Goal: Transaction & Acquisition: Purchase product/service

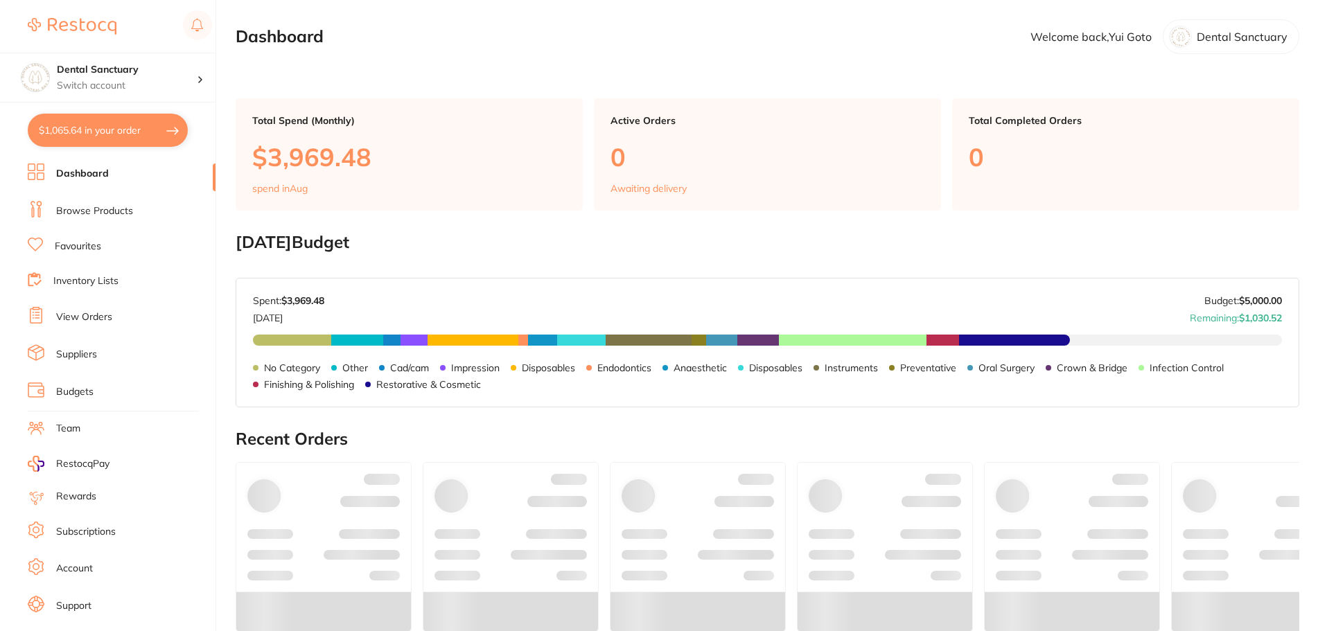
click at [100, 127] on button "$1,065.64 in your order" at bounding box center [108, 130] width 160 height 33
checkbox input "true"
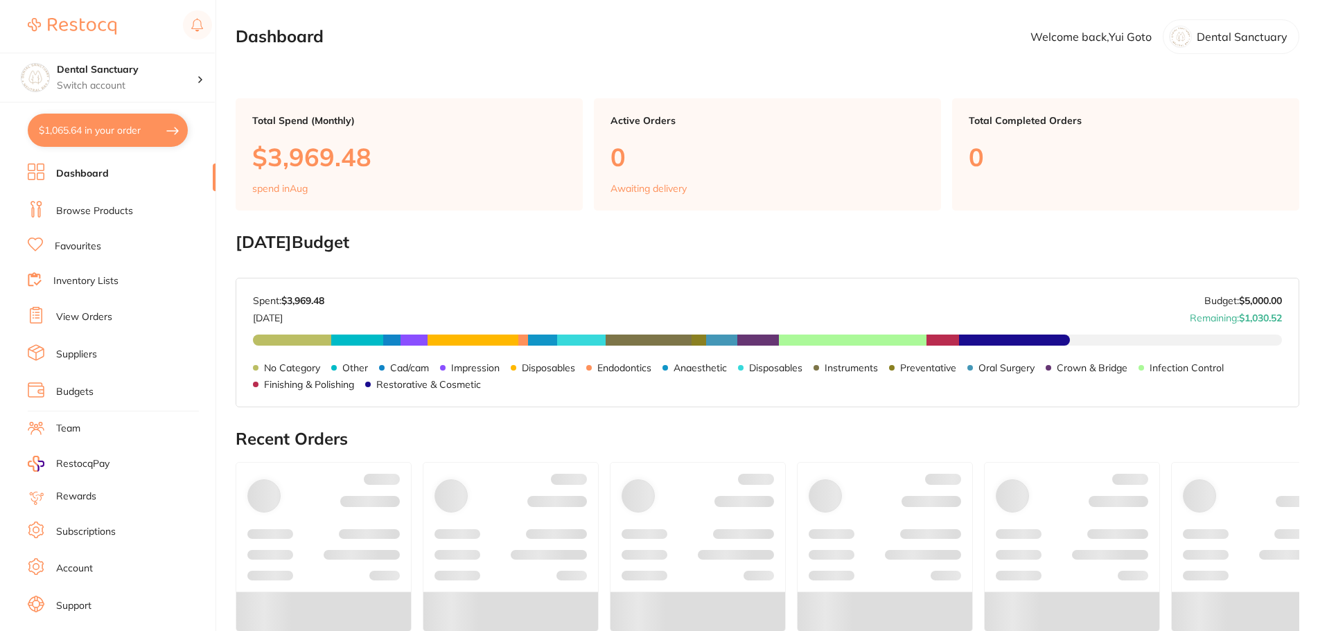
checkbox input "true"
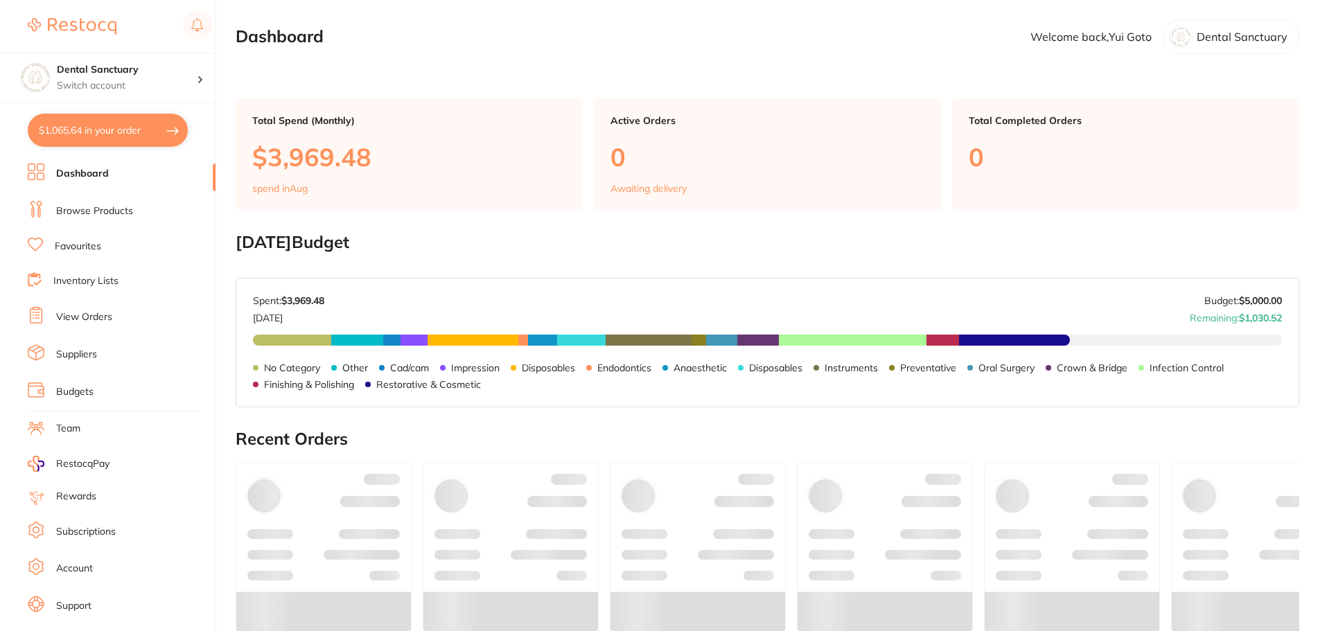
checkbox input "true"
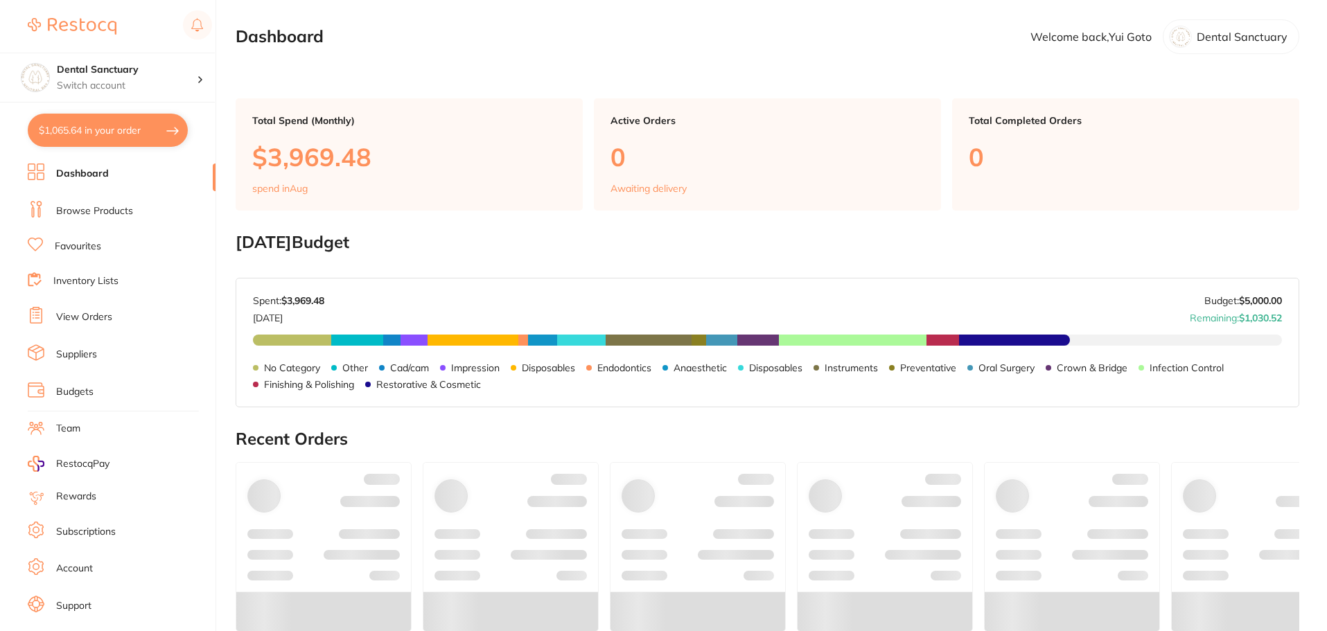
checkbox input "true"
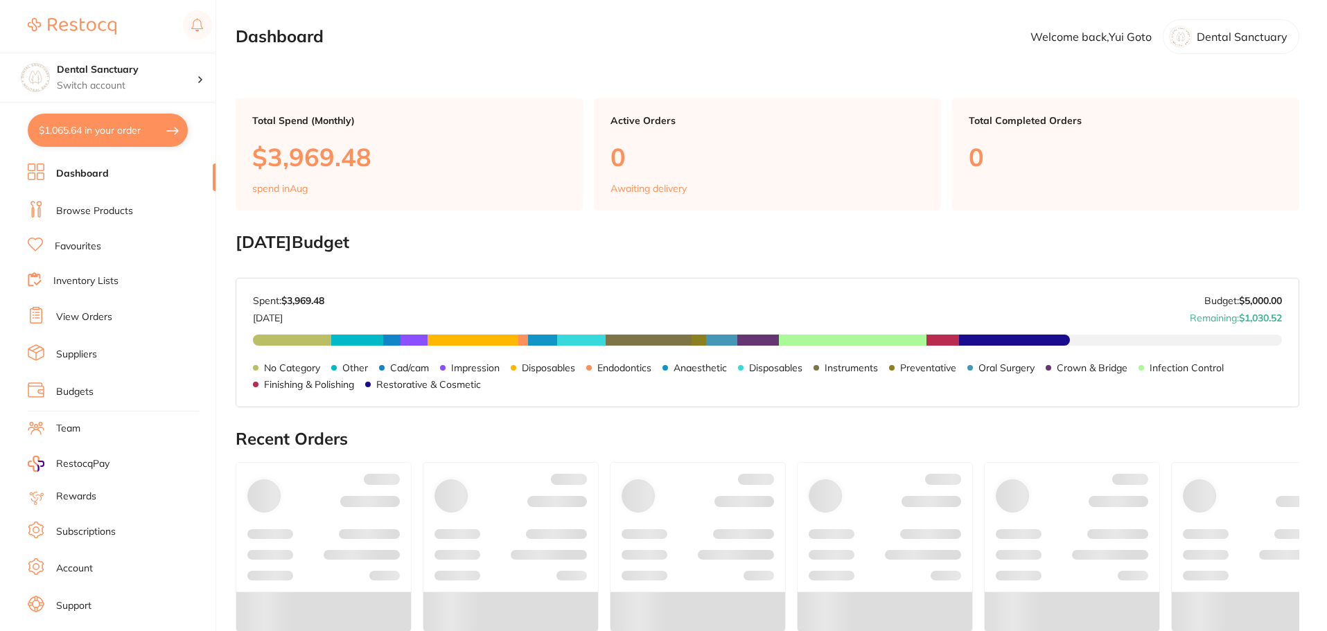
checkbox input "true"
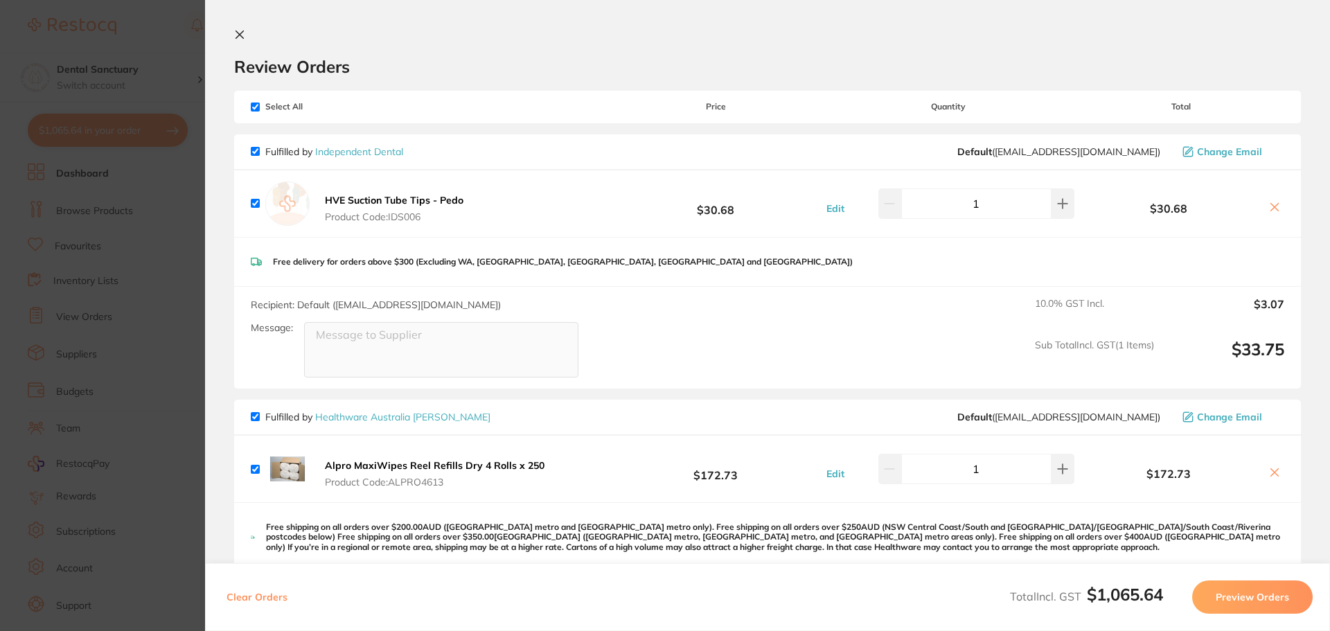
click at [239, 34] on icon at bounding box center [240, 35] width 8 height 8
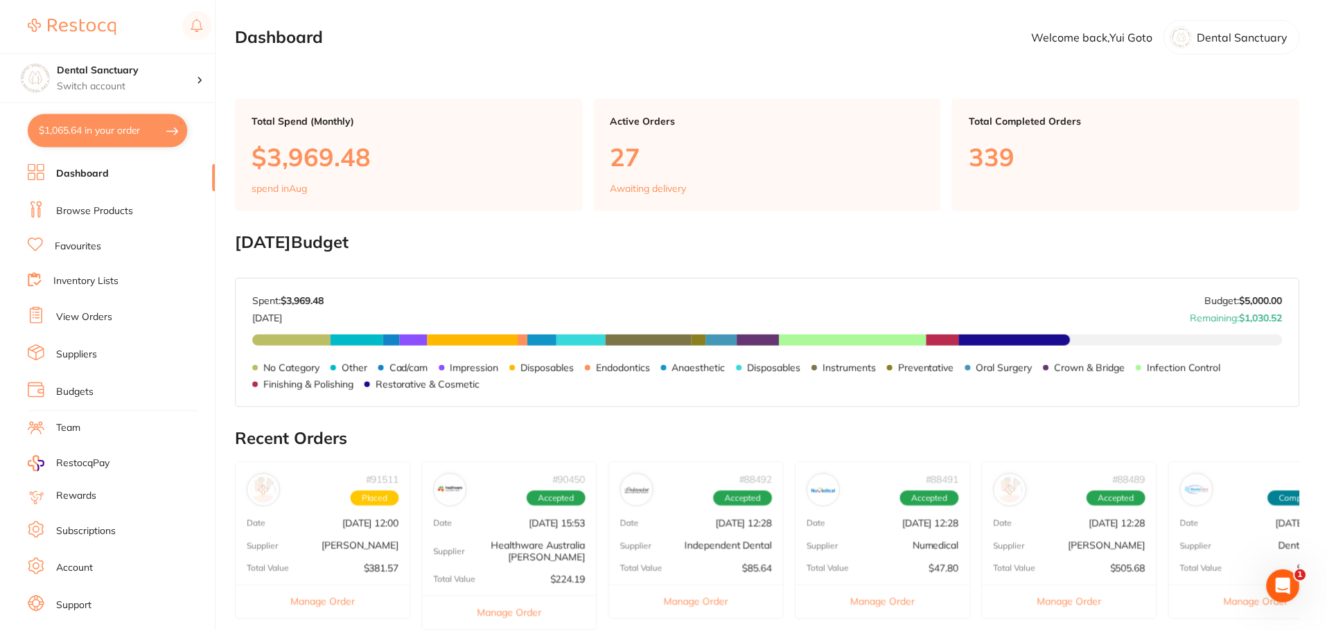
scroll to position [408, 0]
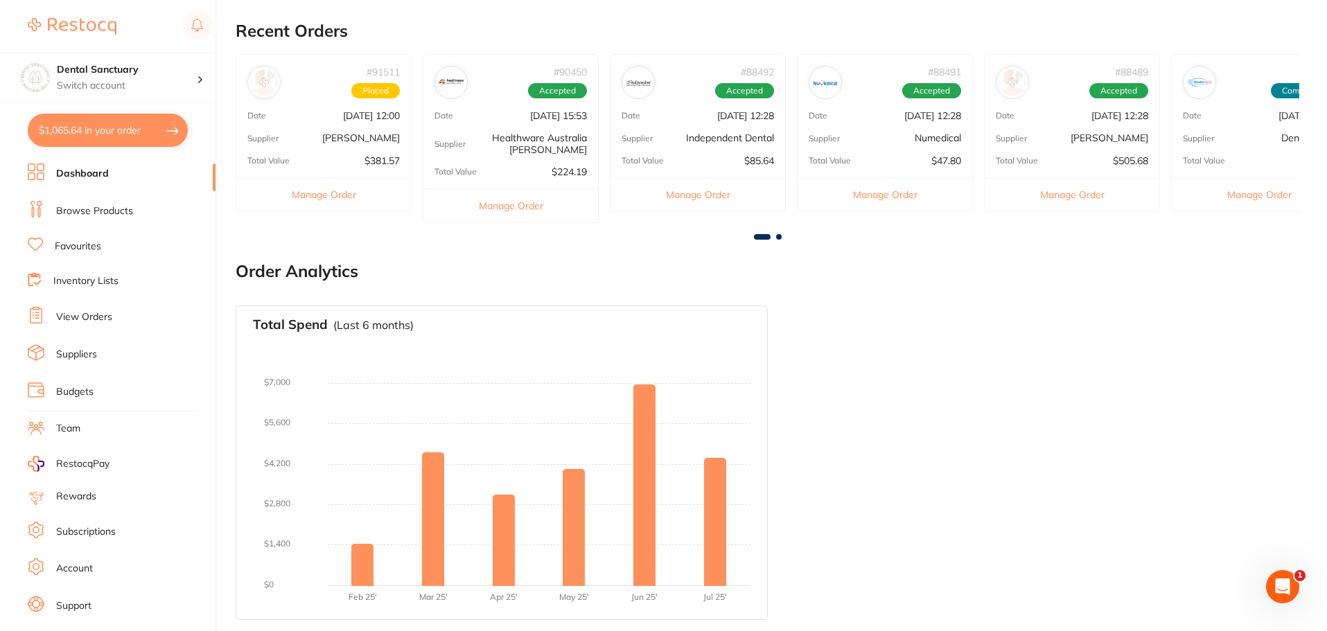
click at [82, 249] on link "Favourites" at bounding box center [78, 247] width 46 height 14
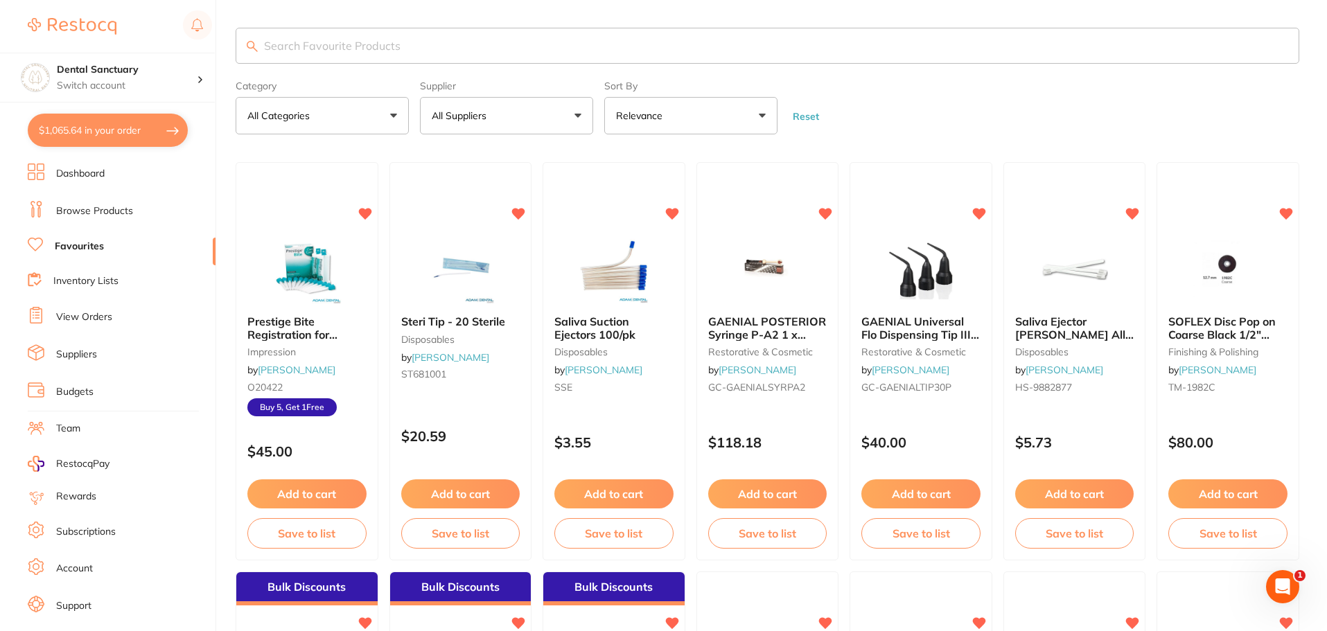
click at [312, 39] on input "search" at bounding box center [767, 46] width 1063 height 36
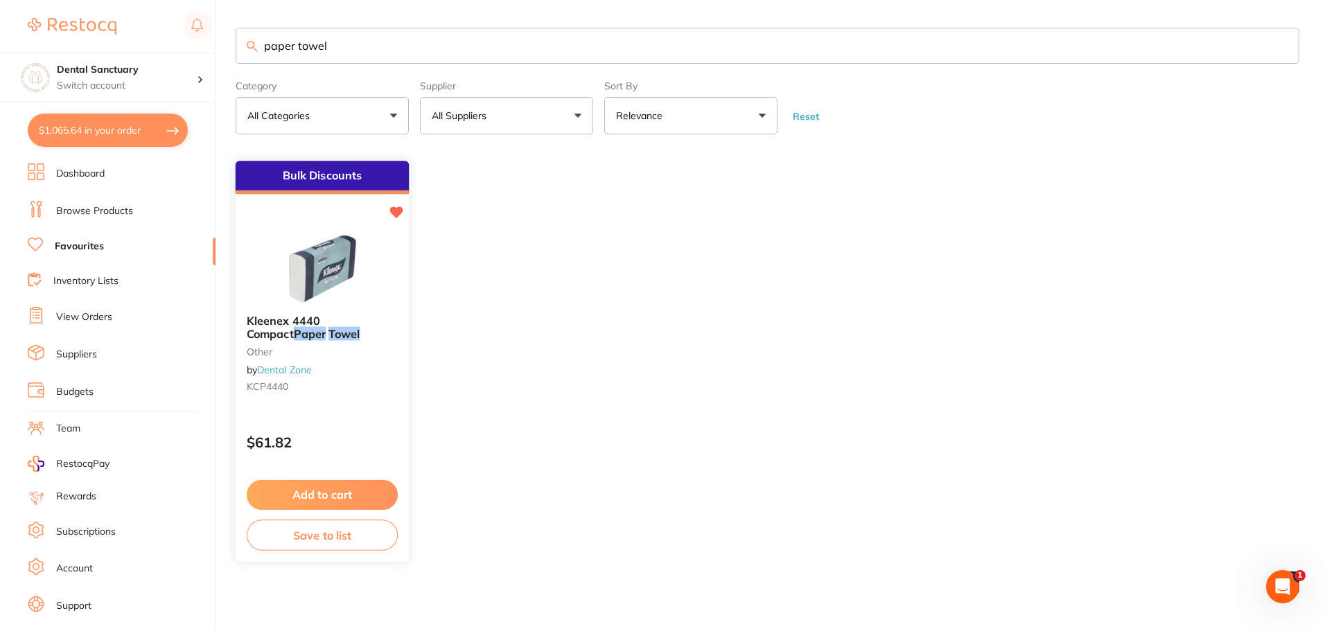
type input "paper towel"
click at [328, 329] on em "Towel" at bounding box center [343, 334] width 31 height 14
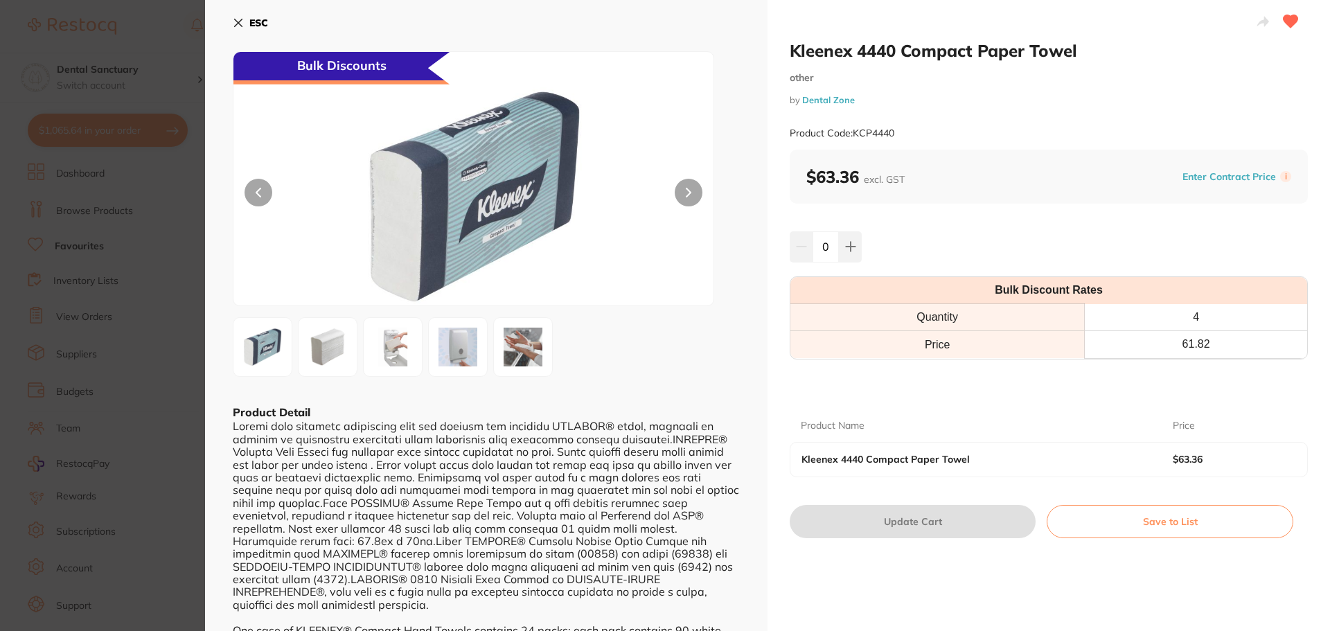
click at [238, 23] on icon at bounding box center [239, 23] width 8 height 8
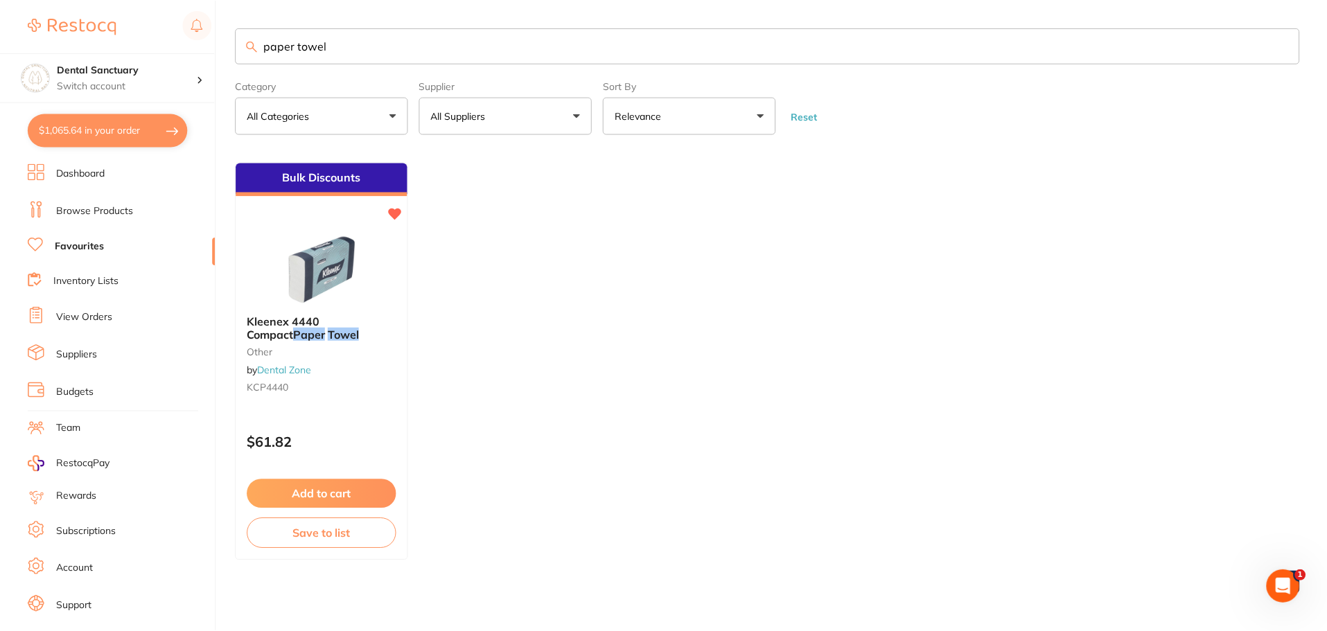
scroll to position [1, 0]
click at [118, 209] on link "Browse Products" at bounding box center [94, 211] width 77 height 14
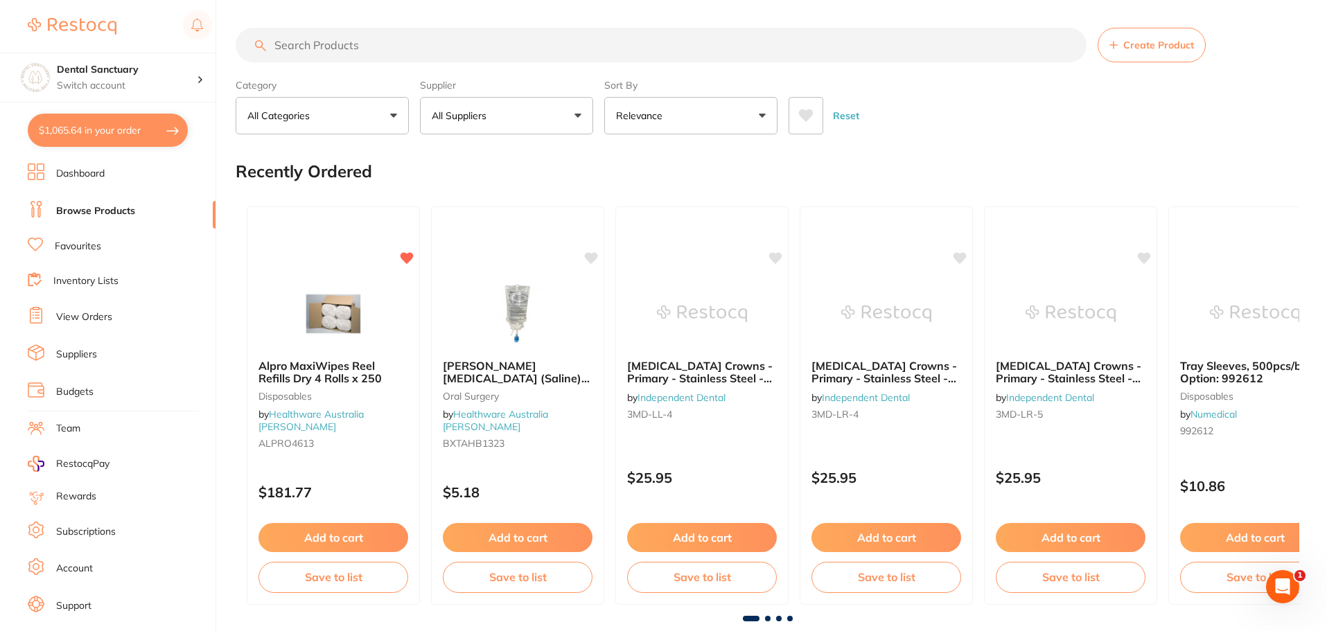
click at [310, 46] on input "search" at bounding box center [661, 45] width 851 height 35
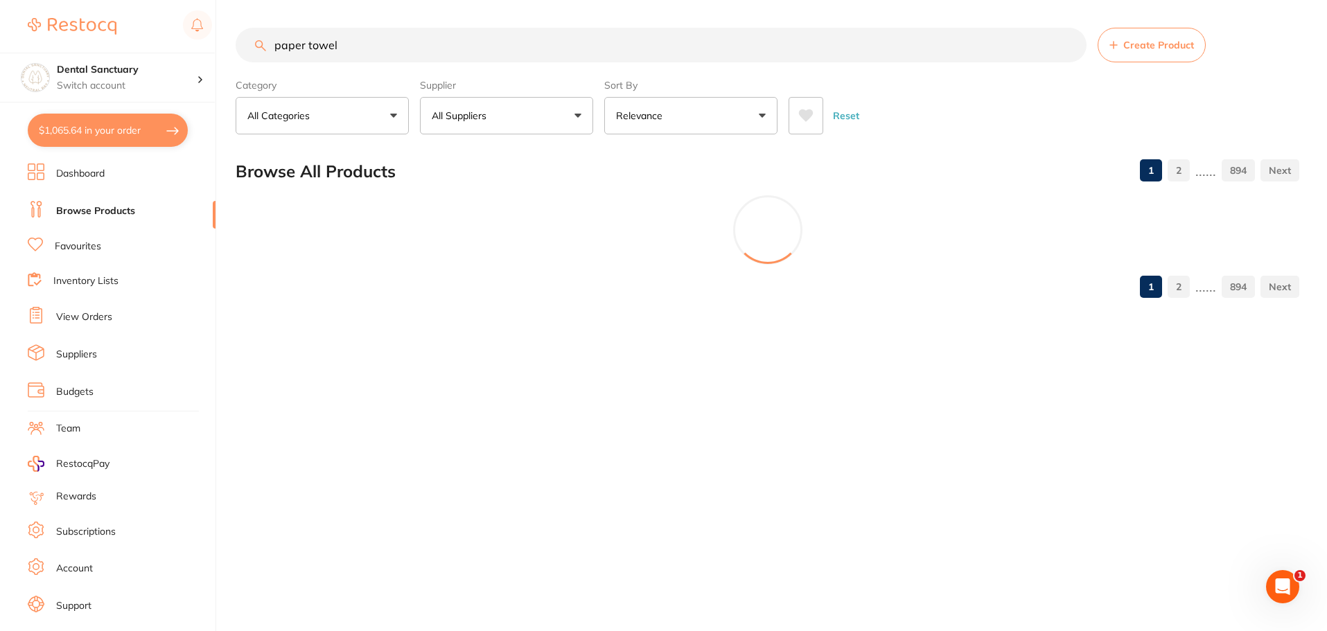
type input "paper towel"
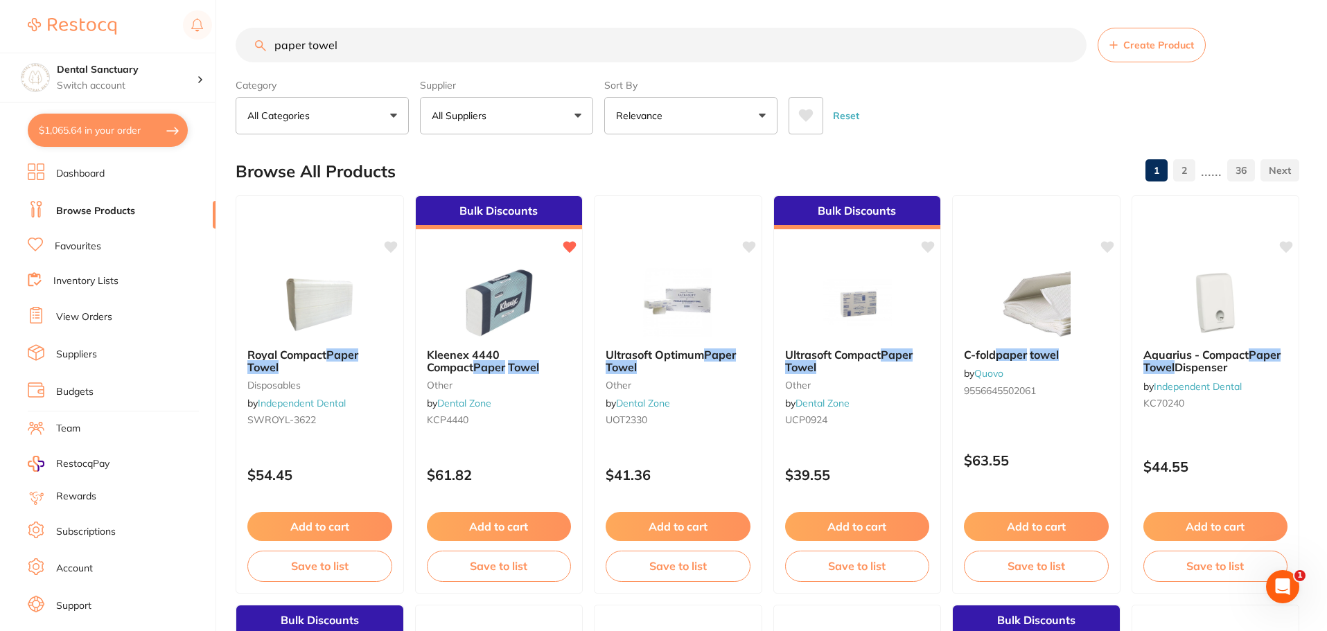
click at [543, 112] on button "All Suppliers" at bounding box center [506, 115] width 173 height 37
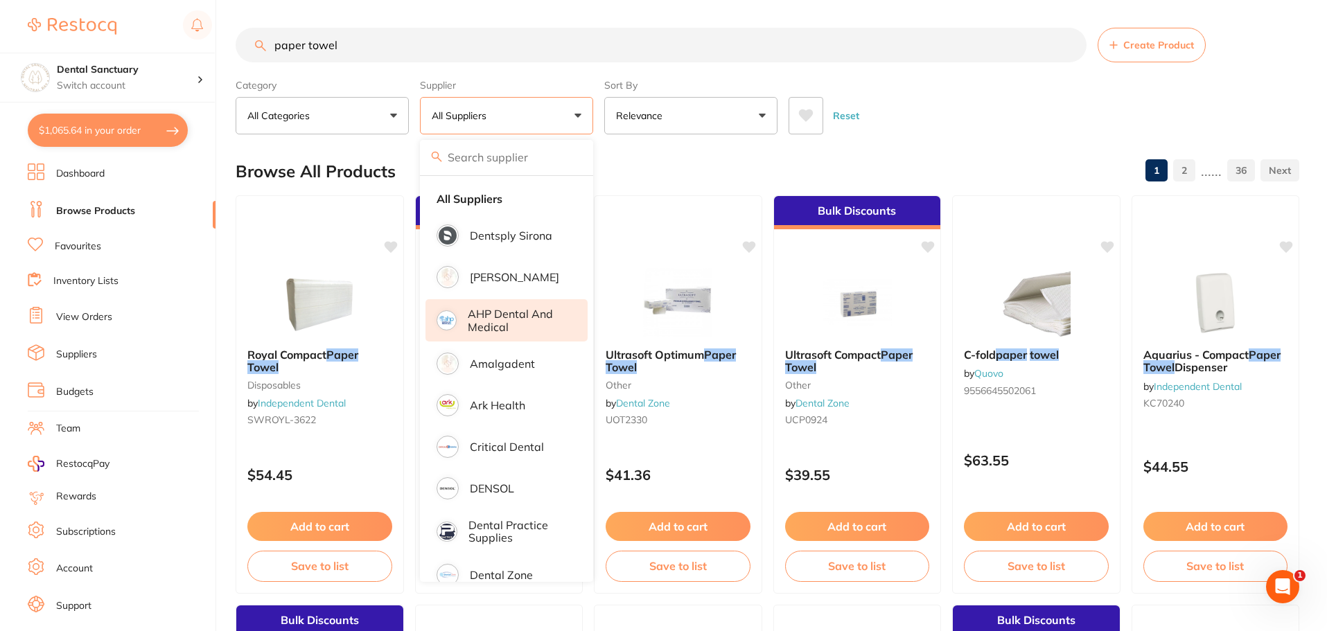
click at [502, 324] on p "AHP Dental and Medical" at bounding box center [518, 321] width 100 height 26
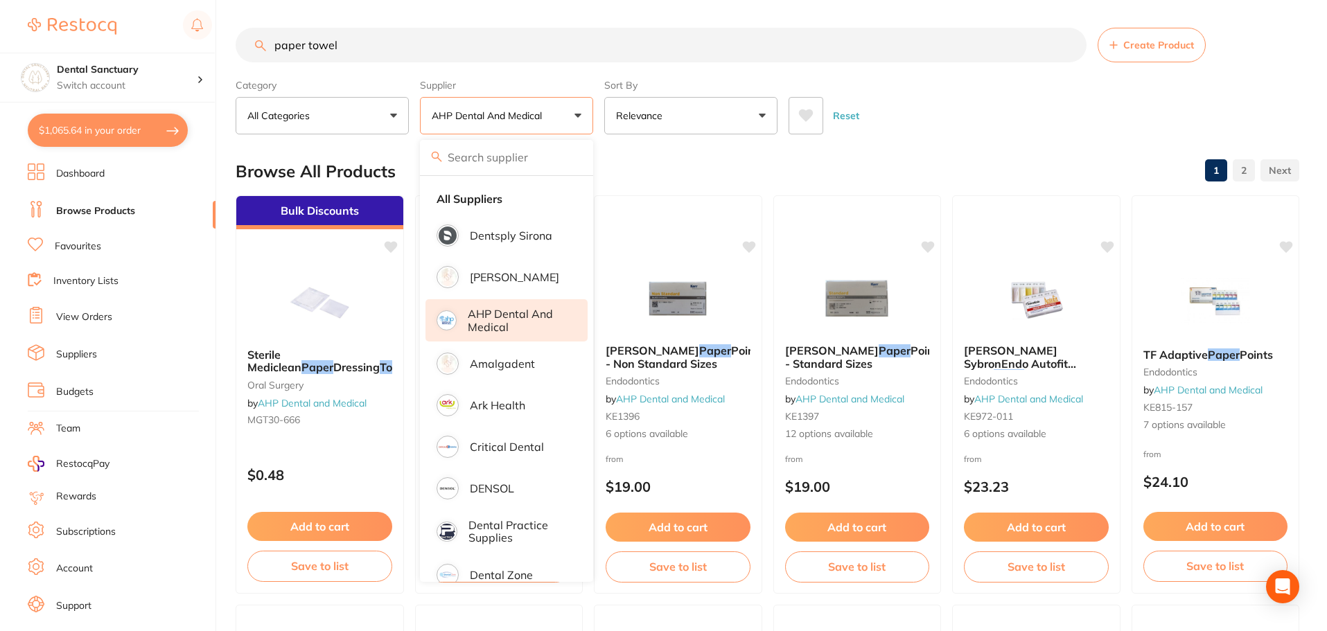
click at [948, 119] on div "Reset" at bounding box center [1038, 110] width 500 height 48
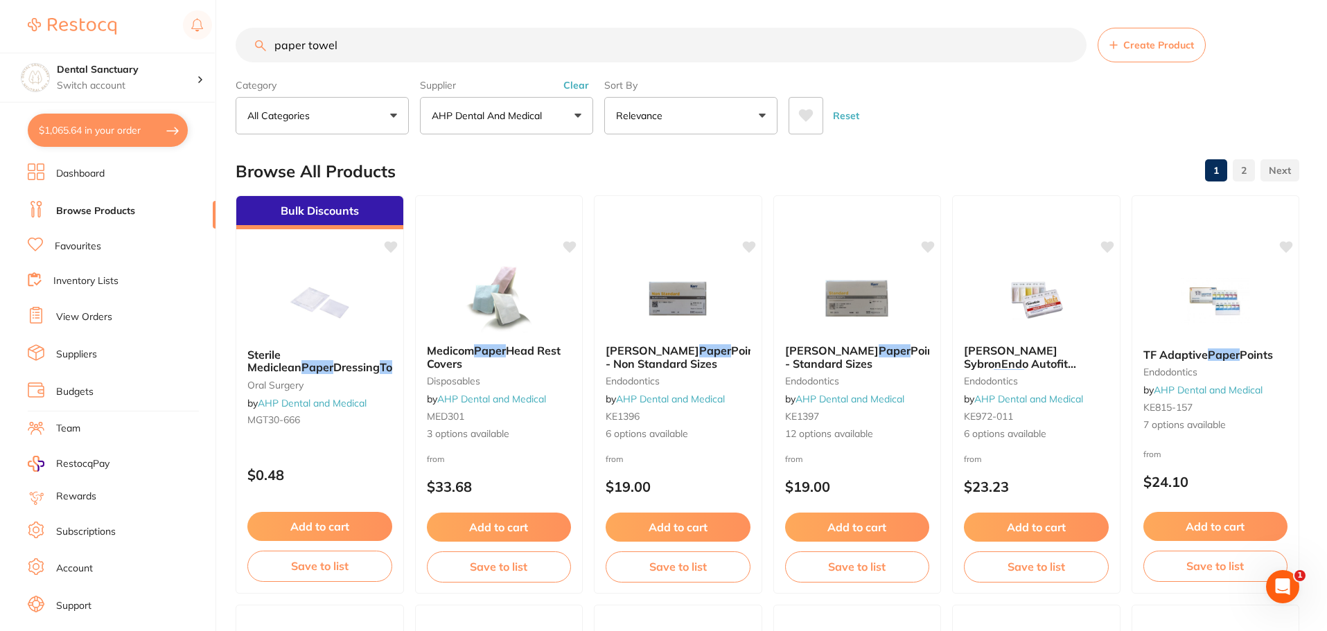
click at [476, 107] on button "AHP Dental and Medical" at bounding box center [506, 115] width 173 height 37
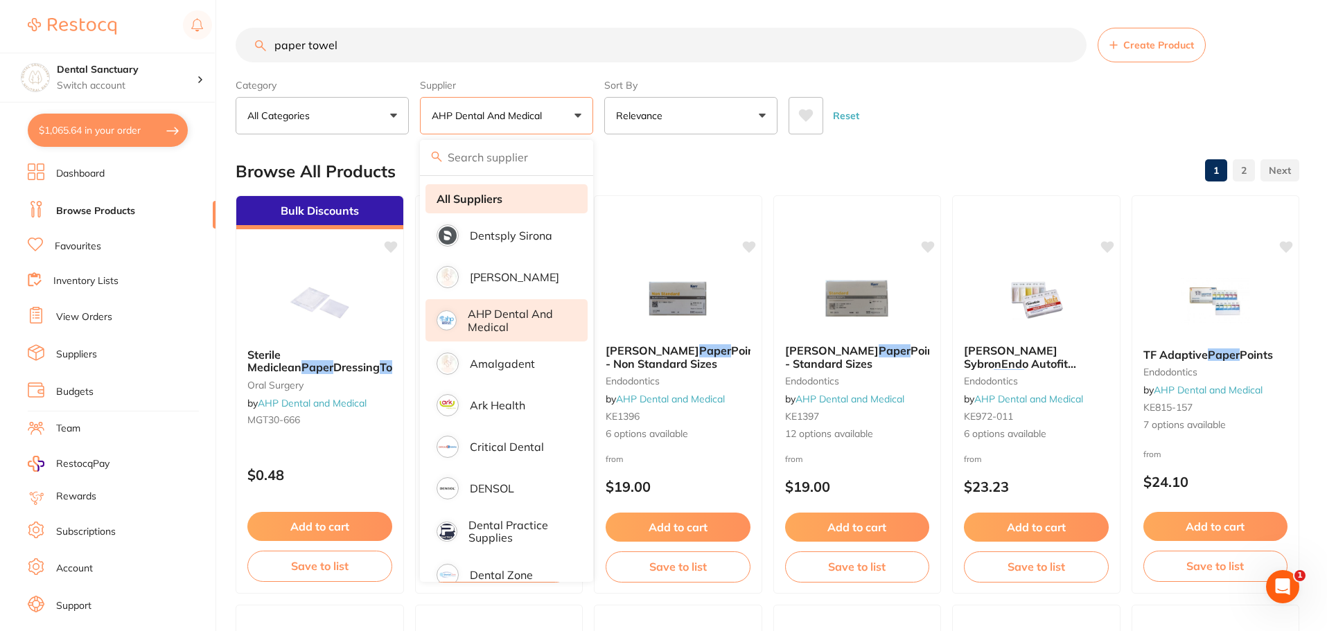
click at [488, 197] on strong "All Suppliers" at bounding box center [469, 199] width 66 height 12
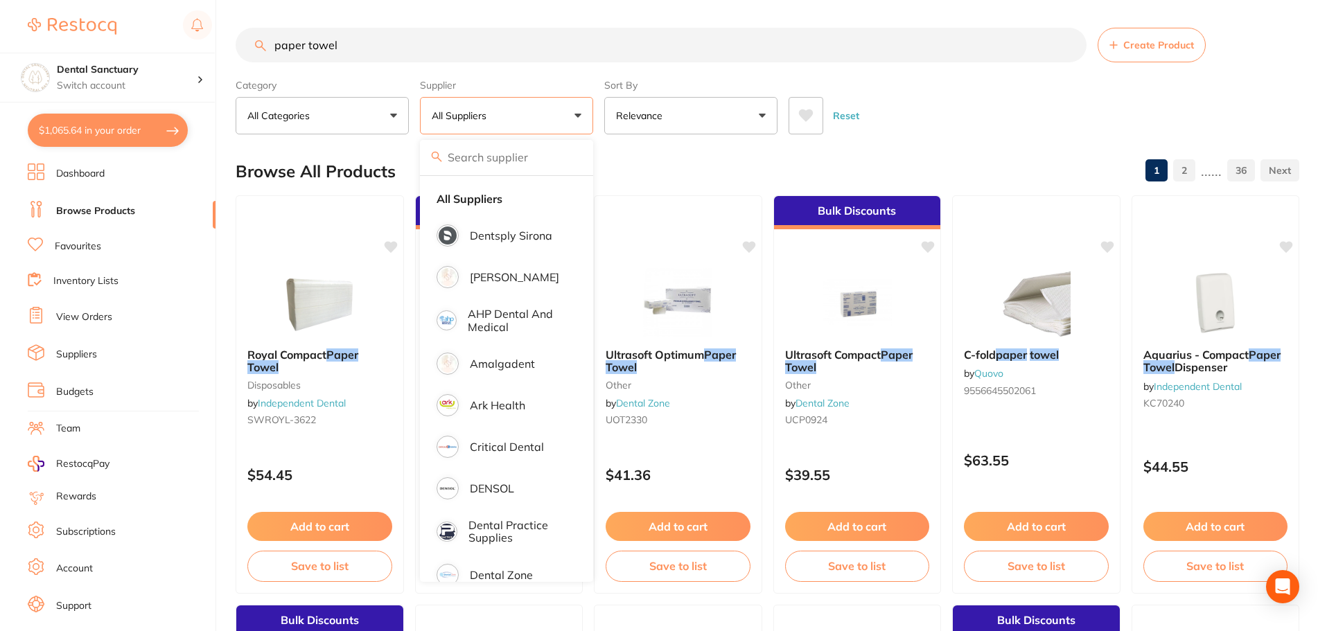
drag, startPoint x: 948, startPoint y: 114, endPoint x: 942, endPoint y: 134, distance: 20.2
click at [948, 114] on div "Reset" at bounding box center [1038, 110] width 500 height 48
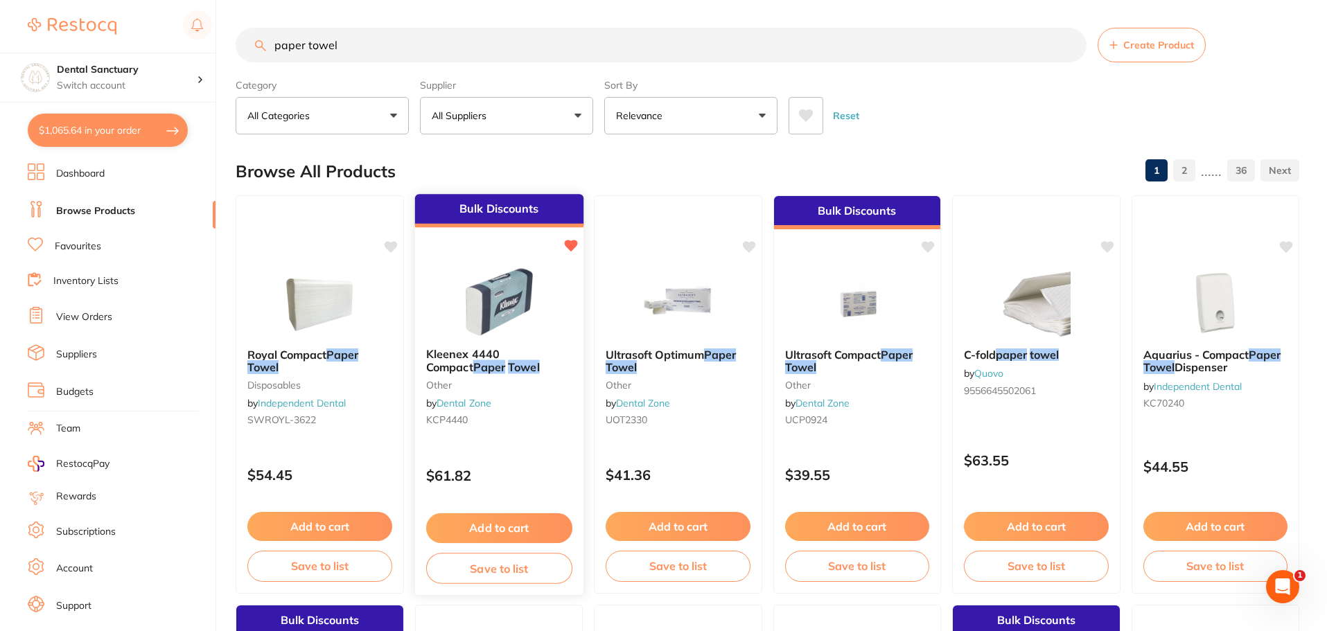
click at [505, 369] on span at bounding box center [506, 367] width 3 height 14
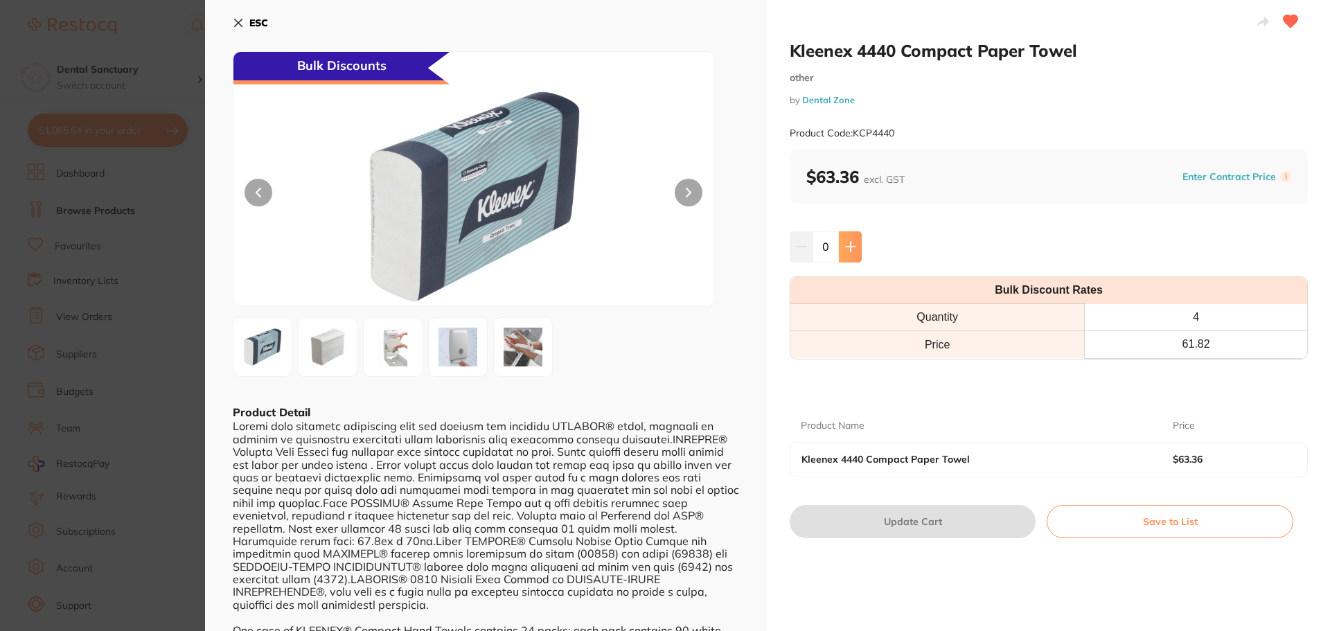
click at [849, 247] on icon at bounding box center [850, 246] width 9 height 9
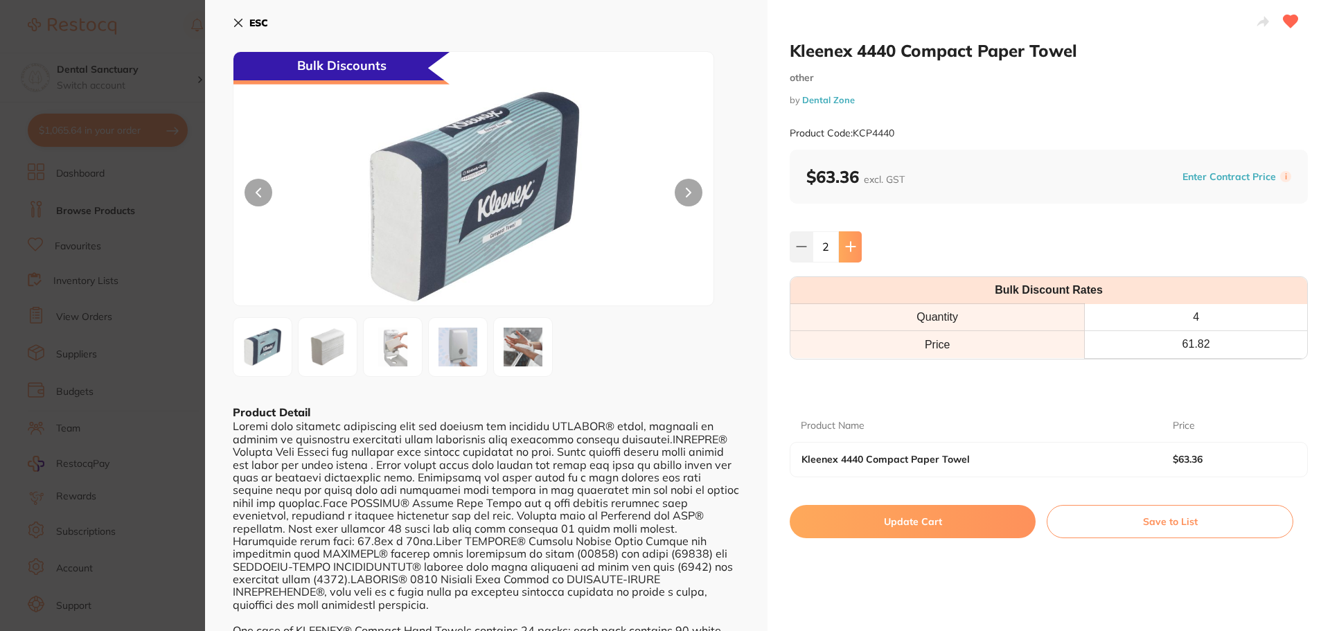
click at [849, 247] on icon at bounding box center [850, 246] width 9 height 9
type input "4"
click at [902, 524] on button "Update Cart" at bounding box center [913, 521] width 246 height 33
checkbox input "false"
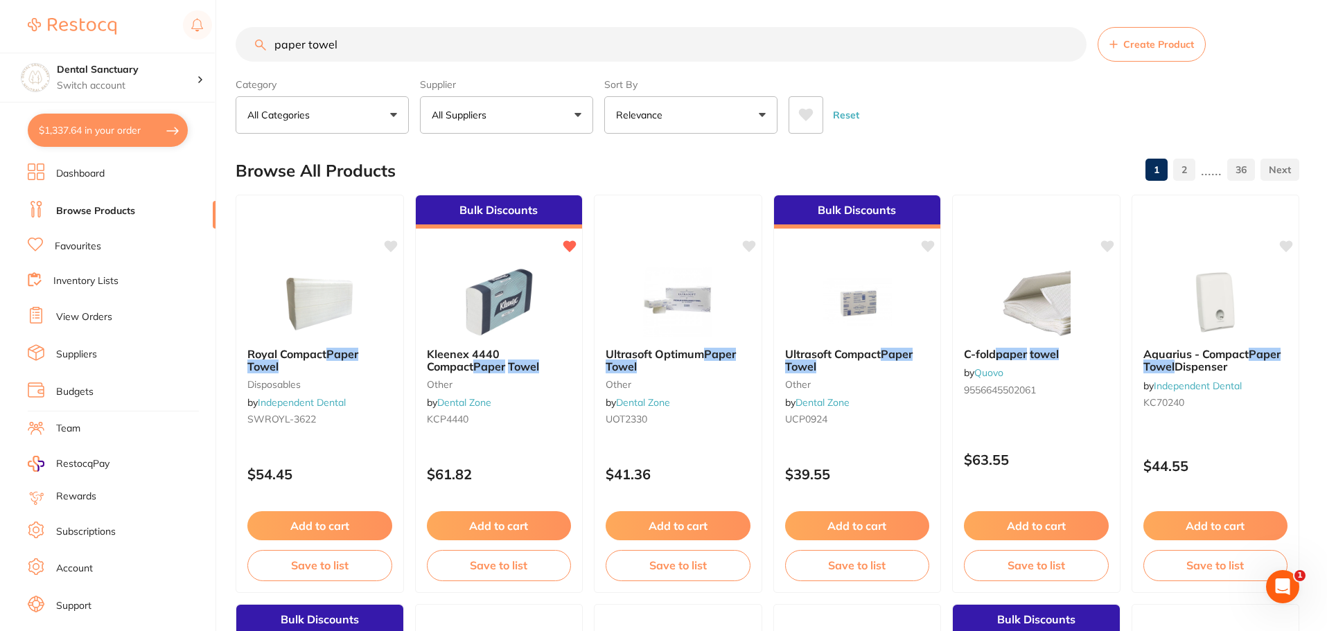
scroll to position [1, 0]
drag, startPoint x: 348, startPoint y: 47, endPoint x: 233, endPoint y: 54, distance: 115.9
click at [233, 54] on div "$1,337.64 Dental Sanctuary Switch account Dental Sanctuary $1,337.64 in your or…" at bounding box center [663, 314] width 1327 height 631
type input ","
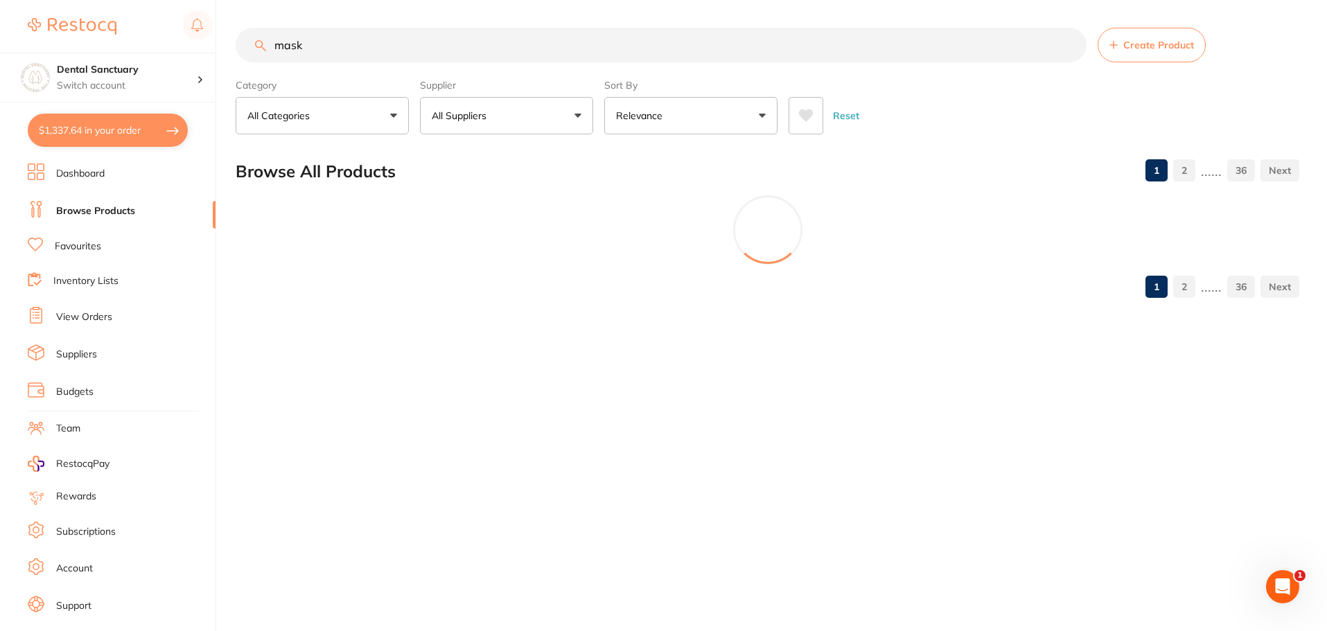
scroll to position [0, 0]
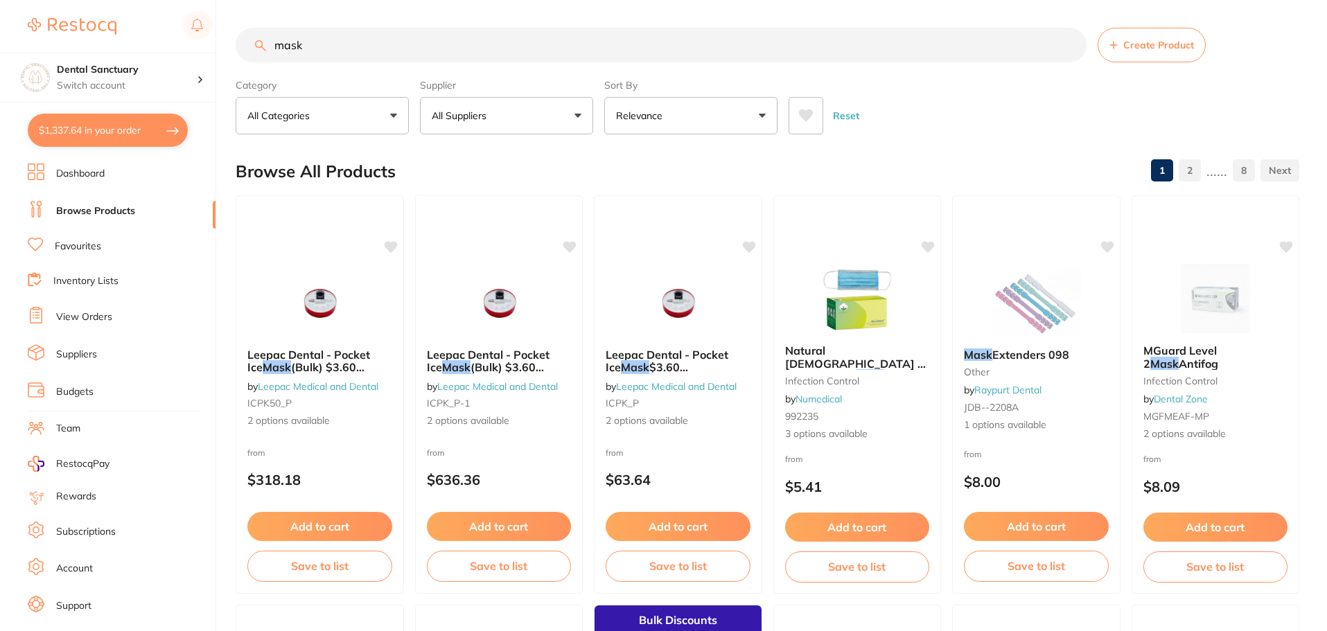
type input "mask"
click at [524, 125] on button "All Suppliers" at bounding box center [506, 115] width 173 height 37
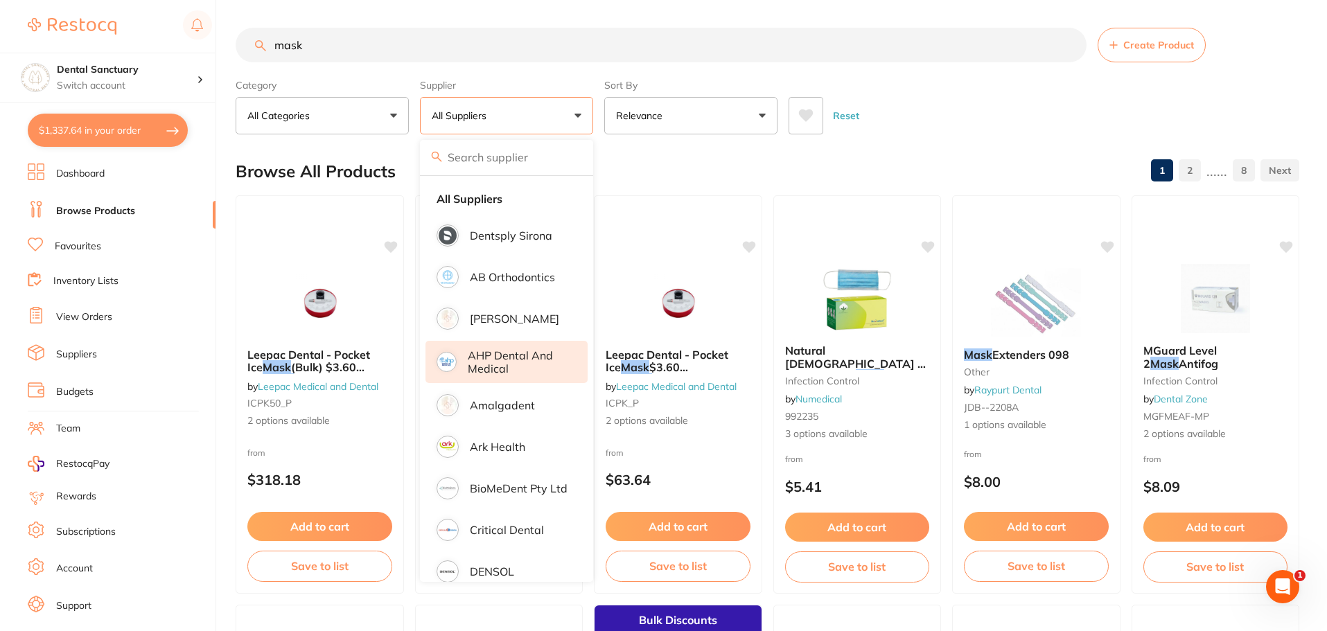
click at [491, 368] on p "AHP Dental and Medical" at bounding box center [518, 362] width 100 height 26
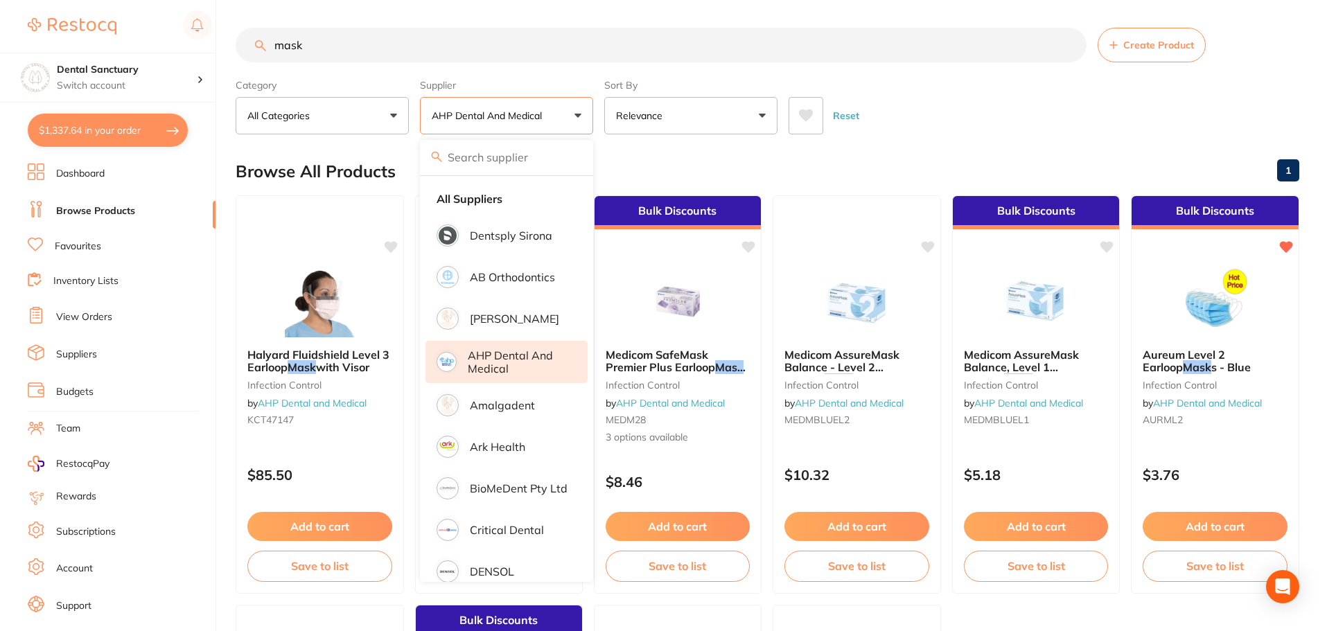
click at [918, 134] on div "Reset" at bounding box center [1038, 110] width 500 height 48
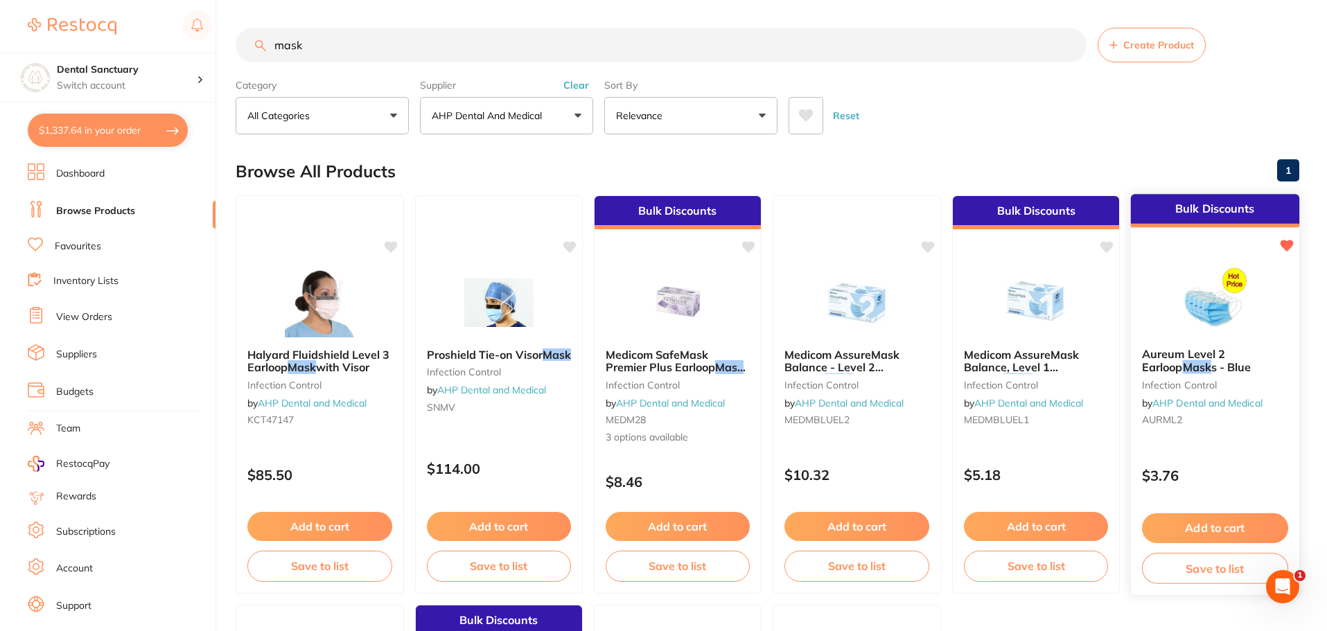
click at [1199, 359] on span "Aureum Level 2 Earloop" at bounding box center [1183, 360] width 83 height 27
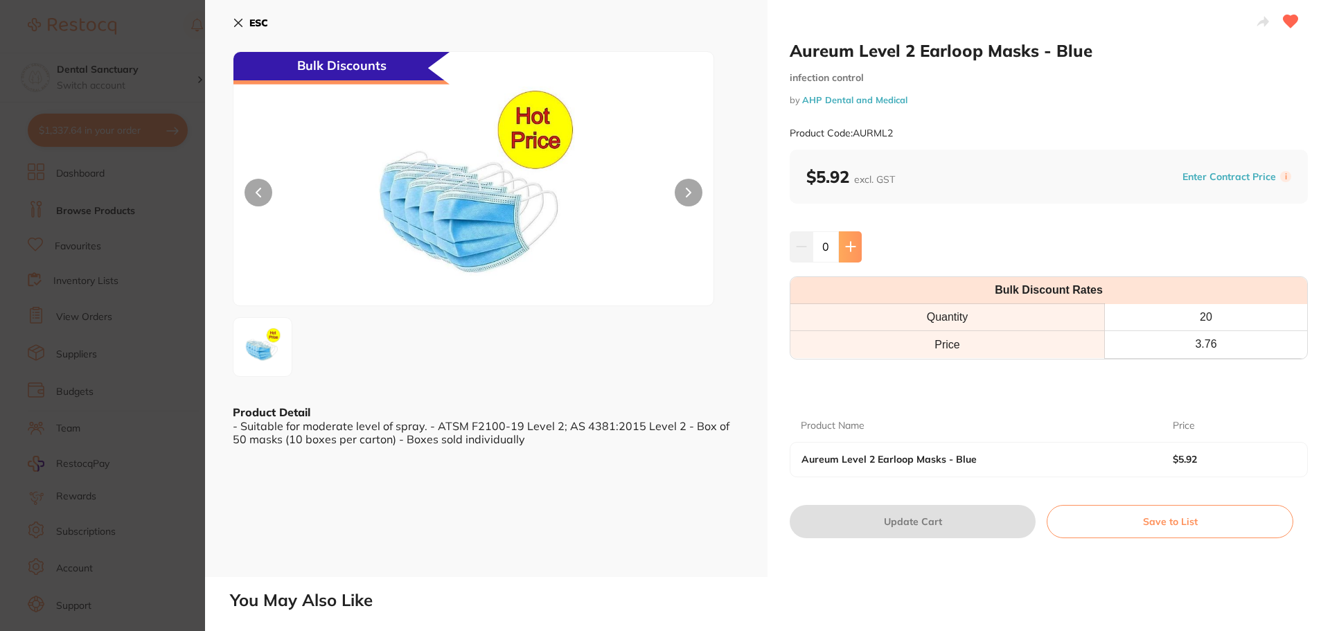
click at [846, 247] on icon at bounding box center [850, 246] width 9 height 9
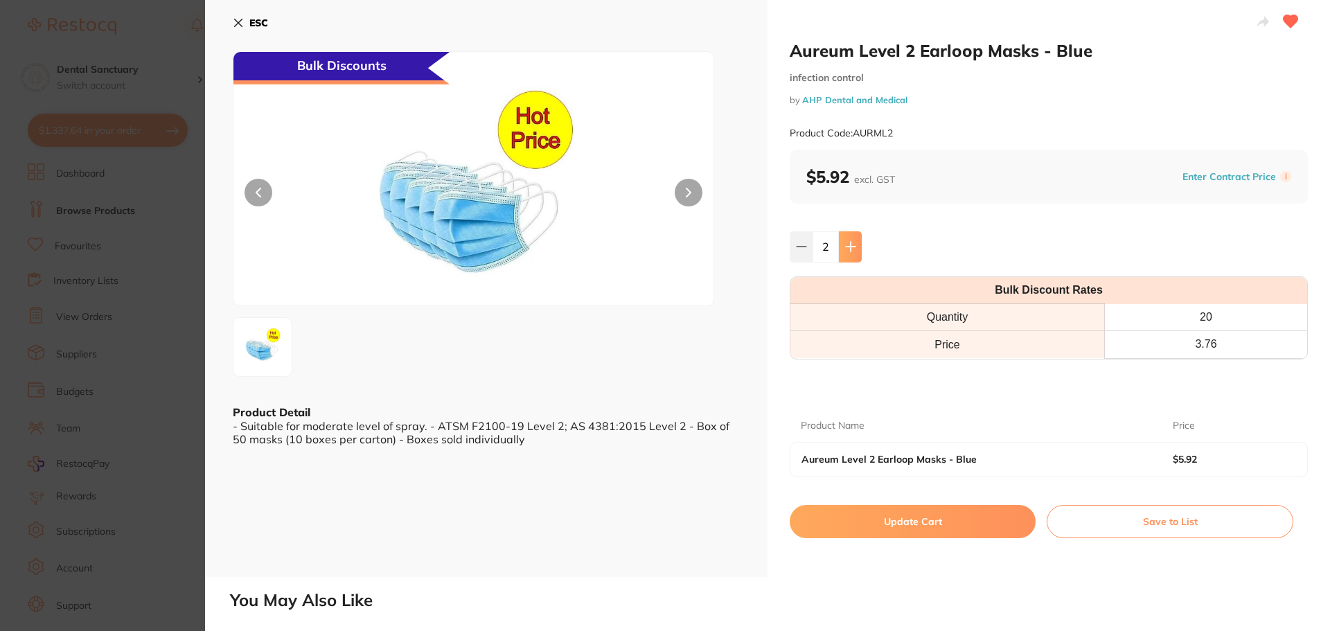
click at [846, 247] on icon at bounding box center [850, 246] width 9 height 9
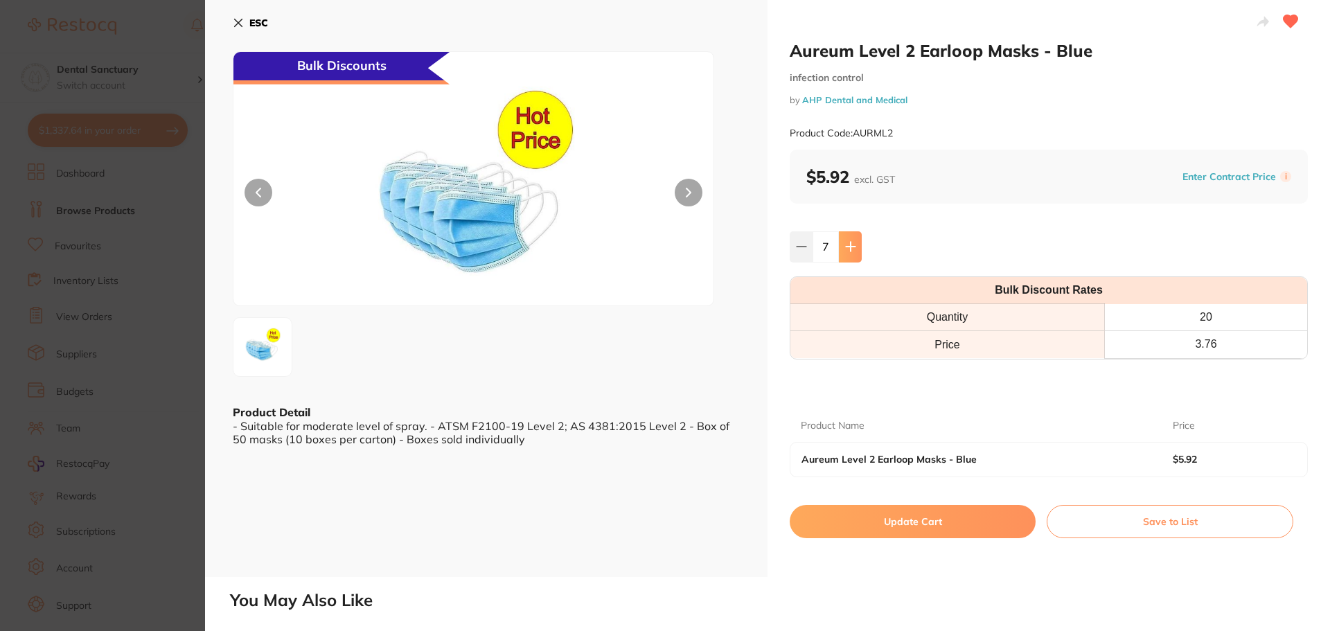
click at [846, 247] on icon at bounding box center [850, 246] width 9 height 9
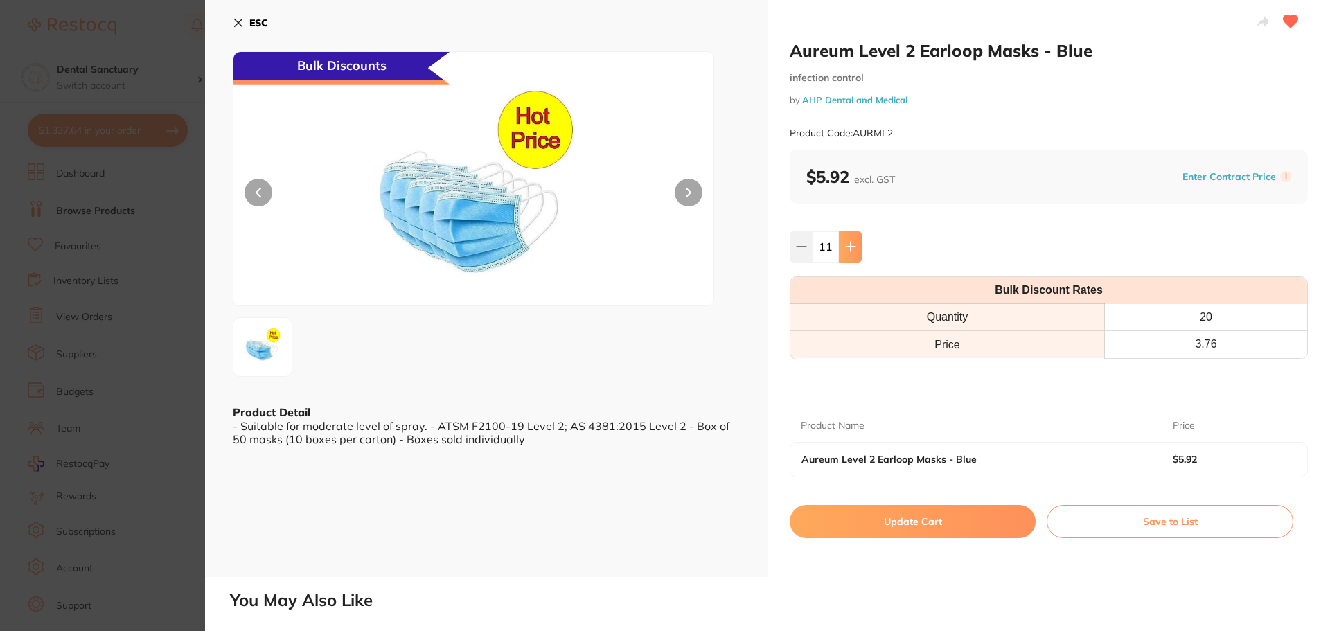
click at [846, 247] on icon at bounding box center [850, 246] width 9 height 9
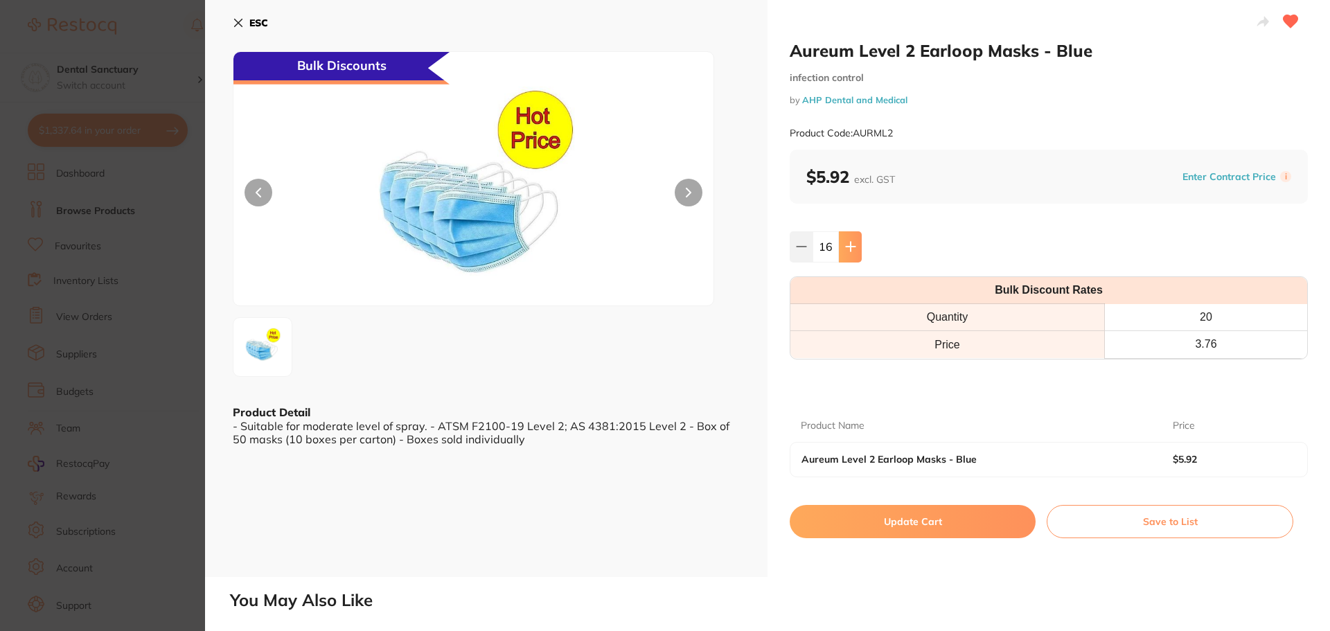
click at [846, 247] on icon at bounding box center [850, 246] width 9 height 9
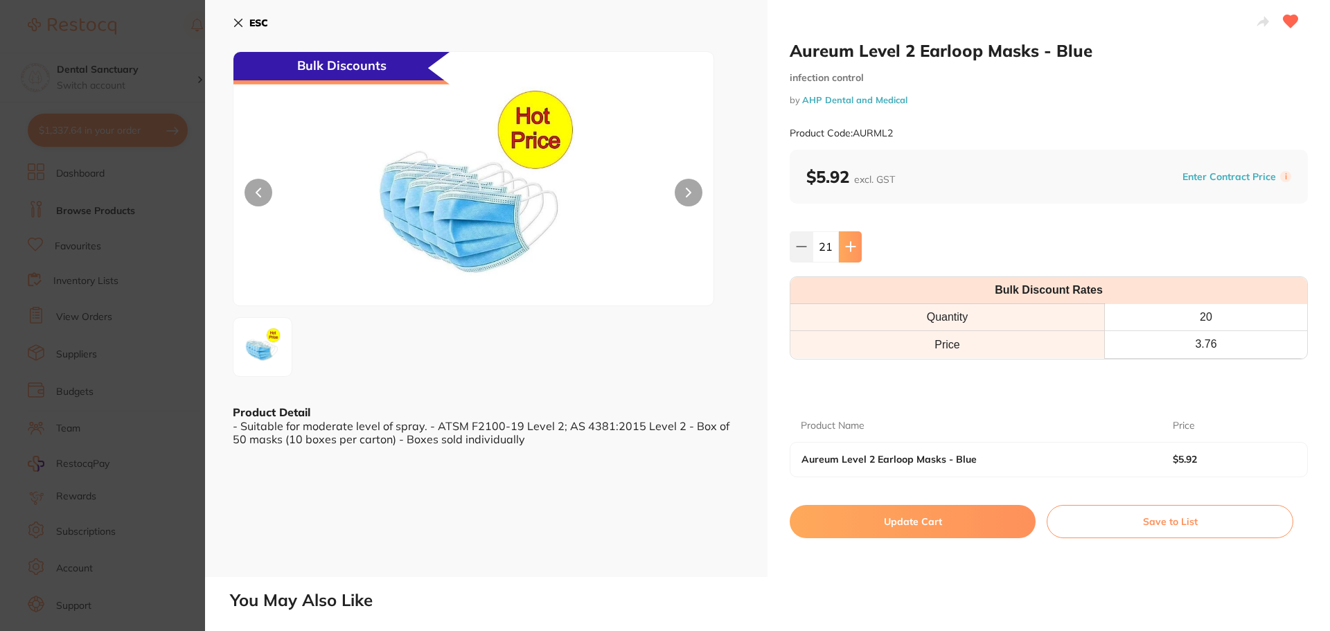
click at [846, 247] on icon at bounding box center [850, 246] width 9 height 9
click at [798, 247] on icon at bounding box center [801, 247] width 9 height 0
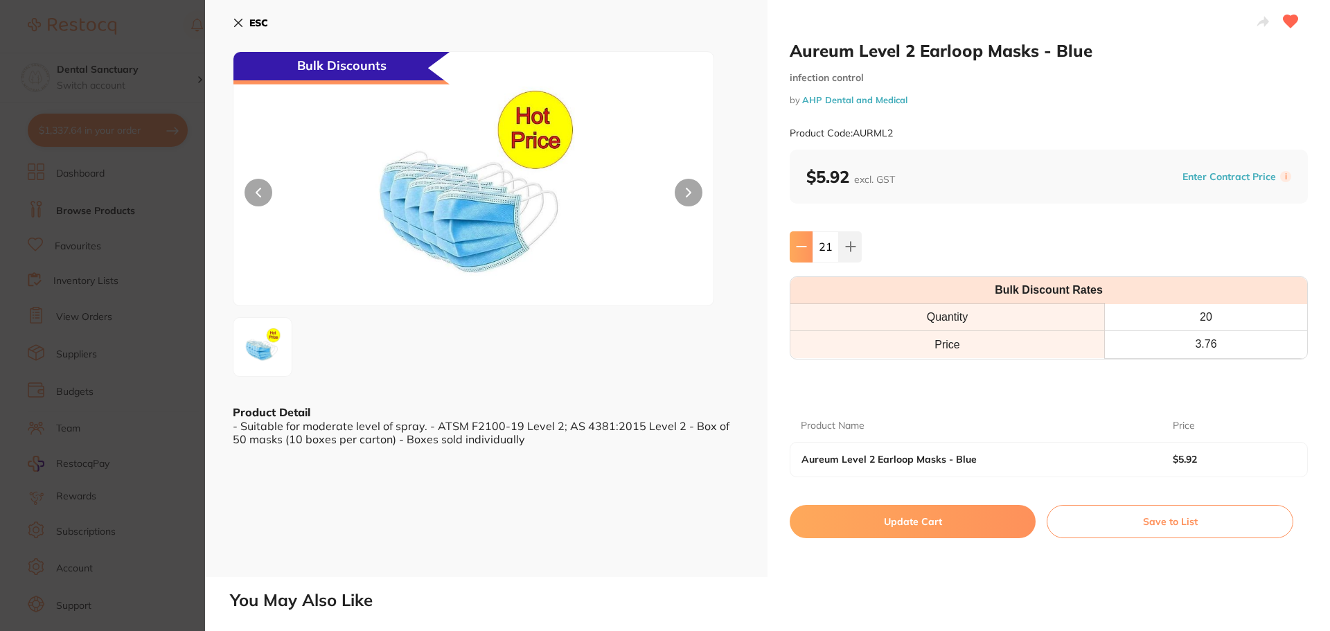
click at [798, 247] on icon at bounding box center [801, 247] width 9 height 0
type input "20"
click at [937, 531] on button "Update Cart" at bounding box center [913, 521] width 246 height 33
checkbox input "false"
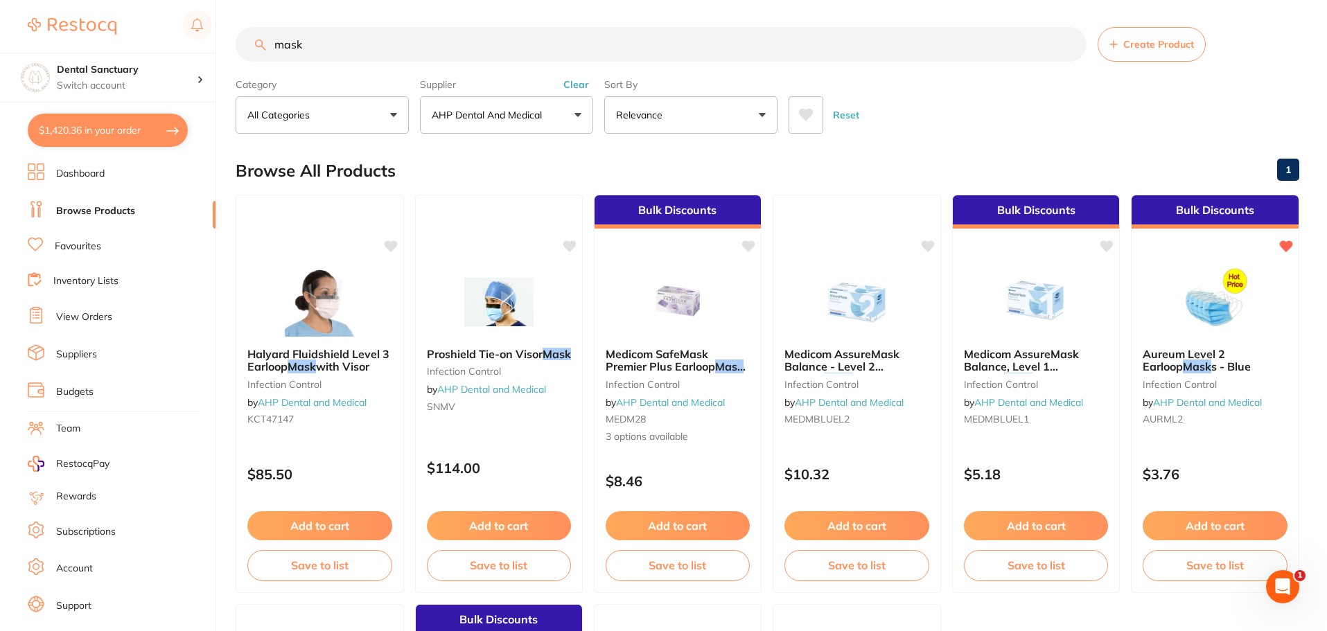
drag, startPoint x: 315, startPoint y: 45, endPoint x: 223, endPoint y: 44, distance: 92.1
click at [224, 44] on div "$1,420.36 Dental Sanctuary Switch account Dental Sanctuary $1,420.36 in your or…" at bounding box center [663, 314] width 1327 height 631
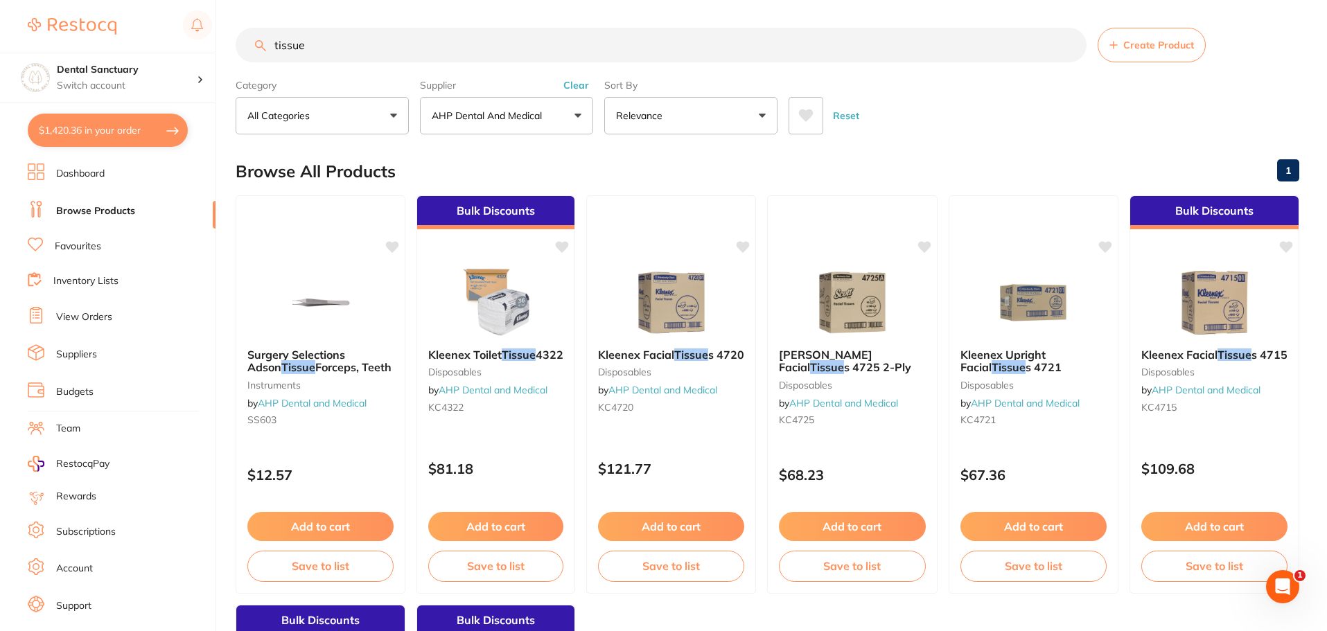
click at [506, 109] on p "AHP Dental and Medical" at bounding box center [490, 116] width 116 height 14
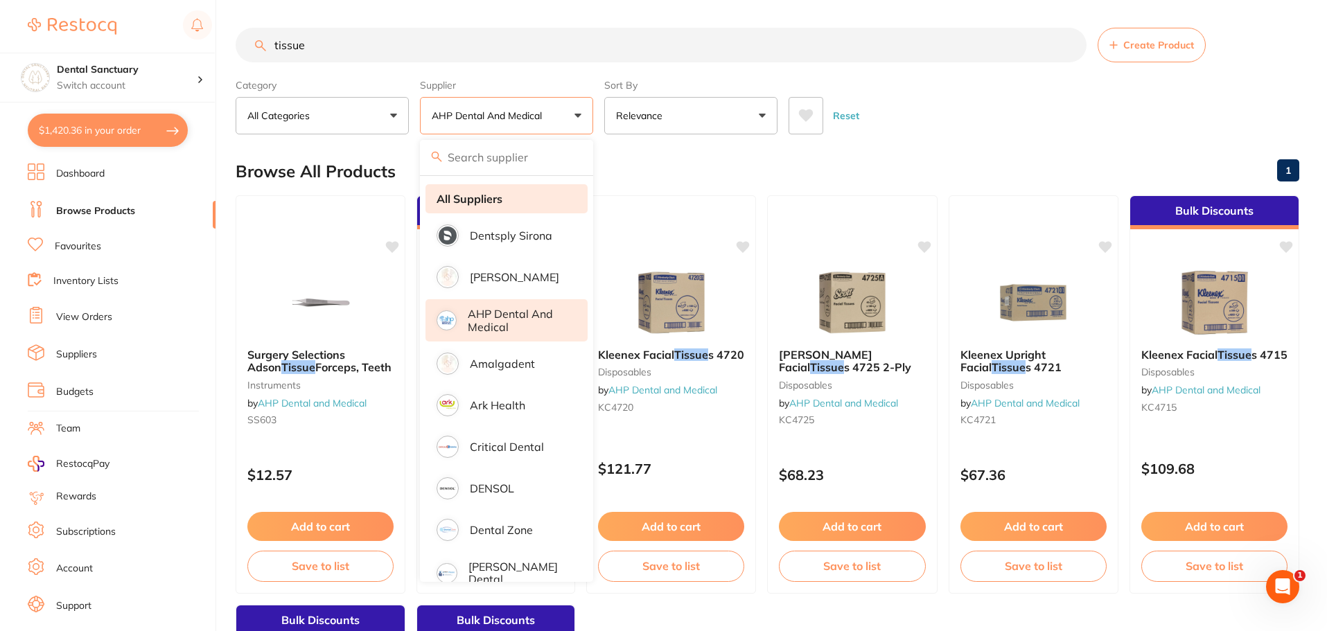
click at [486, 195] on strong "All Suppliers" at bounding box center [469, 199] width 66 height 12
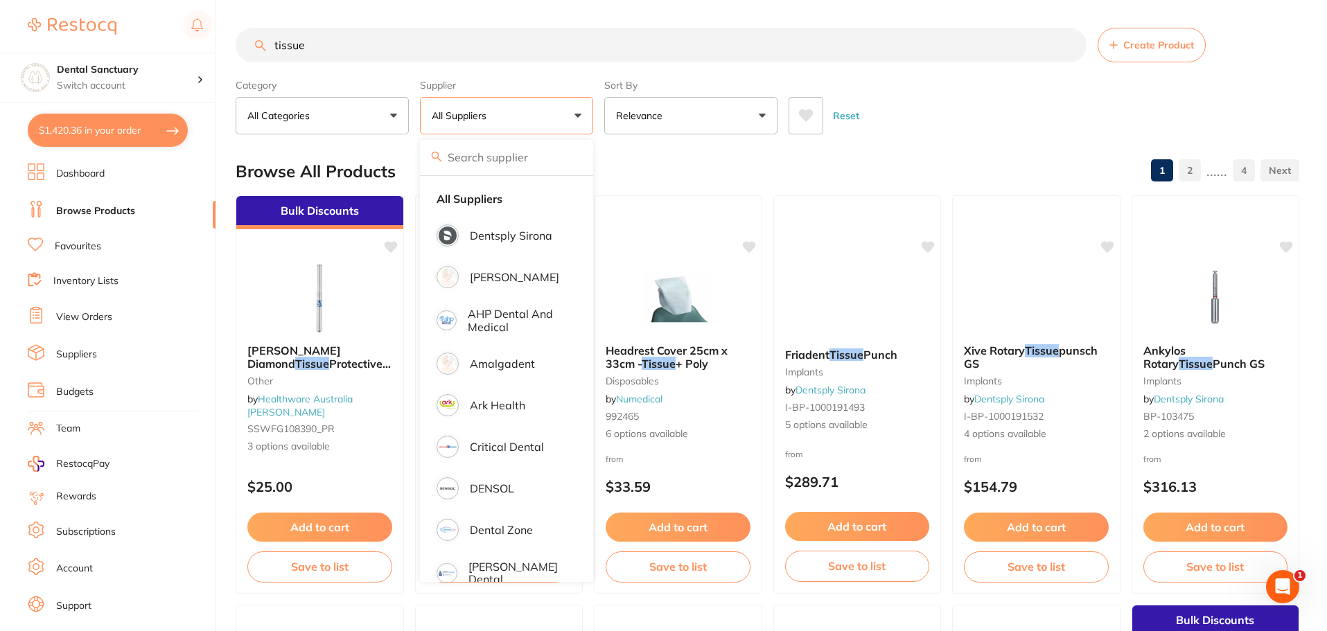
click at [947, 132] on div "Reset" at bounding box center [1038, 110] width 500 height 48
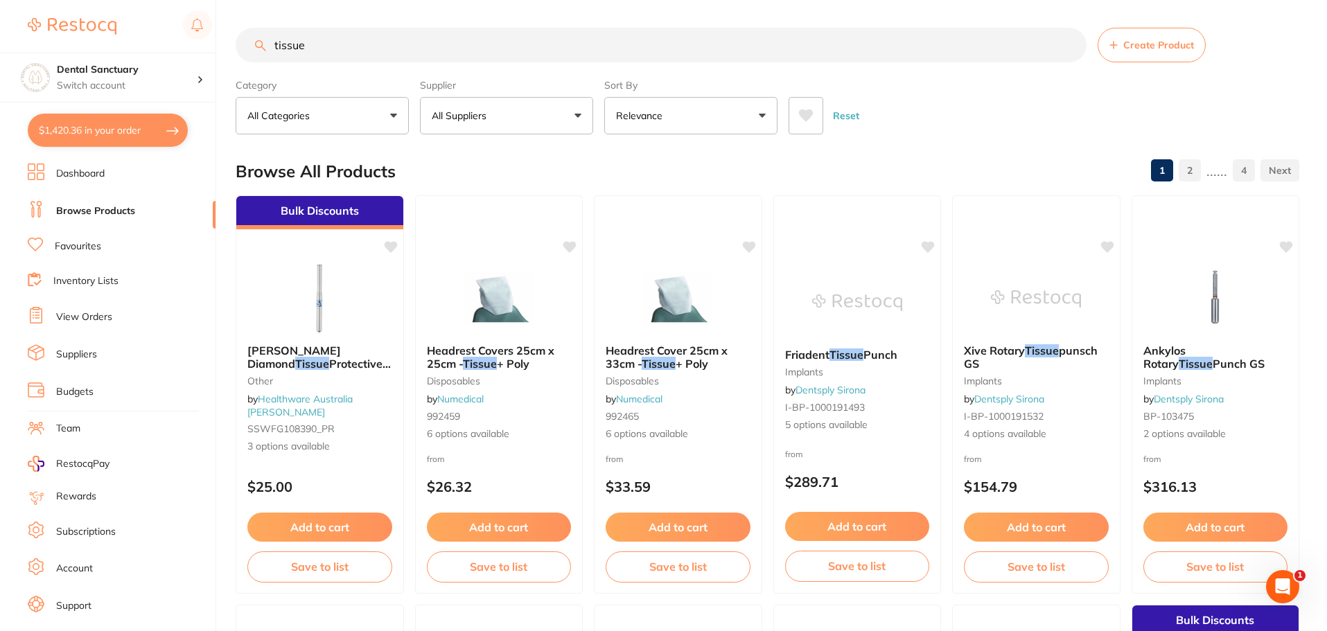
click at [379, 54] on input "tissue" at bounding box center [661, 45] width 851 height 35
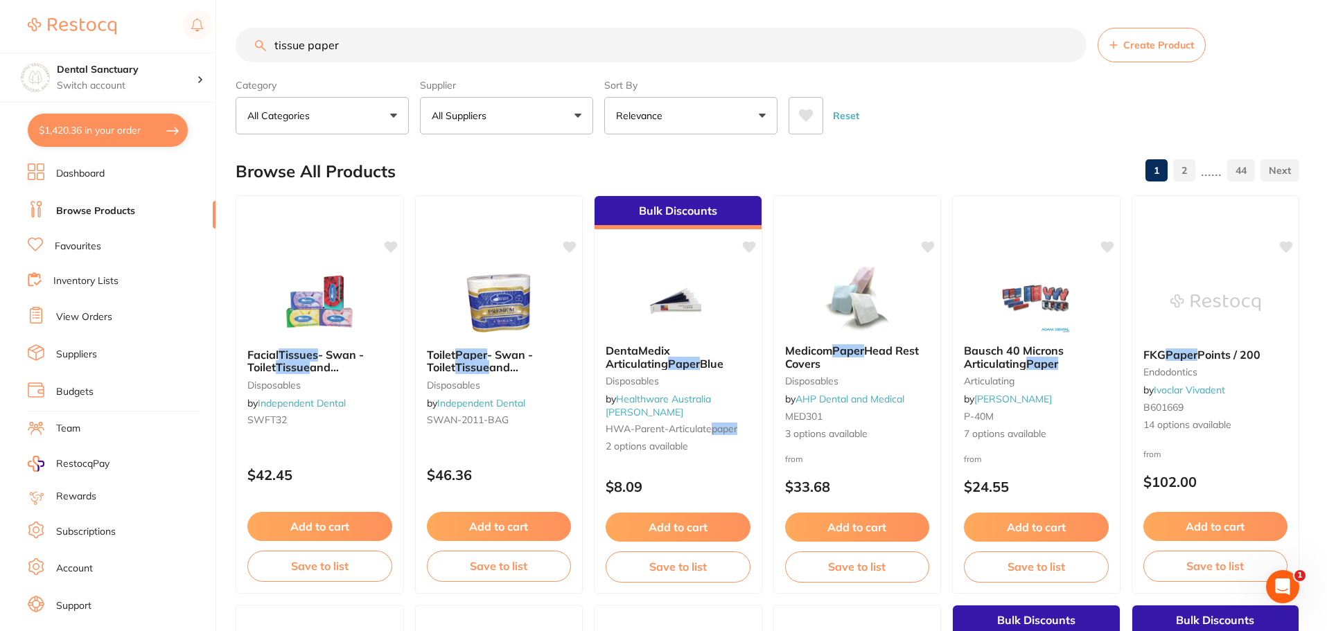
drag, startPoint x: 348, startPoint y: 52, endPoint x: 272, endPoint y: 52, distance: 75.5
click at [272, 52] on input "tissue paper" at bounding box center [661, 45] width 851 height 35
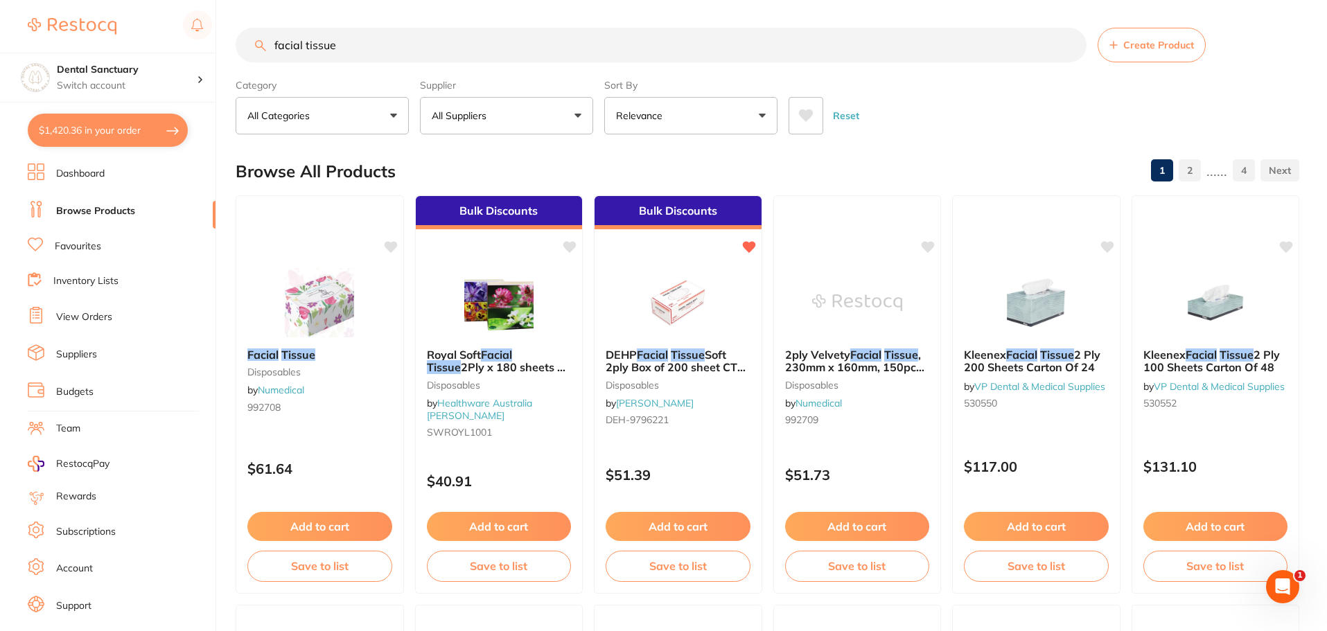
drag, startPoint x: 344, startPoint y: 44, endPoint x: 214, endPoint y: 45, distance: 130.3
click at [215, 44] on div "$1,420.36 Dental Sanctuary Switch account Dental Sanctuary $1,420.36 in your or…" at bounding box center [663, 315] width 1327 height 631
type input "facial tissue"
click at [85, 248] on link "Favourites" at bounding box center [78, 247] width 46 height 14
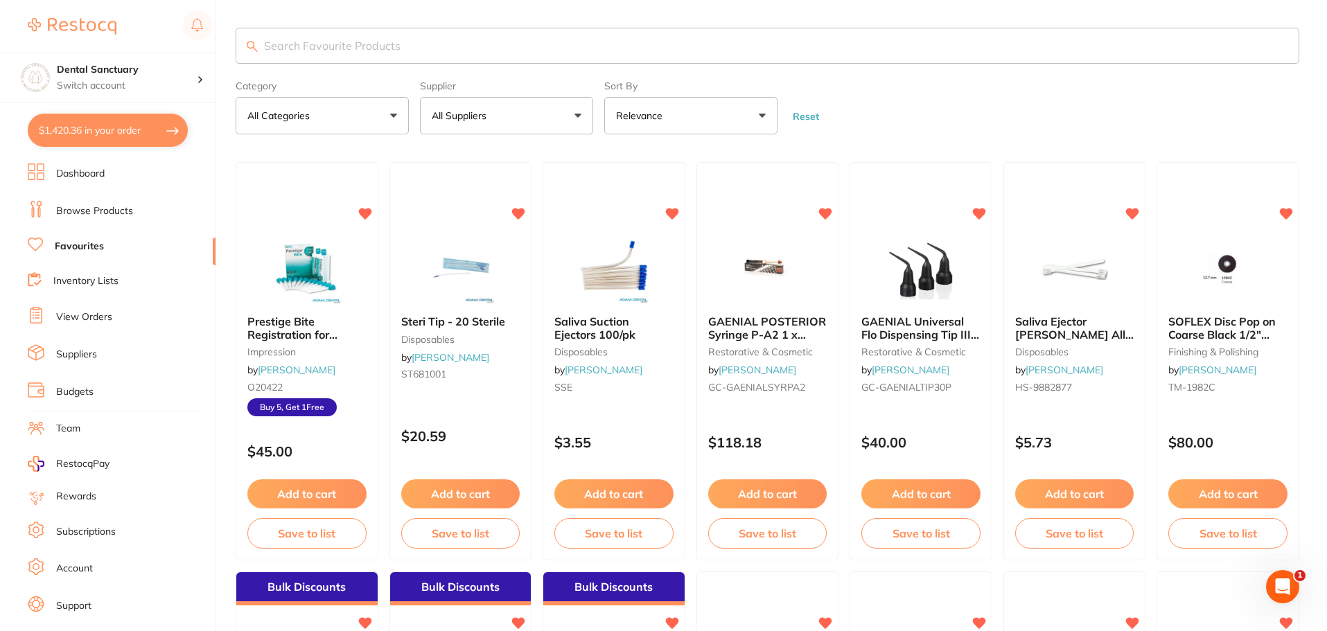
click at [327, 58] on input "search" at bounding box center [767, 46] width 1063 height 36
click at [327, 48] on input "search" at bounding box center [767, 46] width 1063 height 36
paste input "facial tissue"
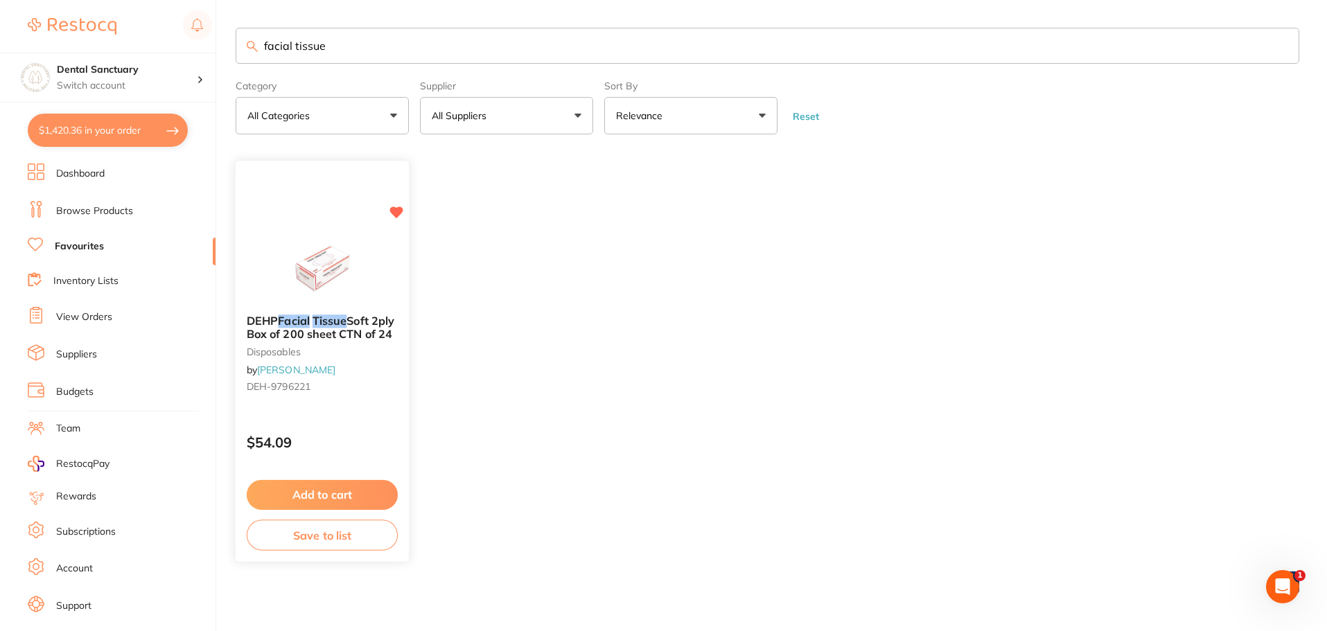
type input "facial tissue"
click at [313, 329] on span "Soft 2ply Box of 200 sheet CTN of 24" at bounding box center [321, 328] width 148 height 27
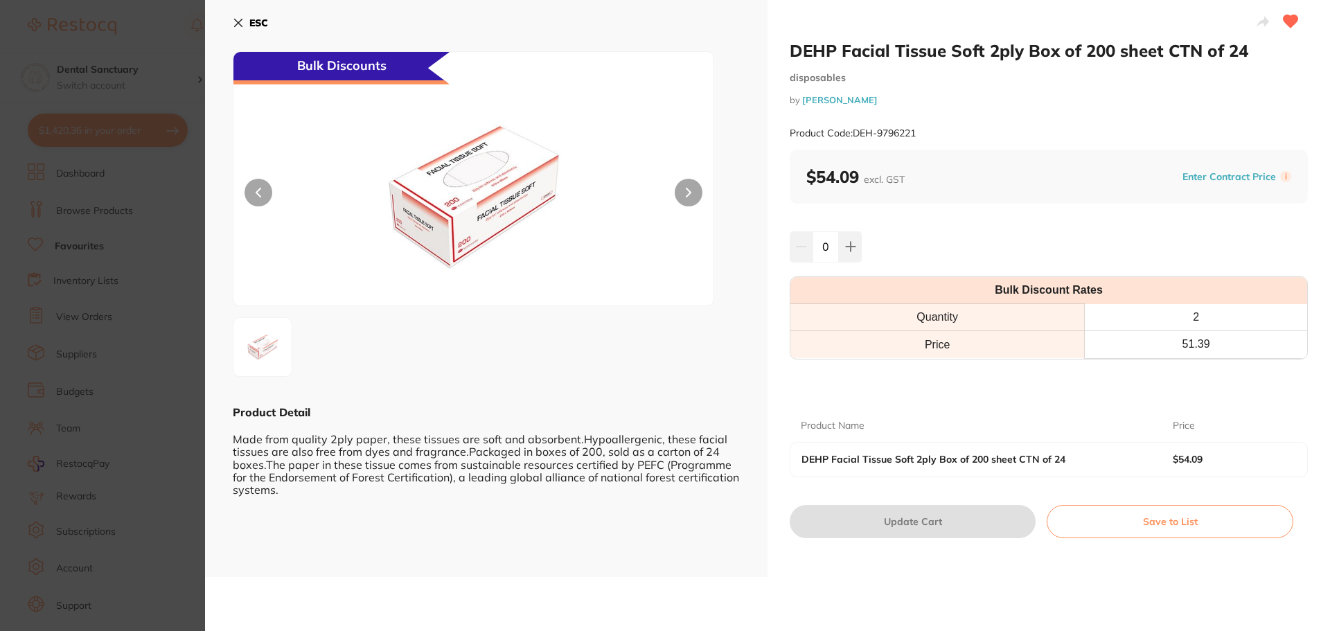
click at [240, 17] on button "ESC" at bounding box center [250, 23] width 35 height 24
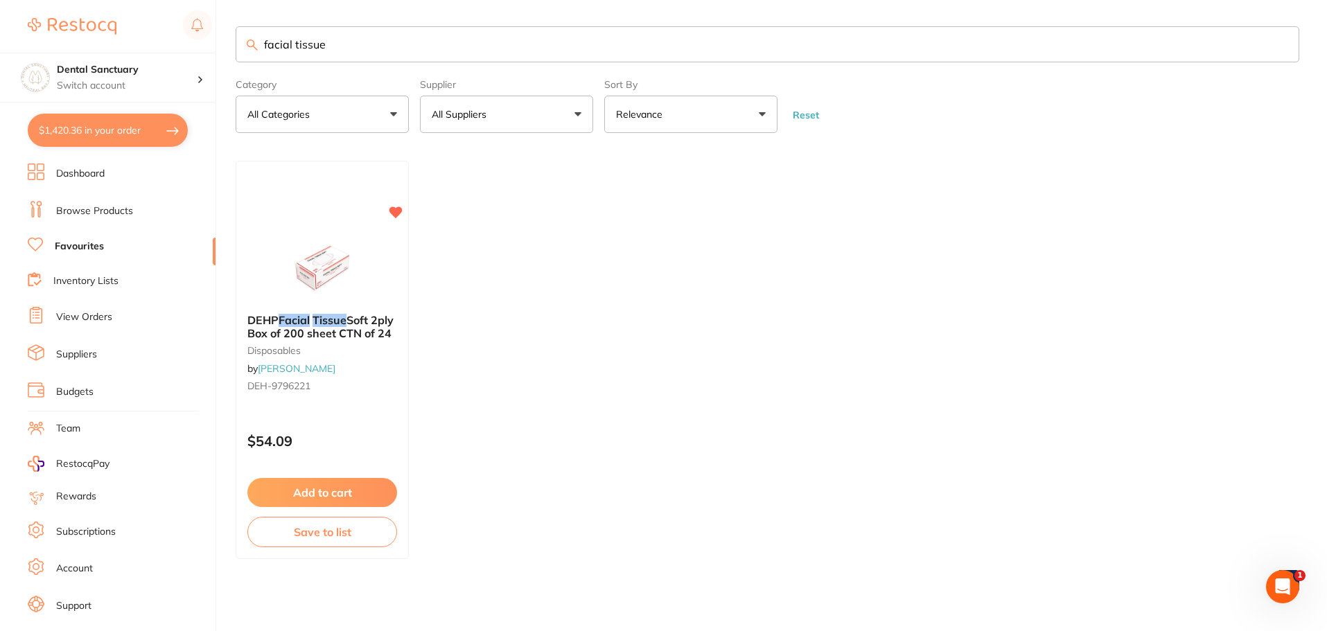
drag, startPoint x: 340, startPoint y: 45, endPoint x: 215, endPoint y: 41, distance: 124.8
click at [216, 41] on div "$1,420.36 Dental Sanctuary Switch account Dental Sanctuary $1,420.36 in your or…" at bounding box center [663, 314] width 1327 height 631
click at [88, 213] on link "Browse Products" at bounding box center [94, 211] width 77 height 14
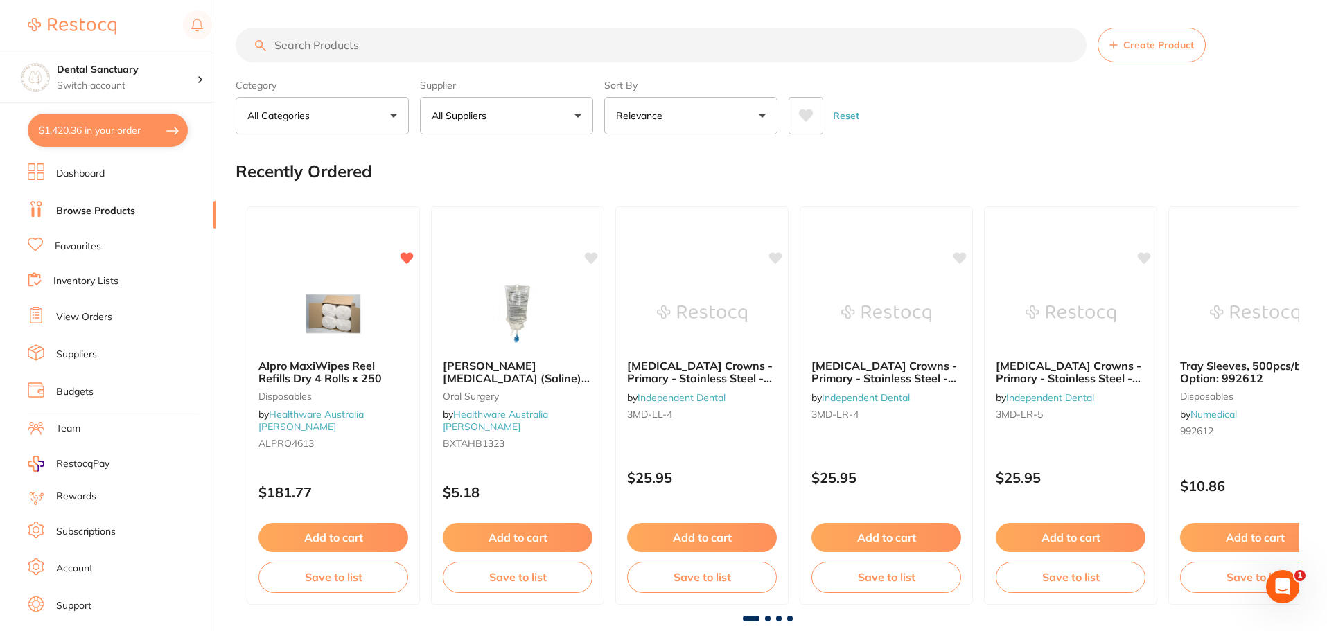
click at [297, 50] on input "search" at bounding box center [661, 45] width 851 height 35
paste input "facial tissue"
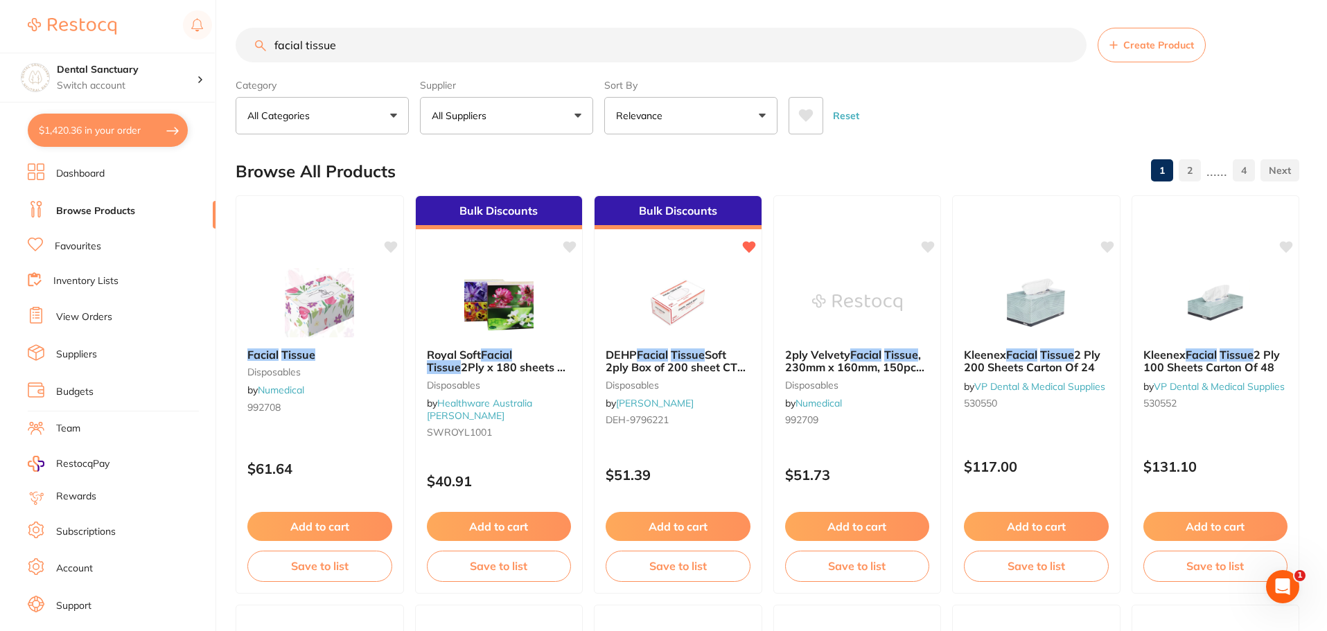
type input "facial tissue"
click at [510, 120] on button "All Suppliers" at bounding box center [506, 115] width 173 height 37
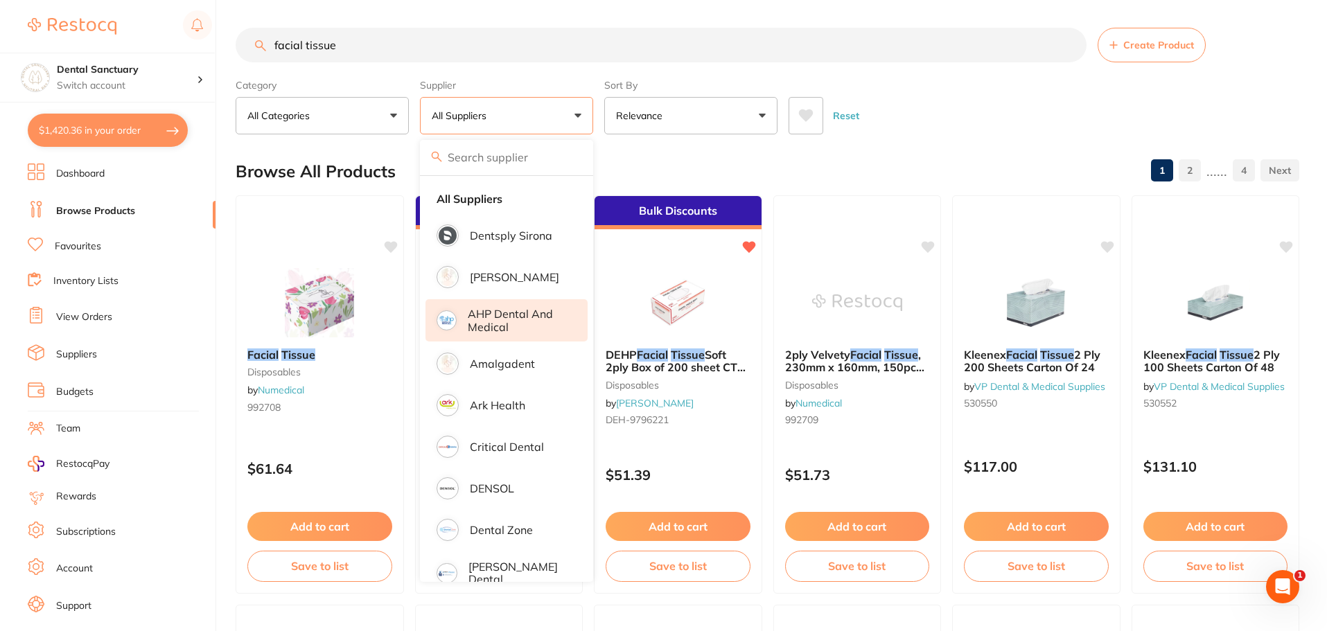
click at [504, 314] on p "AHP Dental and Medical" at bounding box center [518, 321] width 100 height 26
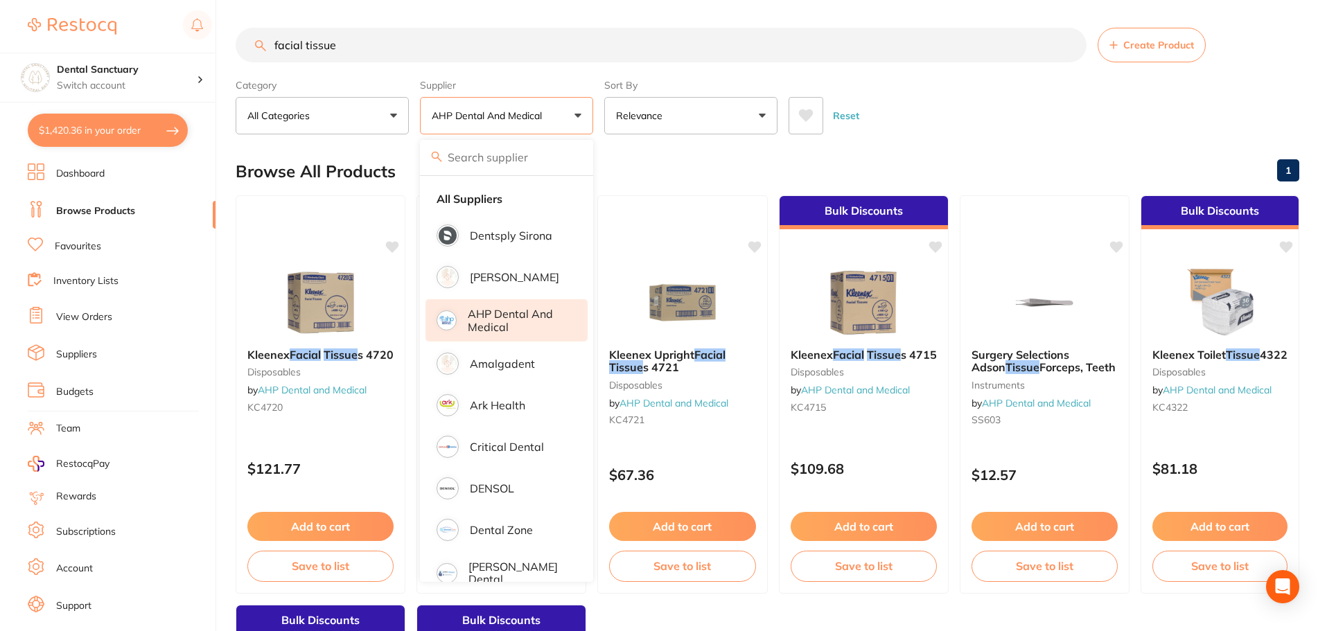
click at [955, 115] on div "Reset" at bounding box center [1038, 110] width 500 height 48
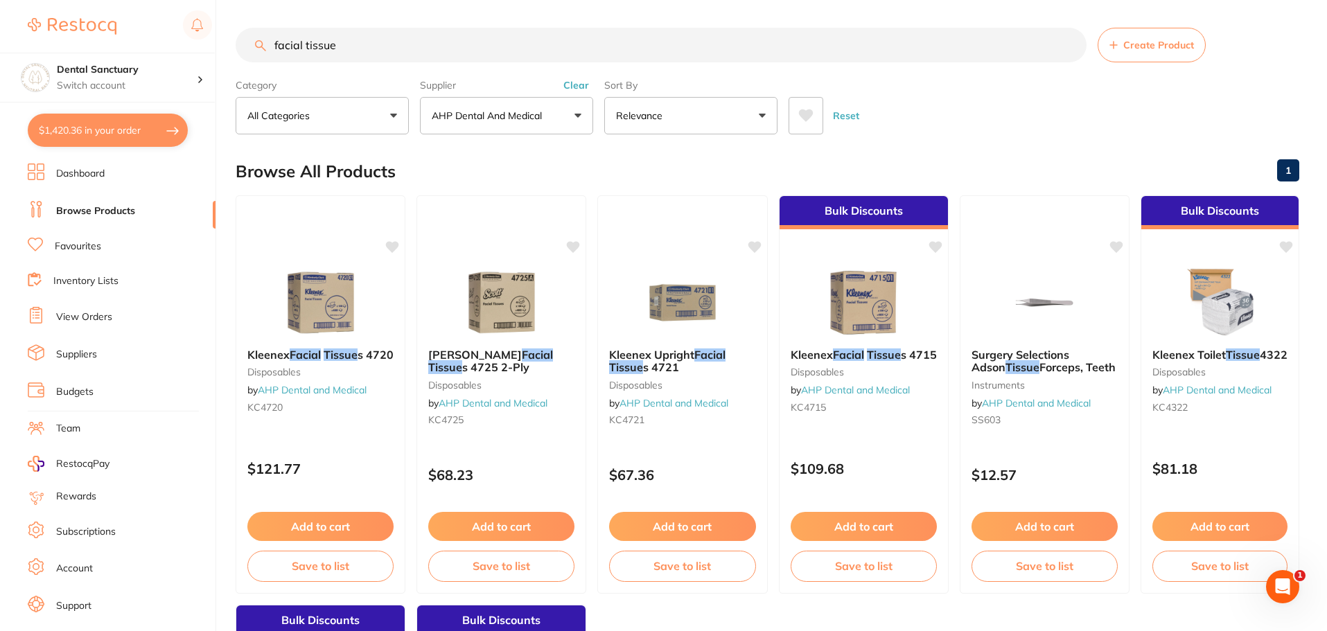
click at [498, 116] on p "AHP Dental and Medical" at bounding box center [490, 116] width 116 height 14
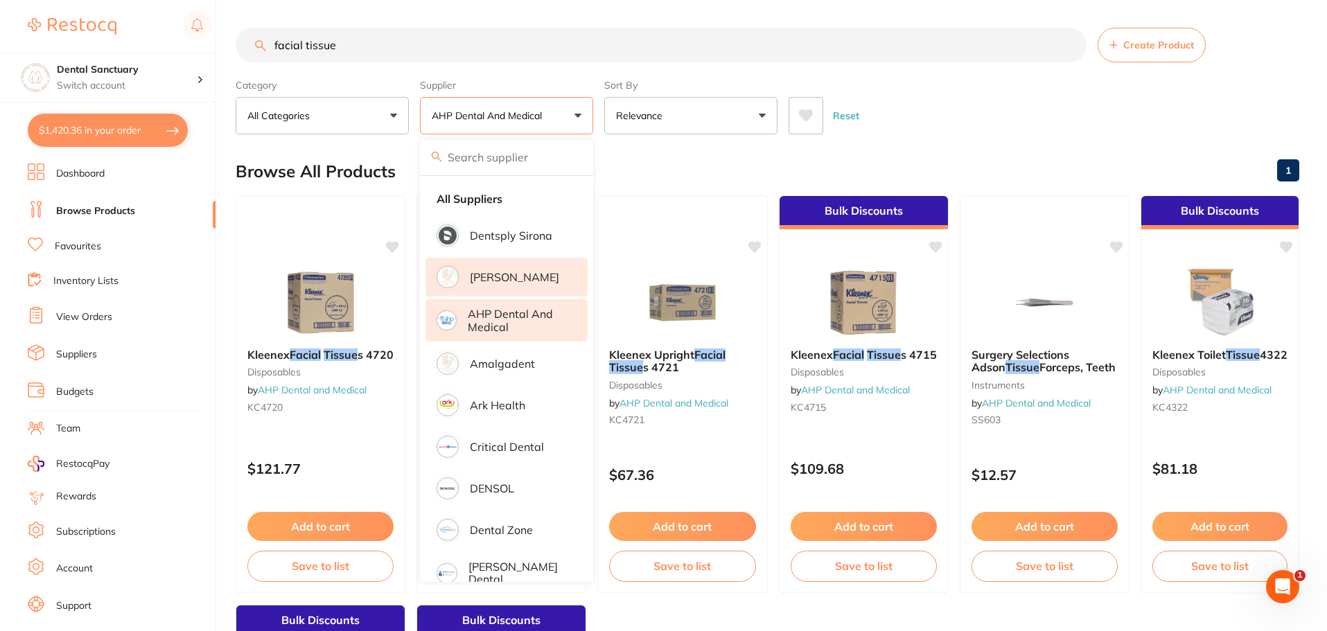
click at [498, 271] on li "[PERSON_NAME]" at bounding box center [506, 277] width 162 height 39
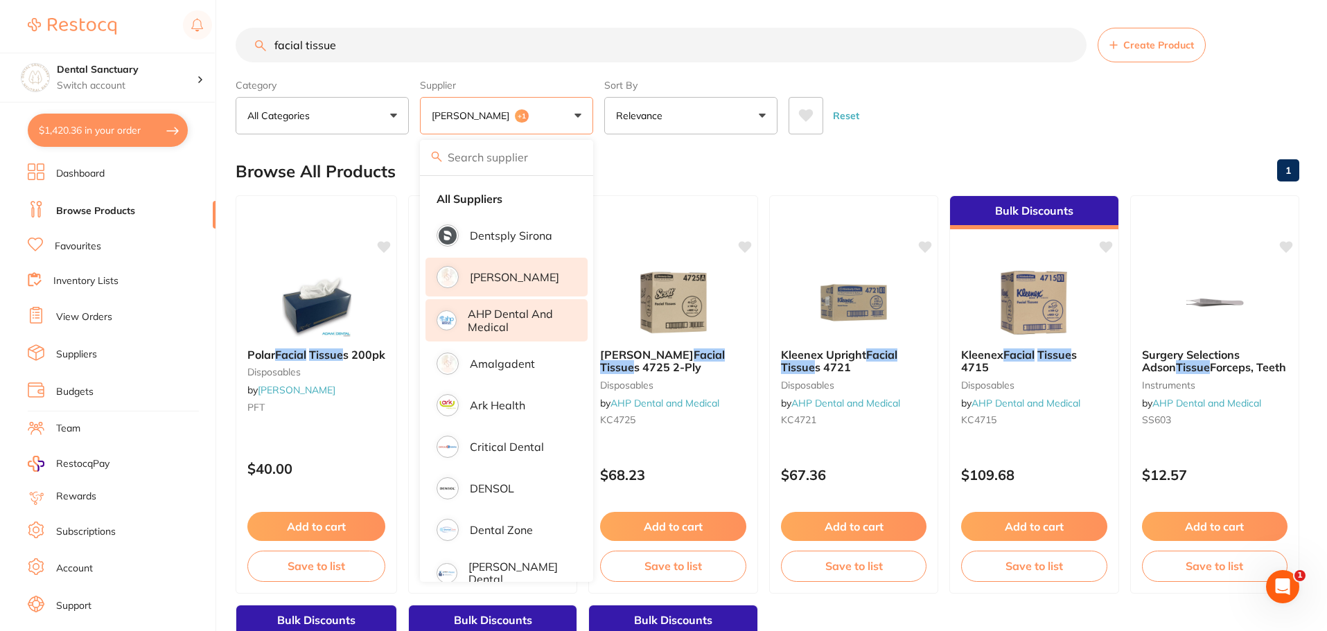
click at [750, 163] on div "Browse All Products 1" at bounding box center [767, 171] width 1063 height 46
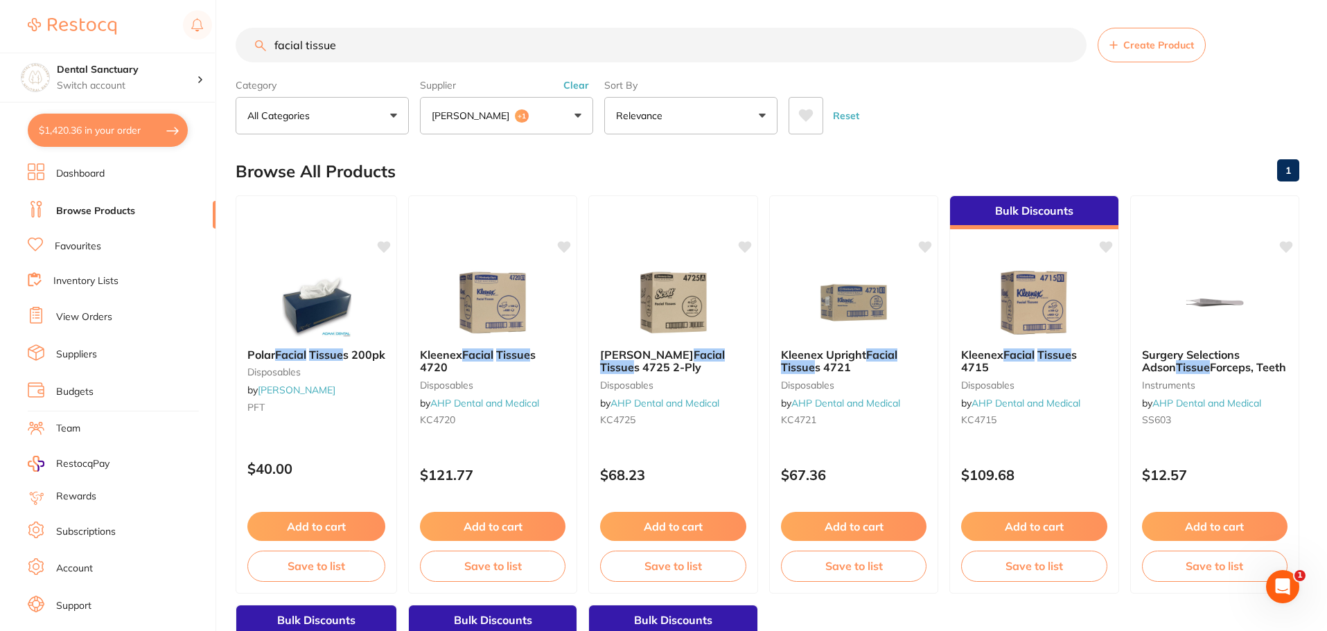
click at [540, 115] on button "Adam Dental +1" at bounding box center [506, 115] width 173 height 37
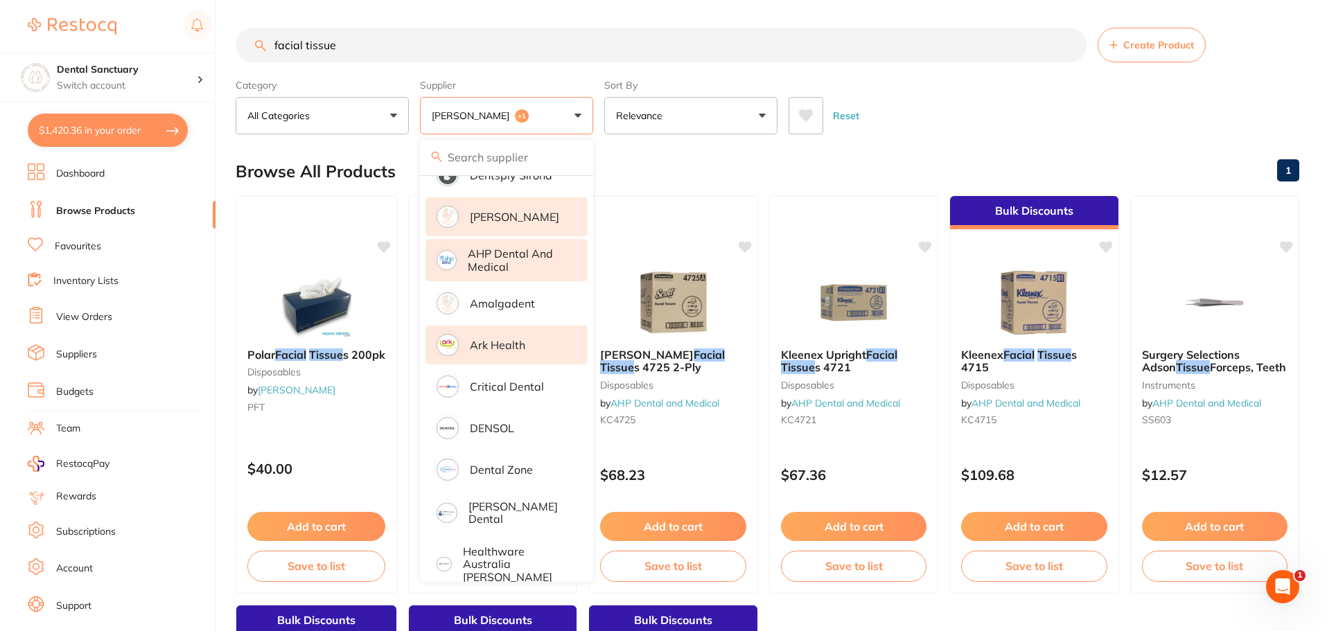
scroll to position [208, 0]
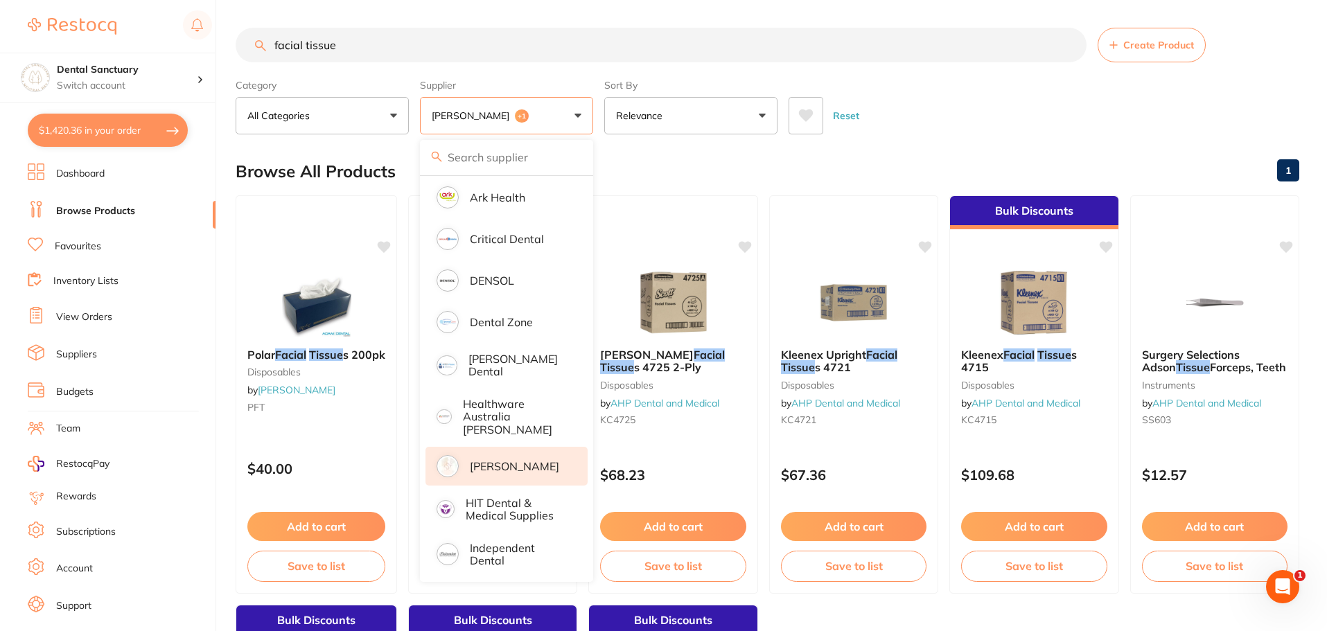
click at [495, 460] on p "[PERSON_NAME]" at bounding box center [514, 466] width 89 height 12
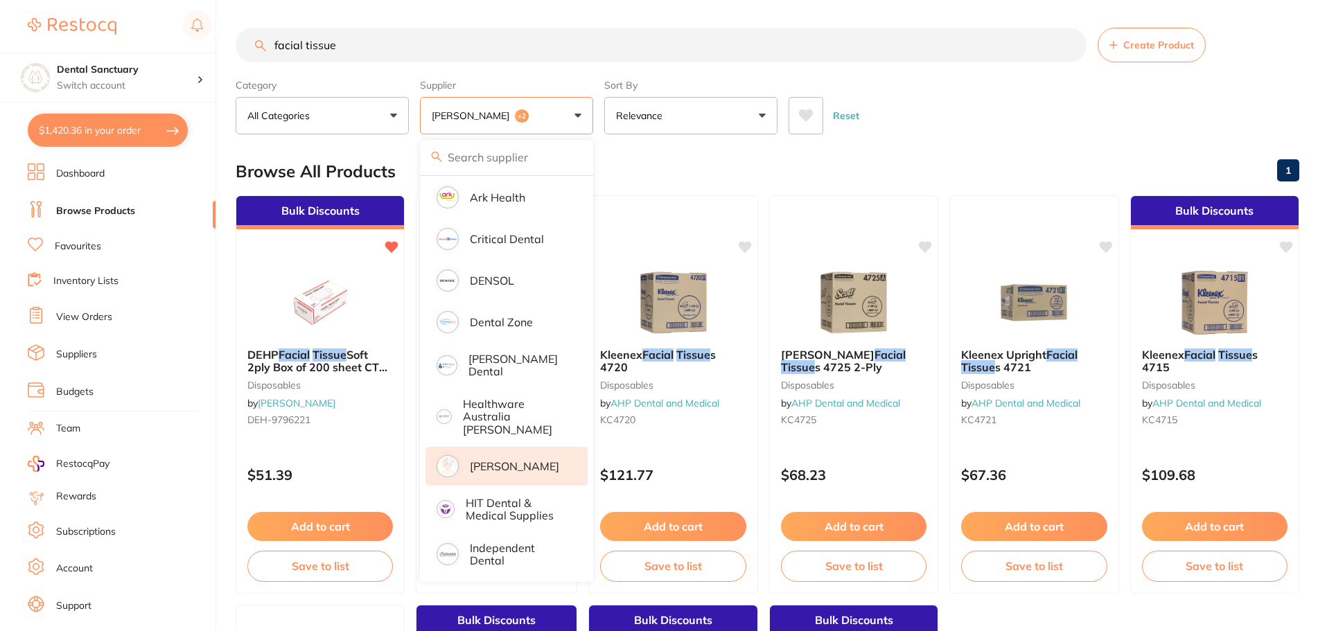
click at [930, 139] on main "facial tissue Create Product Category All Categories All Categories disposables…" at bounding box center [781, 537] width 1091 height 1075
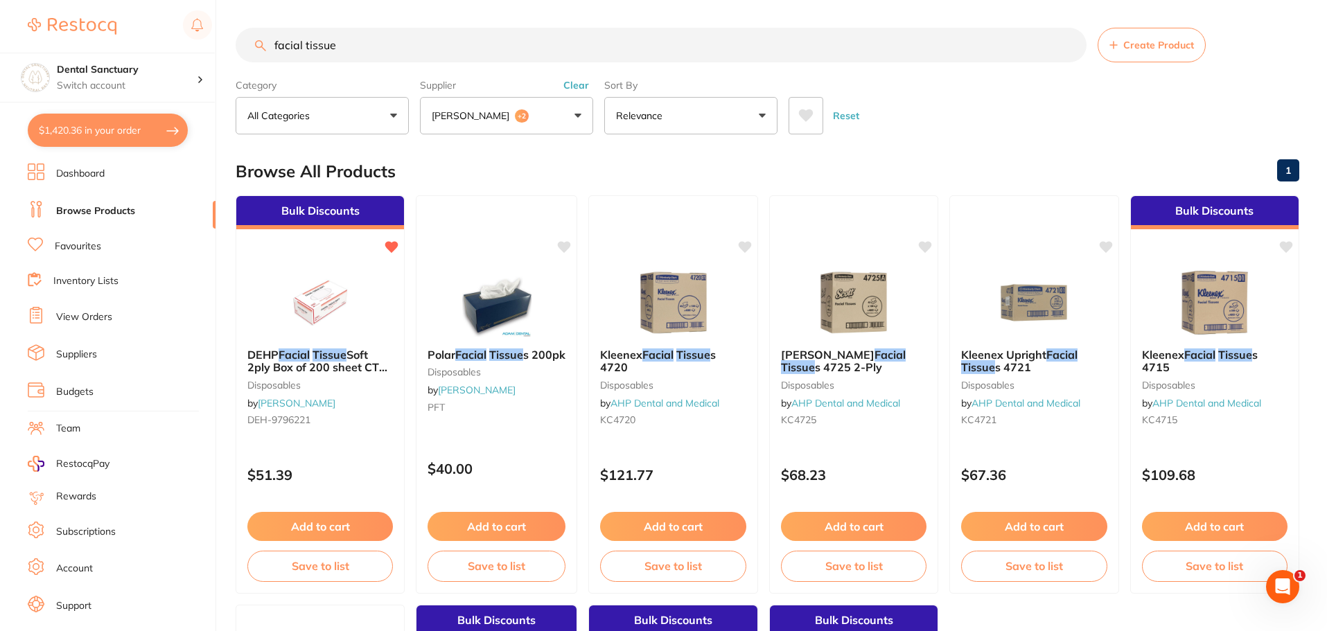
scroll to position [0, 0]
click at [526, 122] on button "Adam Dental +2" at bounding box center [506, 115] width 173 height 37
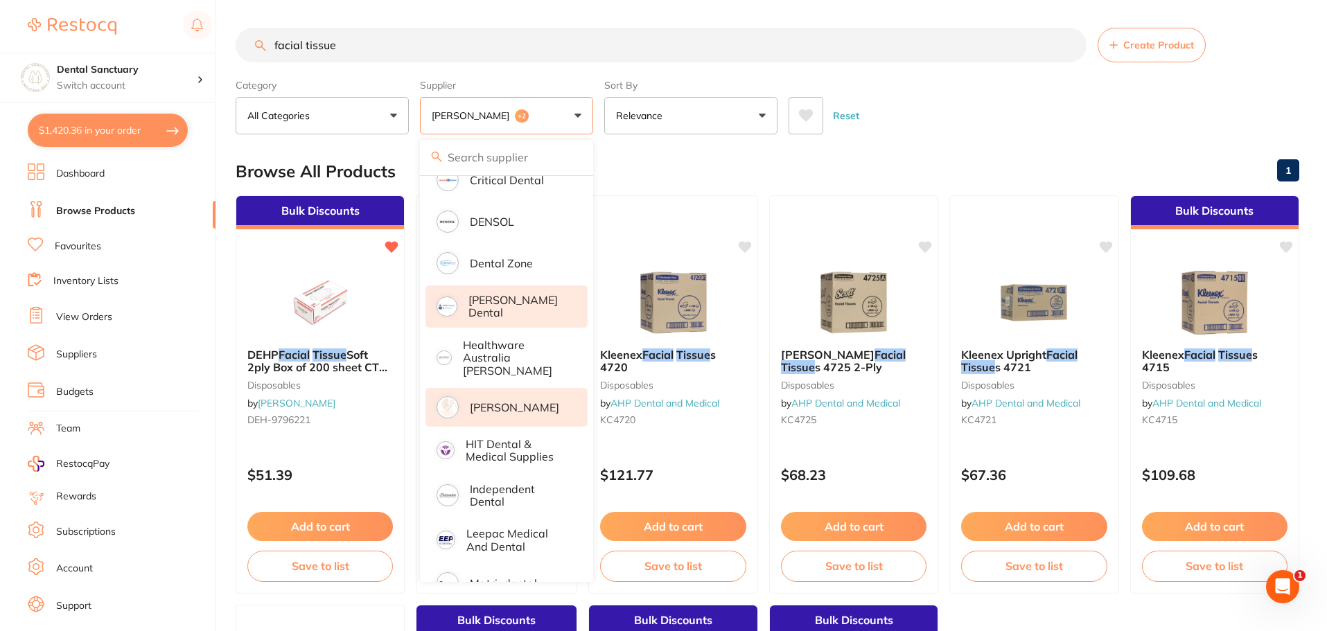
scroll to position [346, 0]
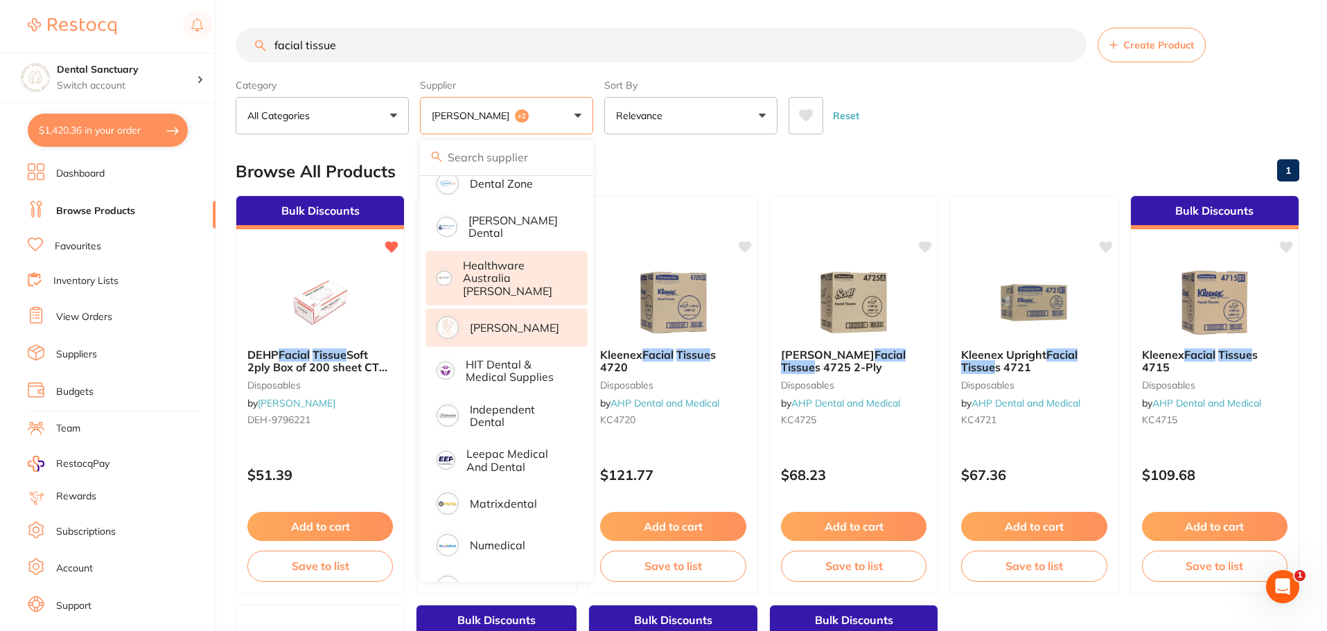
click at [498, 265] on p "Healthware Australia [PERSON_NAME]" at bounding box center [516, 278] width 106 height 38
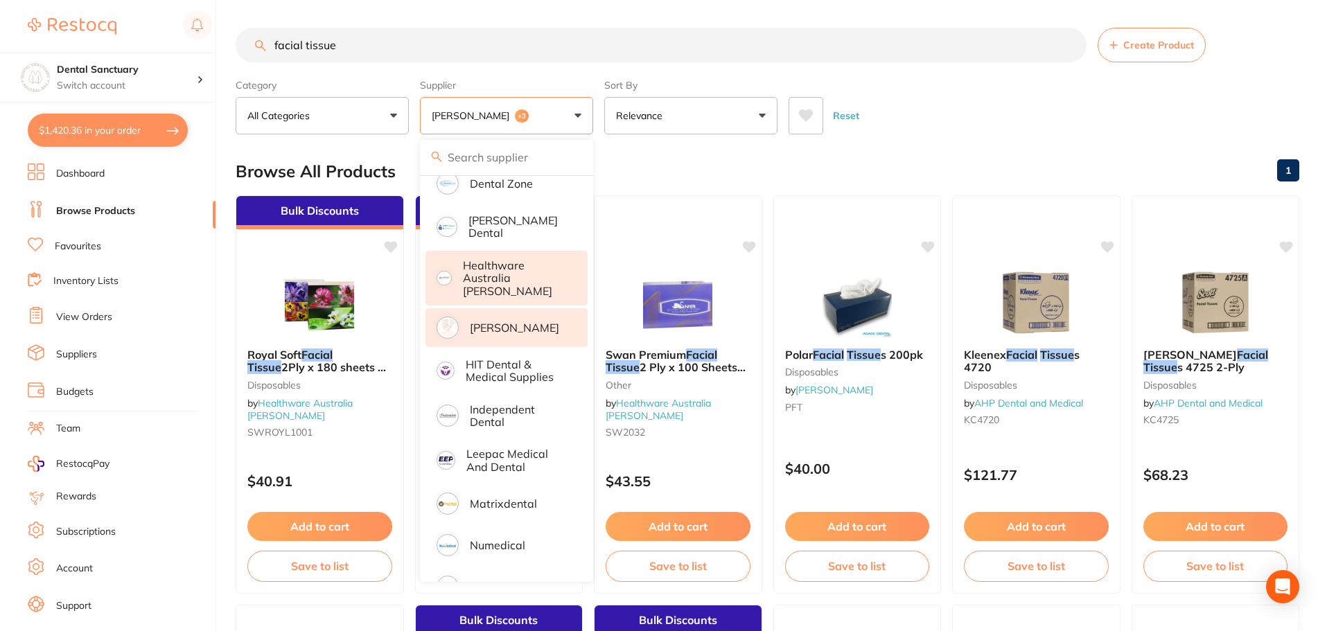
click at [910, 109] on div "Reset" at bounding box center [1038, 110] width 500 height 48
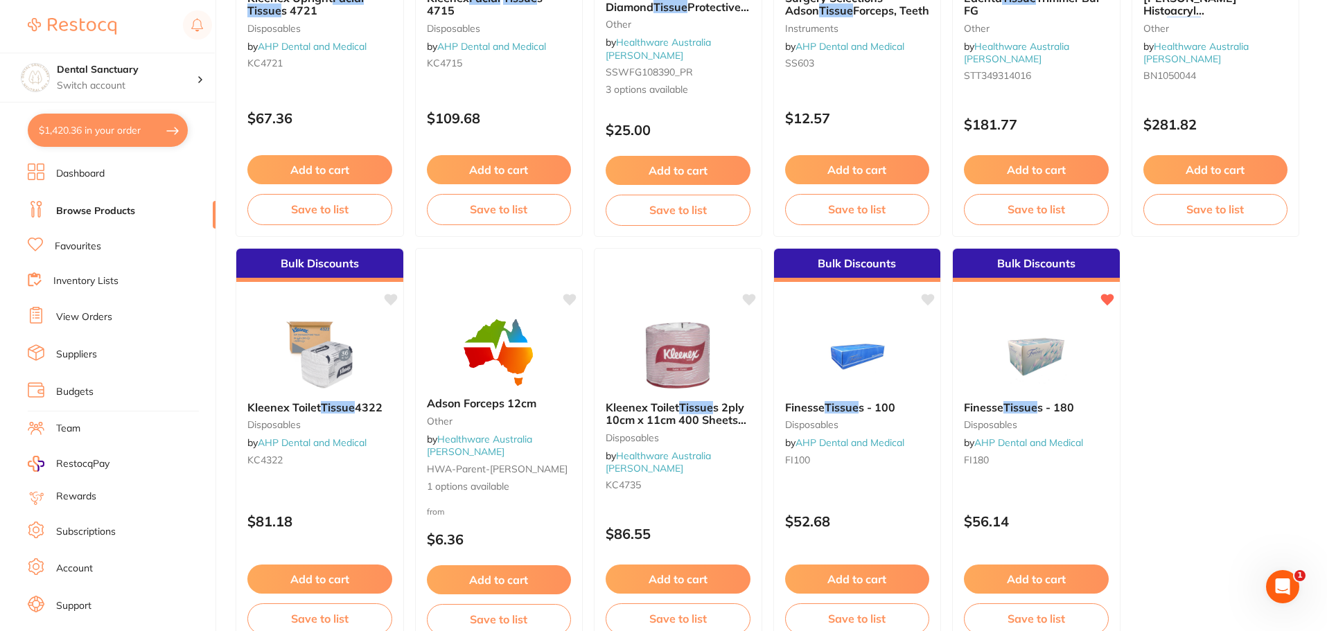
scroll to position [831, 0]
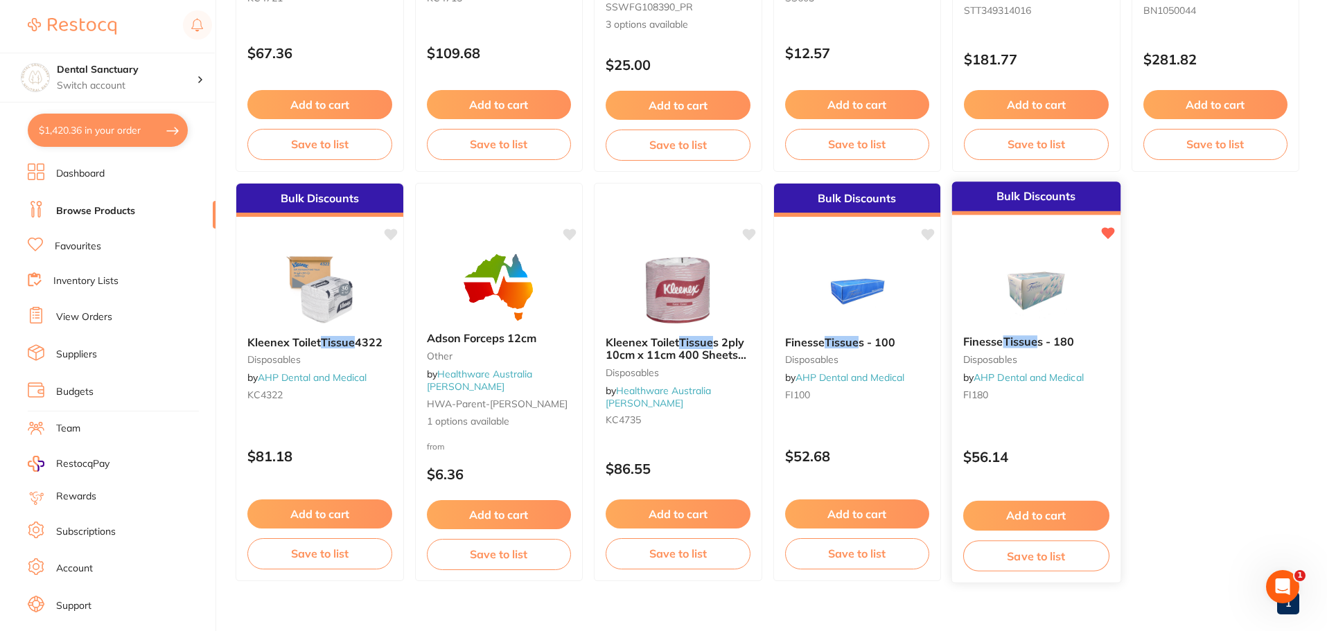
click at [1041, 342] on span "s - 180" at bounding box center [1055, 342] width 37 height 14
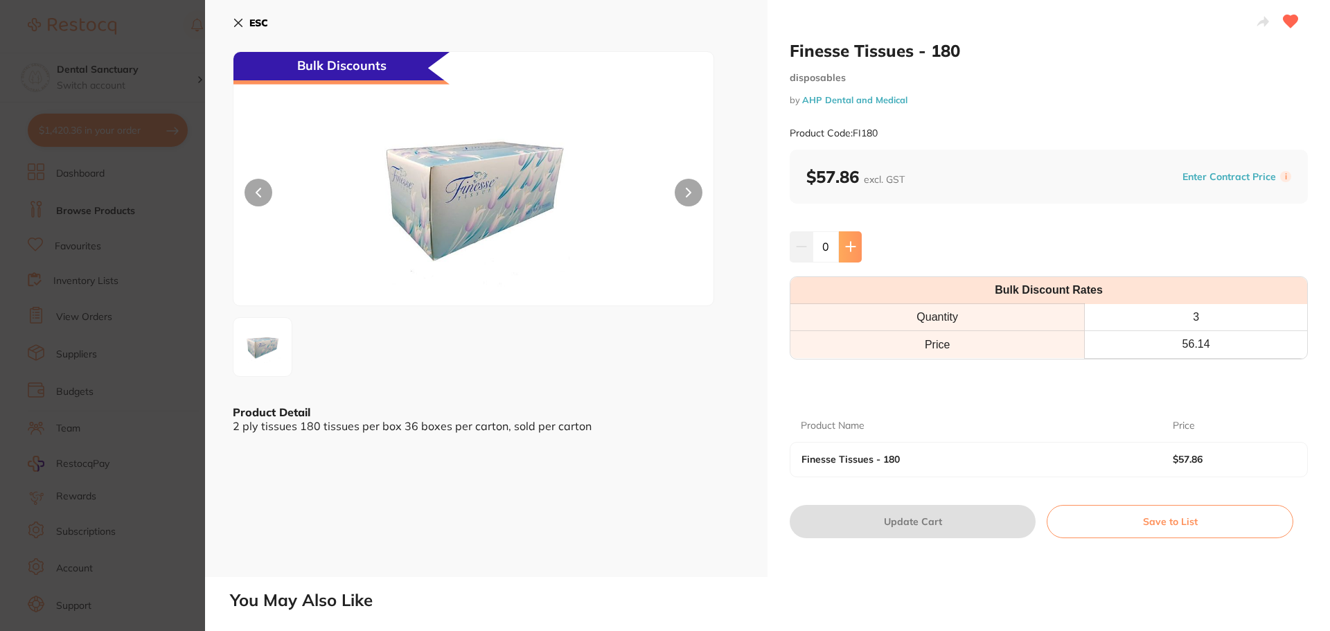
click at [852, 240] on button at bounding box center [850, 246] width 23 height 30
type input "1"
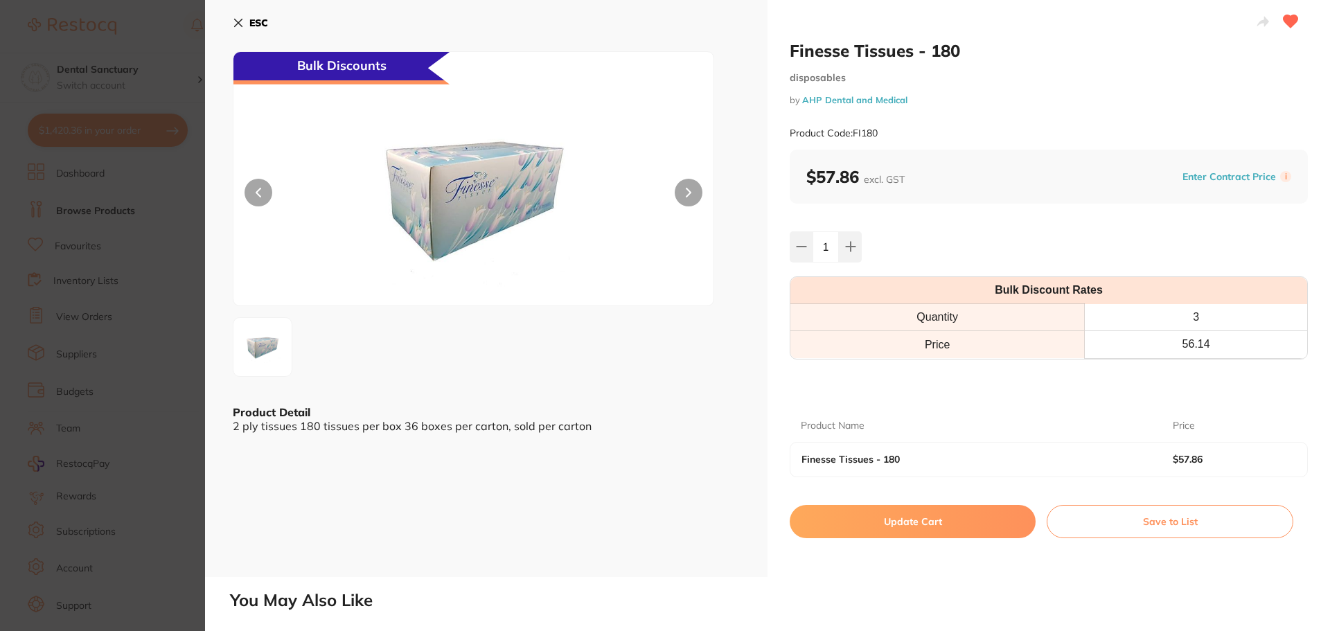
click at [922, 529] on button "Update Cart" at bounding box center [913, 521] width 246 height 33
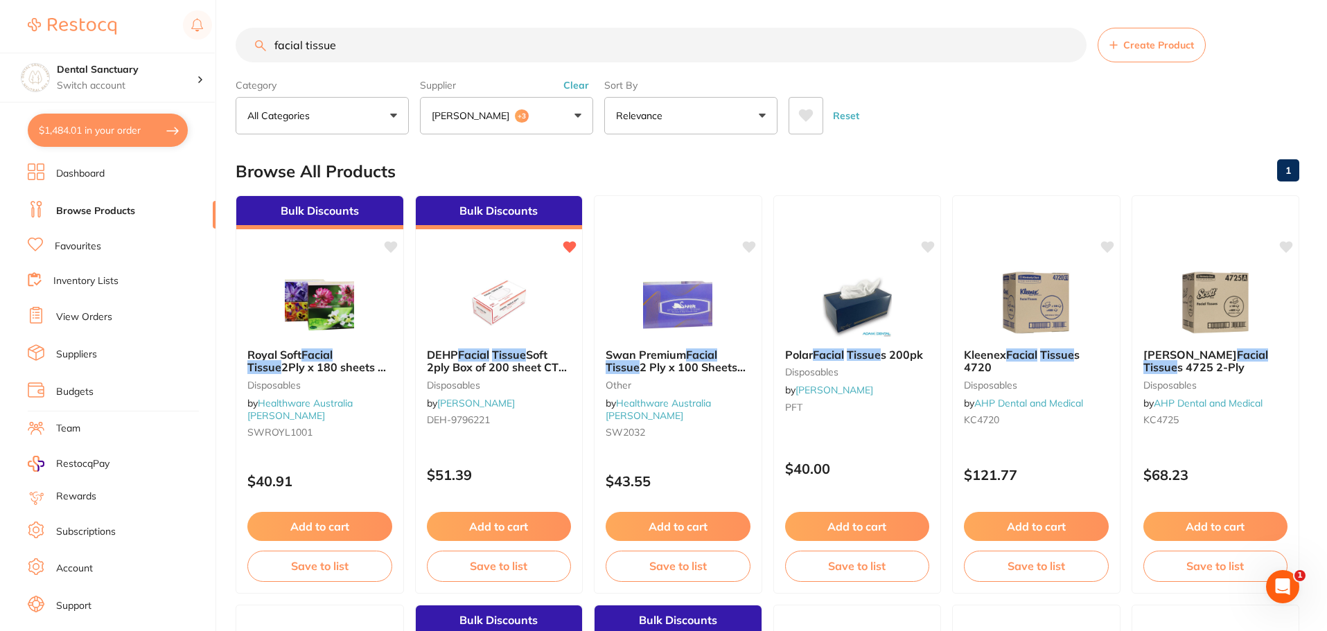
scroll to position [1, 0]
drag, startPoint x: 363, startPoint y: 49, endPoint x: 232, endPoint y: 55, distance: 131.1
click at [232, 55] on div "$1,484.01 Dental Sanctuary Switch account Dental Sanctuary $1,484.01 in your or…" at bounding box center [663, 315] width 1327 height 631
click at [95, 248] on link "Favourites" at bounding box center [78, 247] width 46 height 14
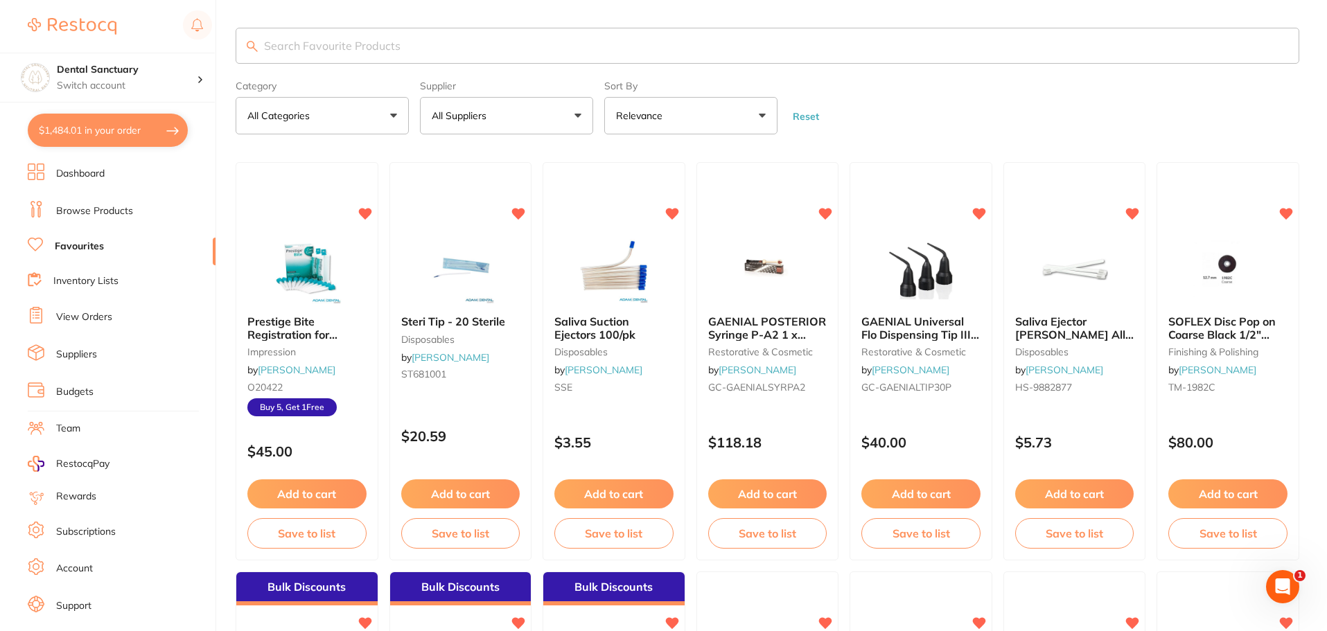
click at [369, 47] on input "search" at bounding box center [767, 46] width 1063 height 36
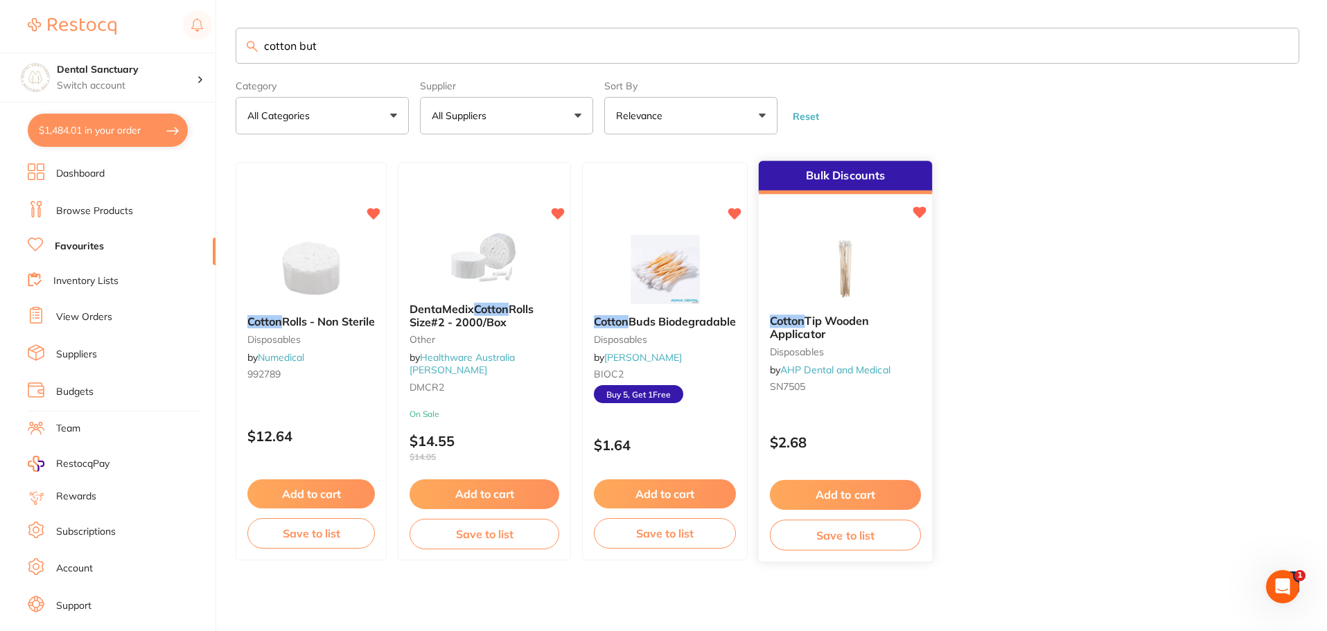
type input "cotton but"
click at [791, 328] on span "Tip Wooden Applicator" at bounding box center [819, 328] width 99 height 27
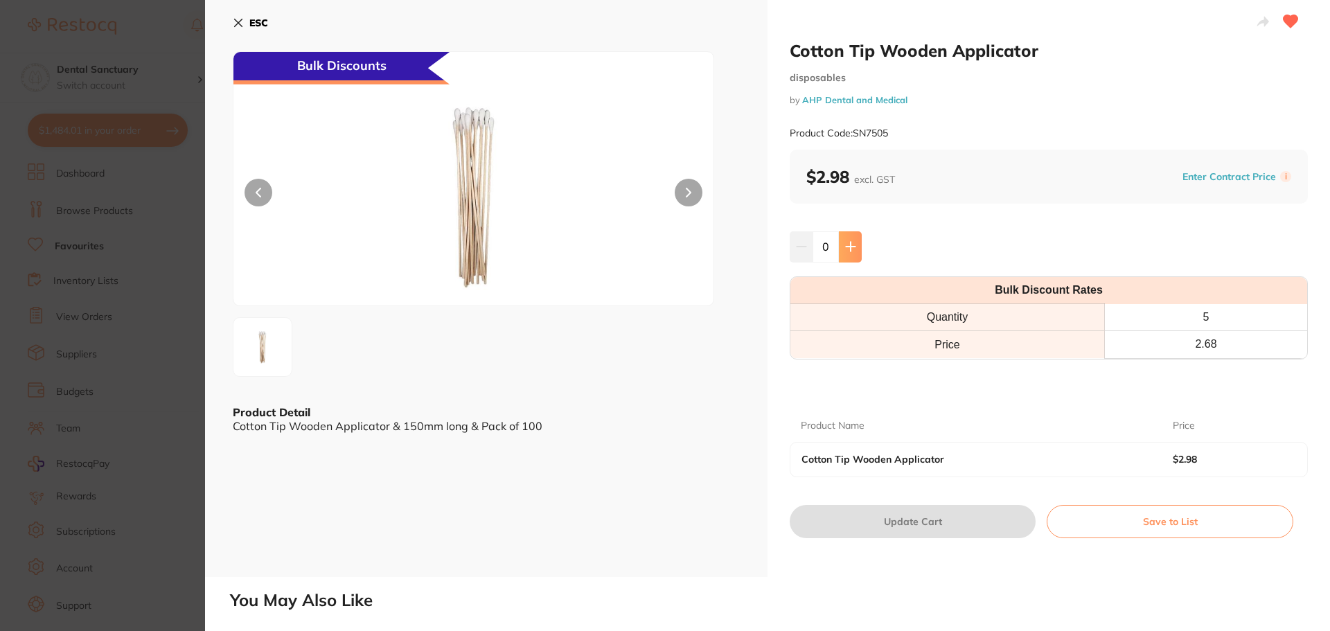
click at [853, 255] on button at bounding box center [850, 246] width 23 height 30
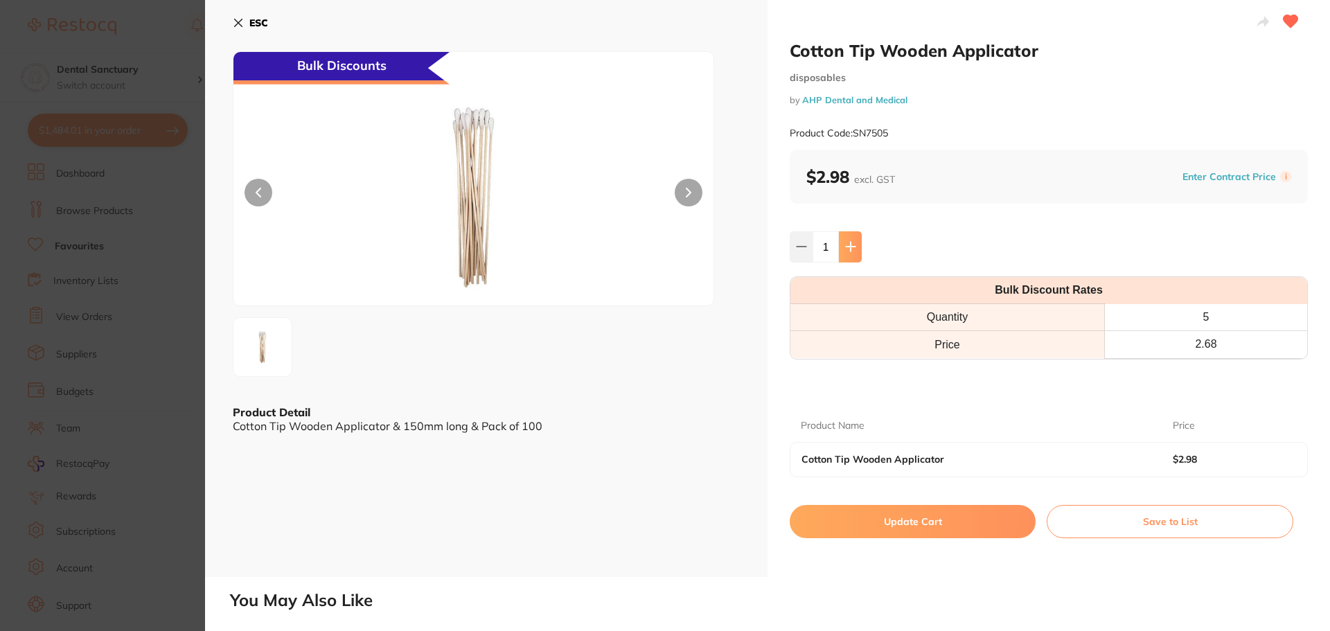
click at [853, 255] on button at bounding box center [850, 246] width 23 height 30
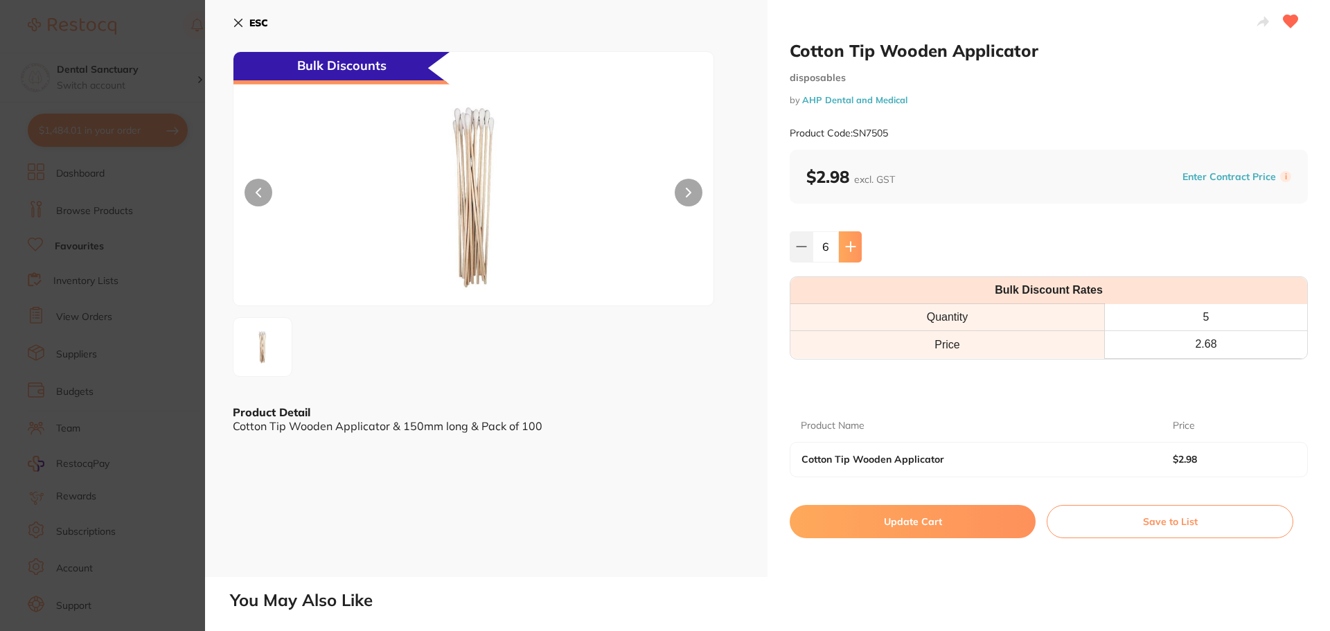
click at [853, 255] on button at bounding box center [850, 246] width 23 height 30
type input "10"
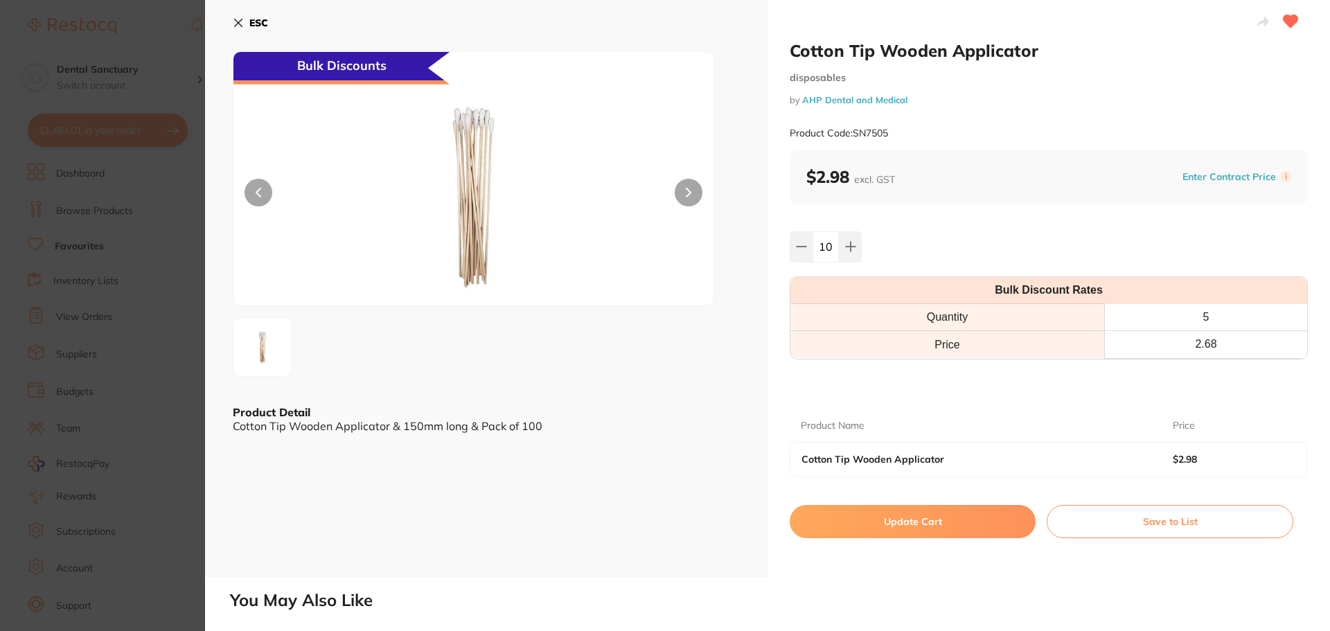
click at [915, 532] on button "Update Cart" at bounding box center [913, 521] width 246 height 33
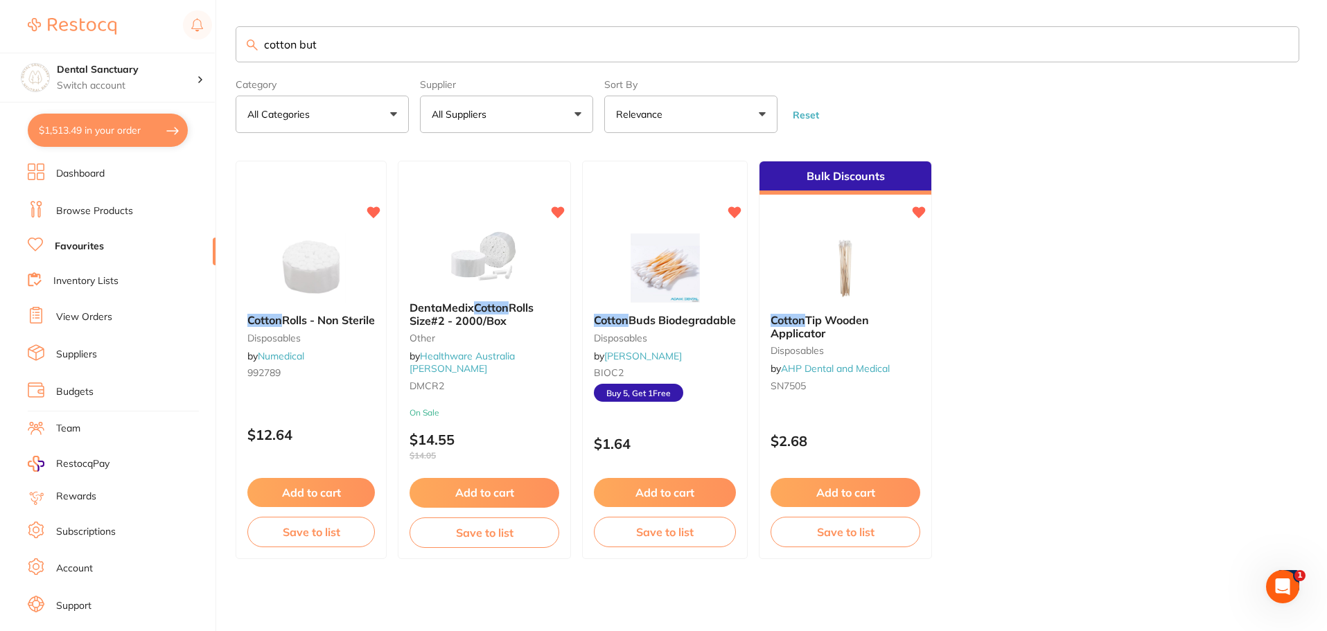
scroll to position [1, 0]
drag, startPoint x: 330, startPoint y: 47, endPoint x: 210, endPoint y: 57, distance: 120.3
click at [213, 56] on div "$1,513.49 Dental Sanctuary Switch account Dental Sanctuary $1,513.49 in your or…" at bounding box center [663, 314] width 1327 height 631
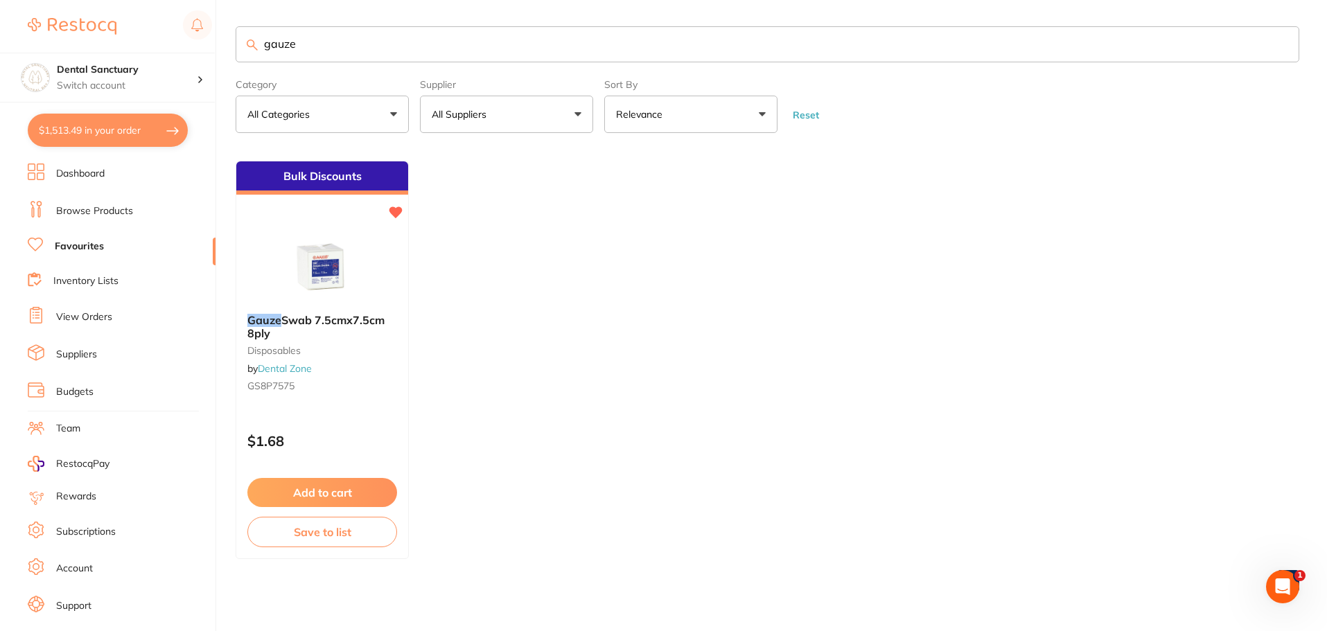
scroll to position [0, 0]
type input "gauze"
click at [481, 119] on p "All Suppliers" at bounding box center [462, 114] width 60 height 14
click at [98, 213] on link "Browse Products" at bounding box center [94, 211] width 77 height 14
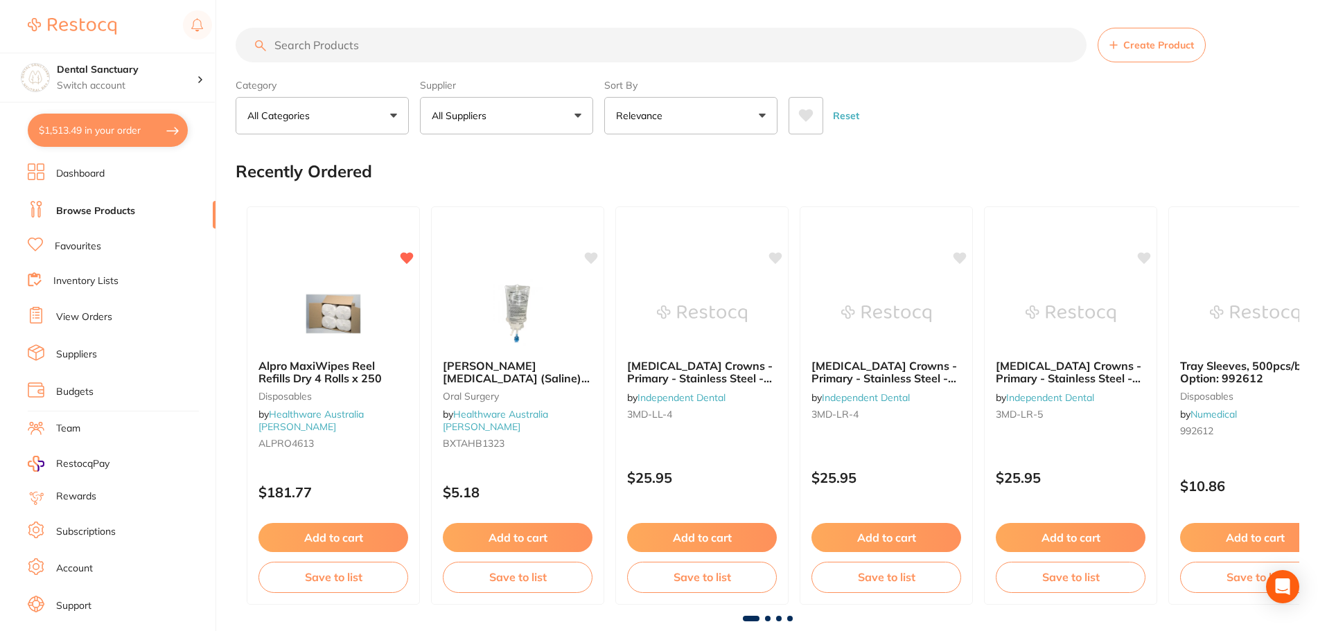
click at [329, 43] on input "search" at bounding box center [661, 45] width 851 height 35
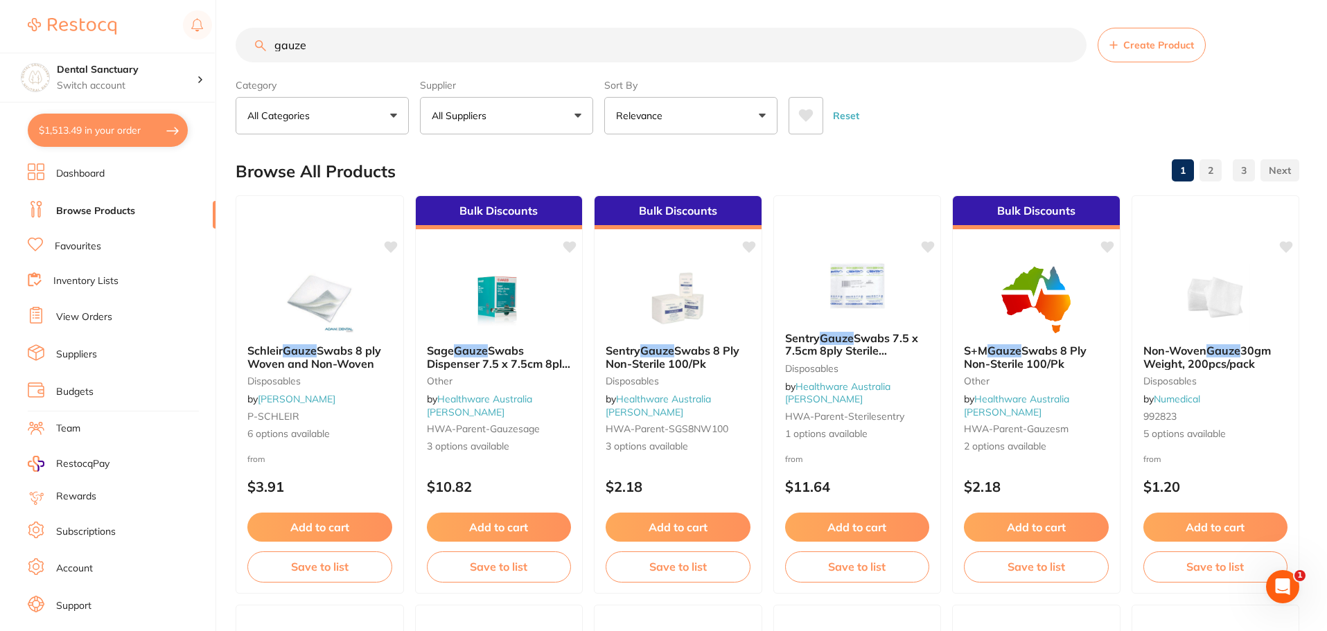
type input "gauze"
click at [527, 113] on button "All Suppliers" at bounding box center [506, 115] width 173 height 37
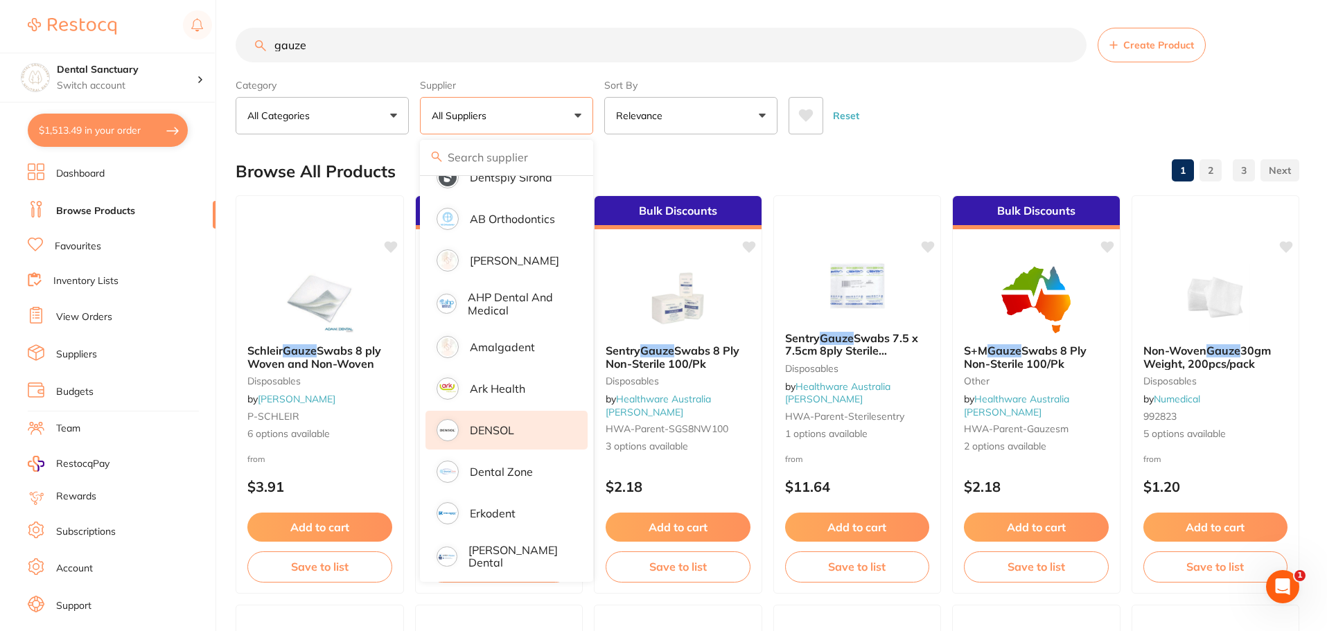
scroll to position [139, 0]
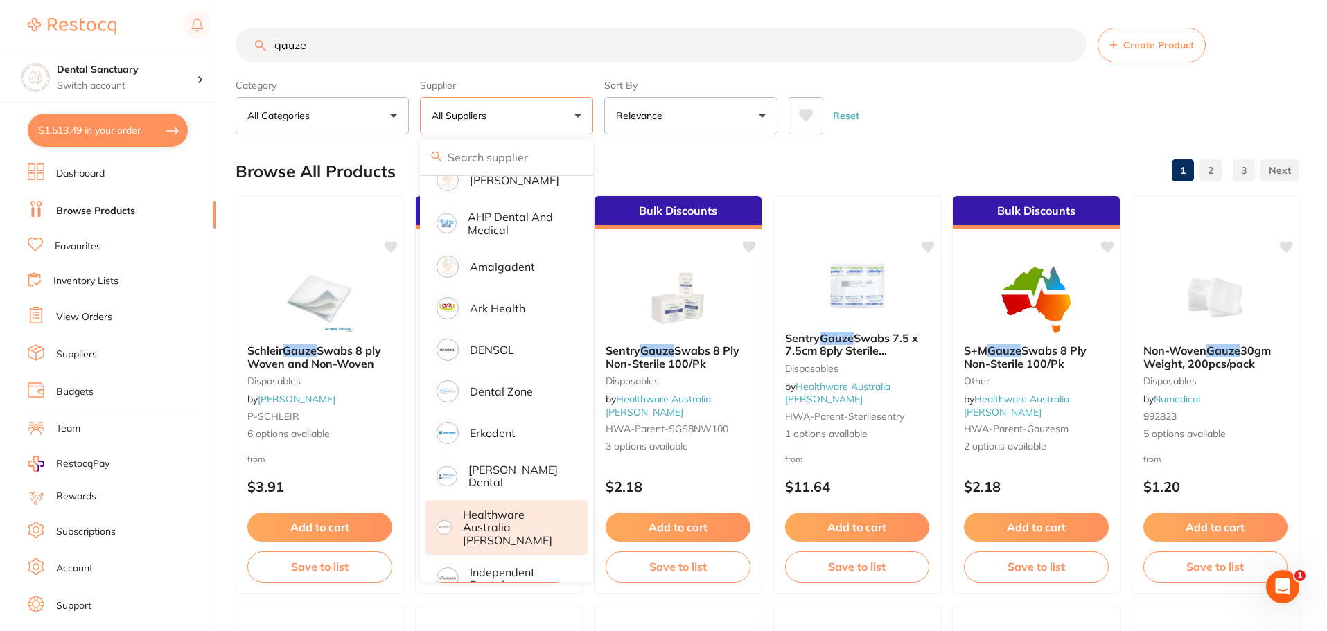
click at [509, 511] on p "Healthware Australia [PERSON_NAME]" at bounding box center [516, 528] width 106 height 38
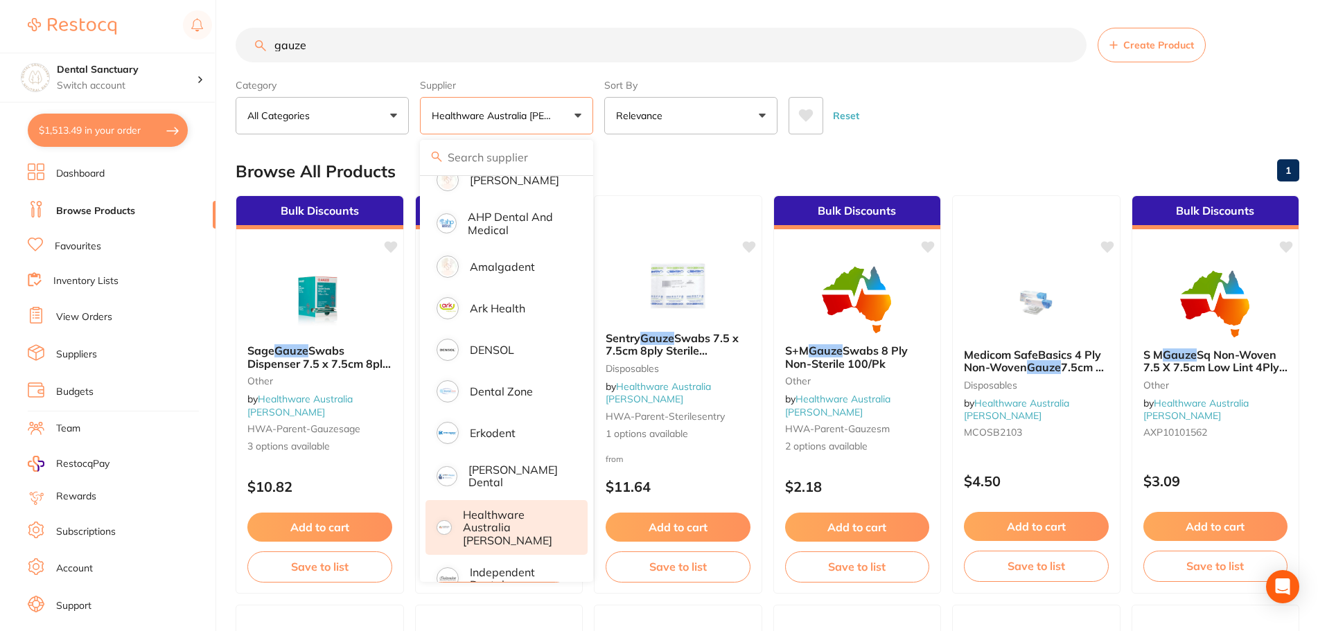
click at [1018, 132] on div "Reset" at bounding box center [1038, 110] width 500 height 48
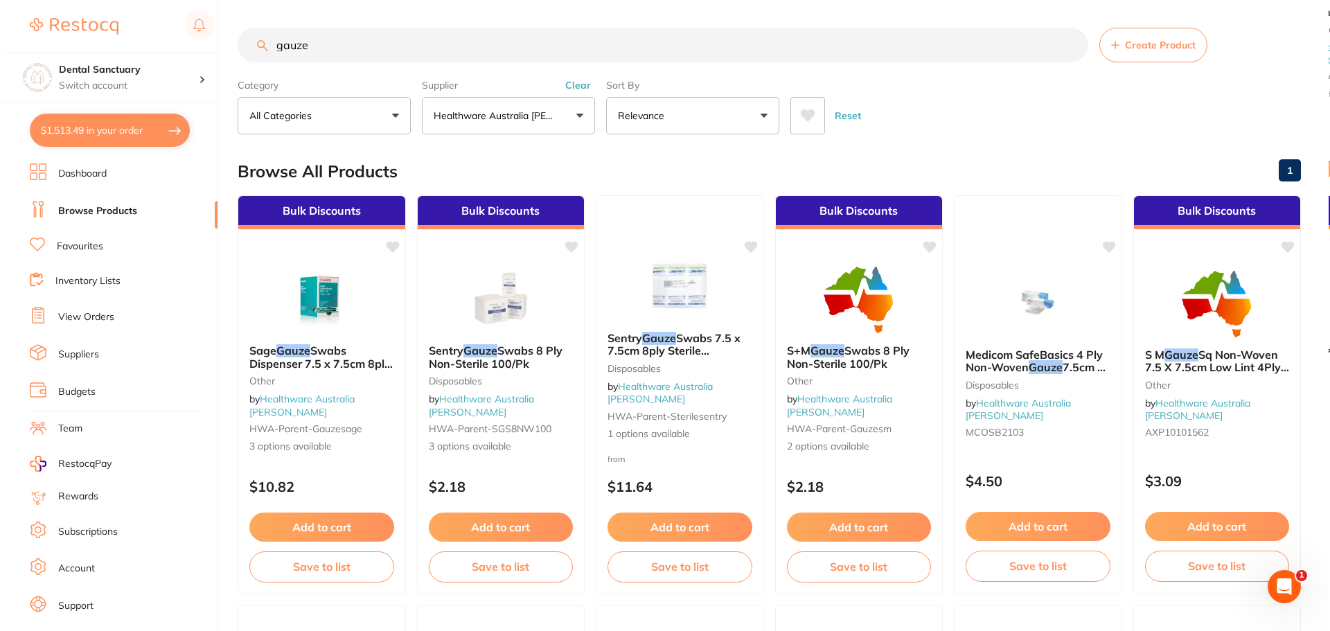
scroll to position [0, 0]
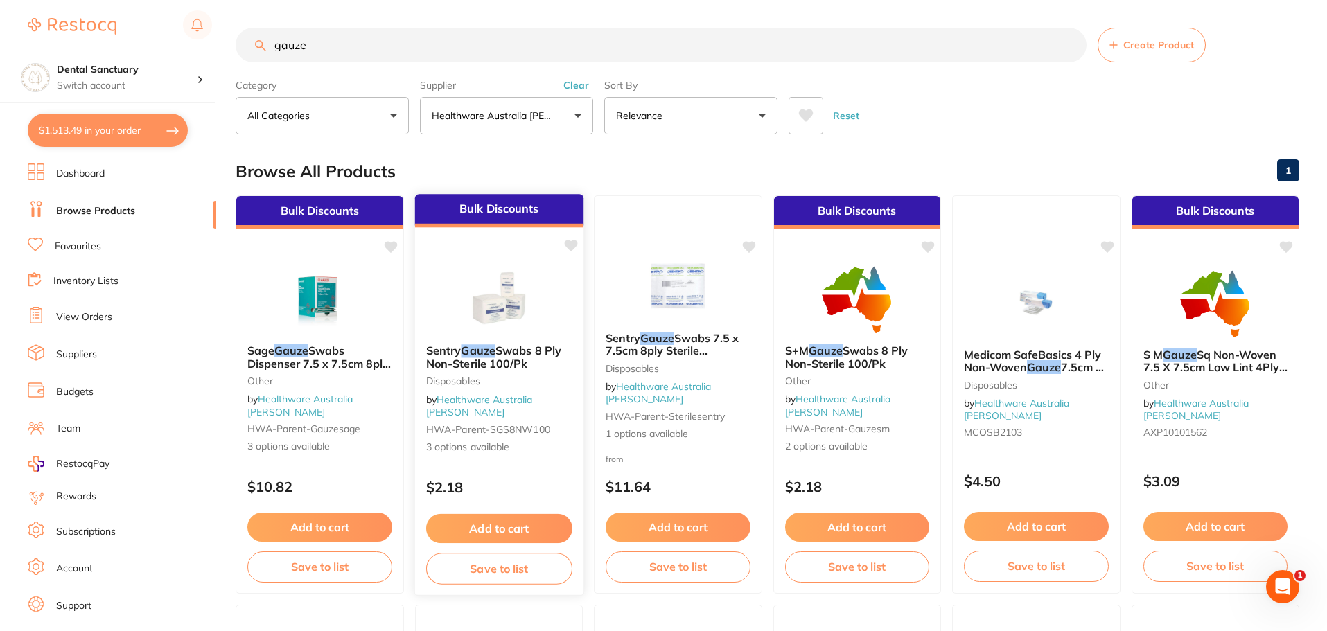
click at [514, 364] on span "Swabs 8 Ply Non-Sterile 100/Pk" at bounding box center [492, 357] width 135 height 27
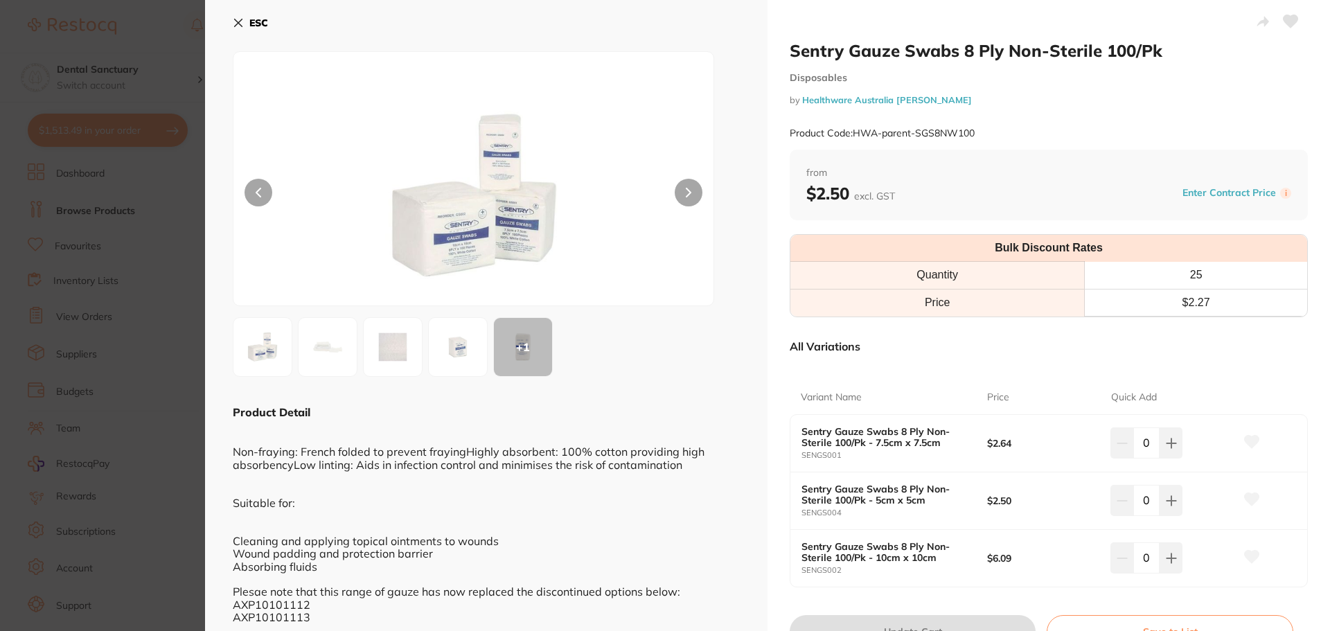
scroll to position [139, 0]
click at [240, 23] on icon at bounding box center [238, 22] width 11 height 11
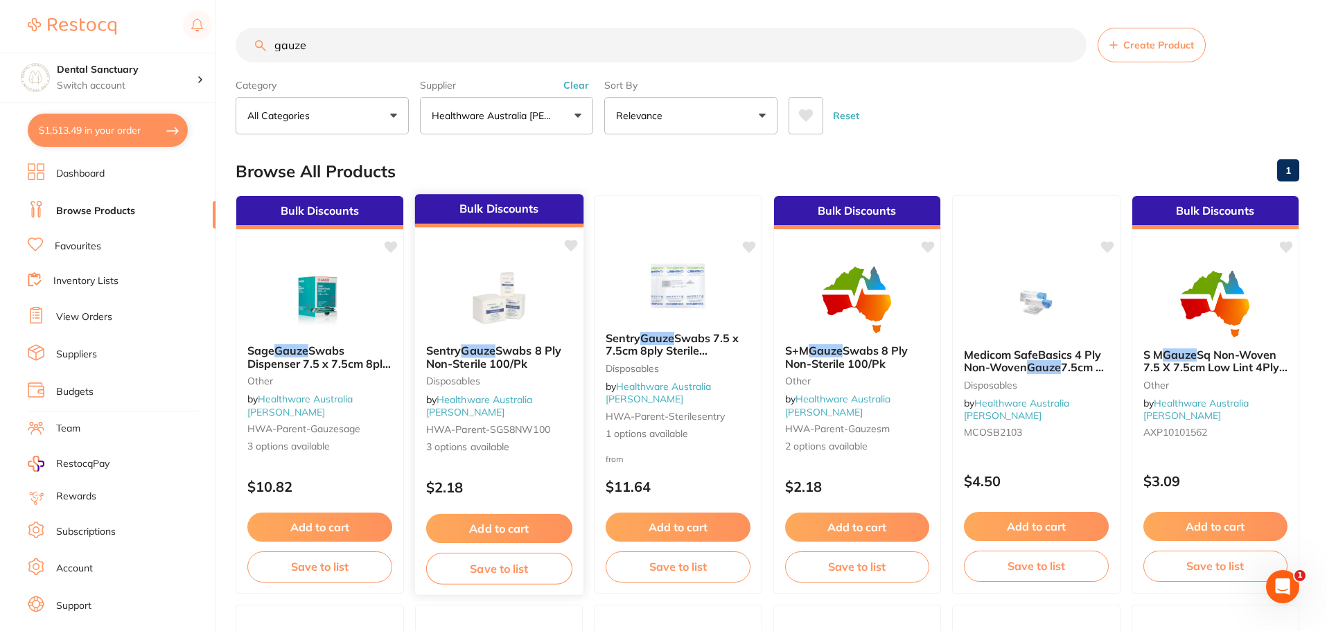
click at [511, 366] on span "Swabs 8 Ply Non-Sterile 100/Pk" at bounding box center [492, 357] width 135 height 27
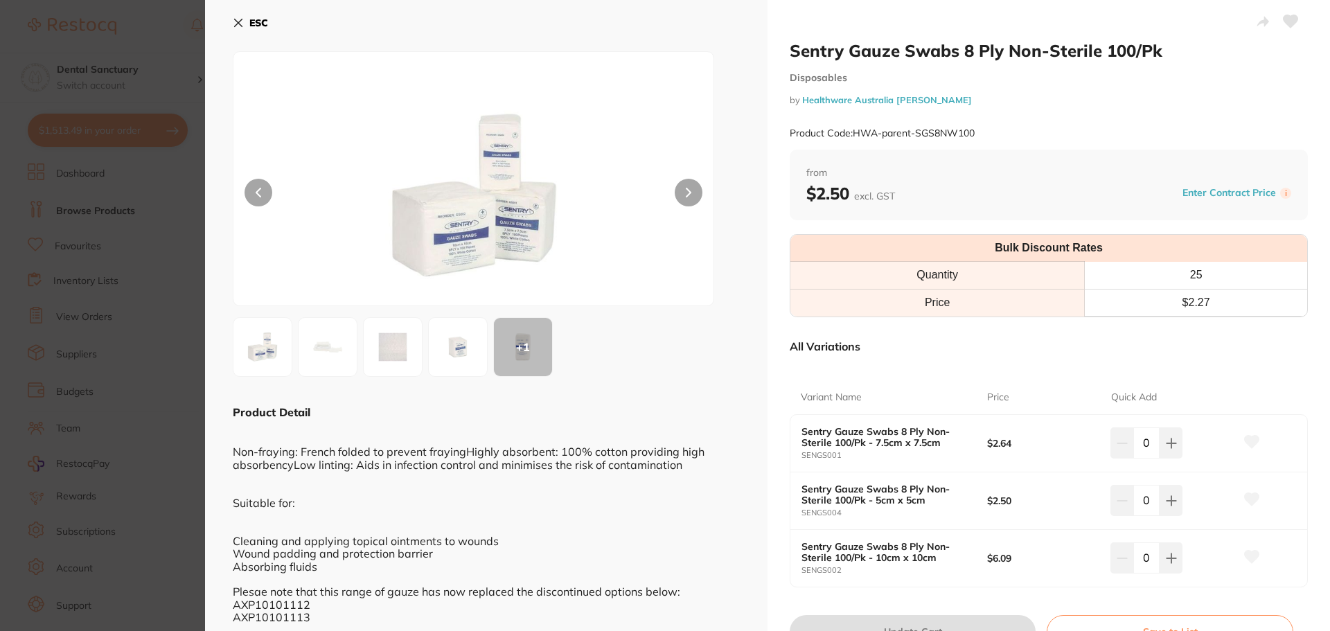
click at [232, 19] on div "ESC + 1 Product Detail Non-fraying: French folded to prevent frayingHighly abso…" at bounding box center [486, 343] width 563 height 687
click at [236, 20] on icon at bounding box center [239, 23] width 8 height 8
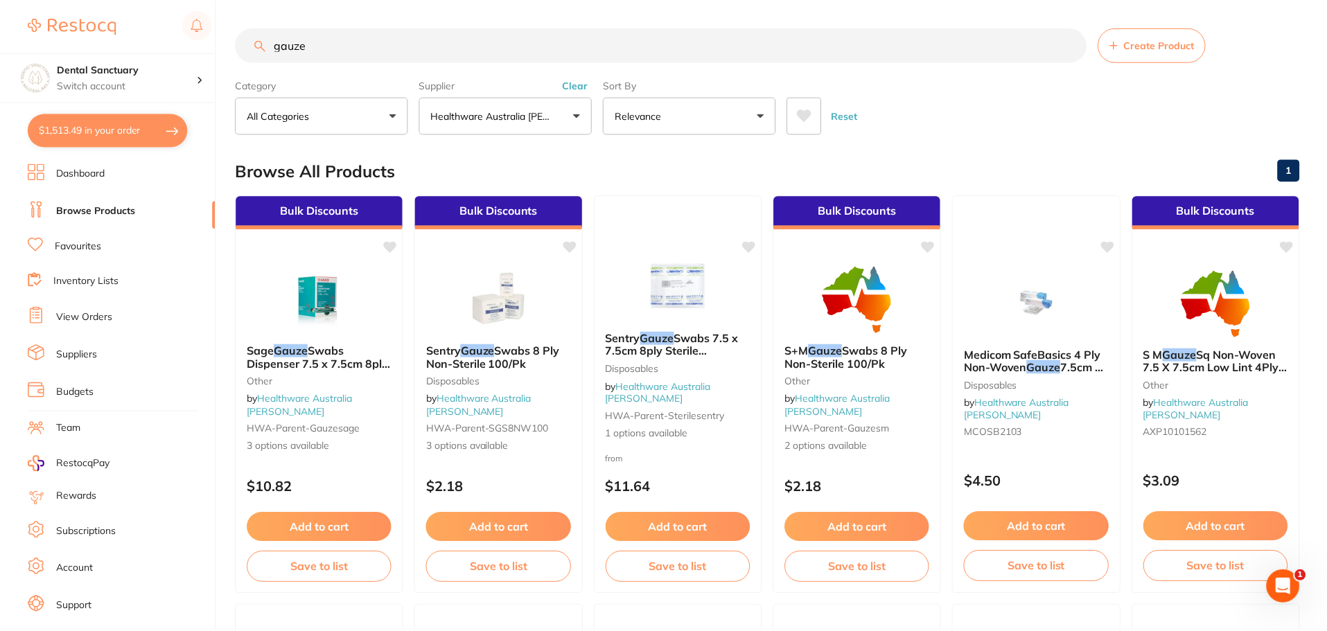
scroll to position [1, 0]
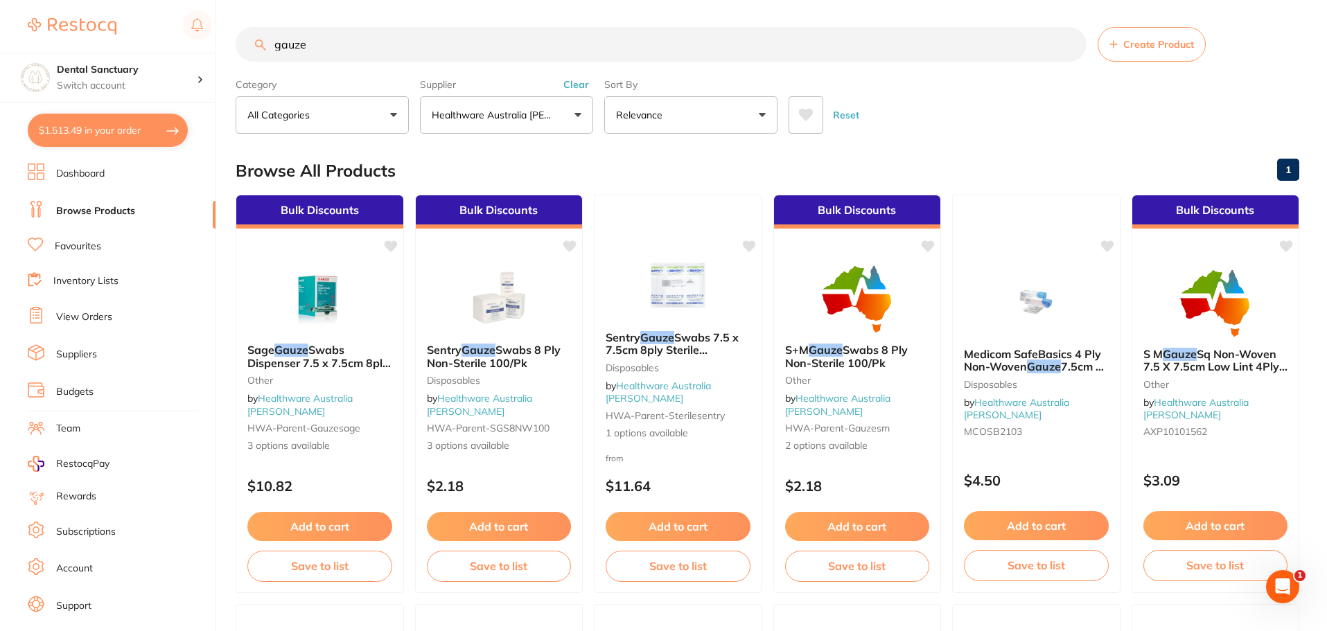
click at [100, 174] on link "Dashboard" at bounding box center [80, 174] width 48 height 14
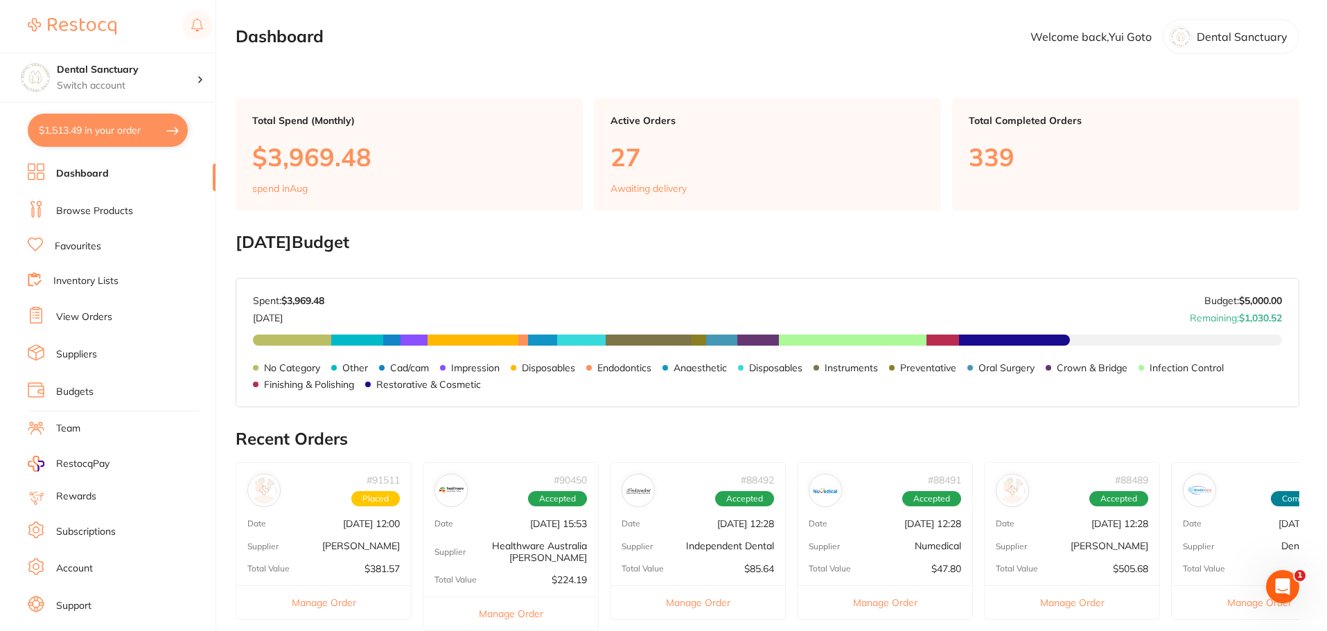
click at [91, 215] on link "Browse Products" at bounding box center [94, 211] width 77 height 14
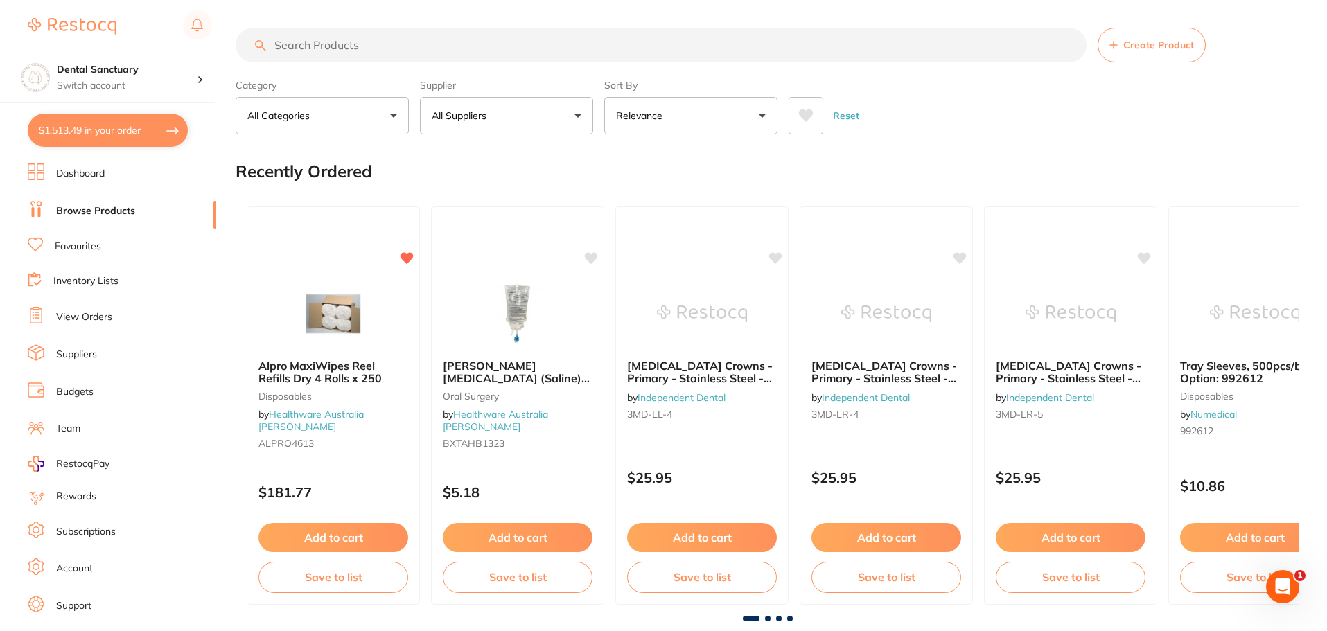
click at [356, 51] on input "search" at bounding box center [661, 45] width 851 height 35
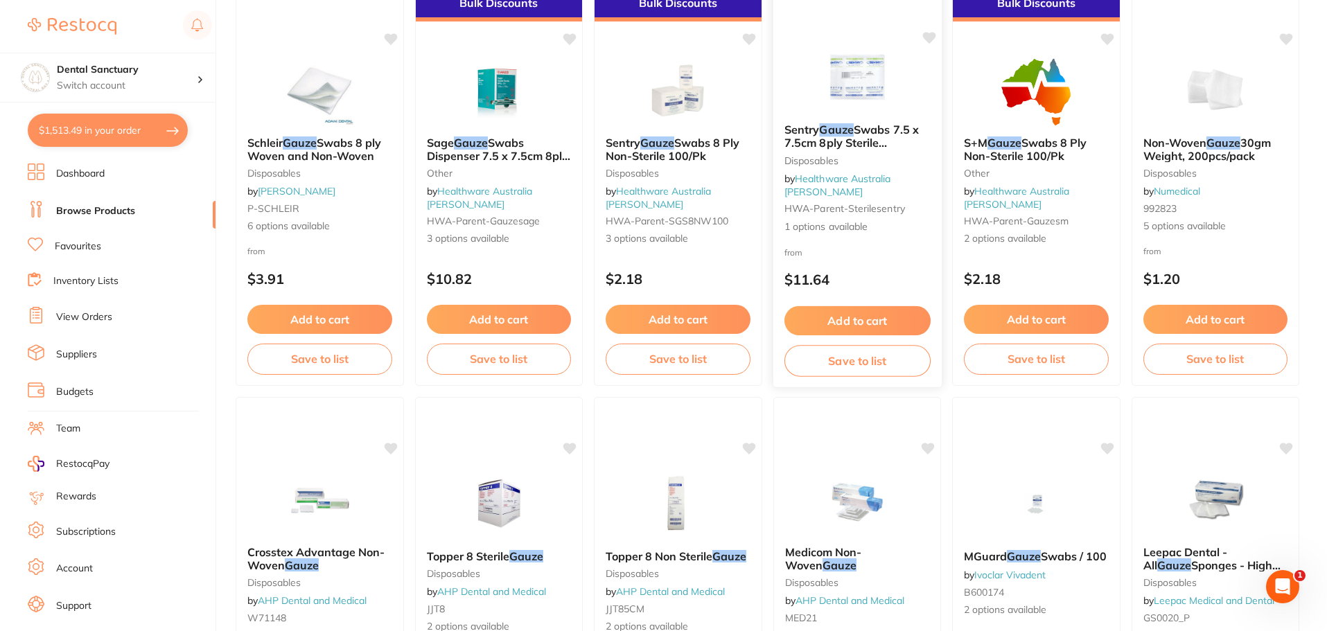
scroll to position [139, 0]
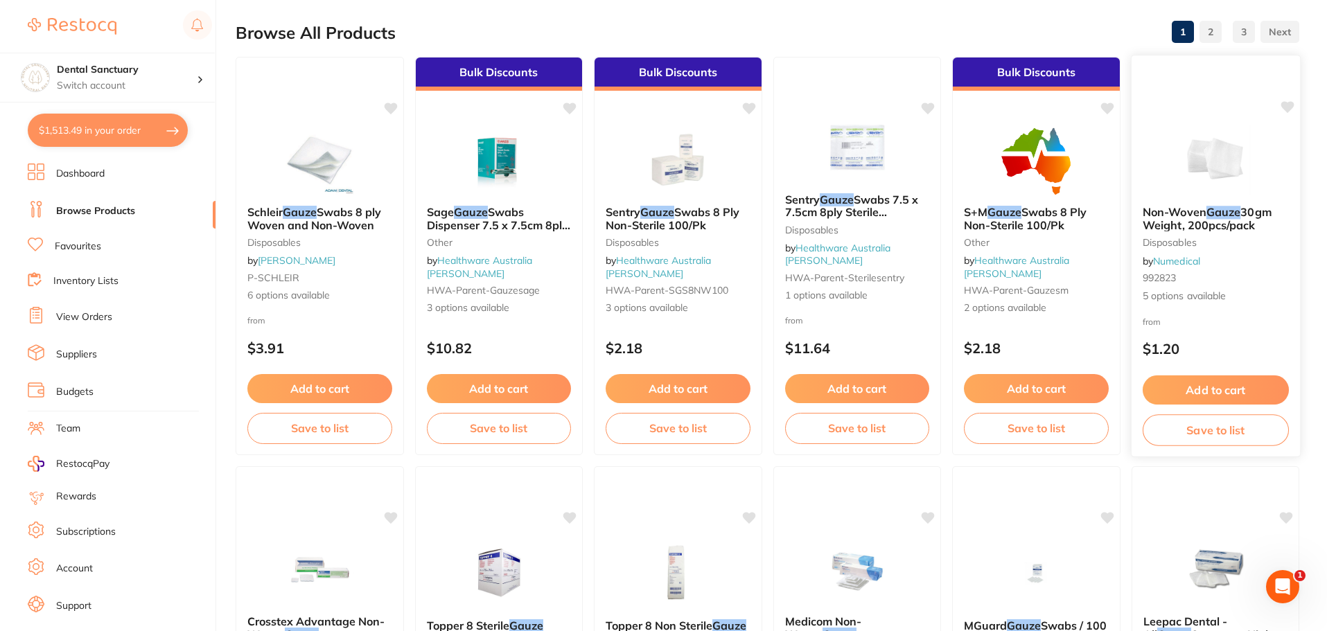
type input "gauze"
click at [1212, 218] on span "30gm Weight, 200pcs/pack" at bounding box center [1206, 218] width 129 height 27
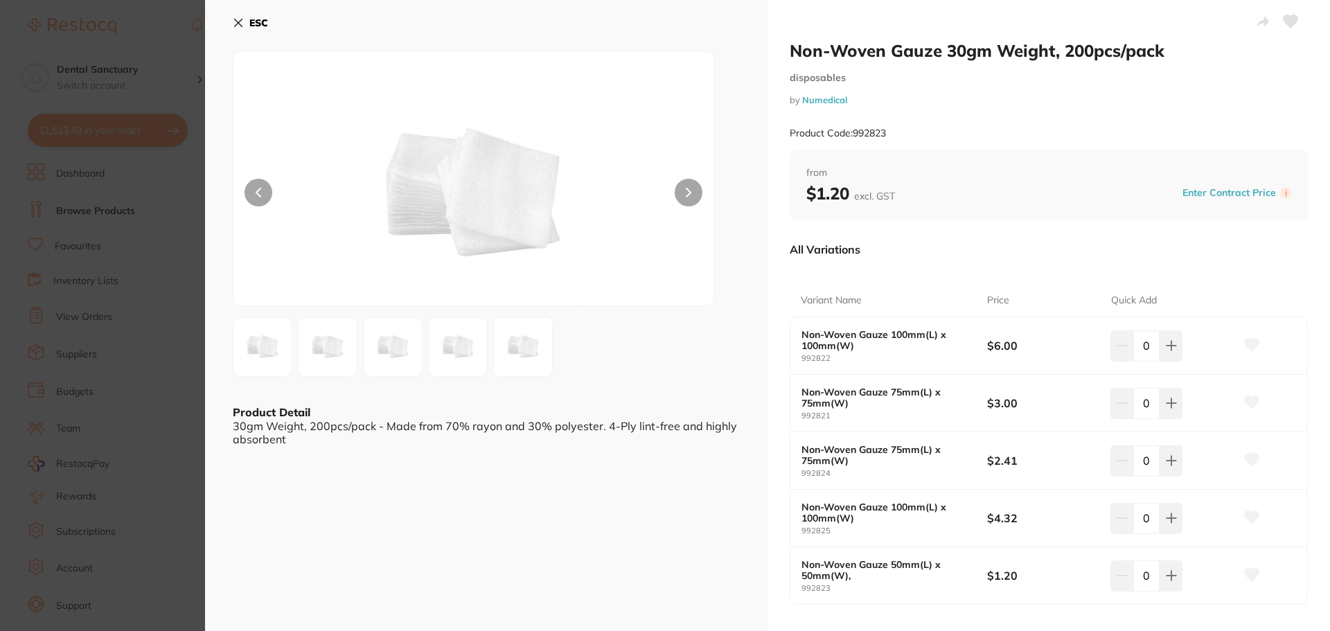
click at [236, 17] on button "ESC" at bounding box center [250, 23] width 35 height 24
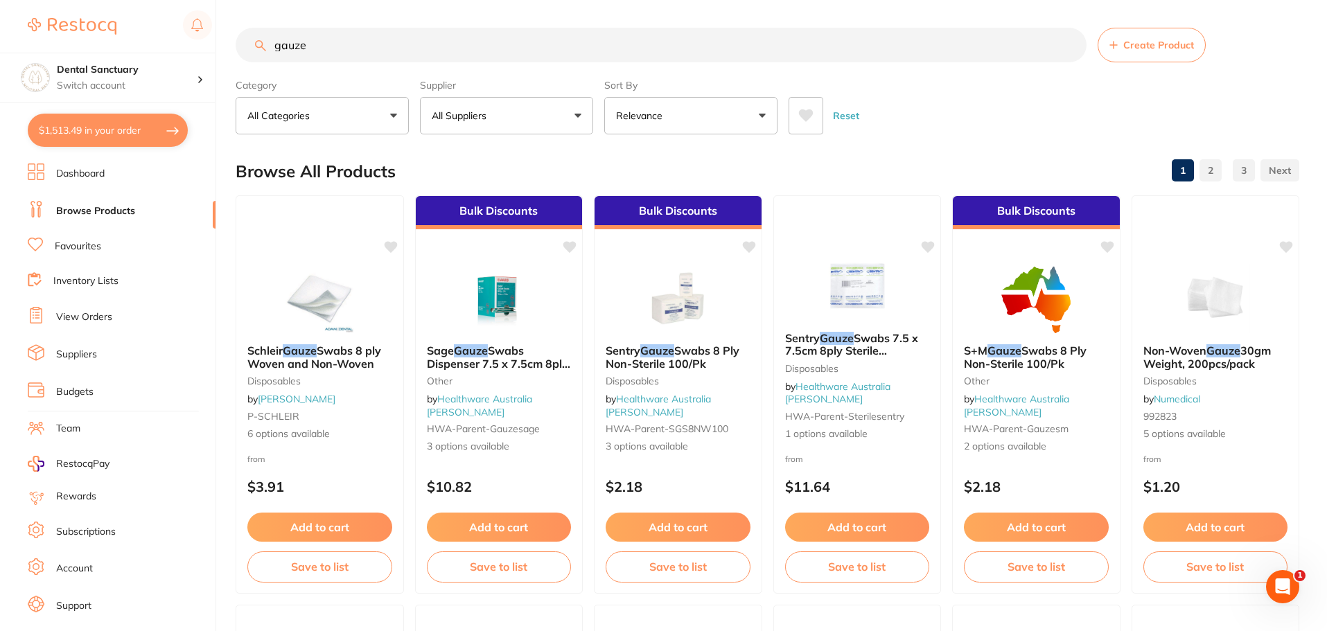
drag, startPoint x: 315, startPoint y: 44, endPoint x: 247, endPoint y: 43, distance: 67.9
click at [248, 43] on input "gauze" at bounding box center [661, 45] width 851 height 35
click at [83, 245] on link "Favourites" at bounding box center [78, 247] width 46 height 14
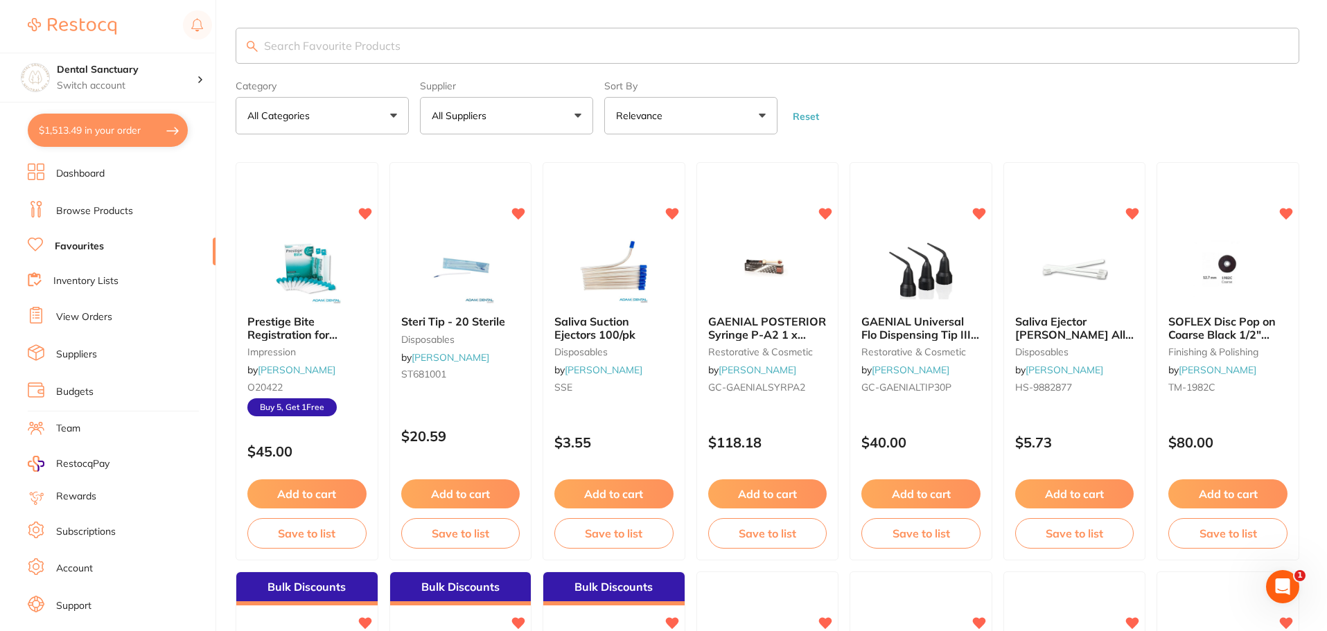
click at [342, 53] on input "search" at bounding box center [767, 46] width 1063 height 36
paste input "gauze"
type input "gauze"
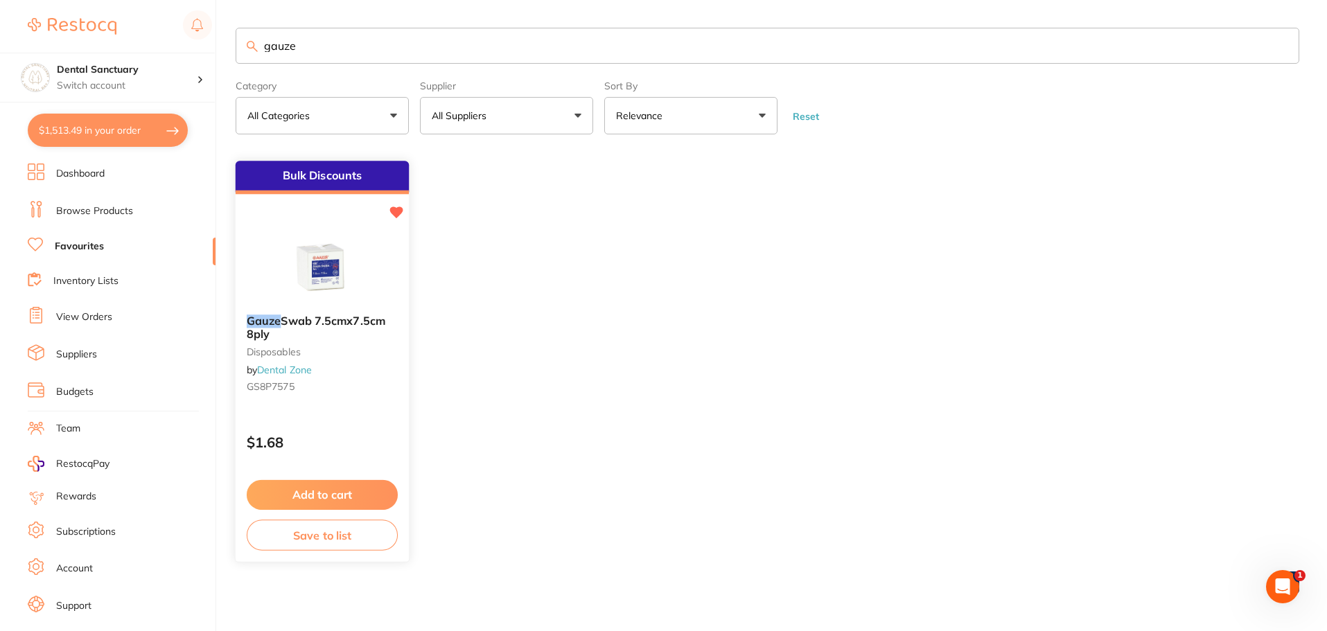
click at [329, 325] on span "Swab 7.5cmx7.5cm 8ply" at bounding box center [316, 328] width 139 height 27
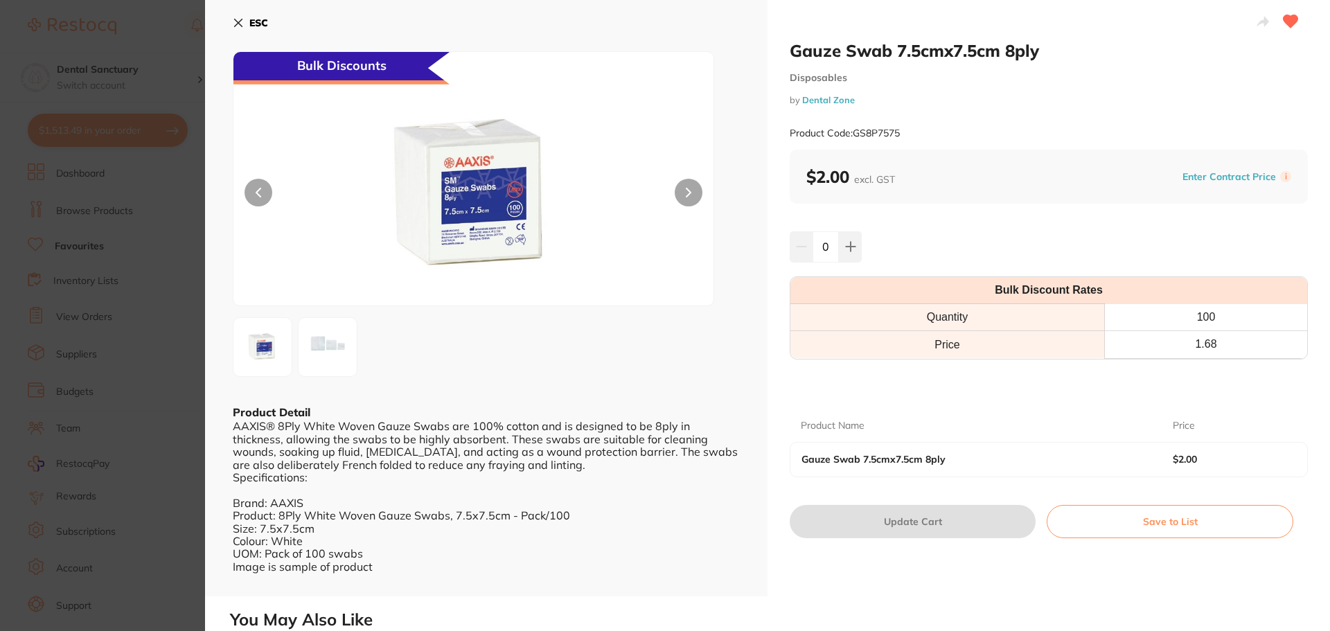
click at [229, 18] on div "ESC Bulk Discounts Product Detail AAXIS® 8Ply White Woven Gauze Swabs are 100% …" at bounding box center [486, 298] width 563 height 597
click at [232, 19] on div "ESC Bulk Discounts Product Detail AAXIS® 8Ply White Woven Gauze Swabs are 100% …" at bounding box center [486, 298] width 563 height 597
click at [236, 25] on icon at bounding box center [239, 23] width 8 height 8
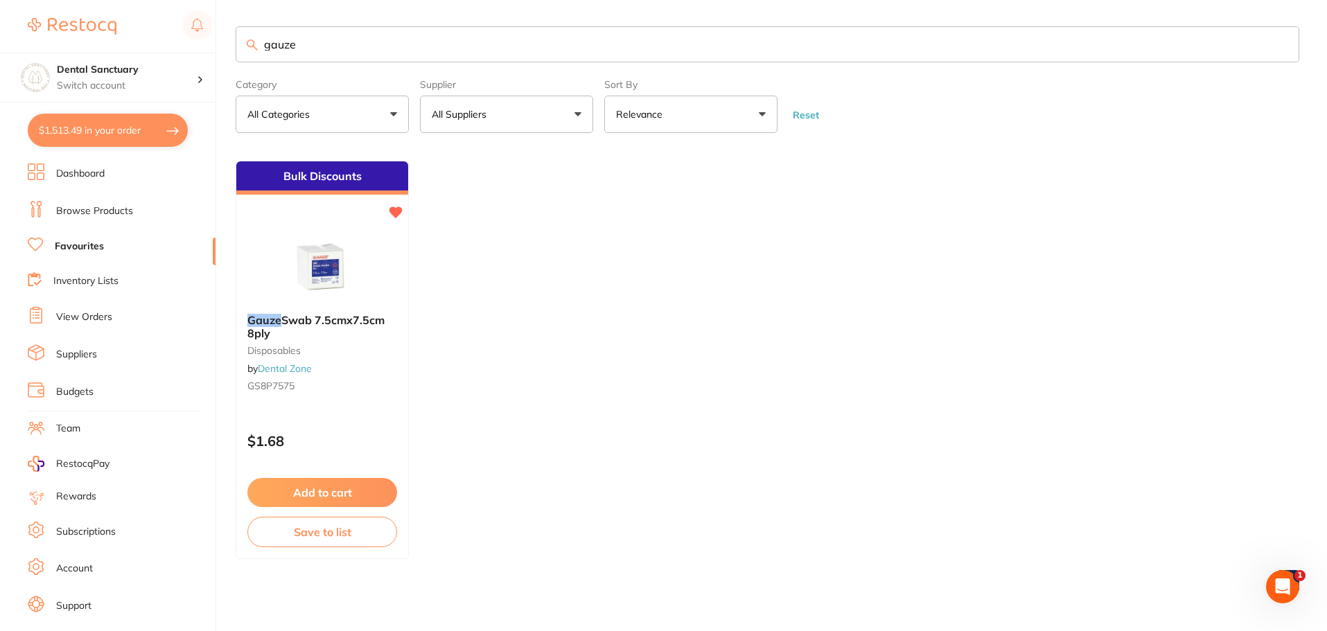
click at [277, 46] on input "gauze" at bounding box center [767, 44] width 1063 height 36
click at [87, 213] on link "Browse Products" at bounding box center [94, 211] width 77 height 14
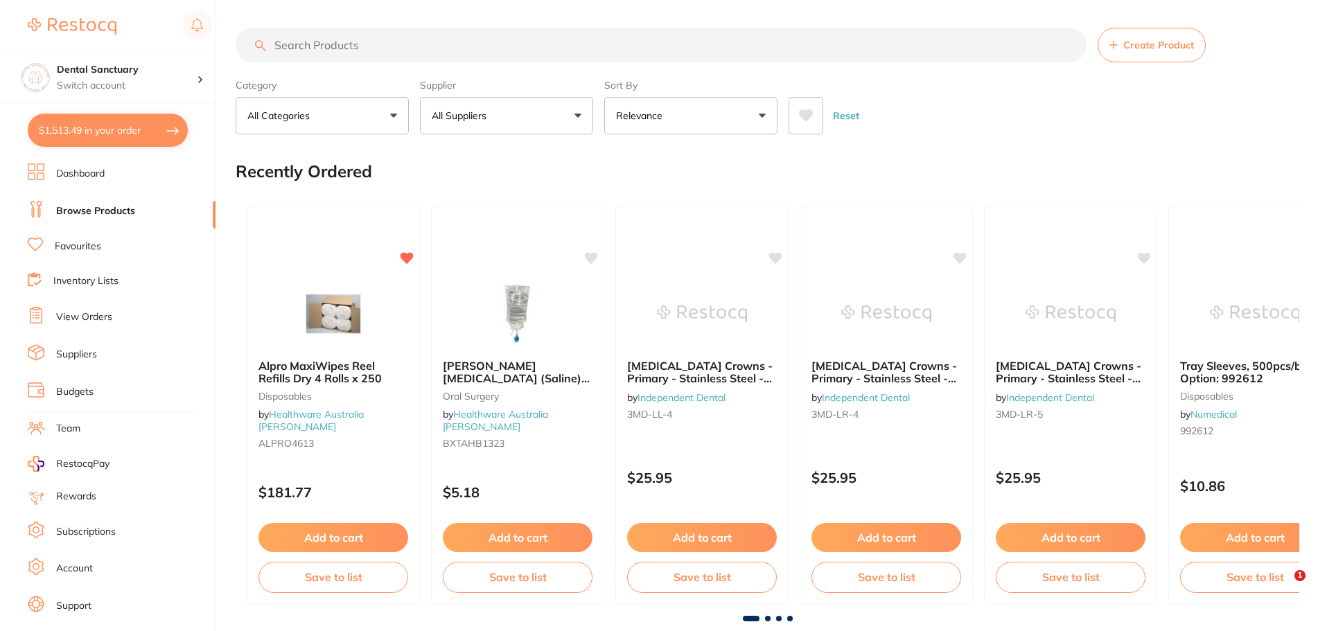
click at [297, 46] on input "search" at bounding box center [661, 45] width 851 height 35
paste input "gauze"
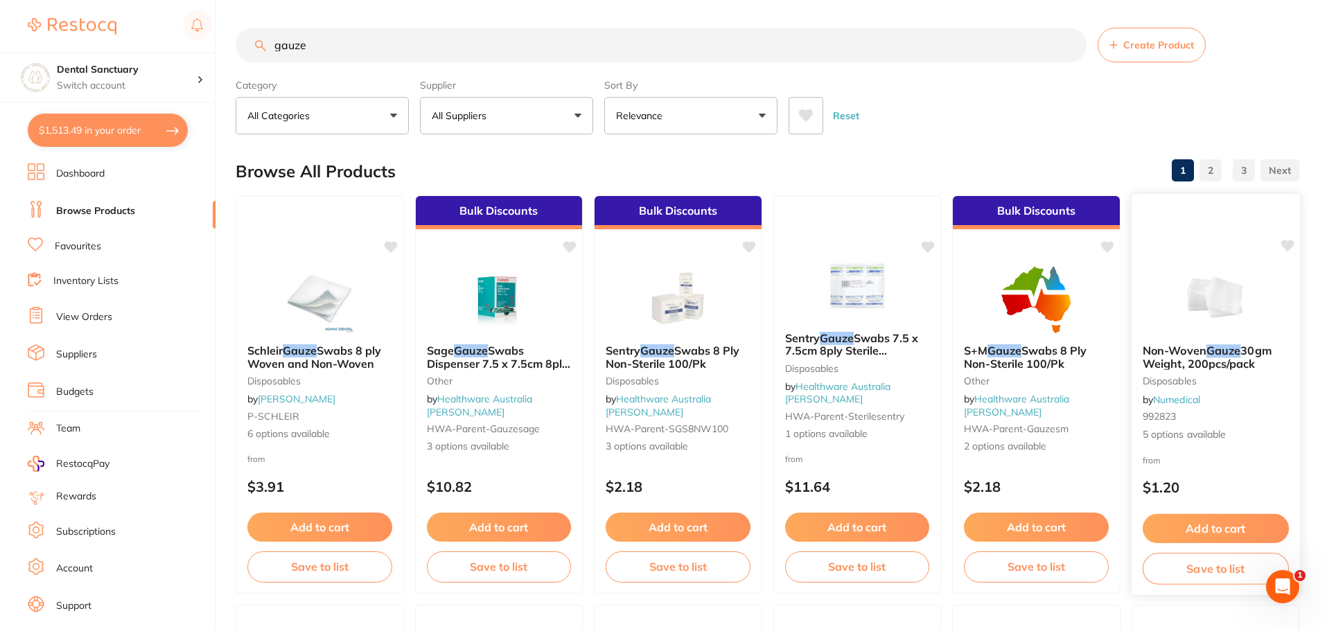
type input "gauze"
click at [1206, 357] on span "30gm Weight, 200pcs/pack" at bounding box center [1206, 357] width 129 height 27
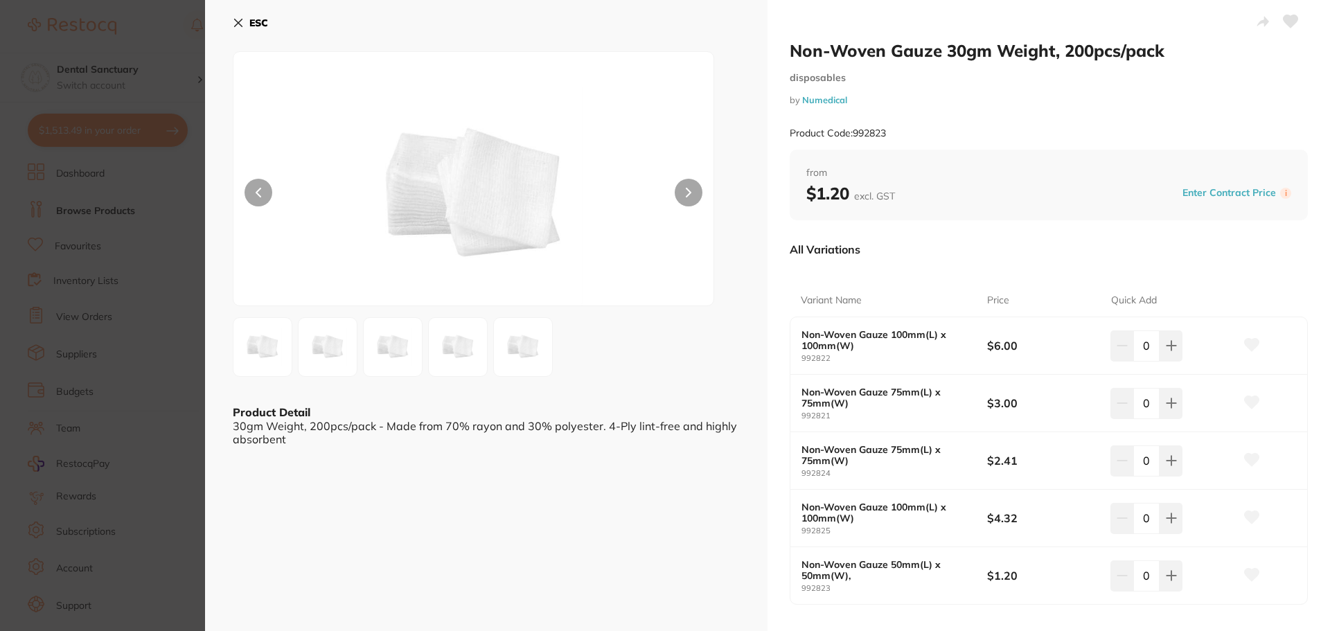
scroll to position [69, 0]
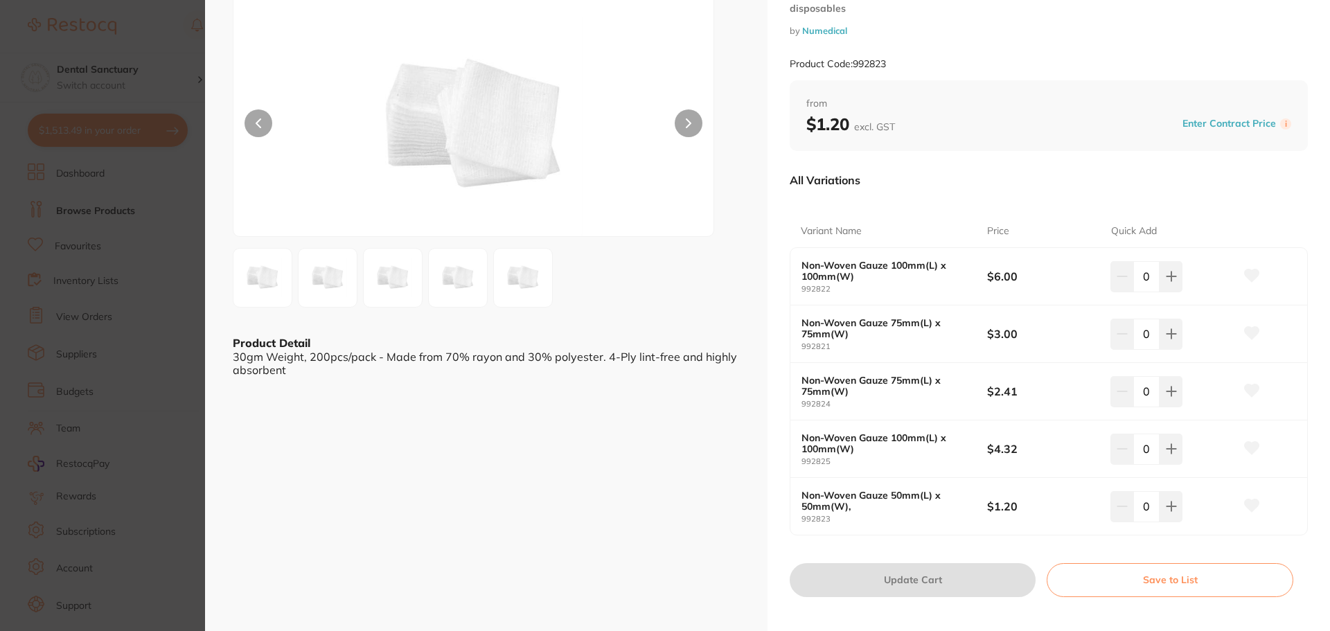
click at [1245, 335] on icon at bounding box center [1252, 333] width 15 height 12
click at [1172, 331] on icon at bounding box center [1171, 333] width 11 height 11
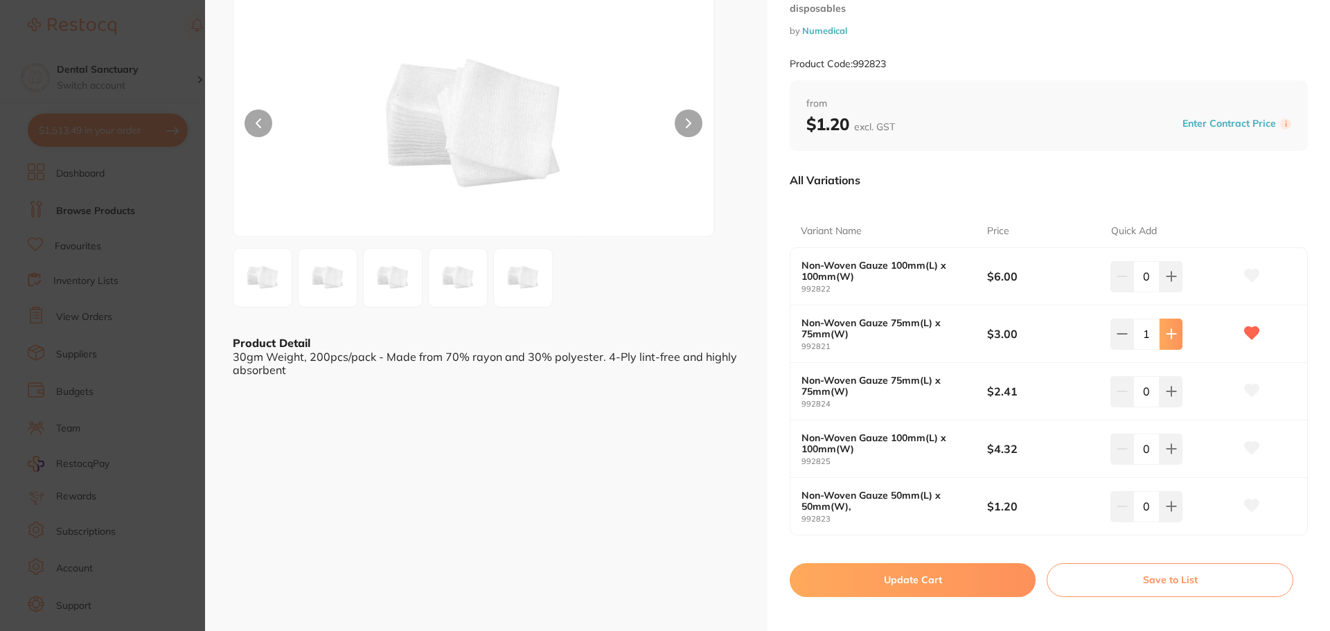
click at [1172, 331] on icon at bounding box center [1171, 333] width 11 height 11
type input "5"
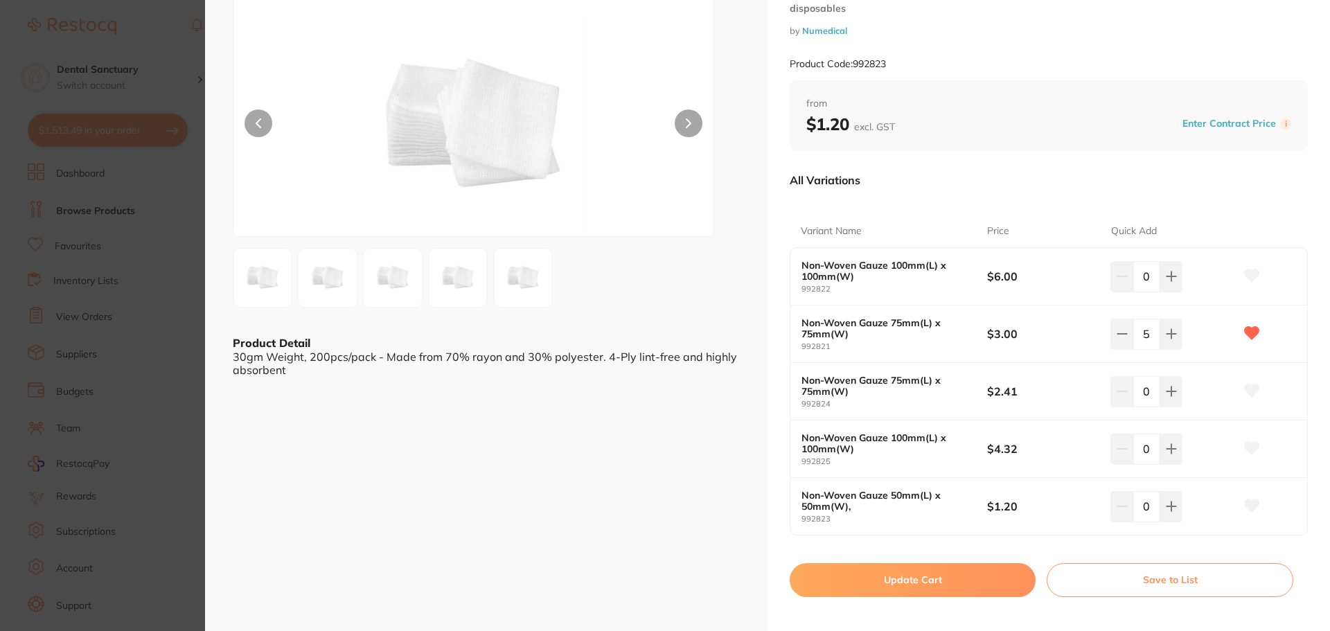
click at [903, 582] on button "Update Cart" at bounding box center [913, 579] width 246 height 33
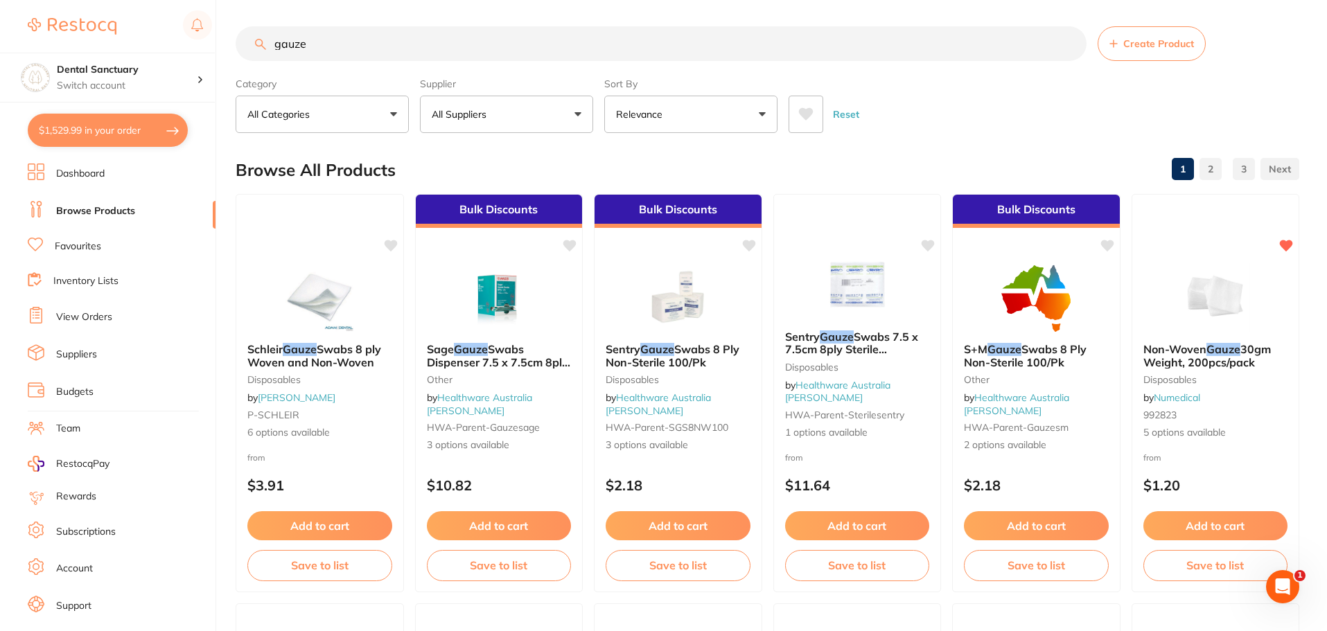
click at [76, 238] on li "Favourites" at bounding box center [122, 247] width 188 height 18
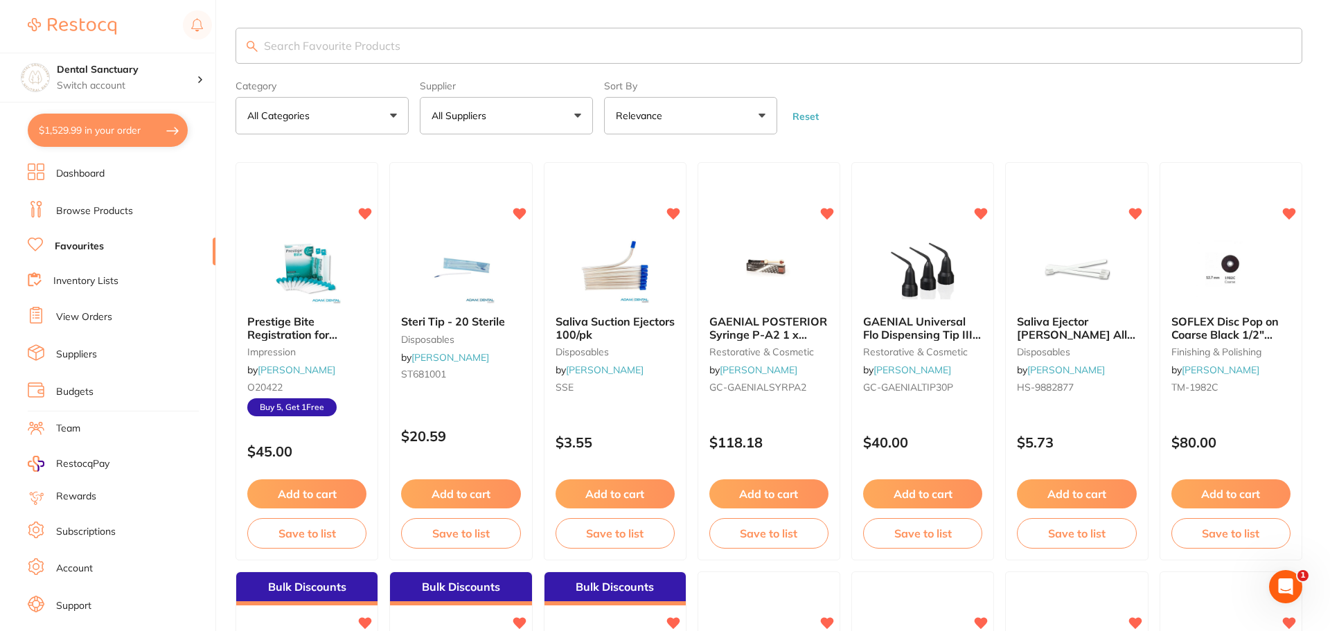
click at [296, 39] on input "search" at bounding box center [769, 46] width 1067 height 36
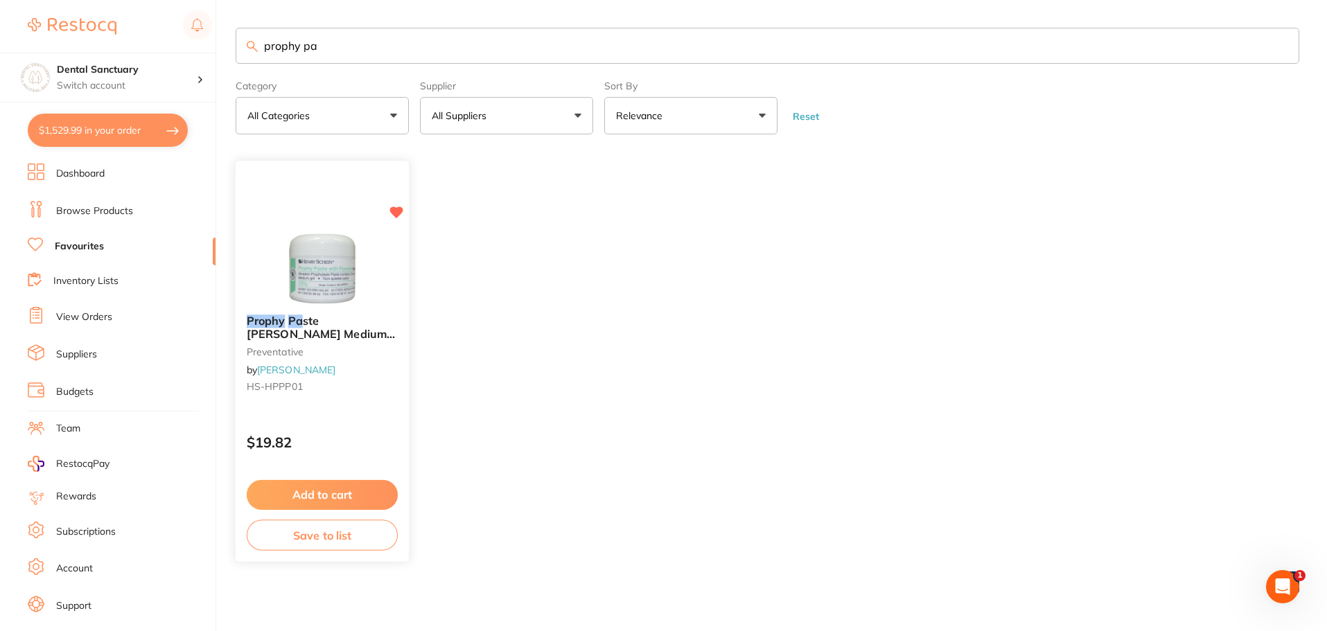
type input "prophy pa"
click at [325, 324] on span "ste [PERSON_NAME] Medium Spearmint 200g" at bounding box center [321, 334] width 148 height 39
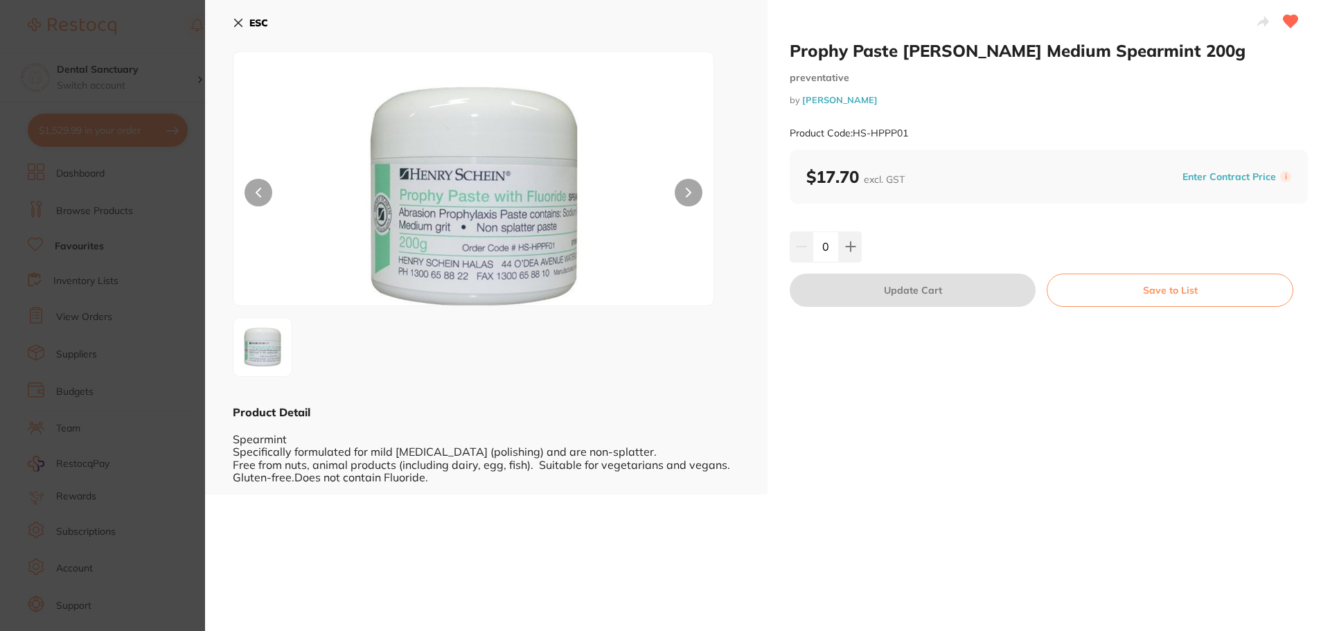
click at [239, 21] on icon at bounding box center [239, 23] width 8 height 8
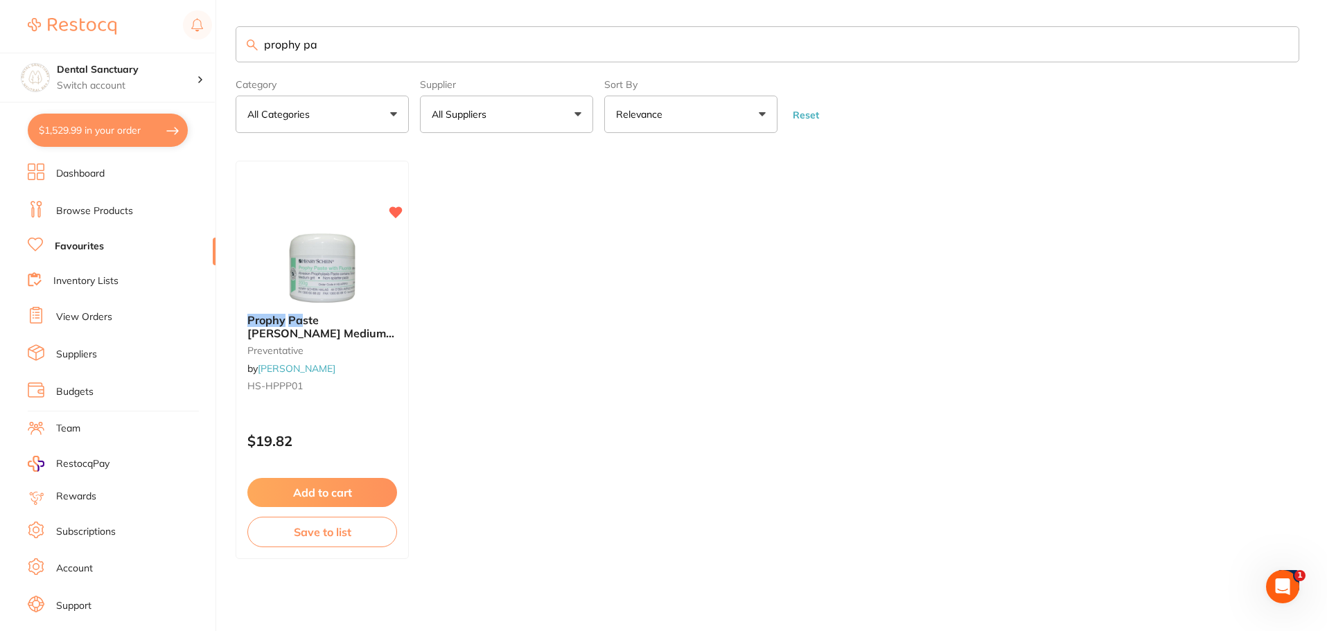
click at [114, 207] on link "Browse Products" at bounding box center [94, 211] width 77 height 14
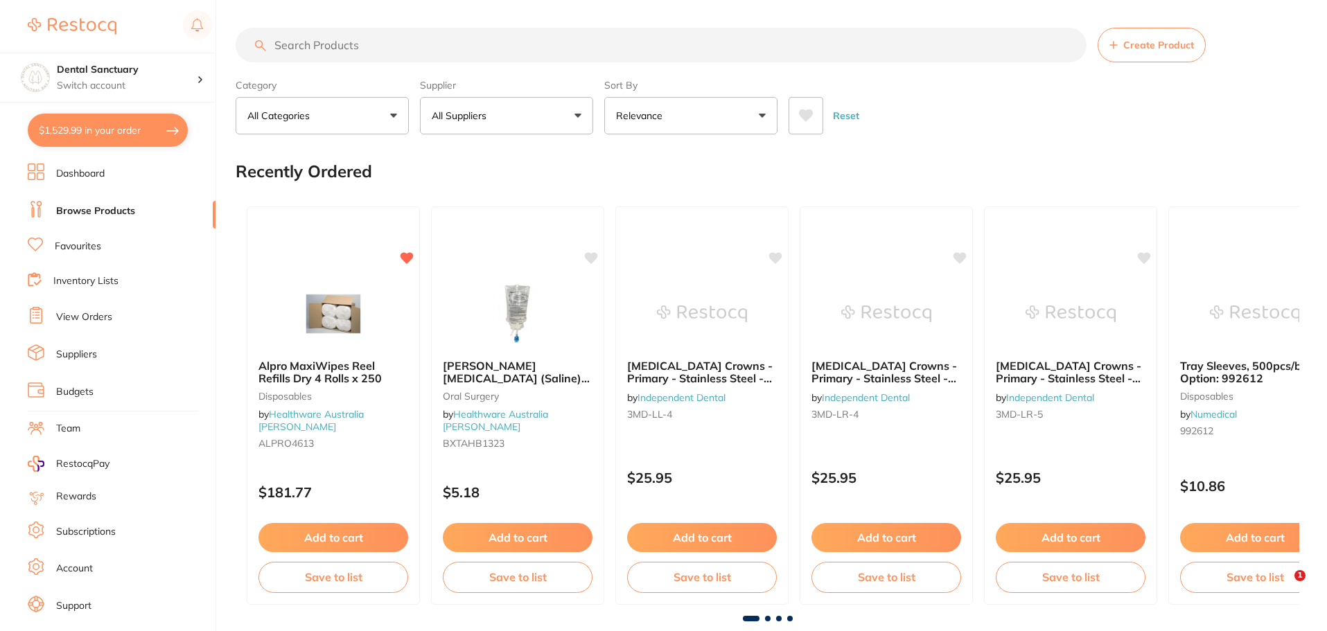
click at [333, 42] on input "search" at bounding box center [661, 45] width 851 height 35
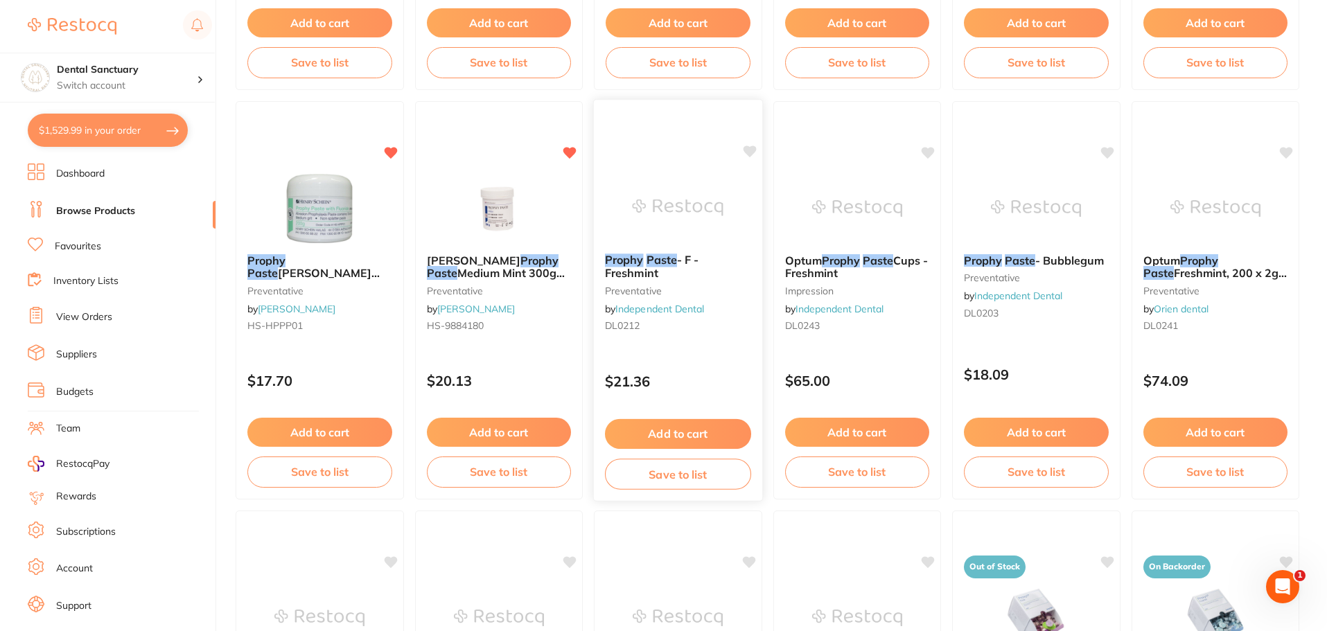
scroll to position [1801, 0]
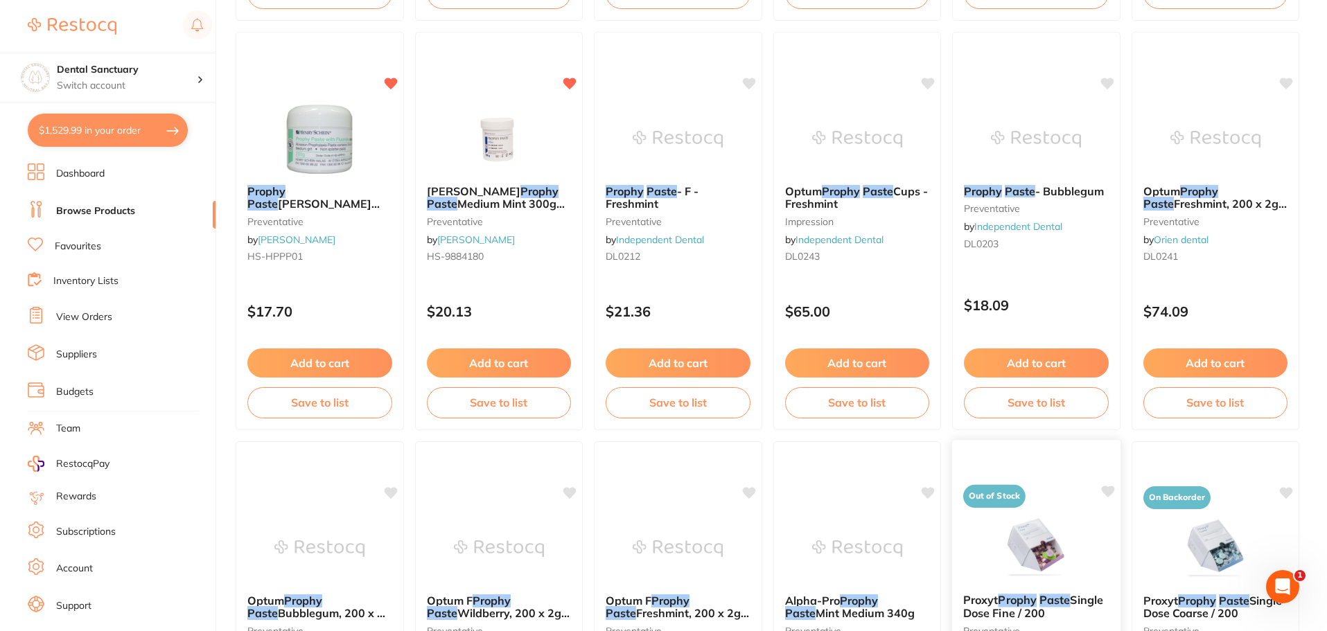
type input "prophy paste"
click at [469, 202] on span "Medium Mint 300g jar" at bounding box center [494, 210] width 139 height 27
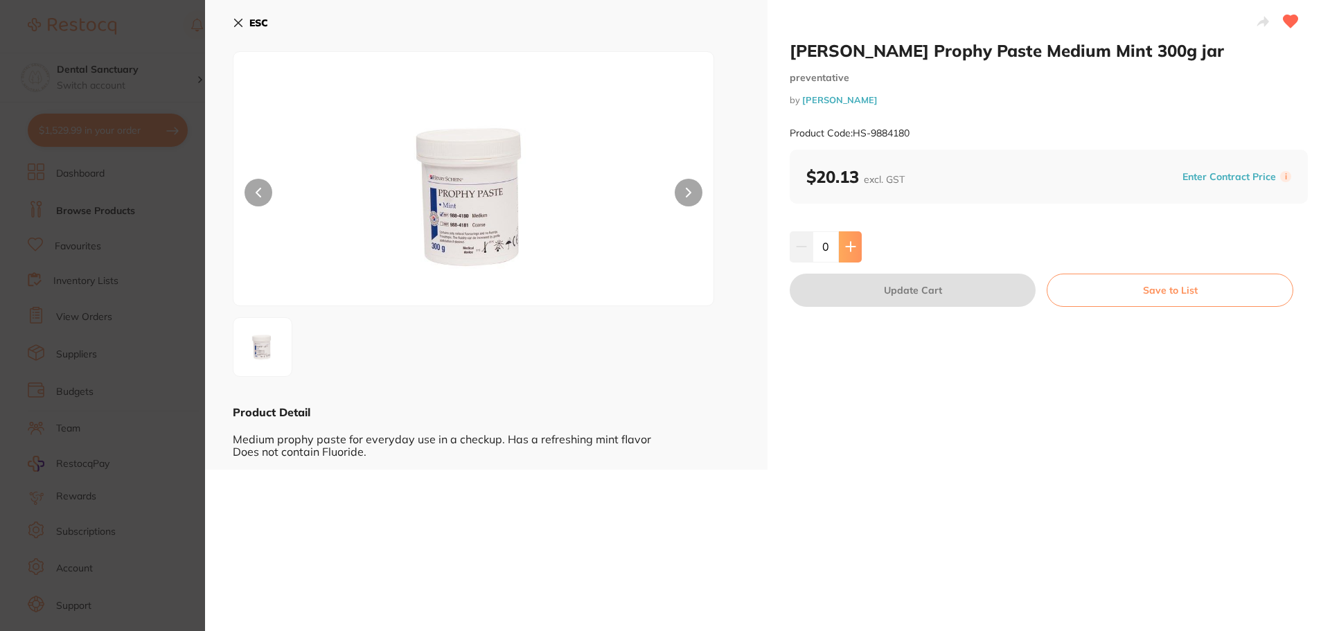
click at [851, 232] on button at bounding box center [850, 246] width 23 height 30
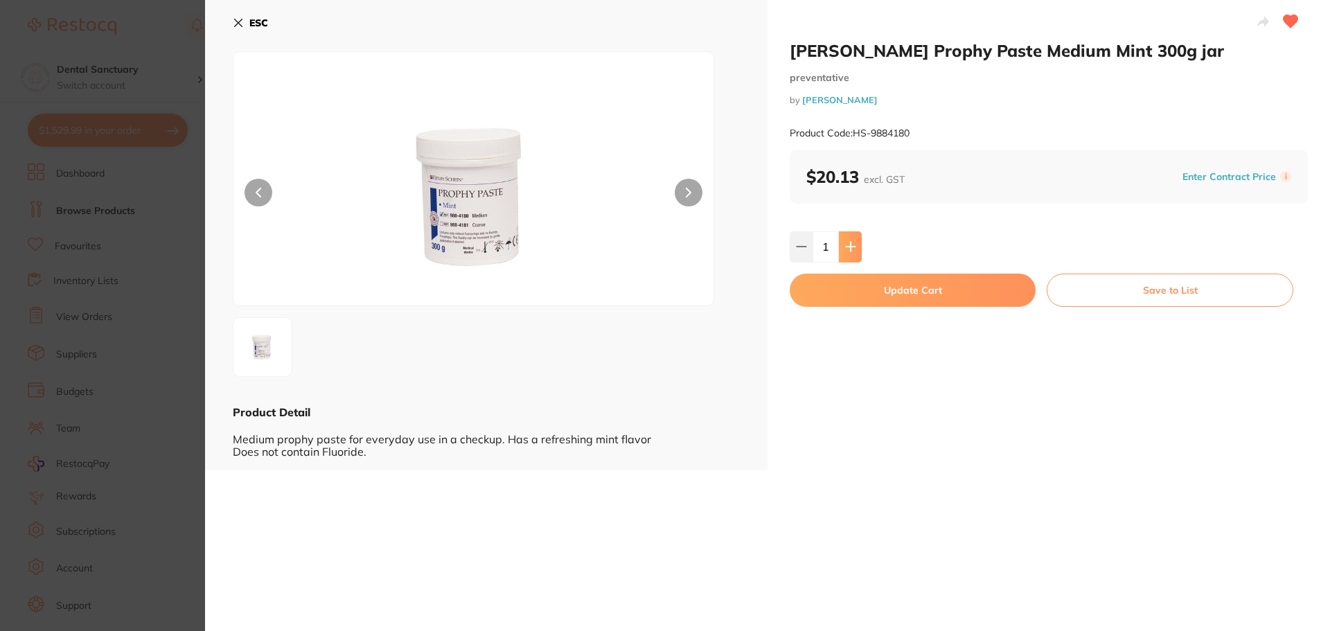
click at [851, 232] on button at bounding box center [850, 246] width 23 height 30
type input "2"
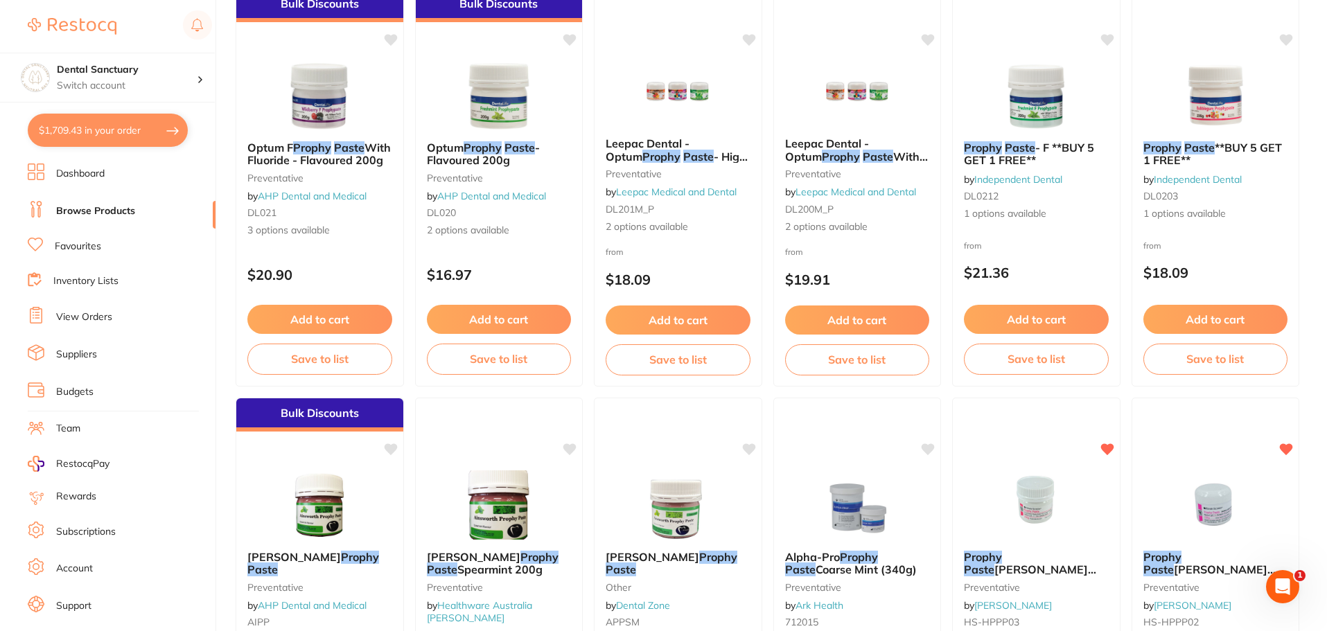
scroll to position [901, 0]
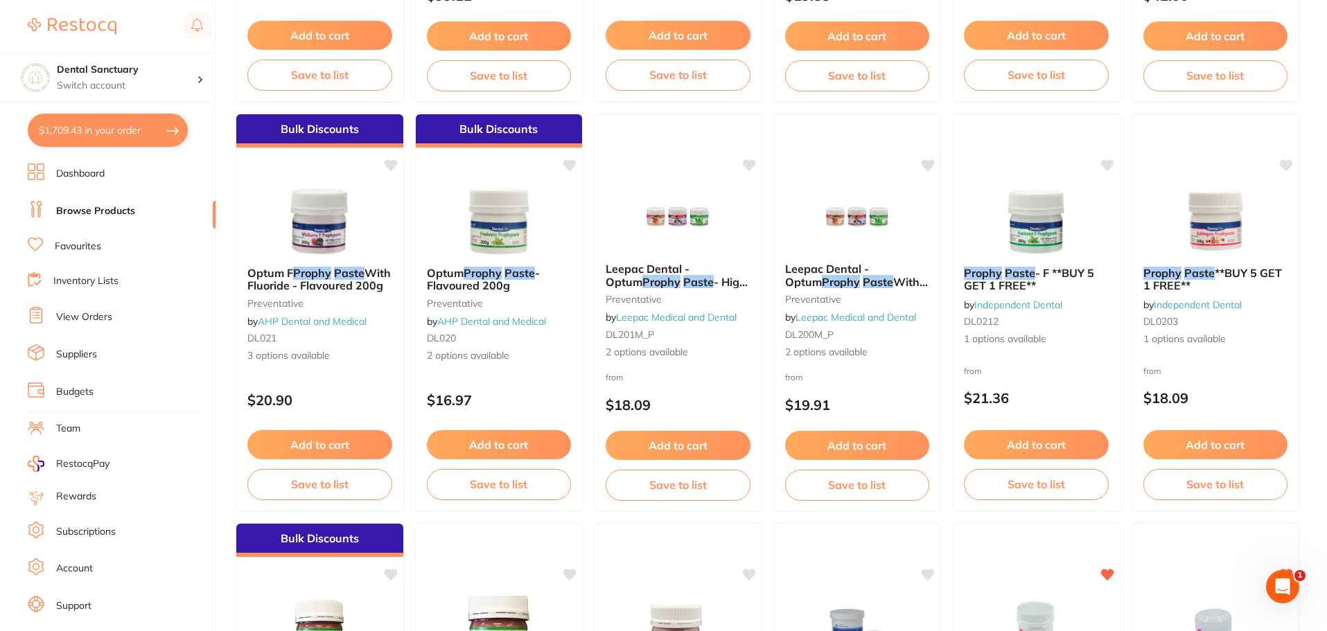
click at [80, 246] on link "Favourites" at bounding box center [78, 247] width 46 height 14
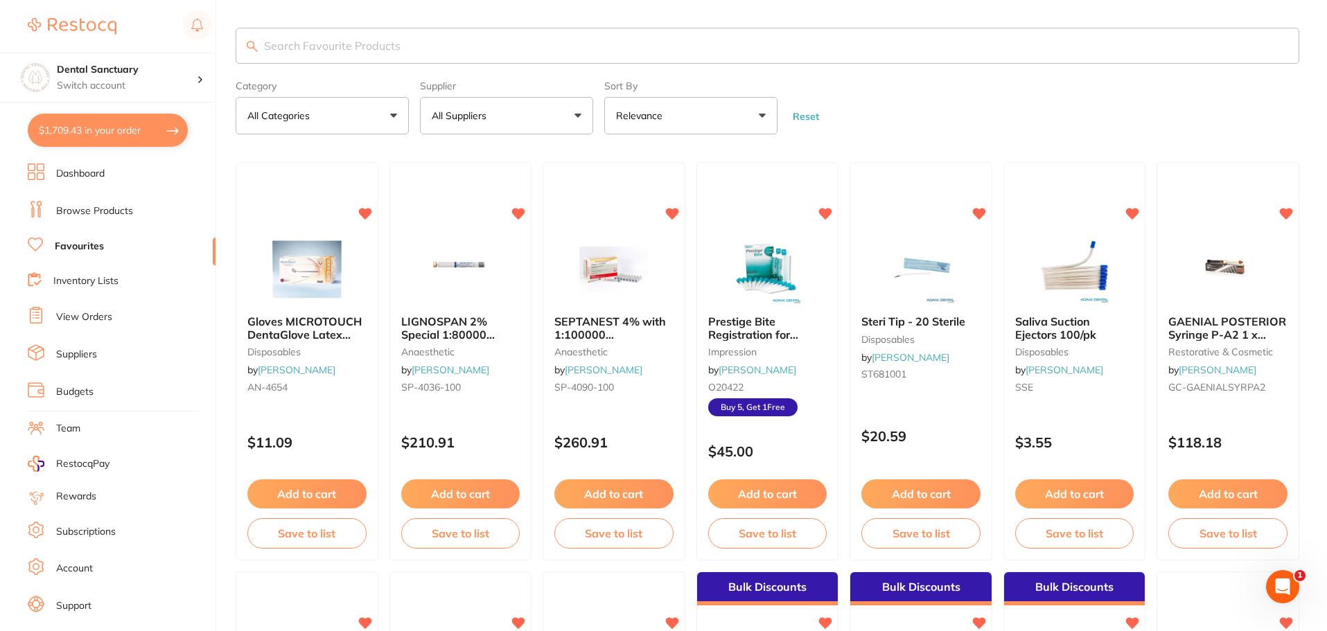
click at [314, 50] on input "search" at bounding box center [767, 46] width 1063 height 36
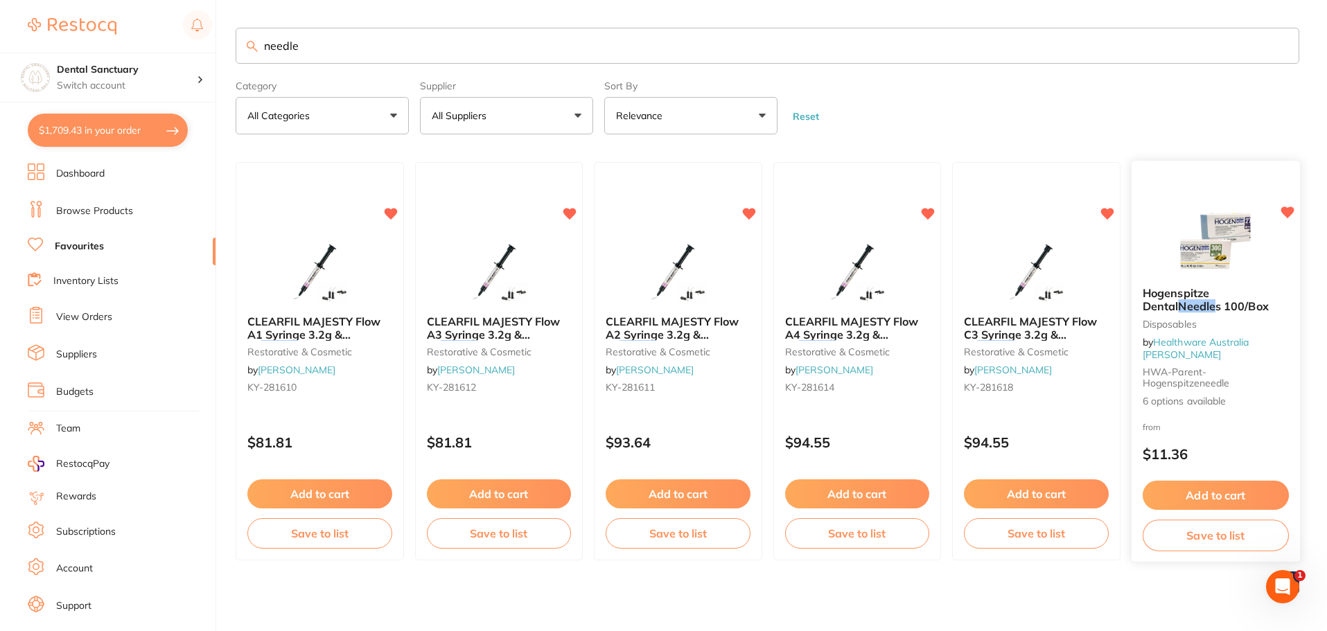
type input "needle"
click at [1215, 313] on span "s 100/Box" at bounding box center [1241, 306] width 53 height 14
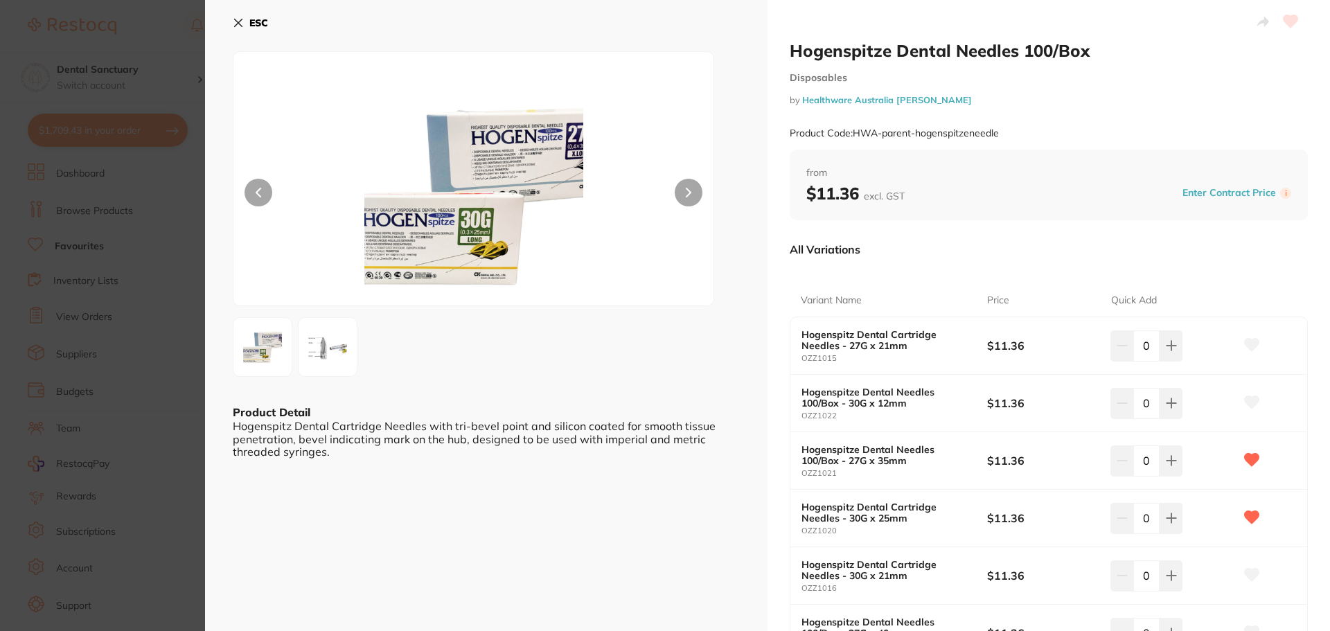
scroll to position [139, 0]
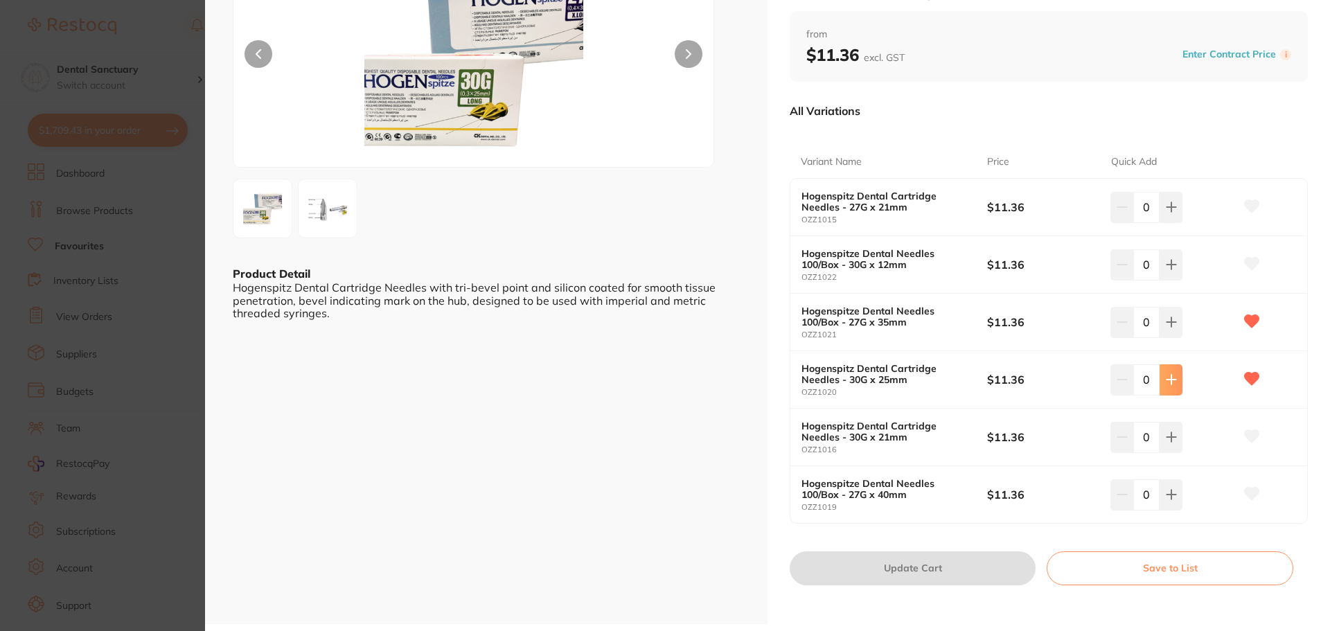
click at [1166, 374] on icon at bounding box center [1171, 379] width 11 height 11
type input "1"
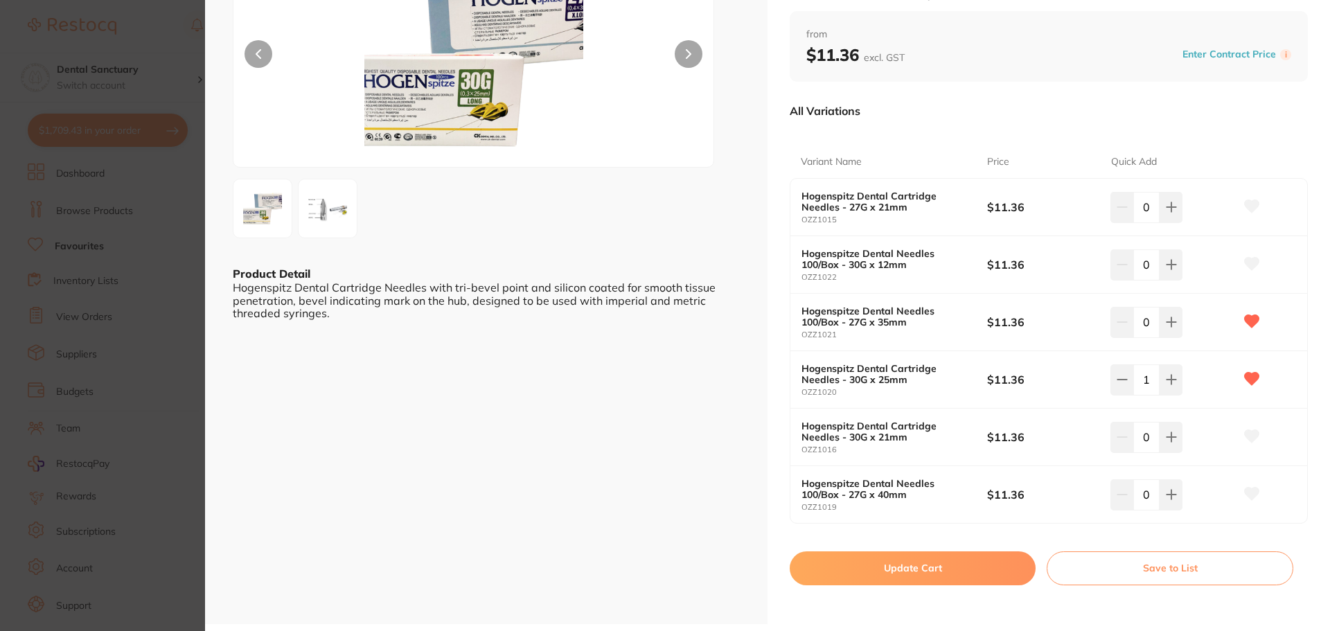
scroll to position [0, 0]
click at [936, 573] on button "Update Cart" at bounding box center [913, 567] width 246 height 33
checkbox input "false"
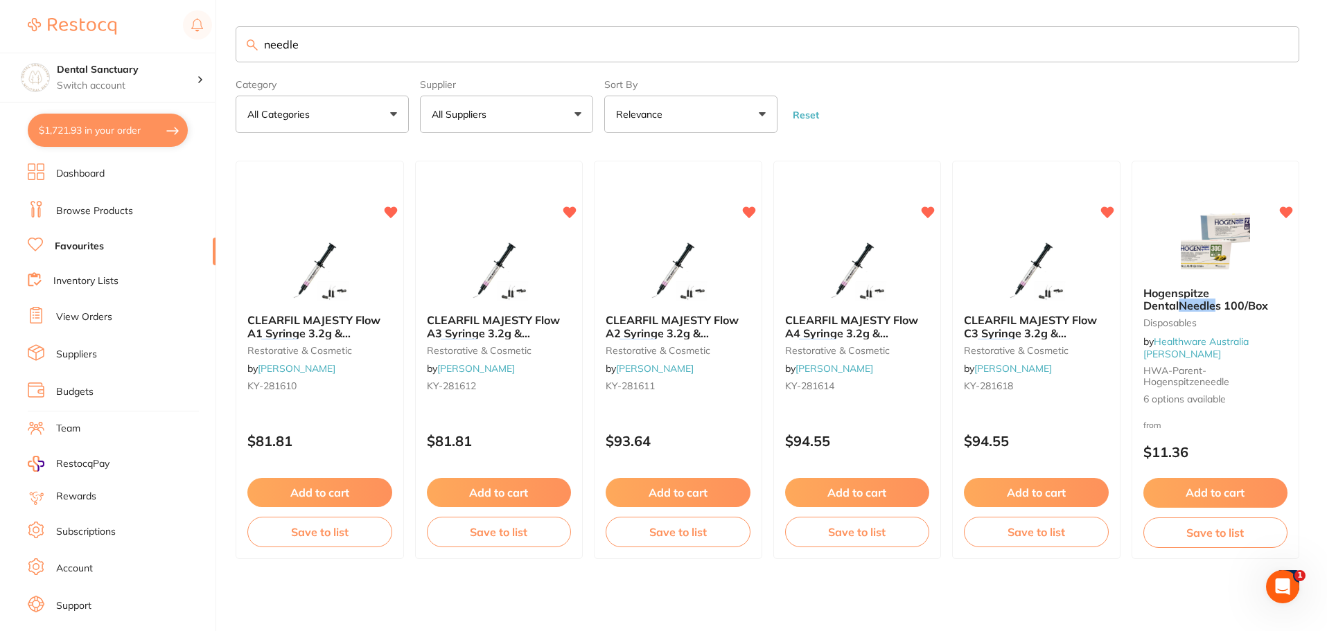
scroll to position [1, 0]
drag, startPoint x: 334, startPoint y: 36, endPoint x: 240, endPoint y: 58, distance: 96.6
click at [240, 58] on input "needle" at bounding box center [767, 44] width 1063 height 36
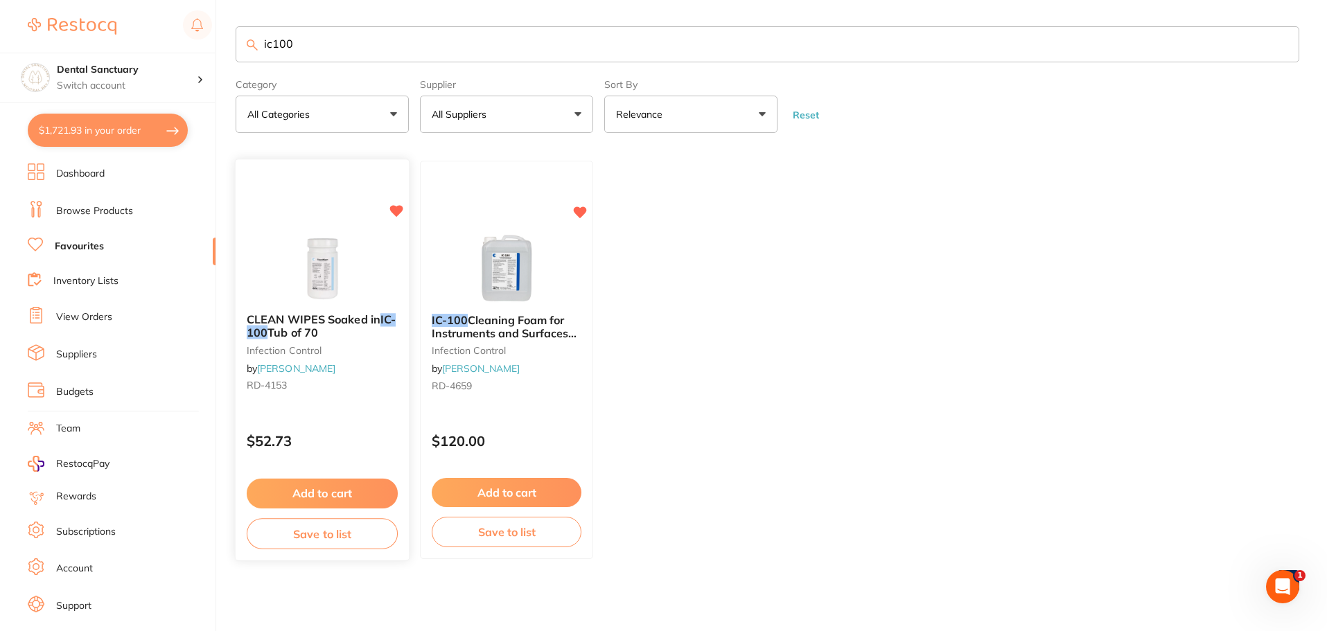
scroll to position [0, 0]
type input "ic100"
click at [491, 330] on span "Cleaning Foam for Instruments and Surfaces 5L" at bounding box center [504, 332] width 146 height 39
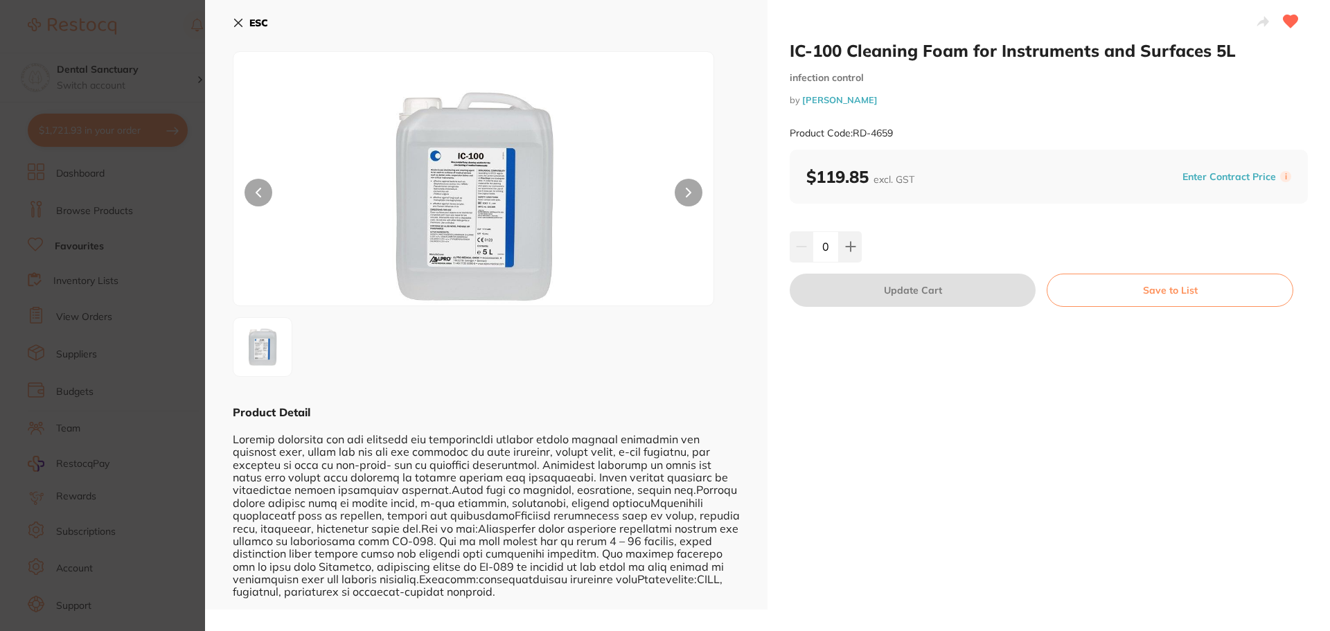
click at [233, 20] on icon at bounding box center [238, 22] width 11 height 11
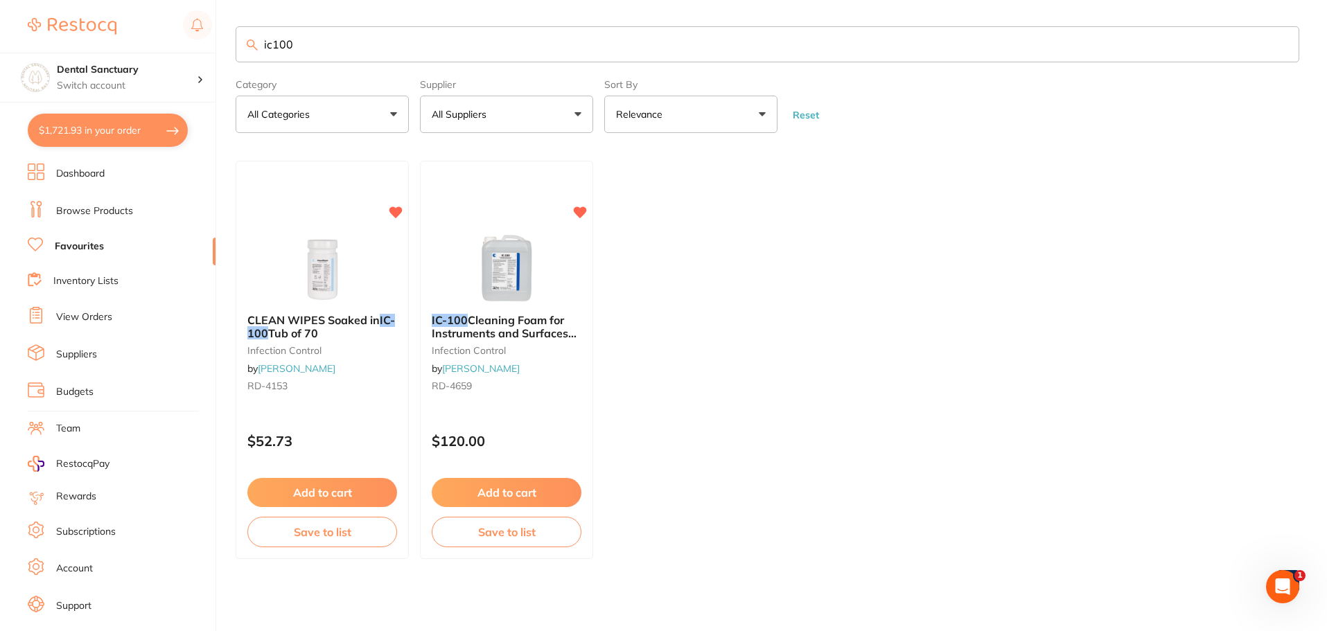
click at [88, 206] on link "Browse Products" at bounding box center [94, 211] width 77 height 14
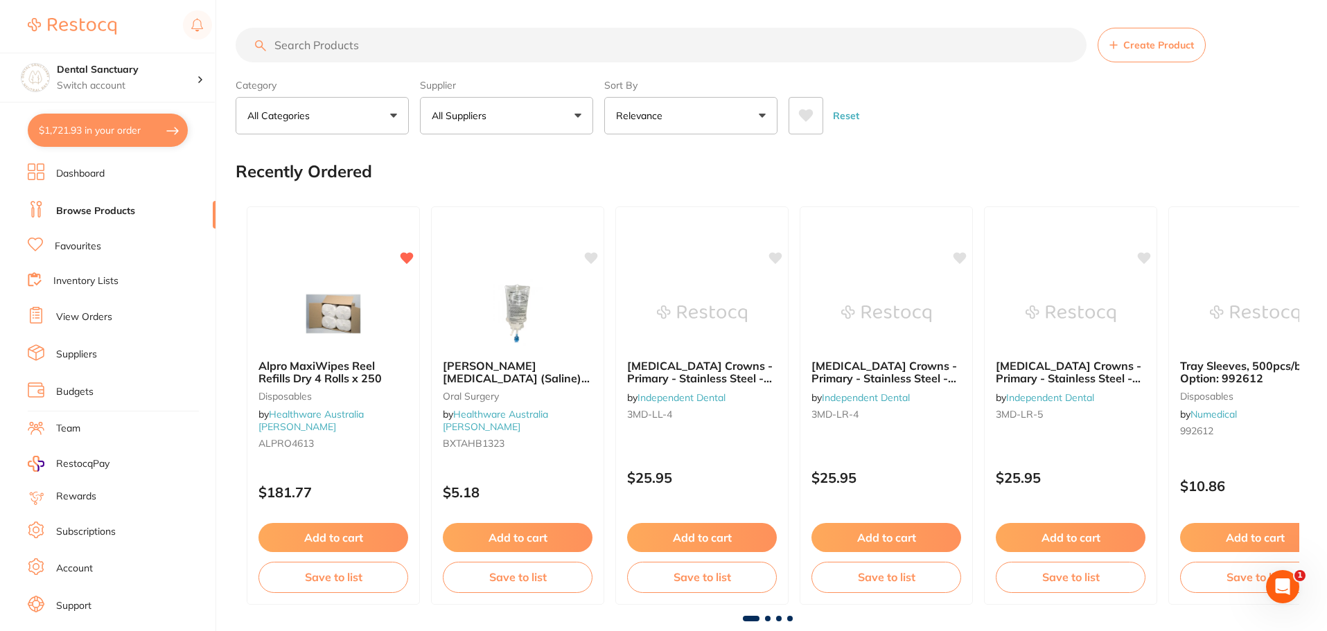
click at [335, 42] on input "search" at bounding box center [661, 45] width 851 height 35
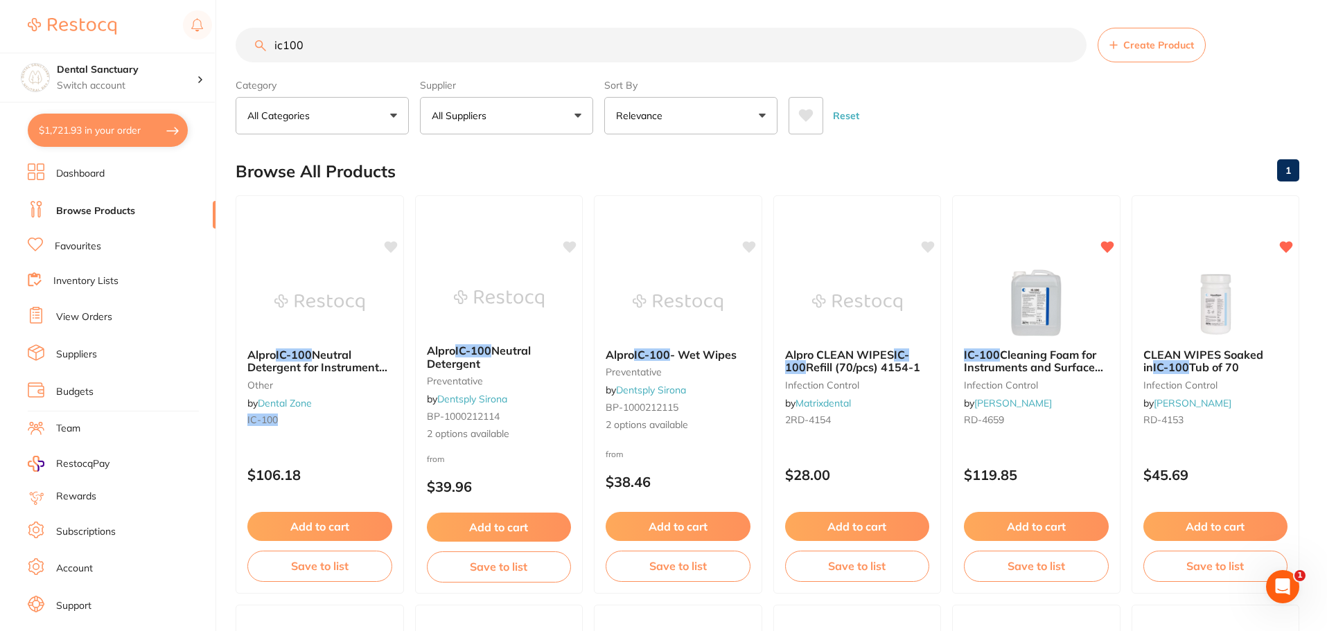
type input "ic100"
click at [572, 118] on button "All Suppliers" at bounding box center [506, 115] width 173 height 37
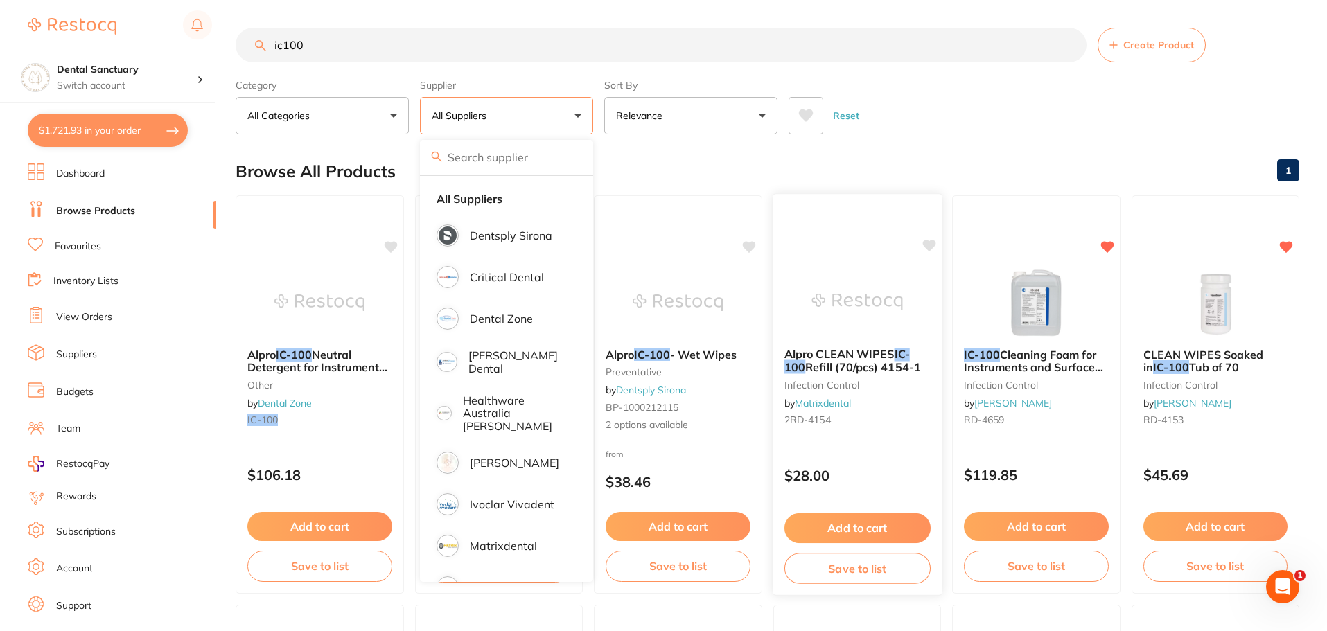
click at [784, 197] on div at bounding box center [857, 211] width 168 height 35
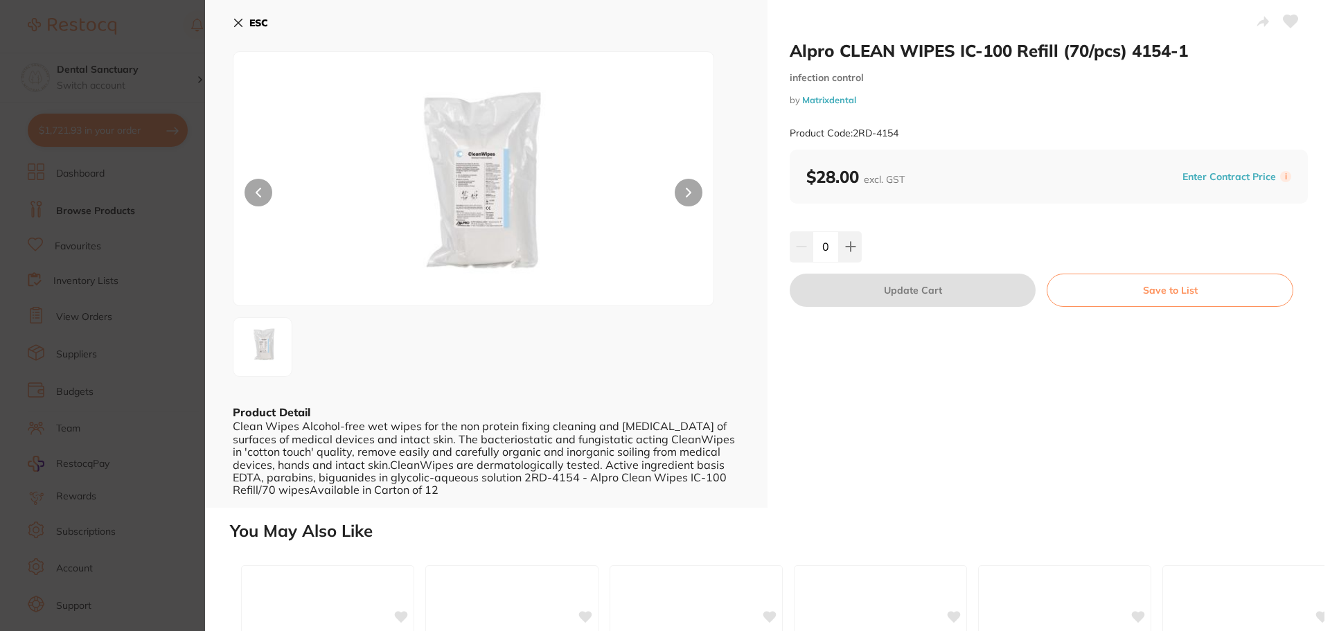
click at [240, 23] on icon at bounding box center [238, 22] width 11 height 11
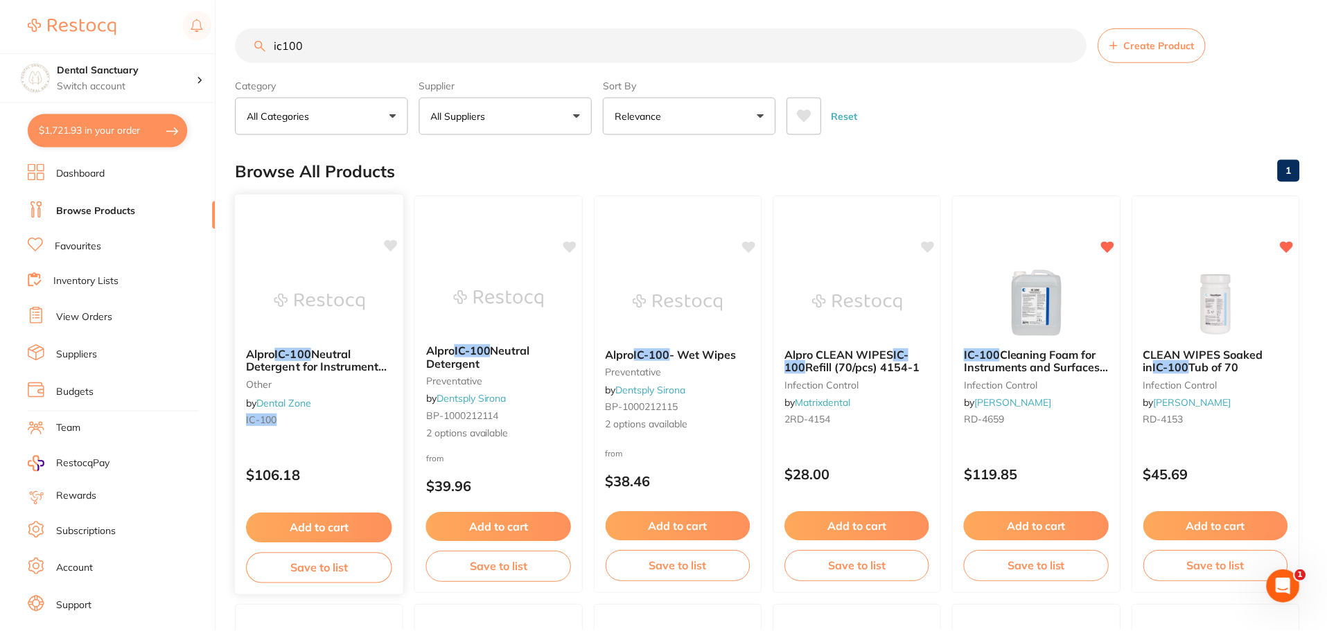
scroll to position [1, 0]
click at [1039, 520] on button "Add to cart" at bounding box center [1036, 527] width 146 height 30
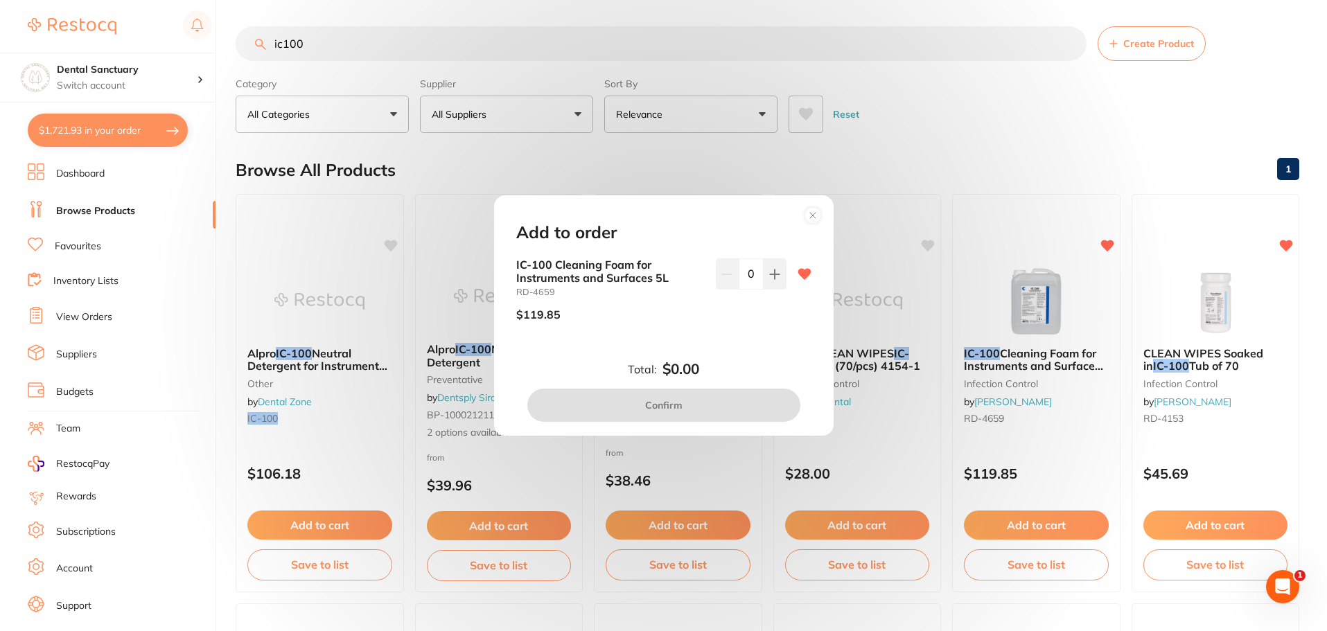
scroll to position [0, 0]
click at [770, 274] on icon at bounding box center [774, 274] width 9 height 9
type input "1"
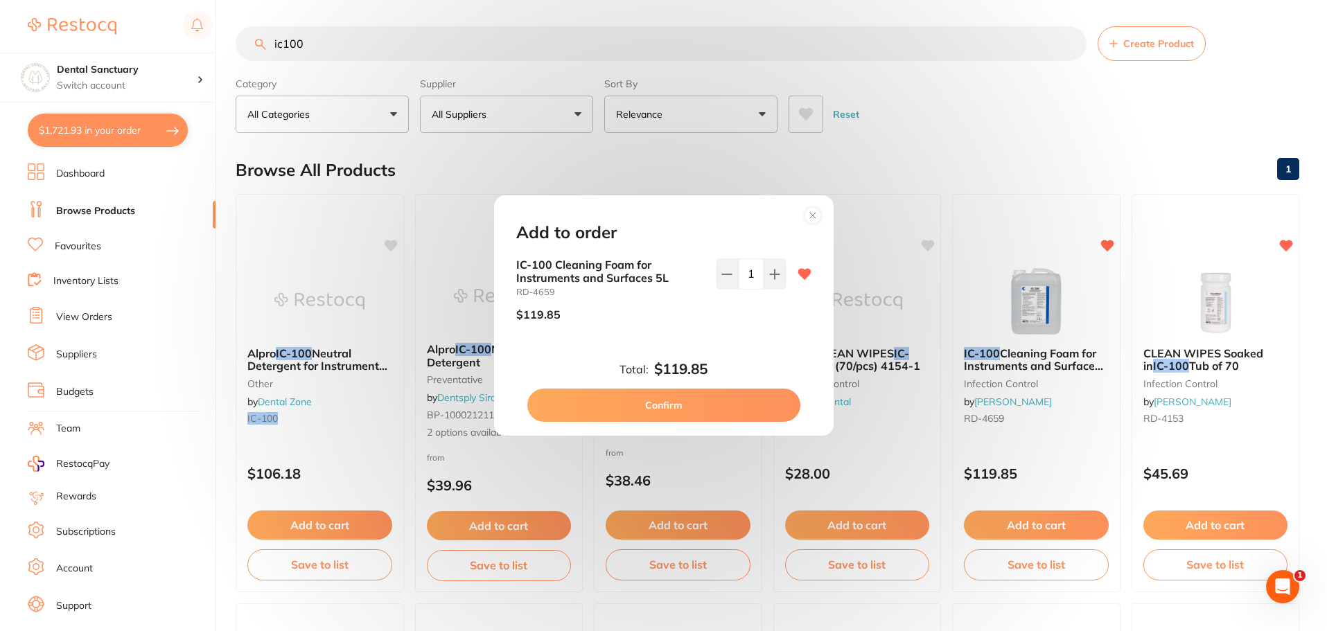
click at [693, 405] on button "Confirm" at bounding box center [663, 405] width 273 height 33
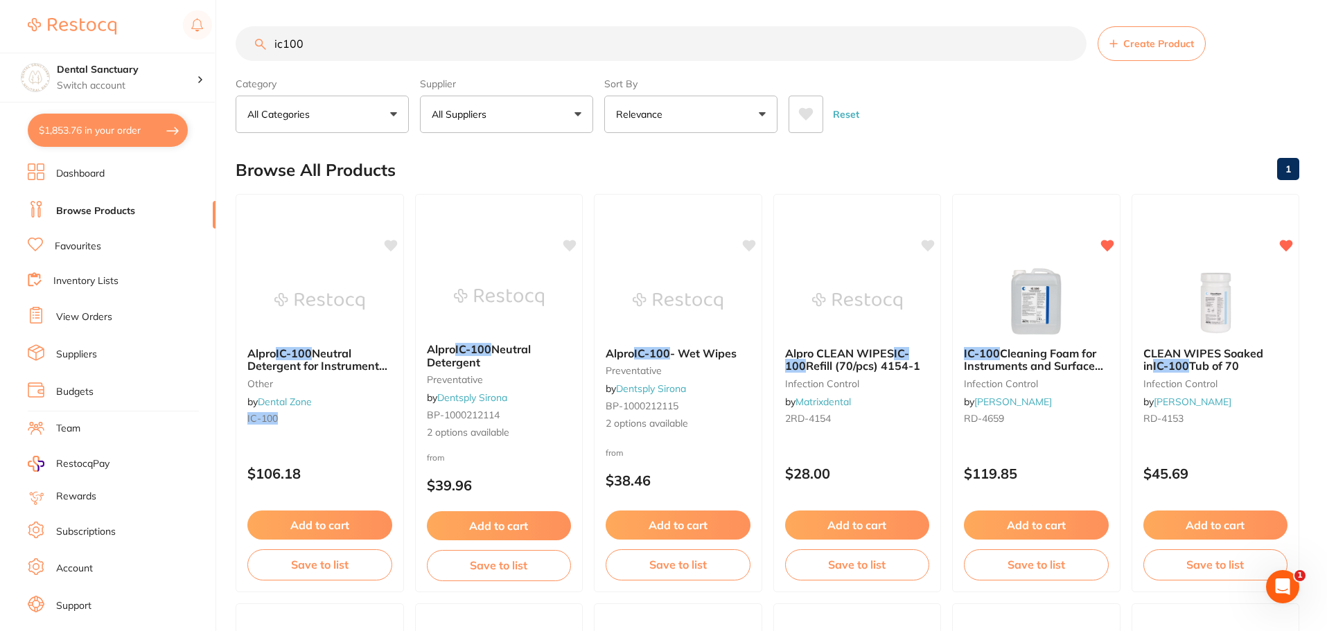
scroll to position [1, 0]
drag, startPoint x: 359, startPoint y: 43, endPoint x: 185, endPoint y: 51, distance: 174.1
click at [185, 51] on div "$1,853.76 Dental Sanctuary Switch account Dental Sanctuary $1,853.76 in your or…" at bounding box center [663, 314] width 1327 height 631
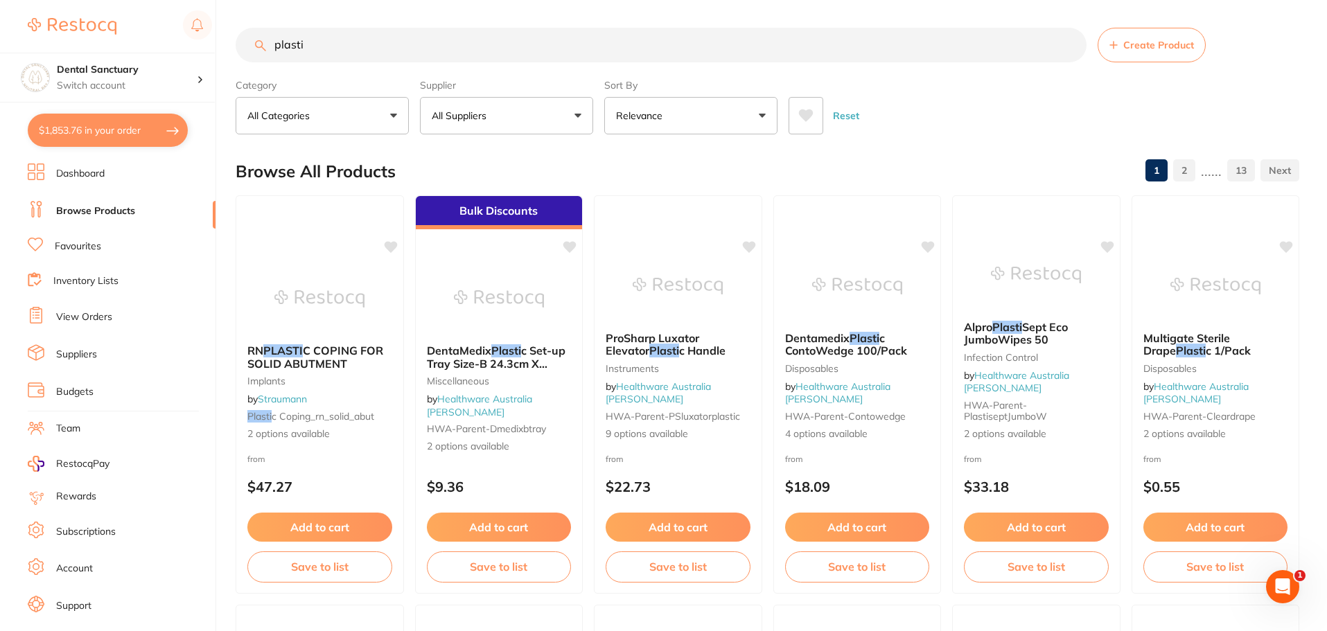
scroll to position [0, 0]
type input "plasti"
click at [76, 249] on link "Favourites" at bounding box center [78, 247] width 46 height 14
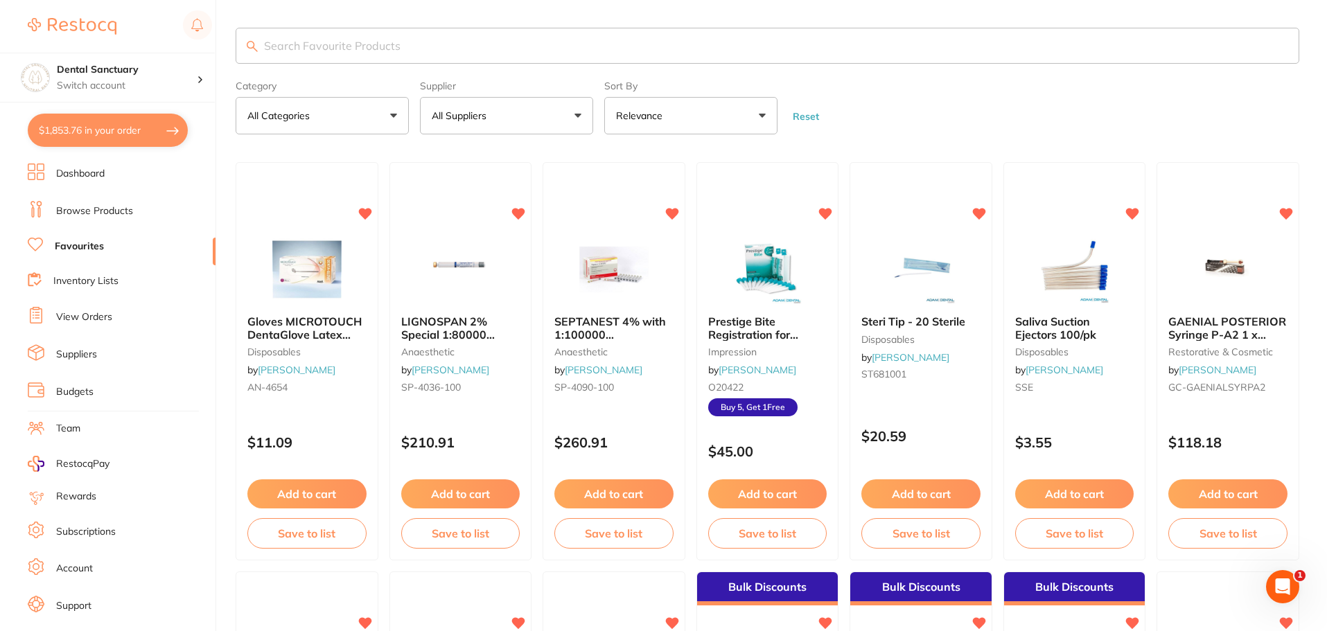
click at [310, 50] on input "search" at bounding box center [767, 46] width 1063 height 36
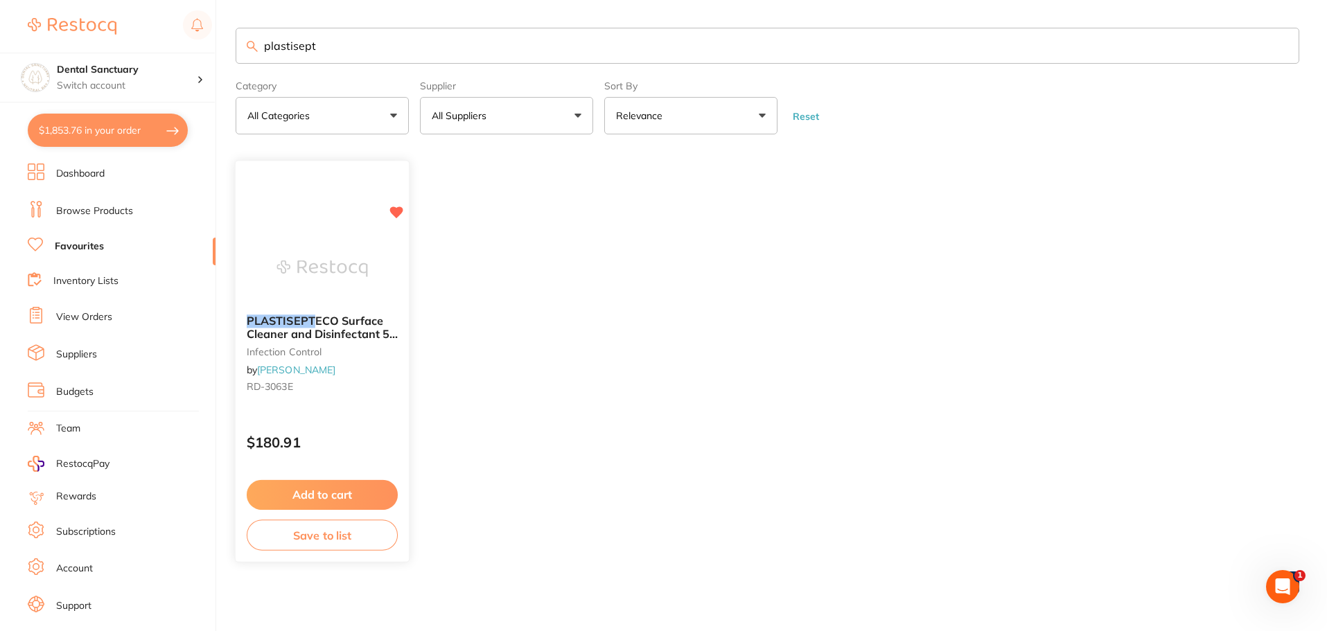
type input "plastisept"
click at [347, 323] on span "ECO Surface Cleaner and Disinfectant 5L bottle" at bounding box center [322, 334] width 151 height 39
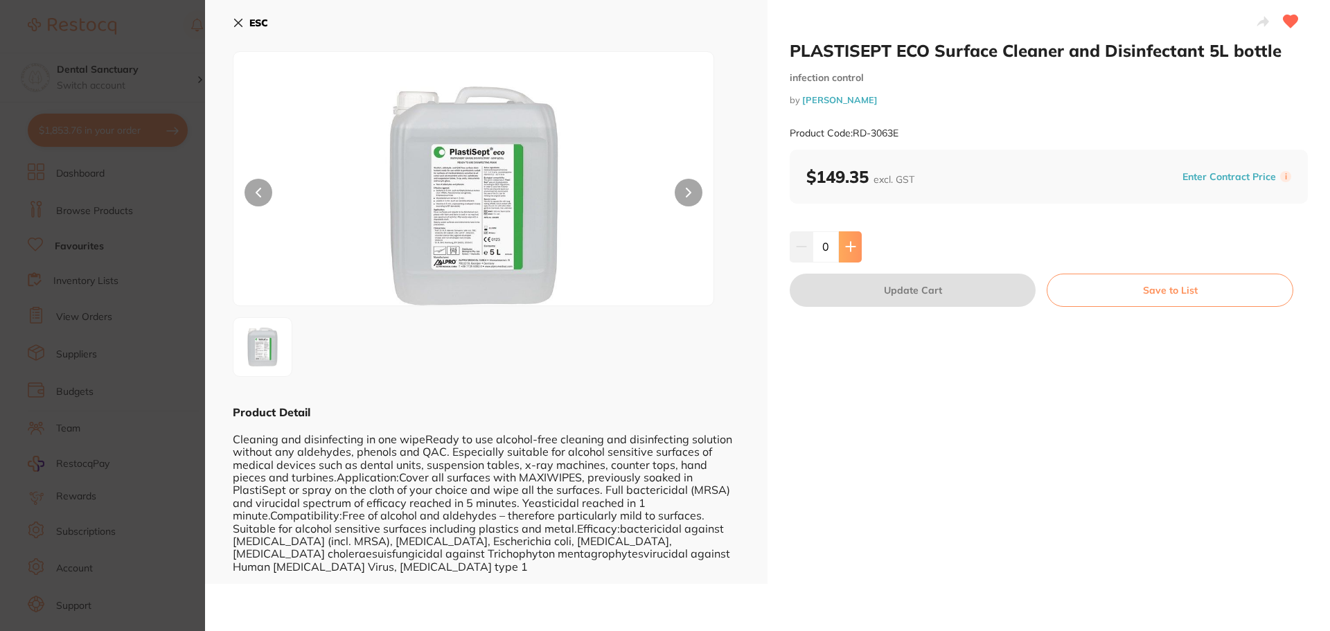
click at [858, 250] on button at bounding box center [850, 246] width 23 height 30
type input "1"
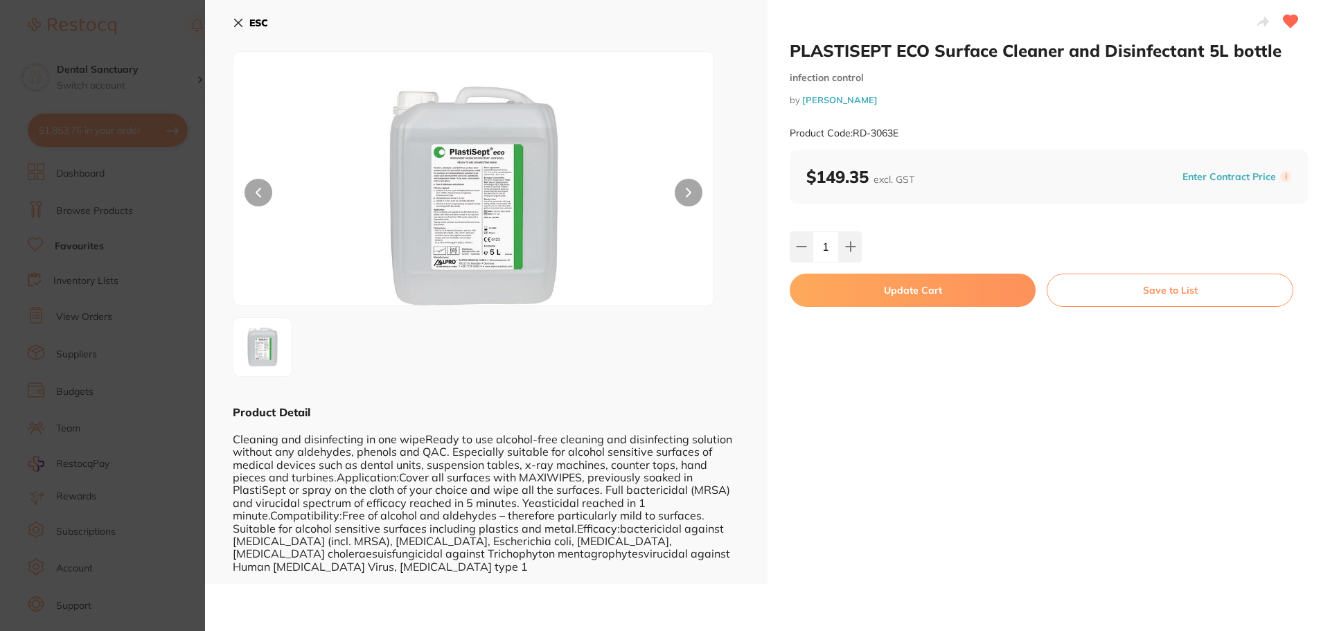
click at [879, 297] on button "Update Cart" at bounding box center [913, 290] width 246 height 33
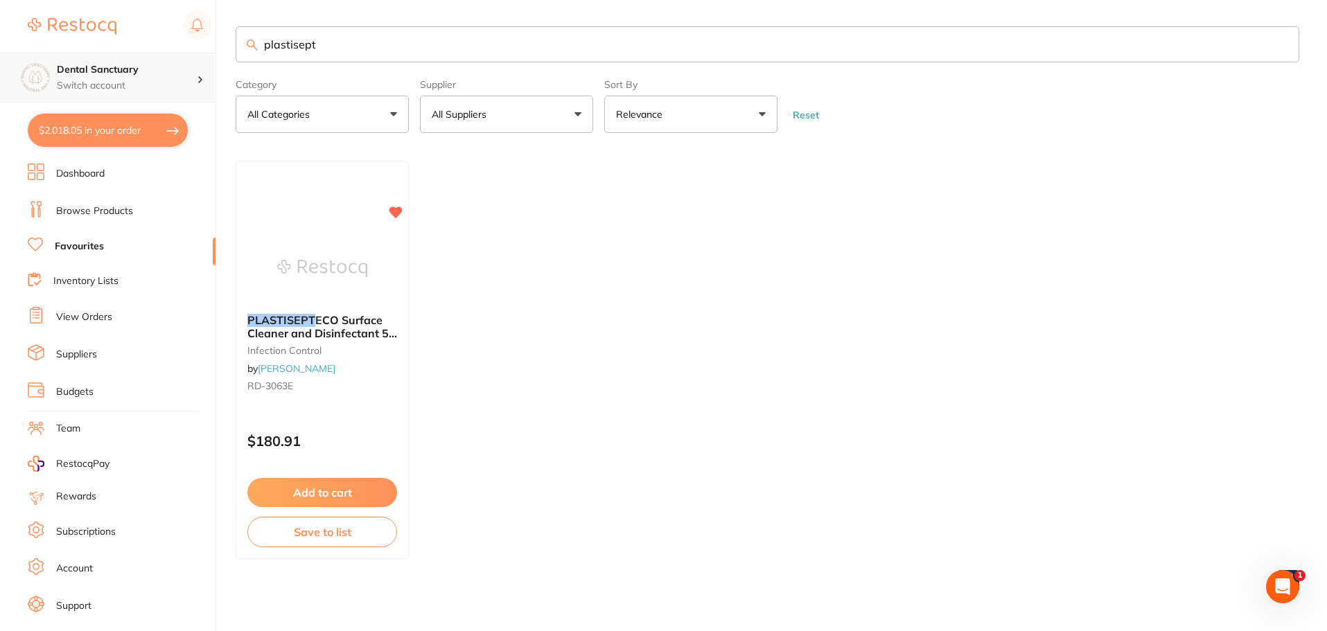
scroll to position [1, 0]
drag, startPoint x: 348, startPoint y: 46, endPoint x: 156, endPoint y: 55, distance: 192.2
click at [156, 55] on div "$2,018.05 Dental Sanctuary Switch account Dental Sanctuary $2,018.05 in your or…" at bounding box center [663, 314] width 1327 height 631
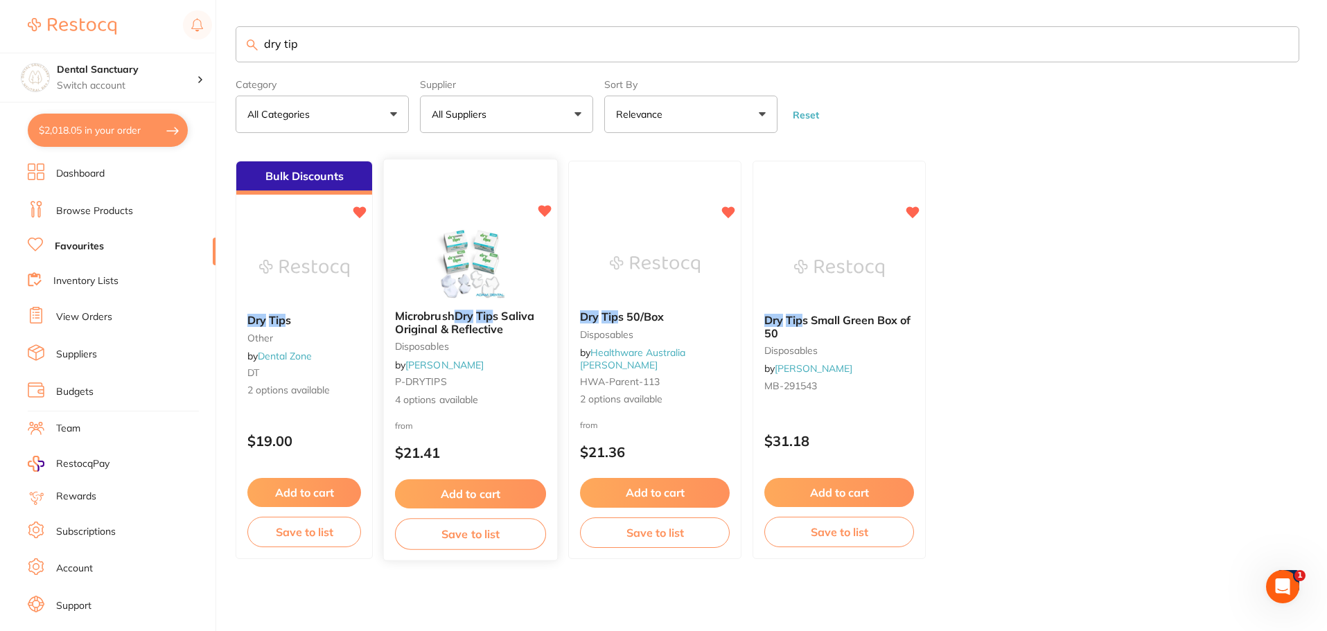
scroll to position [0, 0]
type input "dry tip"
click at [472, 324] on span "s Saliva Original & Reflective" at bounding box center [464, 322] width 139 height 27
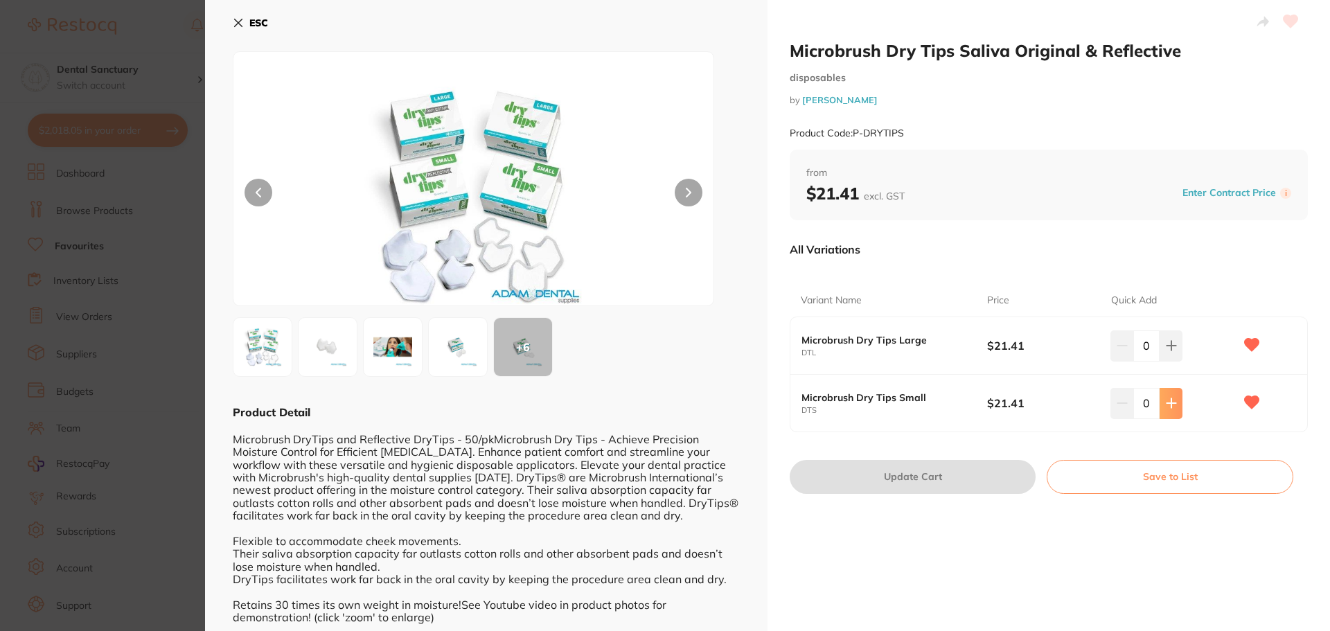
click at [1175, 408] on button at bounding box center [1171, 403] width 23 height 30
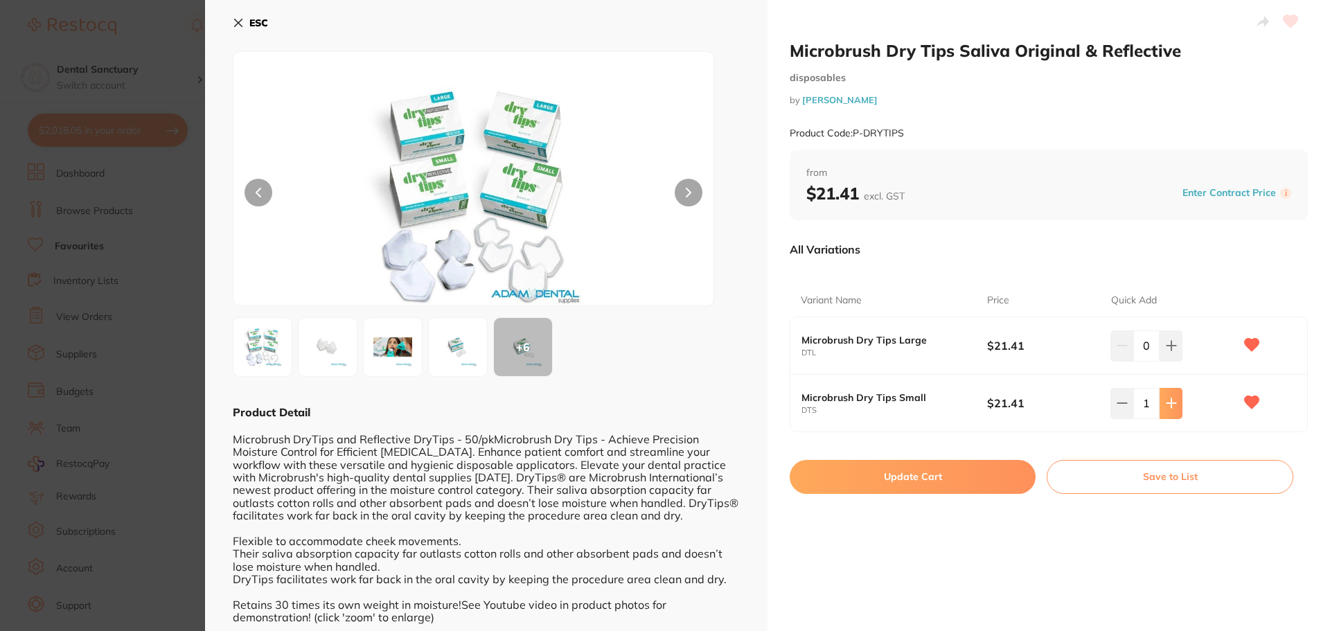
click at [1175, 408] on button at bounding box center [1171, 403] width 23 height 30
type input "3"
click at [928, 484] on button "Update Cart" at bounding box center [913, 476] width 246 height 33
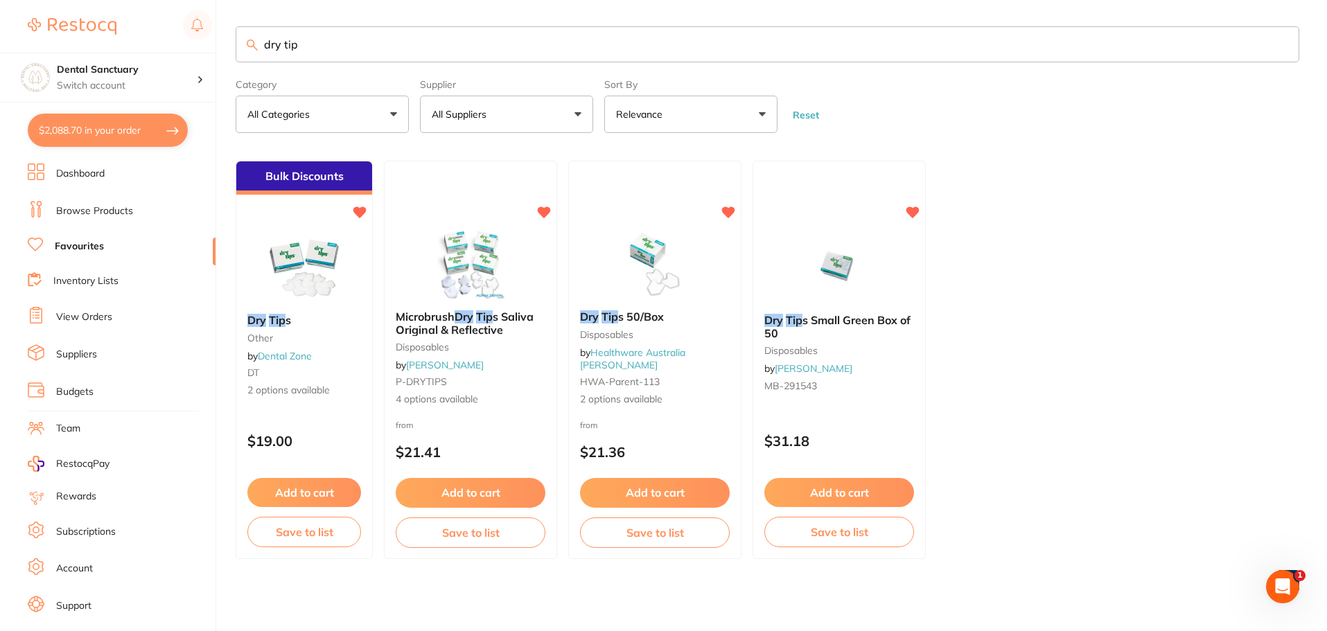
scroll to position [1, 0]
drag, startPoint x: 376, startPoint y: 44, endPoint x: 231, endPoint y: 61, distance: 146.5
click at [231, 61] on div "$2,088.70 Dental Sanctuary Switch account Dental Sanctuary $2,088.70 in your or…" at bounding box center [663, 314] width 1327 height 631
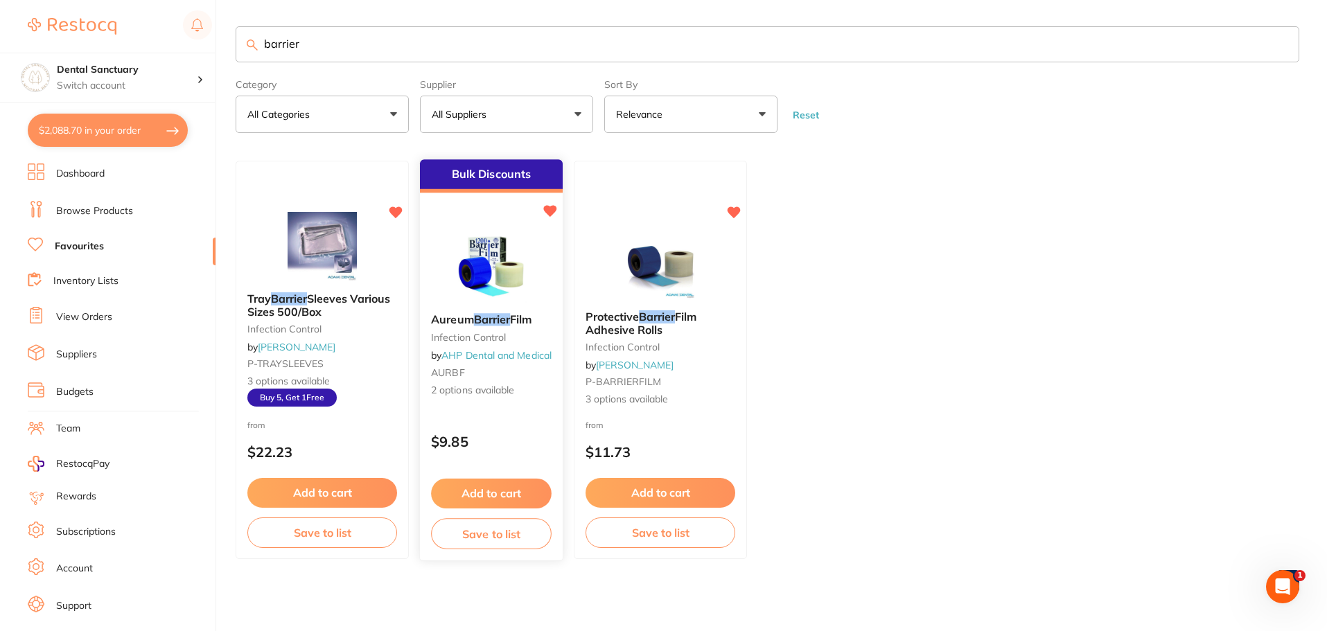
scroll to position [0, 0]
type input "barrier"
click at [494, 321] on em "Barrier" at bounding box center [492, 320] width 37 height 14
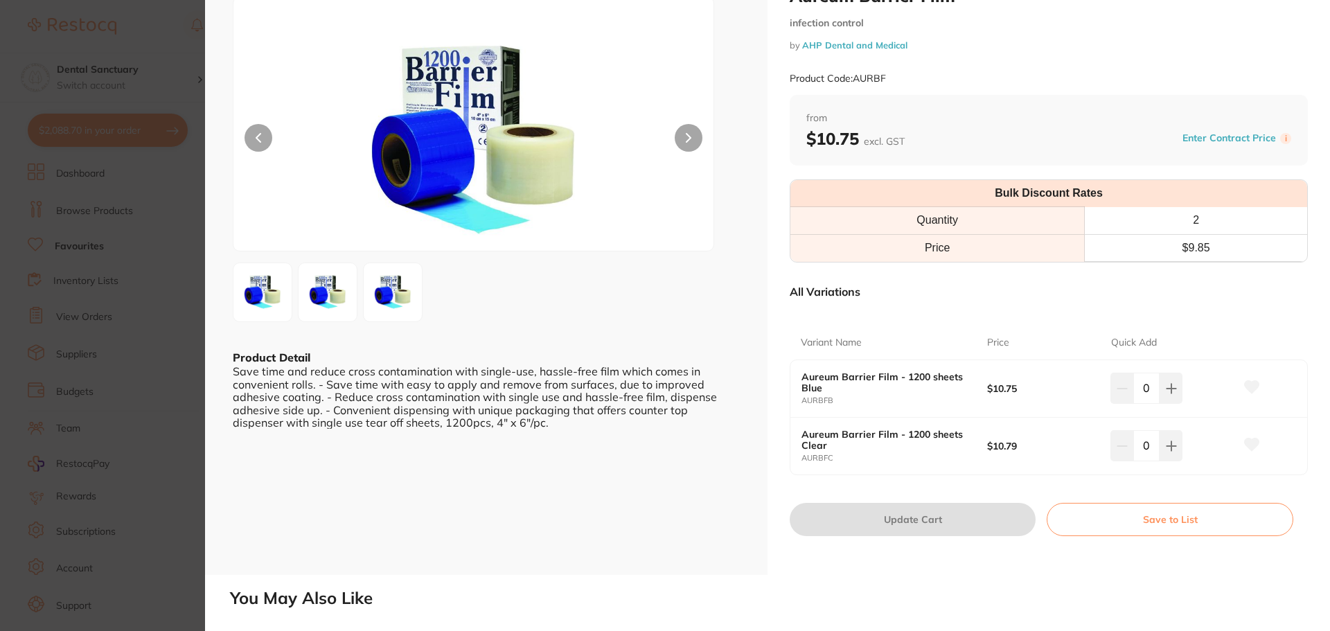
scroll to position [139, 0]
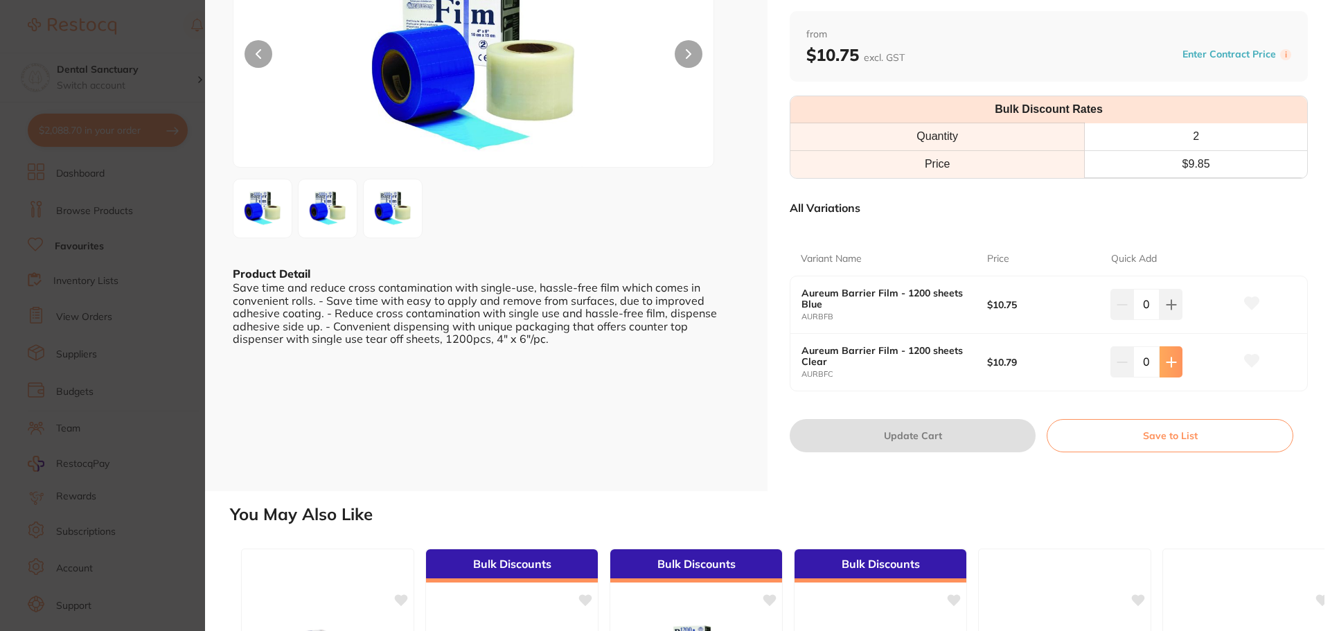
click at [1166, 358] on icon at bounding box center [1171, 362] width 11 height 11
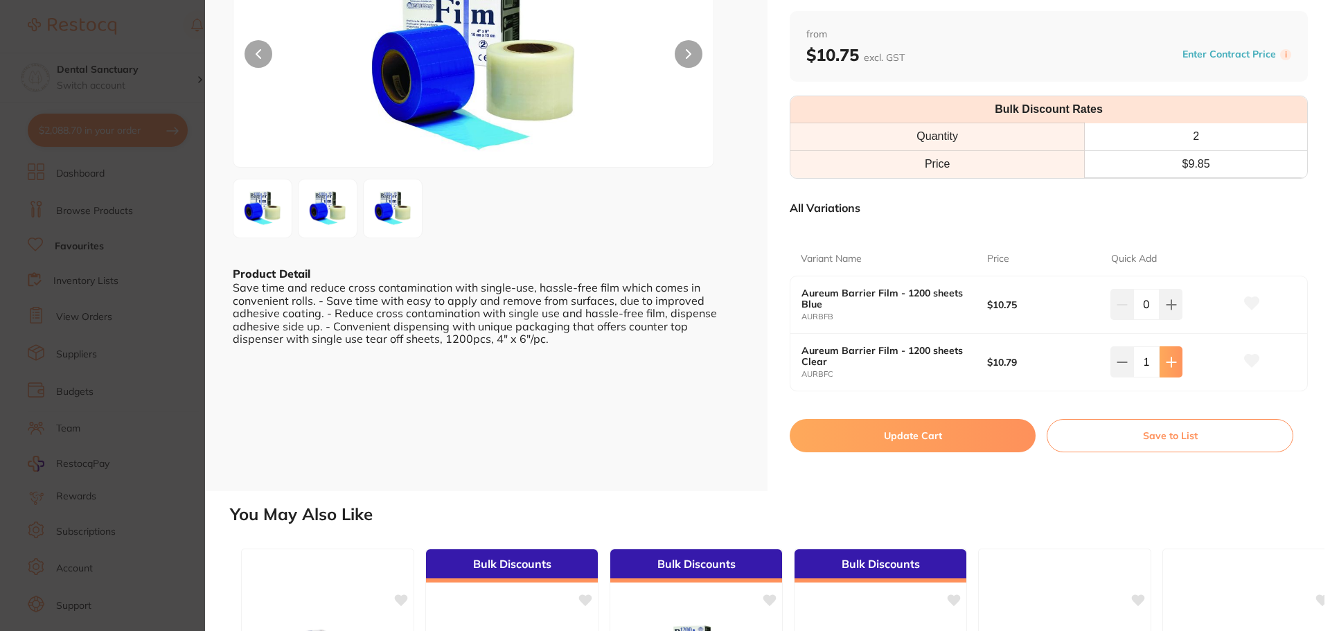
click at [1166, 358] on icon at bounding box center [1171, 362] width 11 height 11
type input "2"
click at [1248, 362] on icon at bounding box center [1252, 361] width 15 height 12
click at [953, 427] on button "Update Cart" at bounding box center [913, 435] width 246 height 33
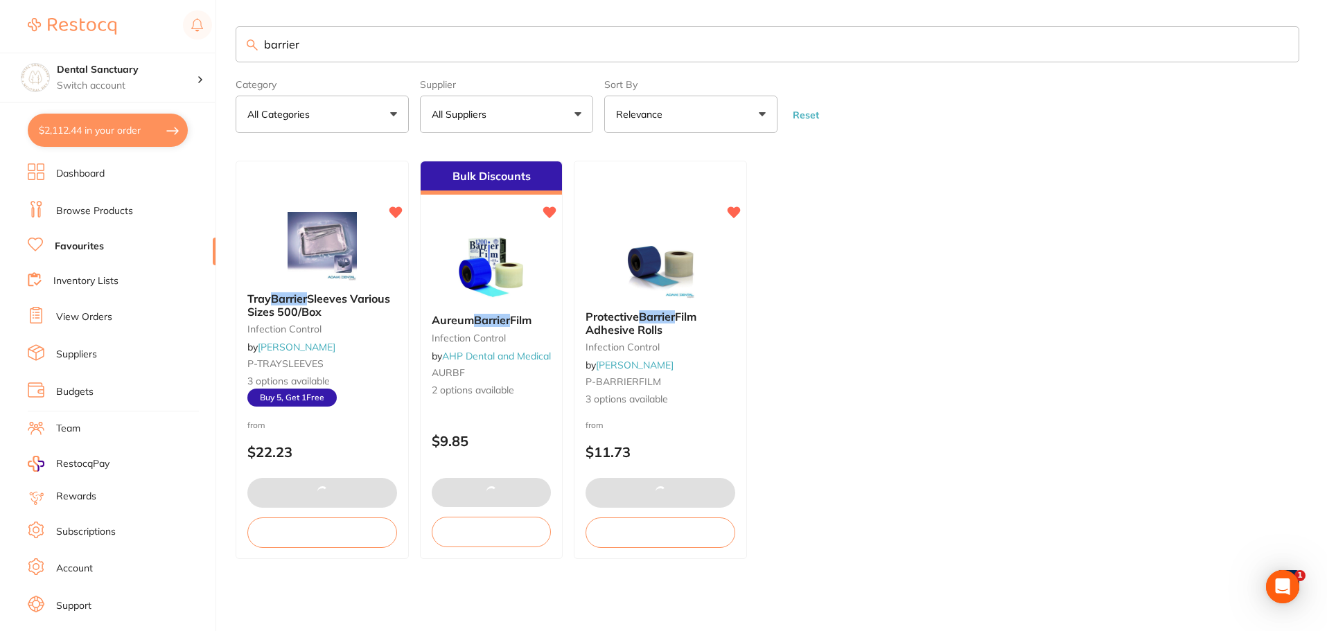
click at [930, 441] on ul "Tray Barrier Sleeves Various Sizes 500/Box infection control by Adam Dental P-T…" at bounding box center [767, 360] width 1063 height 398
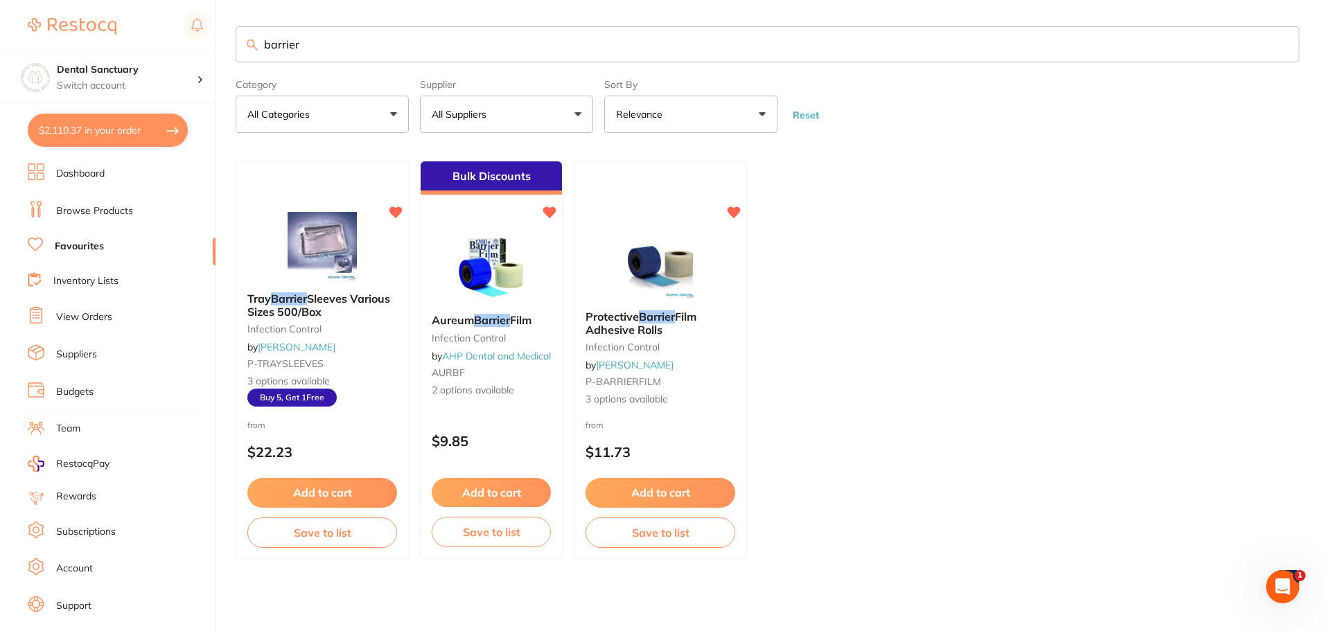
click at [67, 134] on button "$2,110.37 in your order" at bounding box center [108, 130] width 160 height 33
checkbox input "true"
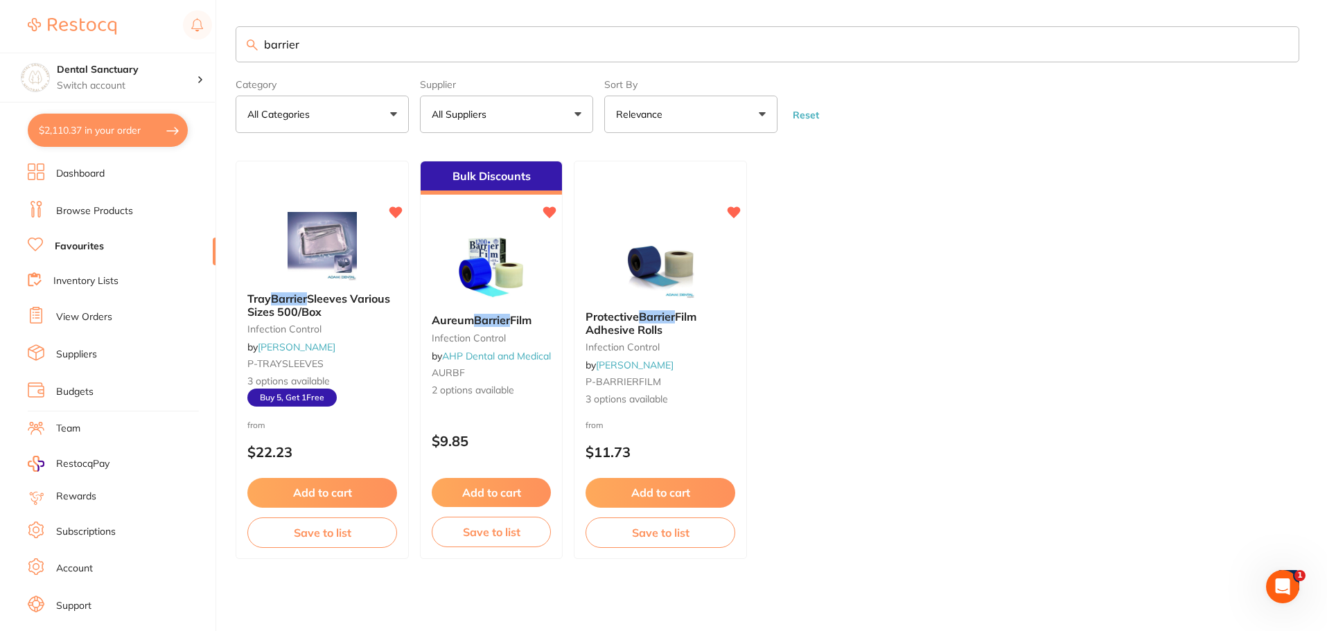
checkbox input "true"
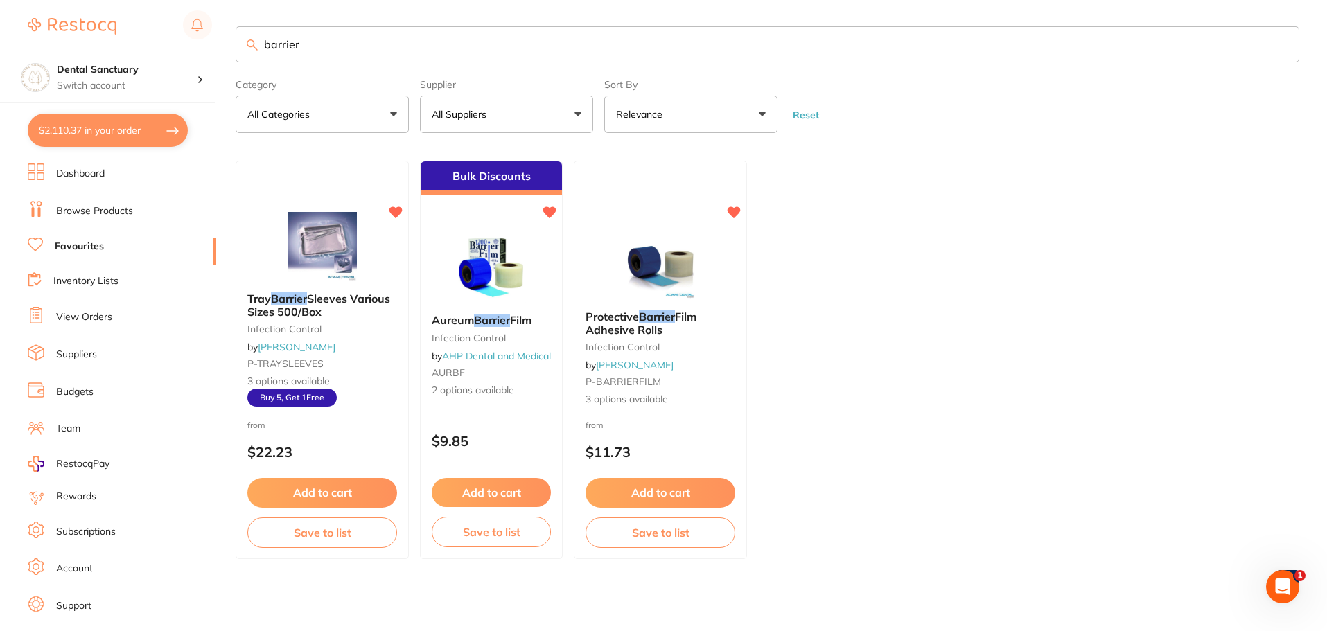
checkbox input "true"
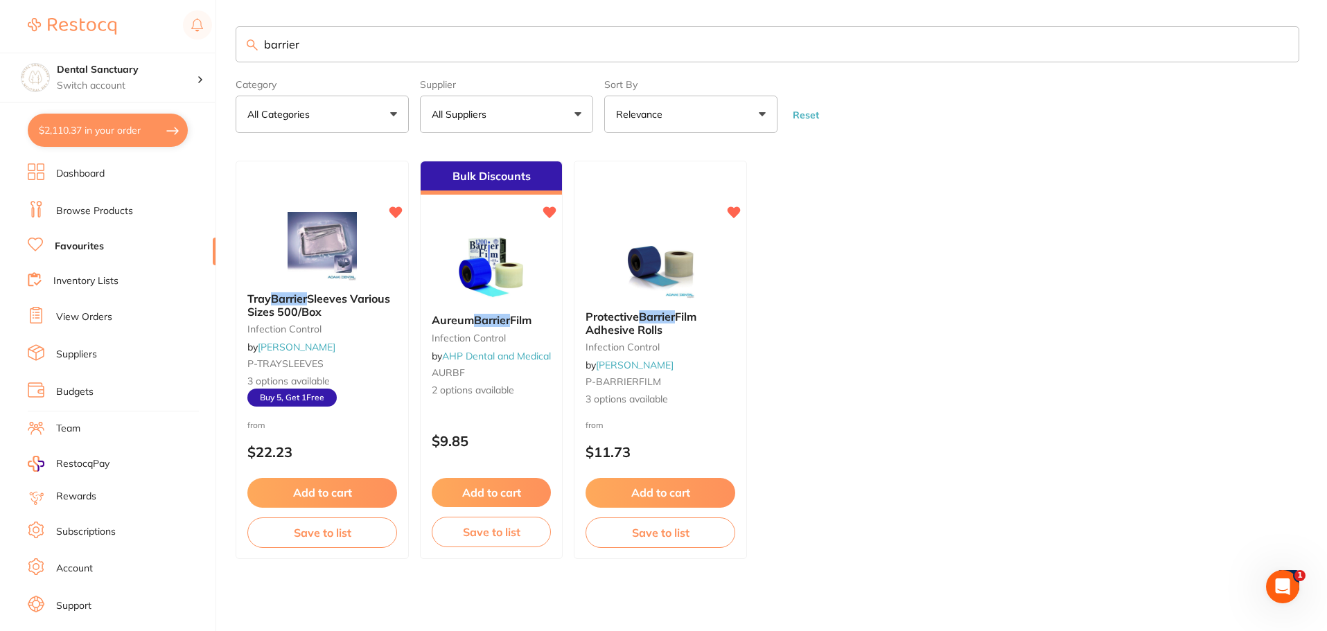
checkbox input "true"
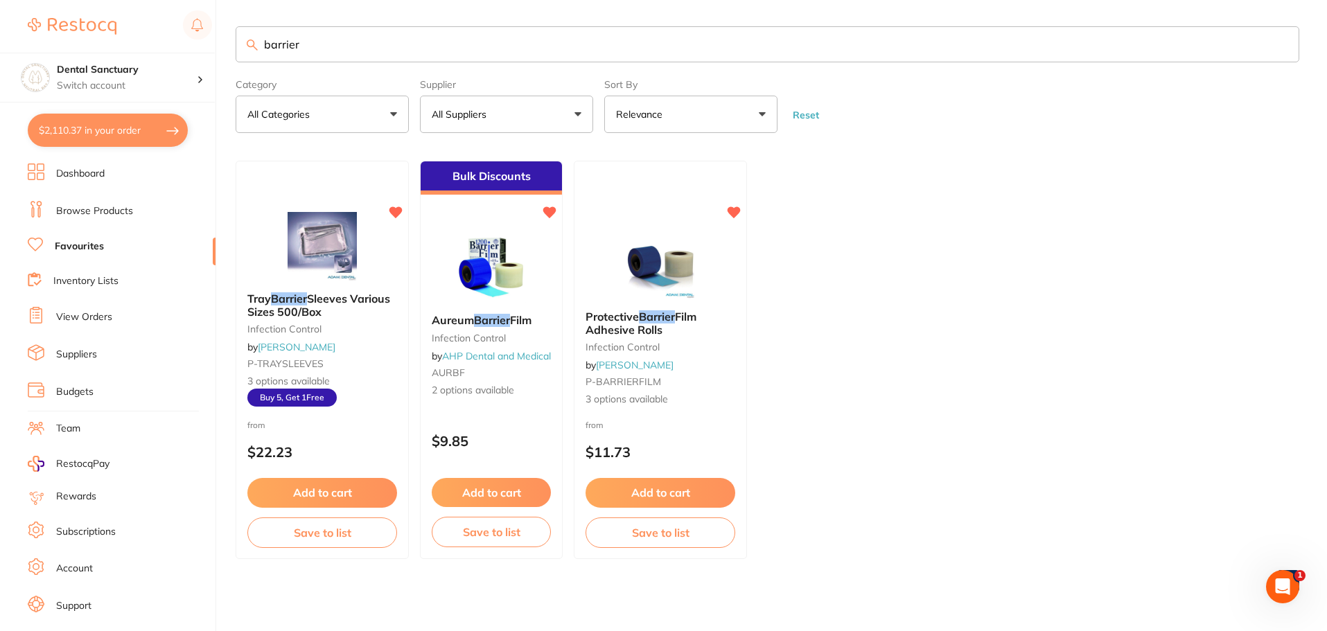
checkbox input "true"
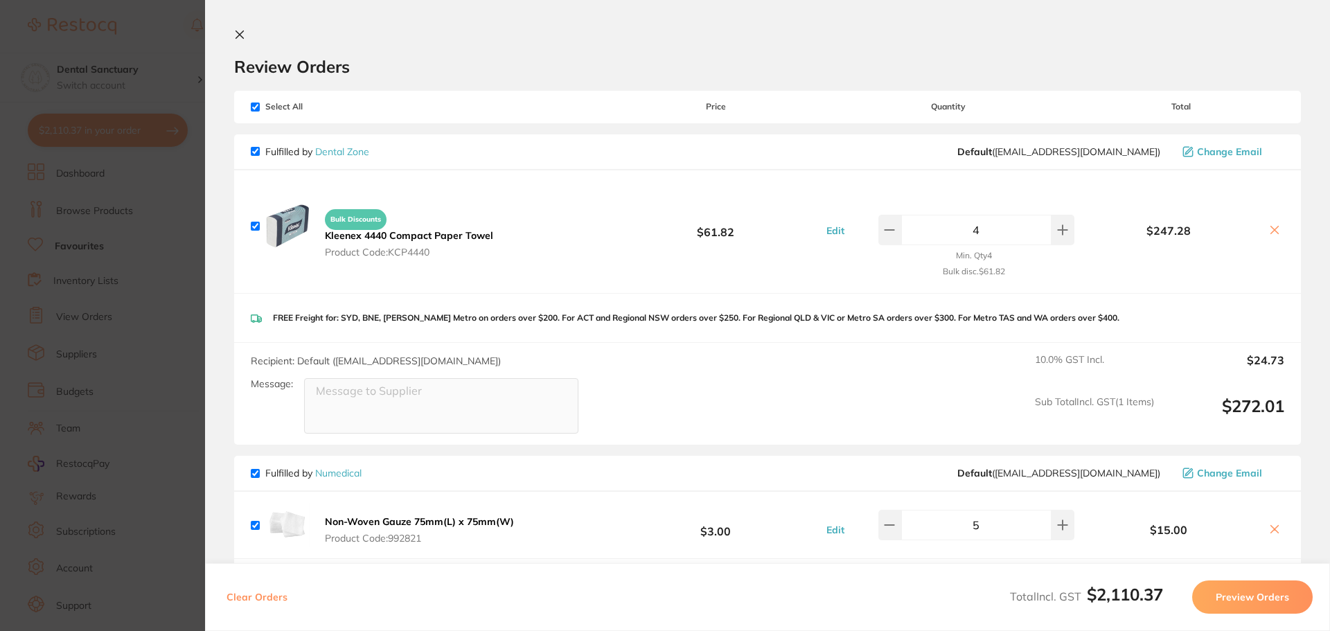
click at [236, 31] on icon at bounding box center [240, 35] width 8 height 8
click at [147, 58] on div "$2,110.37 Dental Sanctuary Switch account Dental Sanctuary $2,110.37 in your or…" at bounding box center [665, 315] width 1330 height 631
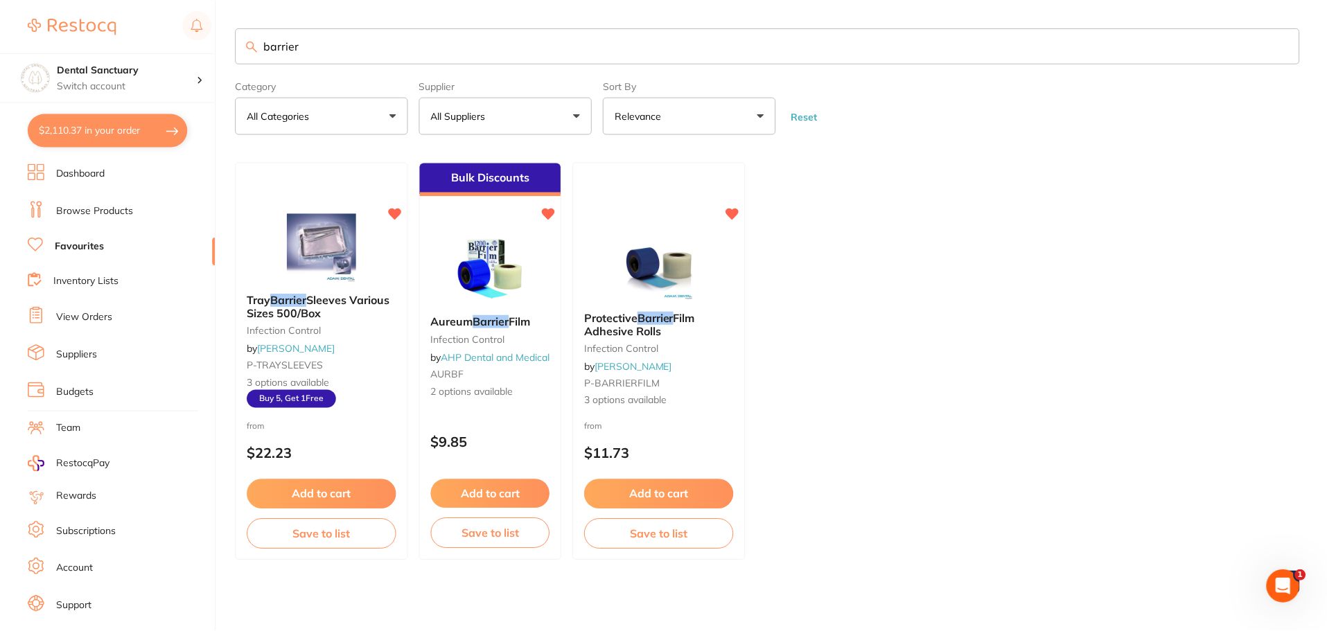
scroll to position [1, 0]
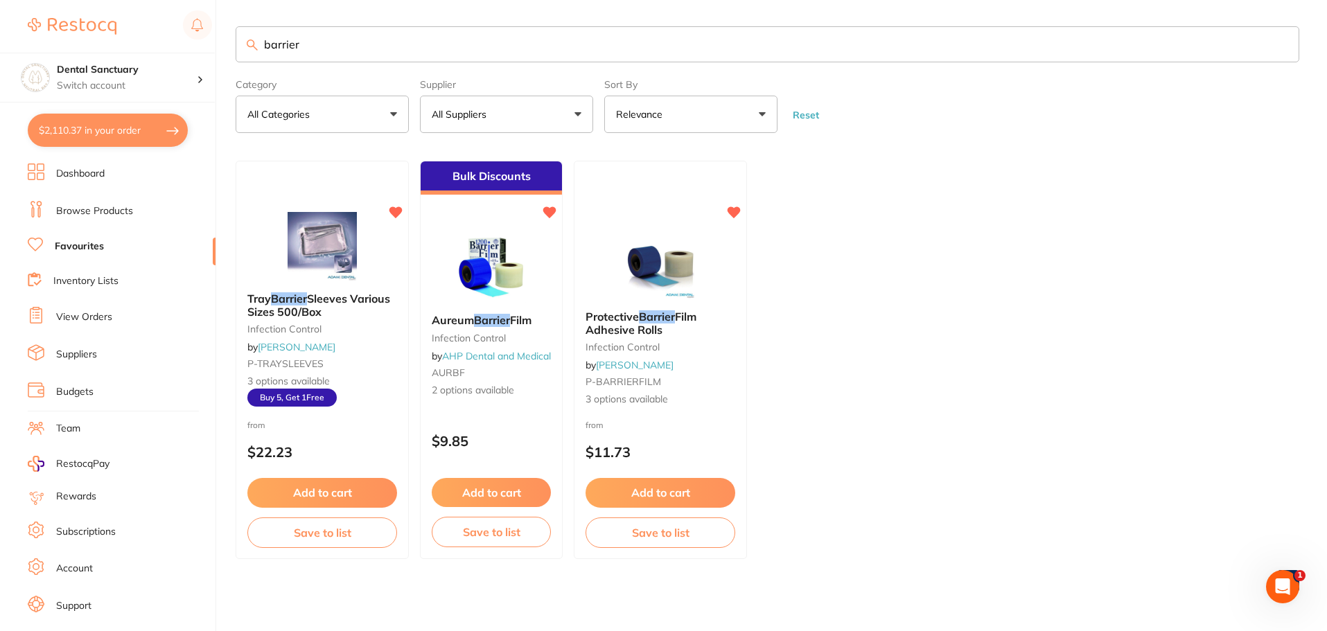
click at [297, 44] on input "barrier" at bounding box center [767, 44] width 1063 height 36
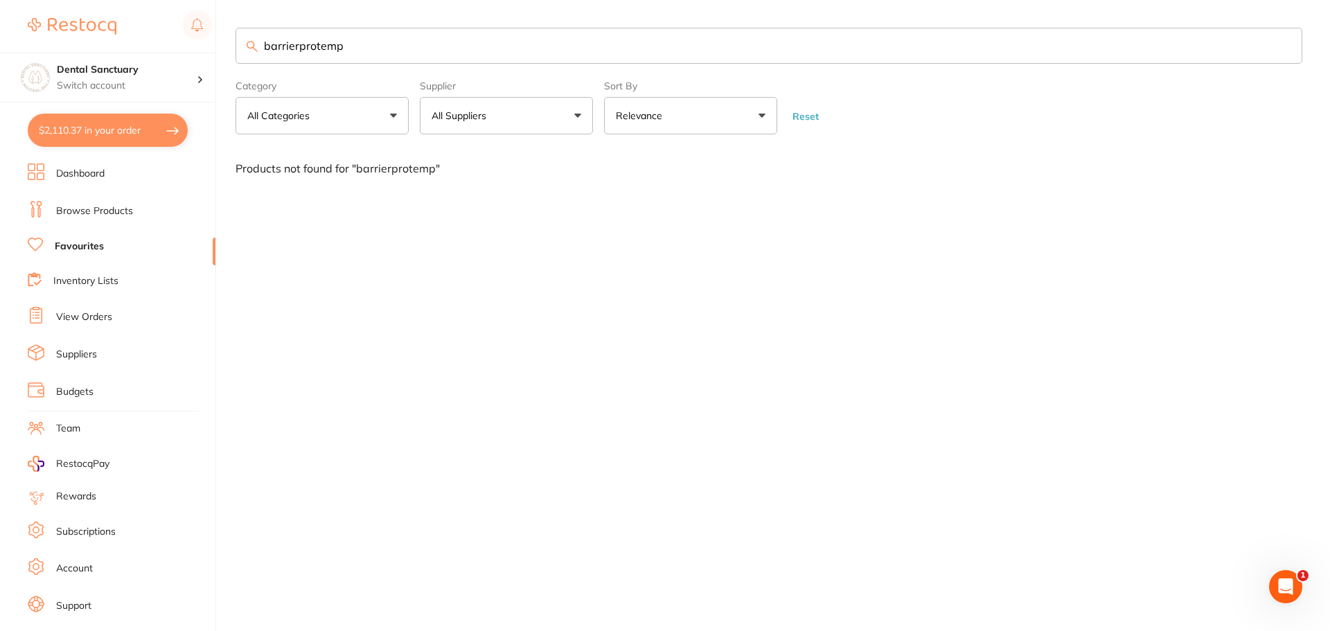
drag, startPoint x: 295, startPoint y: 46, endPoint x: 161, endPoint y: 45, distance: 133.7
click at [162, 45] on div "$2,110.37 Dental Sanctuary Switch account Dental Sanctuary $2,110.37 in your or…" at bounding box center [665, 315] width 1330 height 631
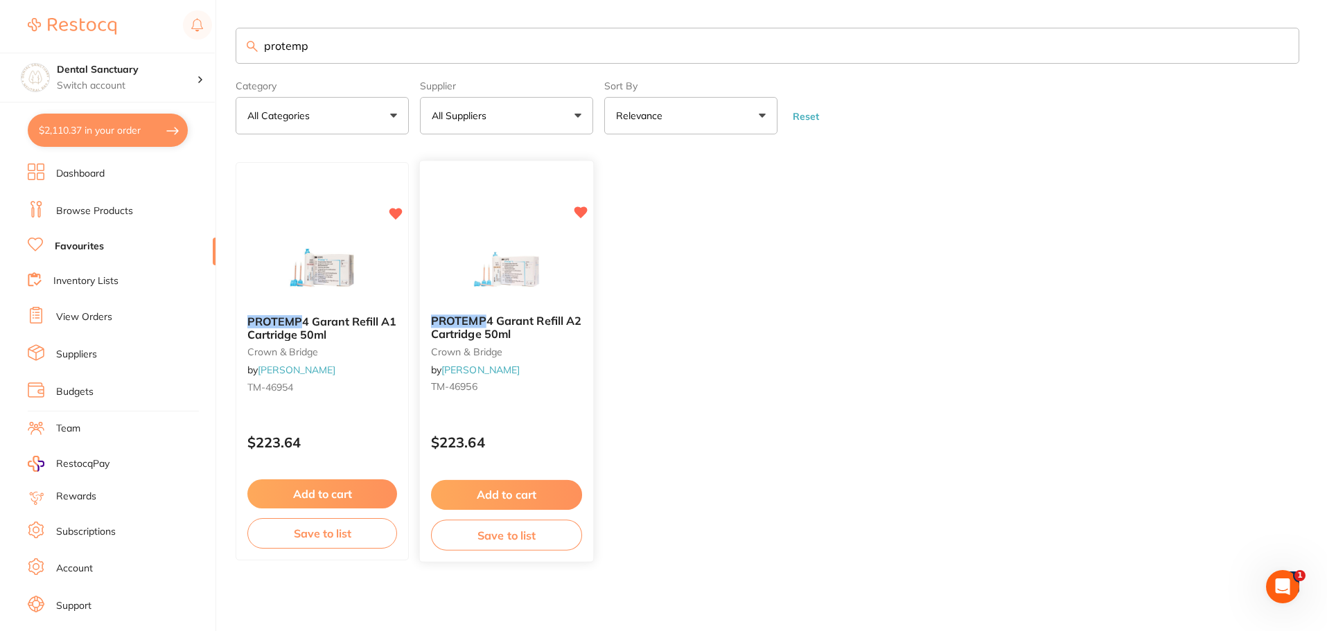
type input "protemp"
click at [458, 327] on span "4 Garant Refill A2 Cartridge 50ml" at bounding box center [506, 328] width 150 height 27
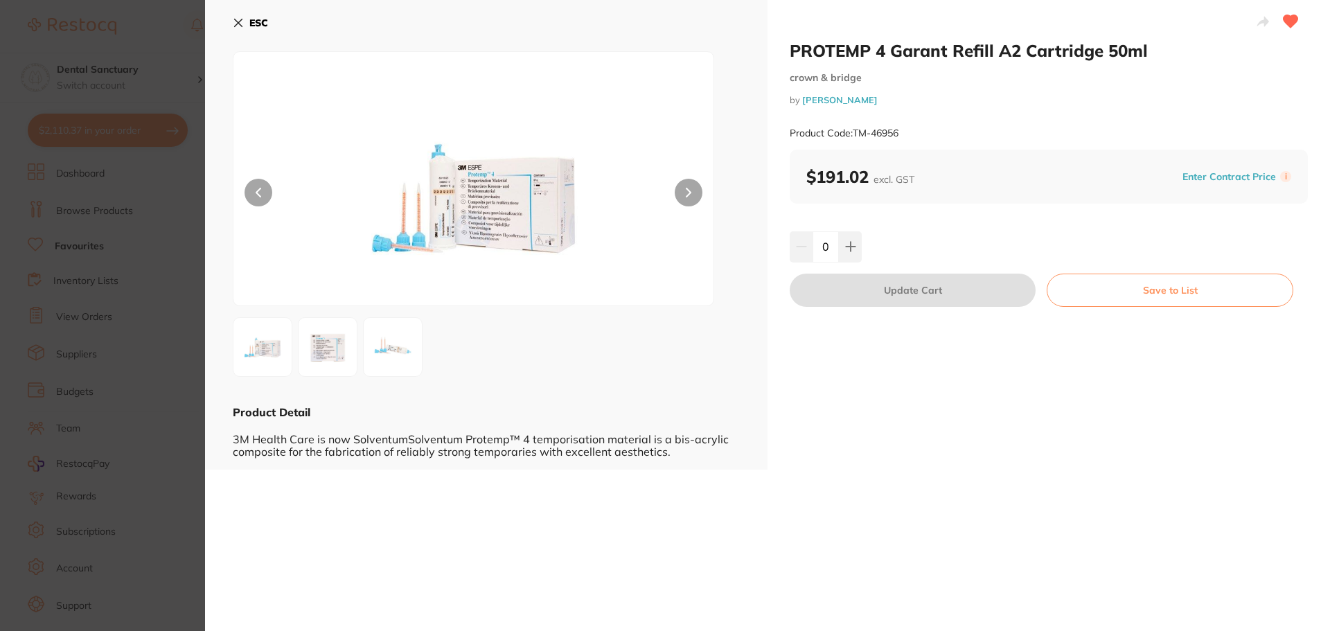
click at [862, 258] on div "0" at bounding box center [1049, 246] width 518 height 30
click at [852, 252] on icon at bounding box center [850, 246] width 11 height 11
type input "1"
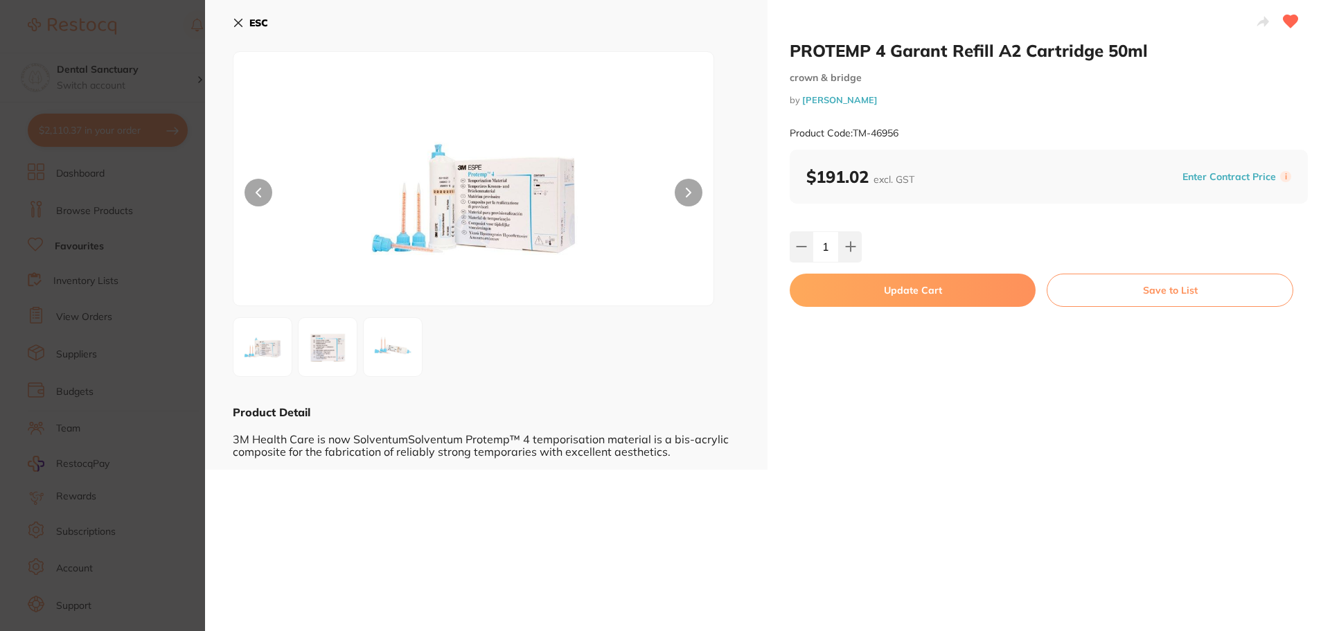
click at [867, 283] on button "Update Cart" at bounding box center [913, 290] width 246 height 33
checkbox input "false"
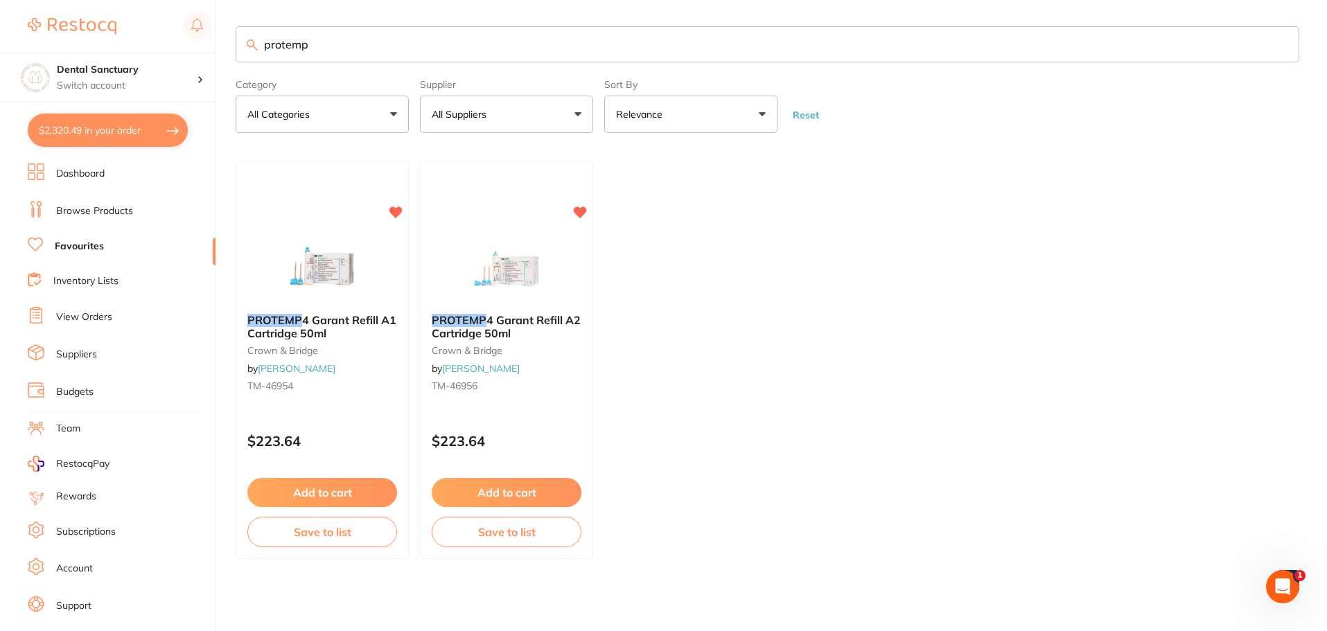
scroll to position [1, 0]
drag, startPoint x: 343, startPoint y: 51, endPoint x: 215, endPoint y: 64, distance: 128.8
click at [215, 64] on div "$2,320.49 Dental Sanctuary Switch account Dental Sanctuary $2,320.49 in your or…" at bounding box center [663, 314] width 1327 height 631
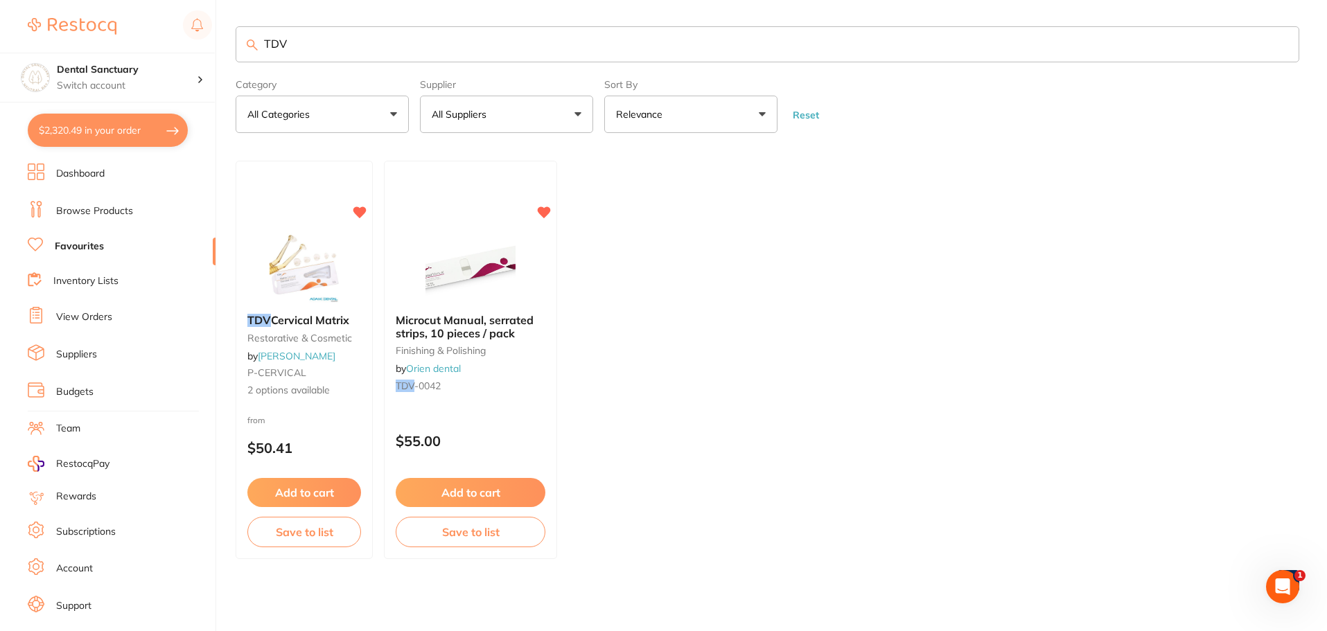
scroll to position [0, 0]
type input "TDV"
click at [468, 326] on span "Microcut Manual, serrated strips, 10 pieces / pack" at bounding box center [464, 326] width 139 height 27
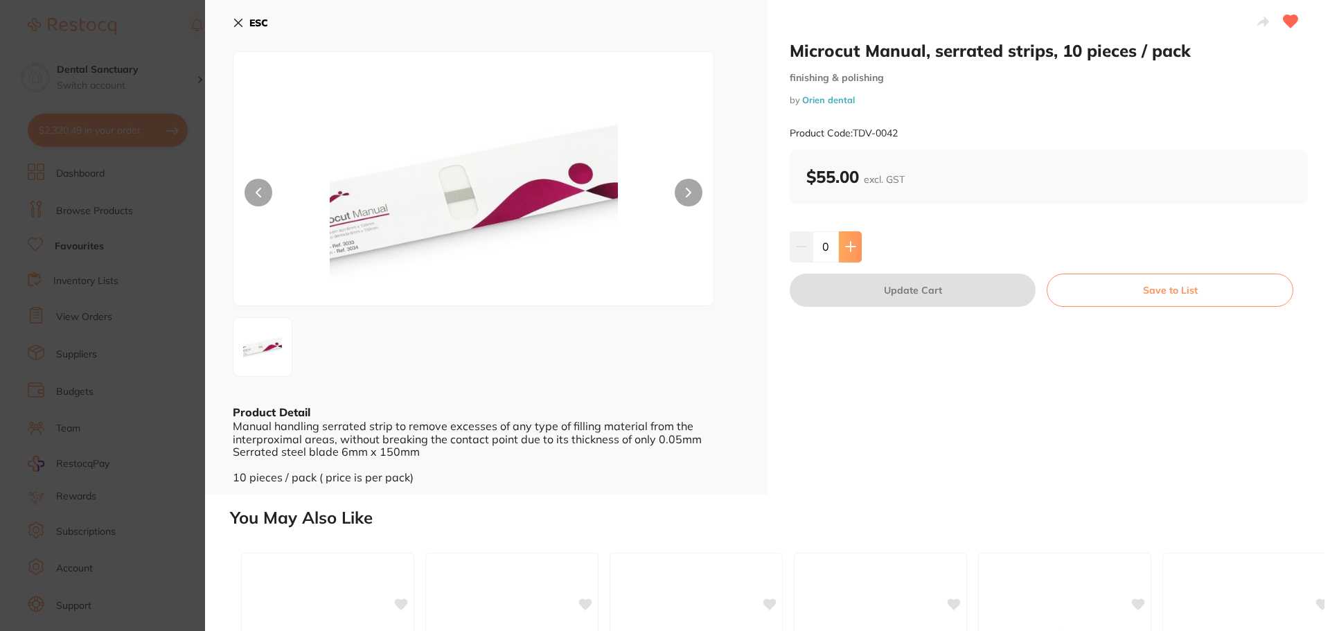
click at [849, 249] on icon at bounding box center [850, 246] width 9 height 9
type input "1"
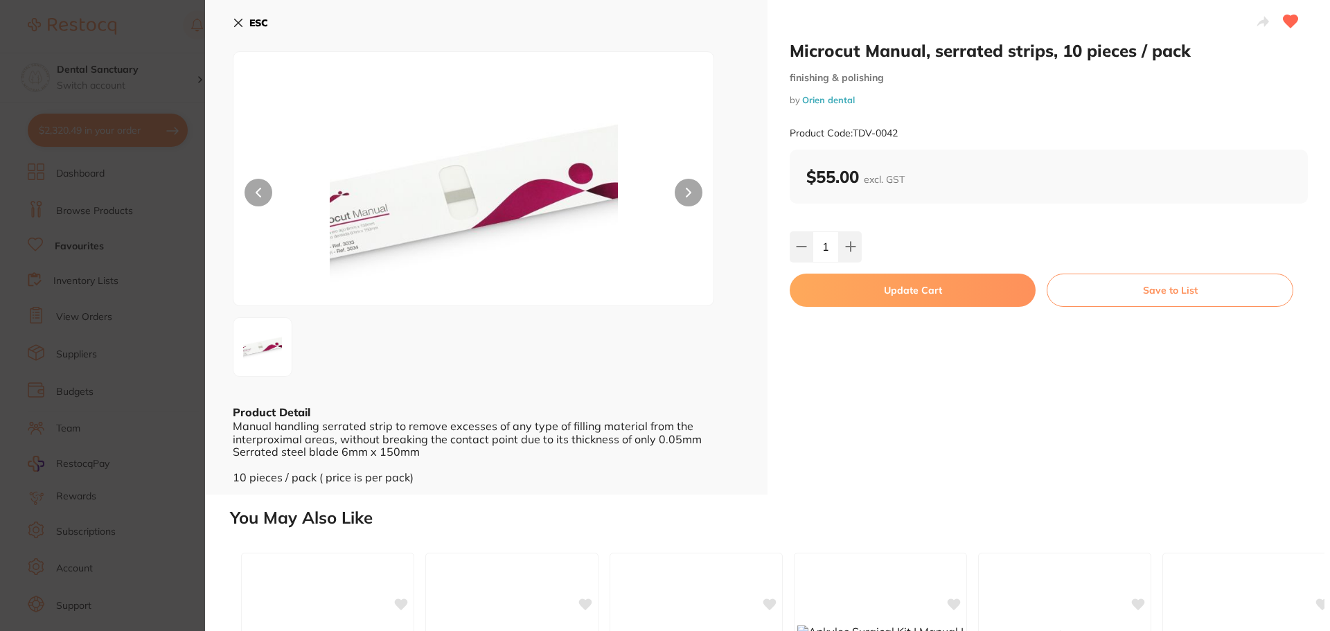
click at [905, 289] on button "Update Cart" at bounding box center [913, 290] width 246 height 33
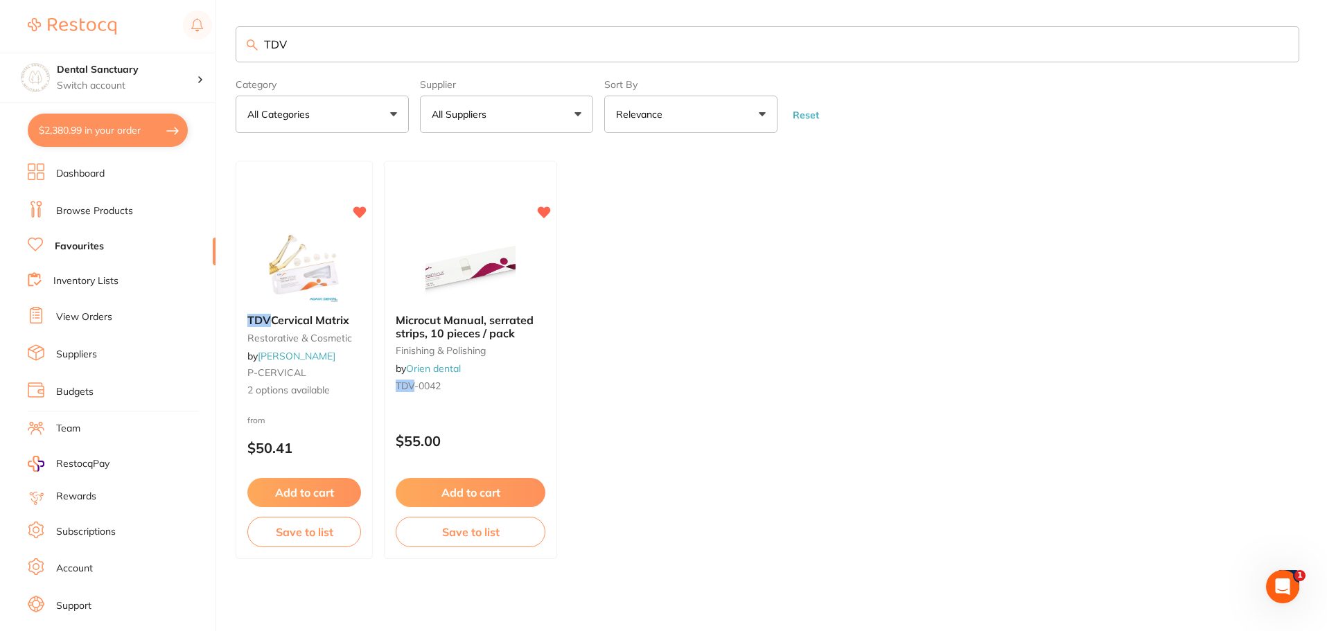
click at [76, 130] on button "$2,380.99 in your order" at bounding box center [108, 130] width 160 height 33
checkbox input "true"
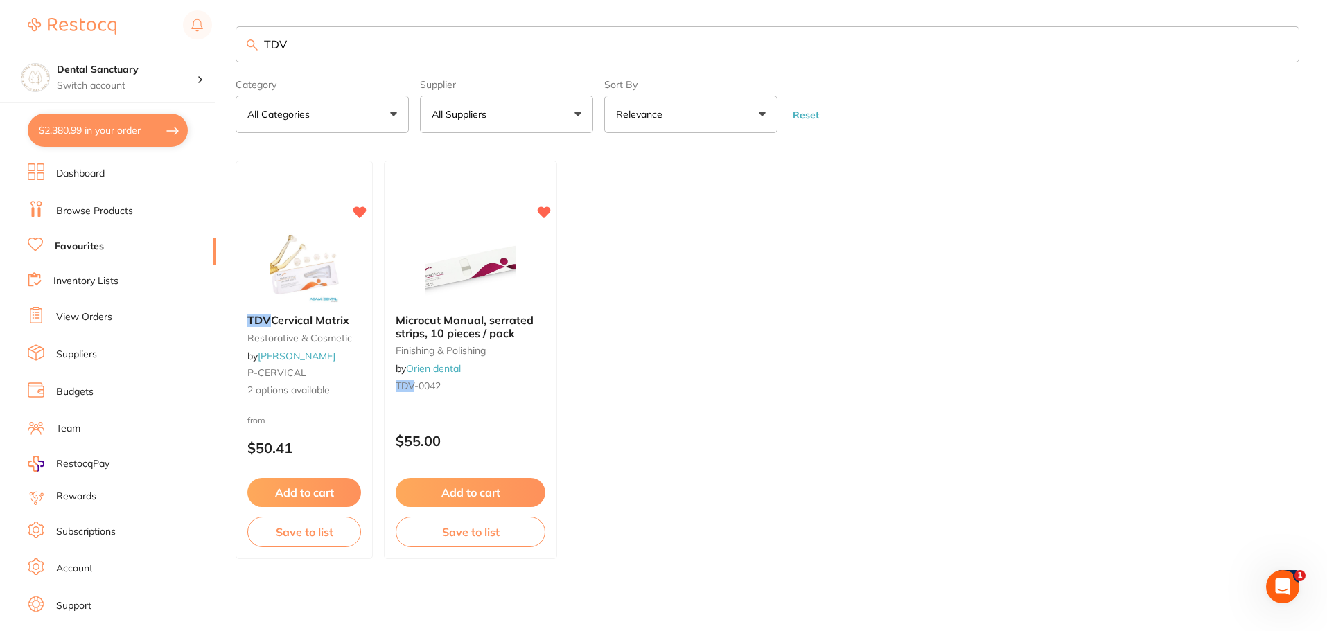
checkbox input "true"
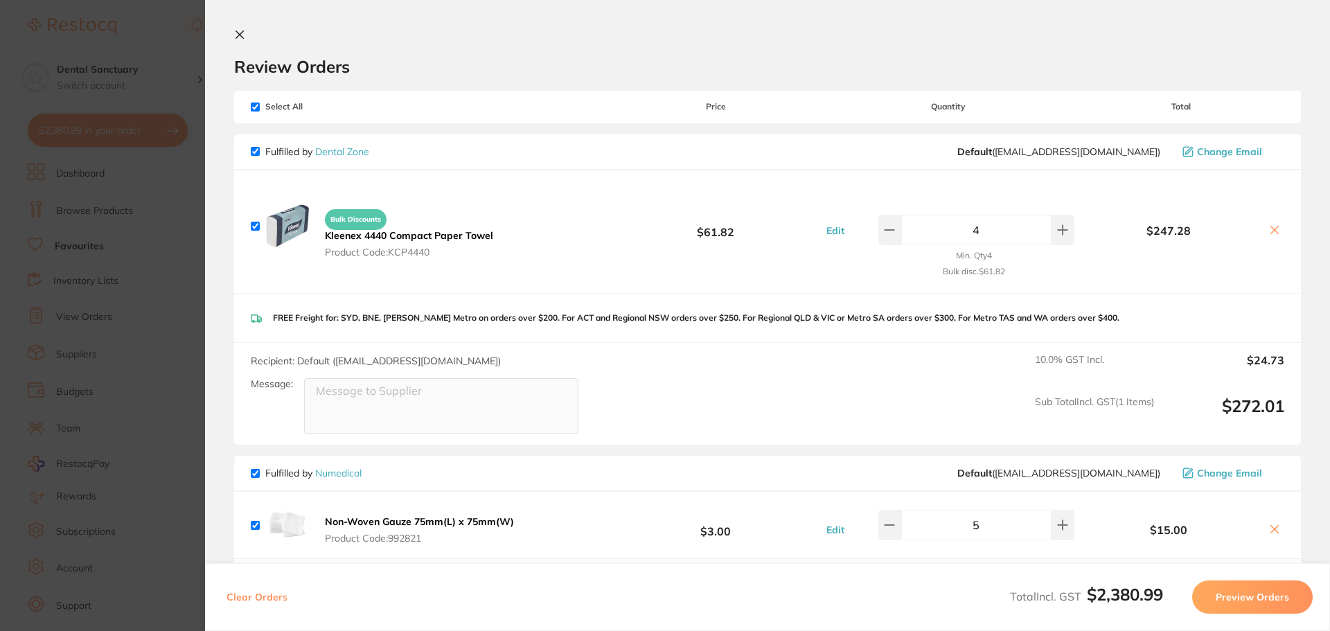
click at [238, 30] on icon at bounding box center [239, 34] width 11 height 11
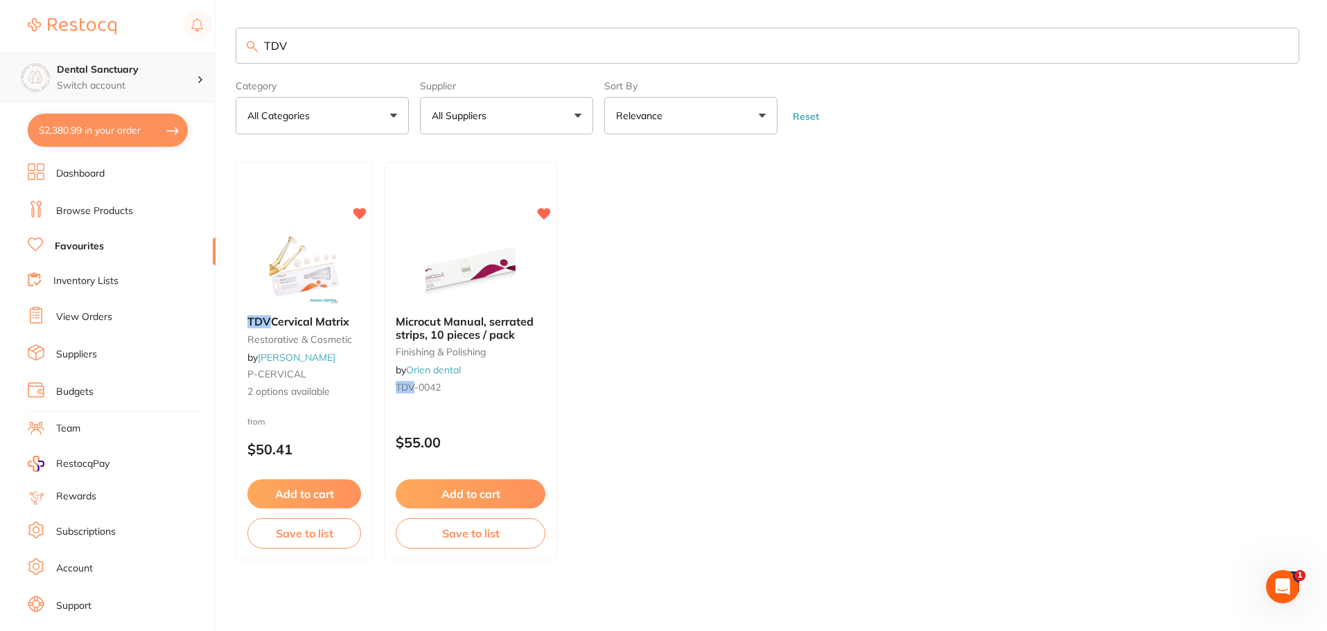
click at [161, 76] on h4 "Dental Sanctuary" at bounding box center [127, 70] width 140 height 14
click at [197, 81] on icon at bounding box center [200, 79] width 6 height 3
click at [113, 67] on h4 "Dental Sanctuary" at bounding box center [127, 70] width 140 height 14
click at [196, 22] on rect at bounding box center [197, 24] width 29 height 29
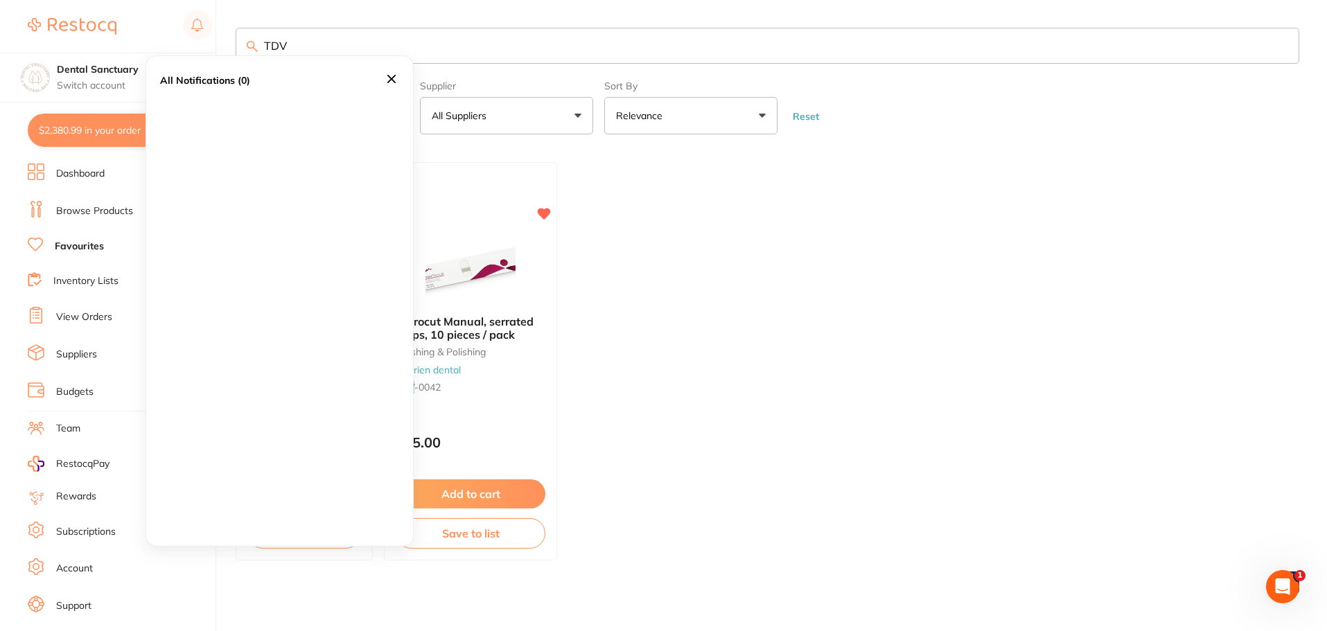
drag, startPoint x: 405, startPoint y: 73, endPoint x: 387, endPoint y: 78, distance: 18.8
click at [400, 74] on div "All Notifications (0)" at bounding box center [279, 80] width 267 height 48
click at [387, 78] on icon at bounding box center [391, 78] width 15 height 15
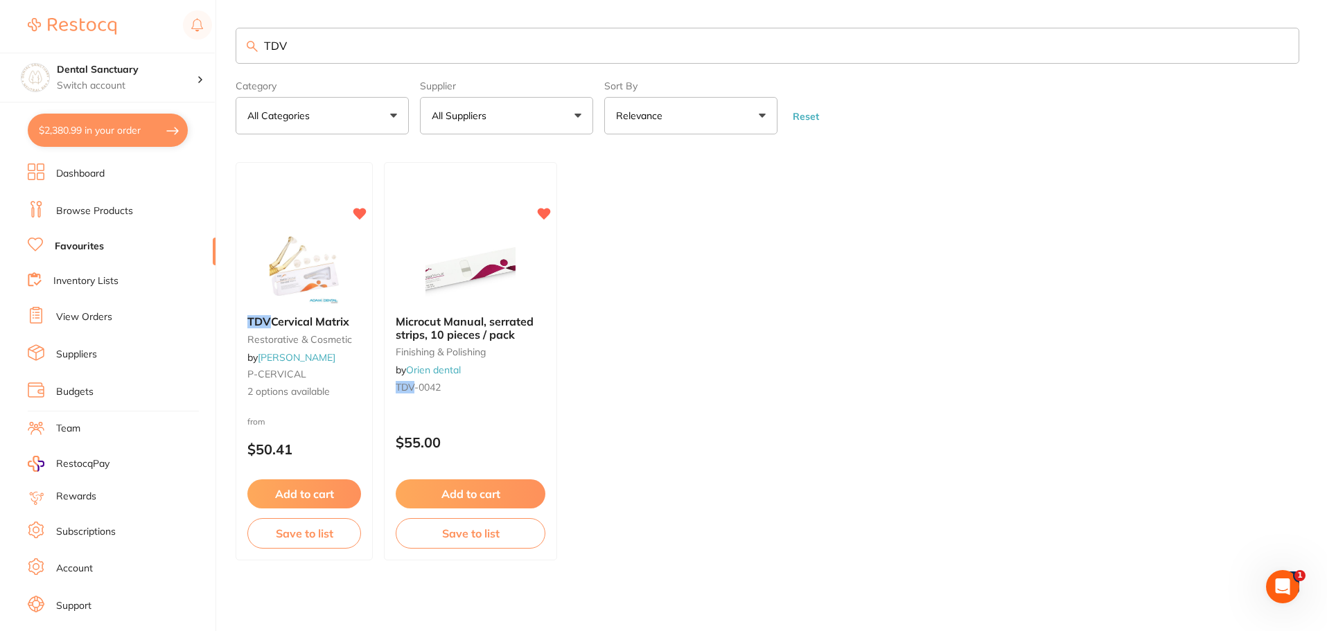
click at [46, 17] on link at bounding box center [72, 26] width 89 height 32
